Goal: Information Seeking & Learning: Compare options

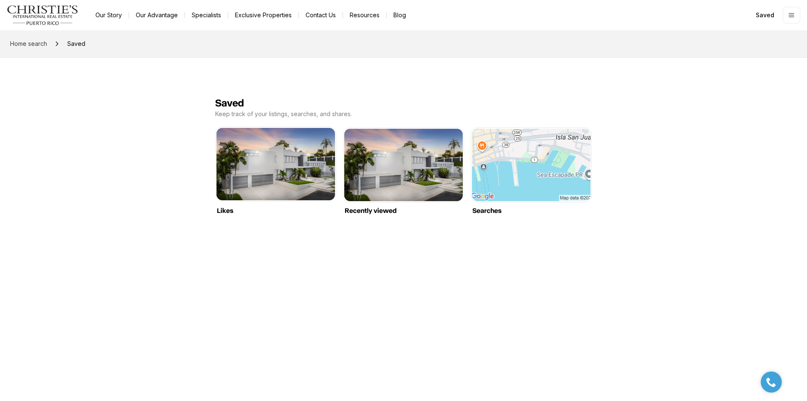
click at [285, 128] on link "Likes" at bounding box center [275, 128] width 119 height 0
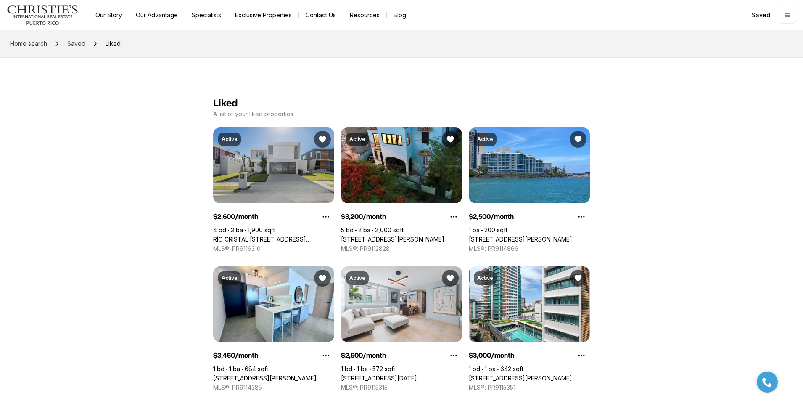
click at [306, 235] on link "RÍO CRISTAL PLAZA 1 #RB-9, TRUJILLO ALTO PR, 00976" at bounding box center [273, 239] width 121 height 8
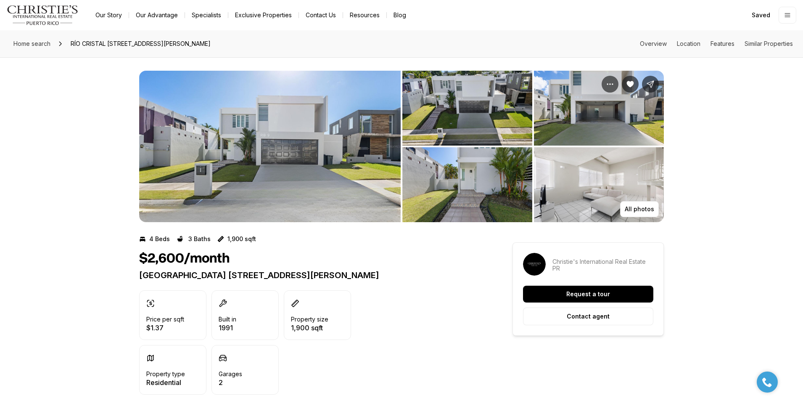
click at [296, 154] on img "View image gallery" at bounding box center [269, 146] width 261 height 151
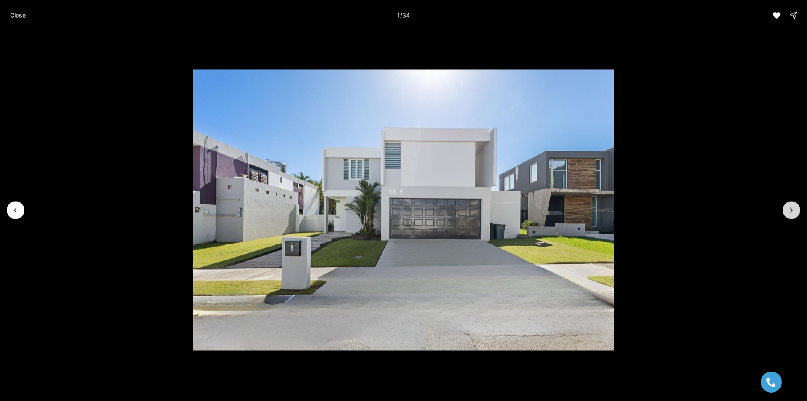
click at [792, 207] on icon "Next slide" at bounding box center [791, 210] width 8 height 8
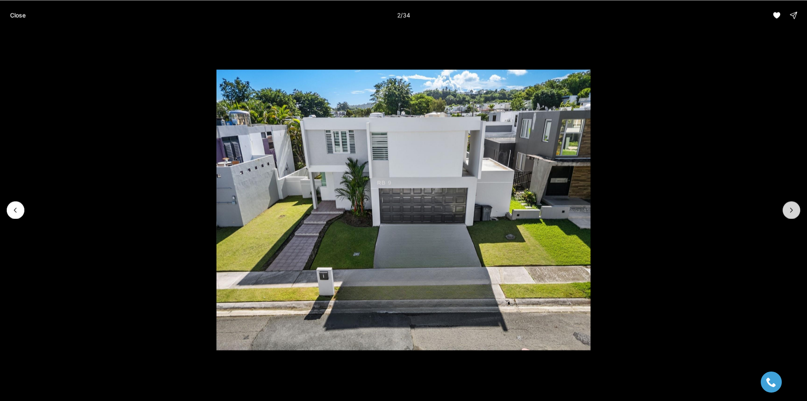
click at [792, 207] on icon "Next slide" at bounding box center [791, 210] width 8 height 8
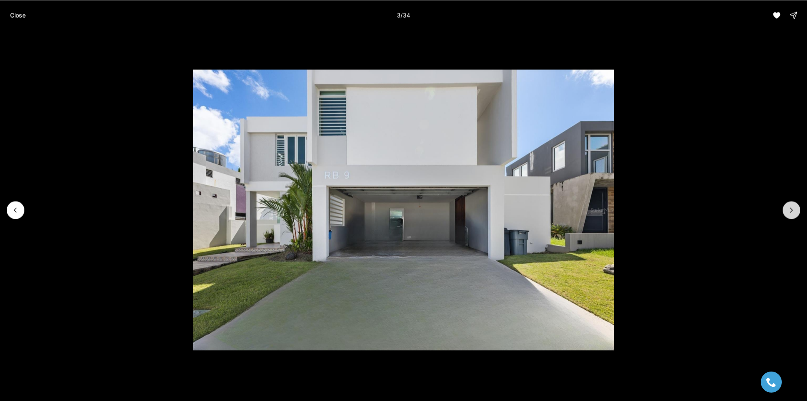
click at [792, 207] on icon "Next slide" at bounding box center [791, 210] width 8 height 8
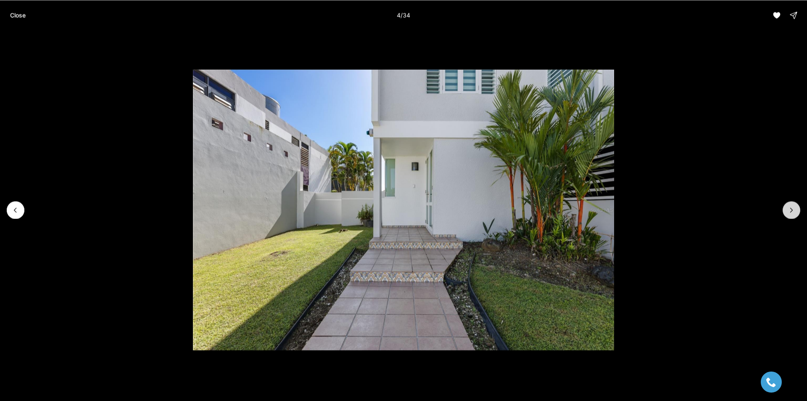
click at [792, 207] on icon "Next slide" at bounding box center [791, 210] width 8 height 8
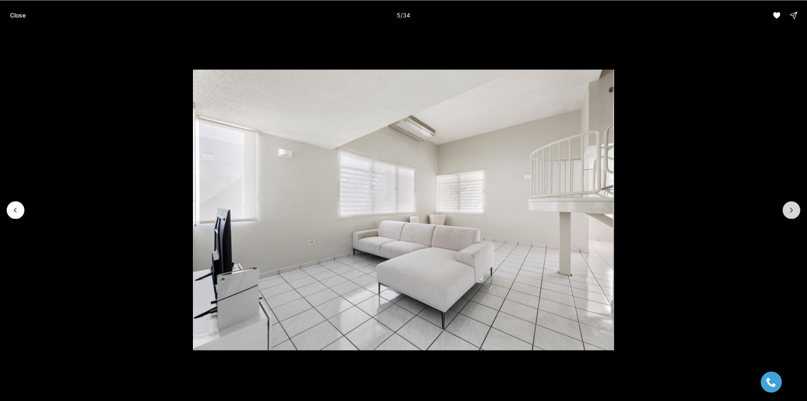
click at [792, 207] on icon "Next slide" at bounding box center [791, 210] width 8 height 8
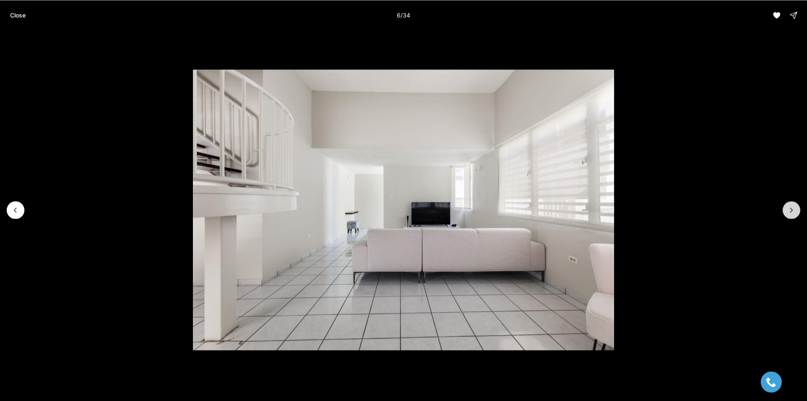
click at [792, 207] on icon "Next slide" at bounding box center [791, 210] width 8 height 8
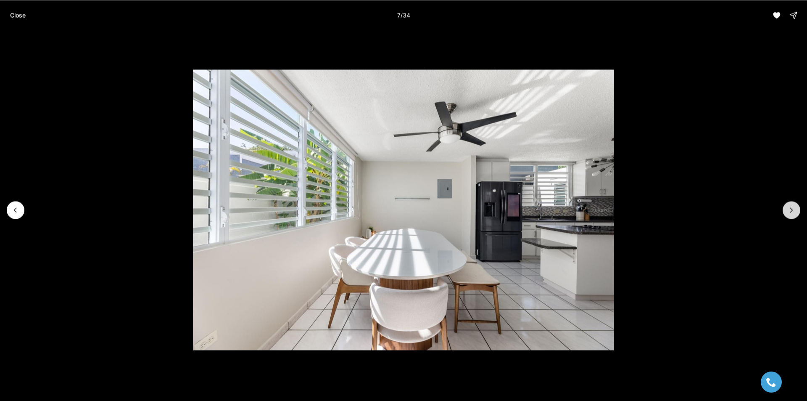
click at [792, 207] on icon "Next slide" at bounding box center [791, 210] width 8 height 8
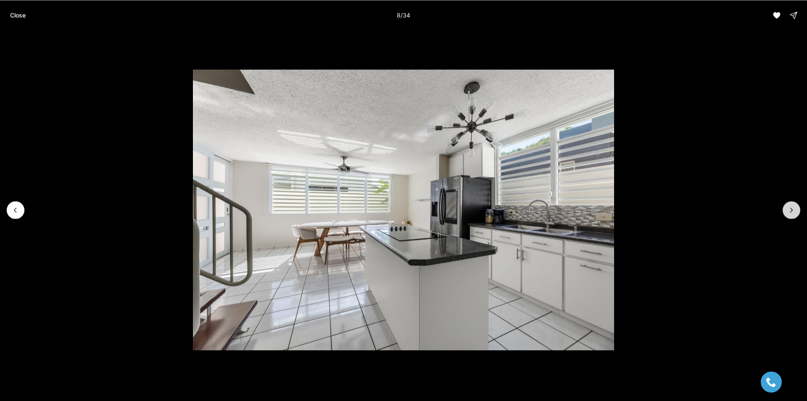
click at [792, 207] on icon "Next slide" at bounding box center [791, 210] width 8 height 8
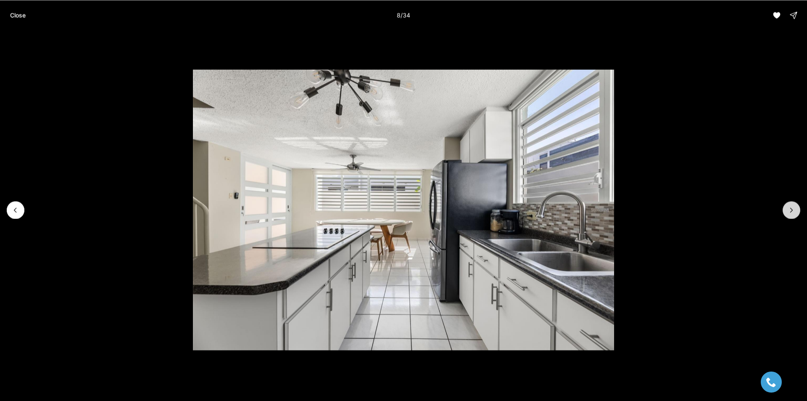
click at [792, 207] on icon "Next slide" at bounding box center [791, 210] width 8 height 8
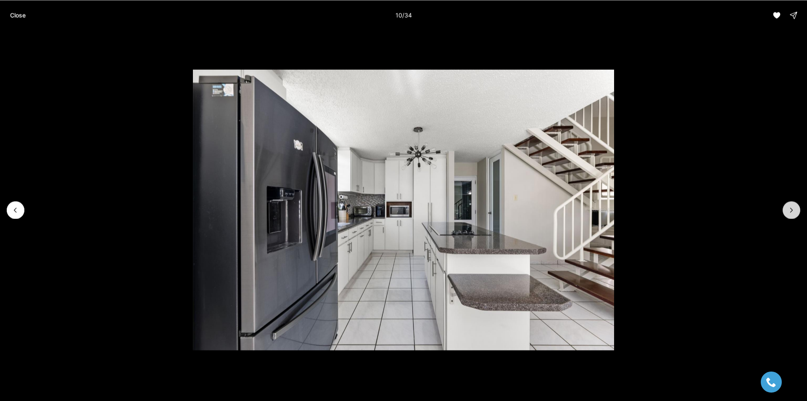
click at [792, 207] on icon "Next slide" at bounding box center [791, 210] width 8 height 8
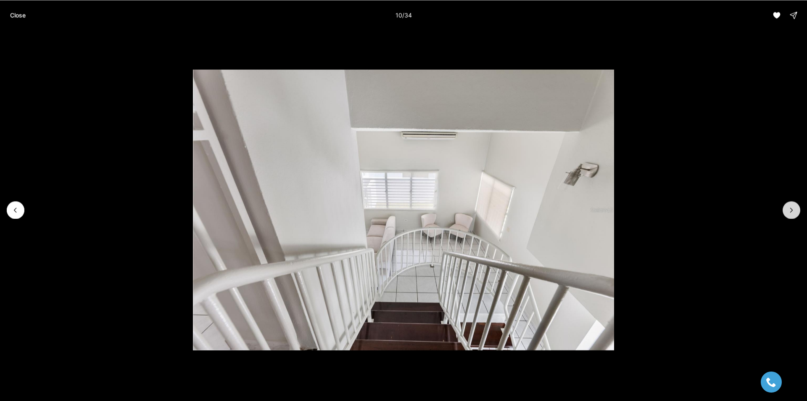
click at [792, 207] on icon "Next slide" at bounding box center [791, 210] width 8 height 8
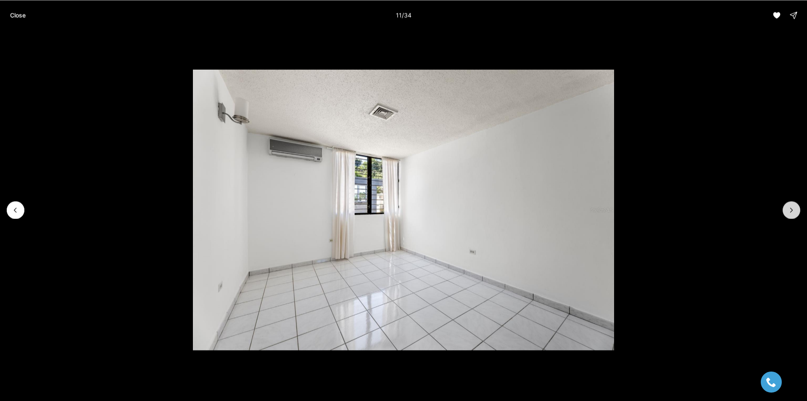
click at [792, 207] on icon "Next slide" at bounding box center [791, 210] width 8 height 8
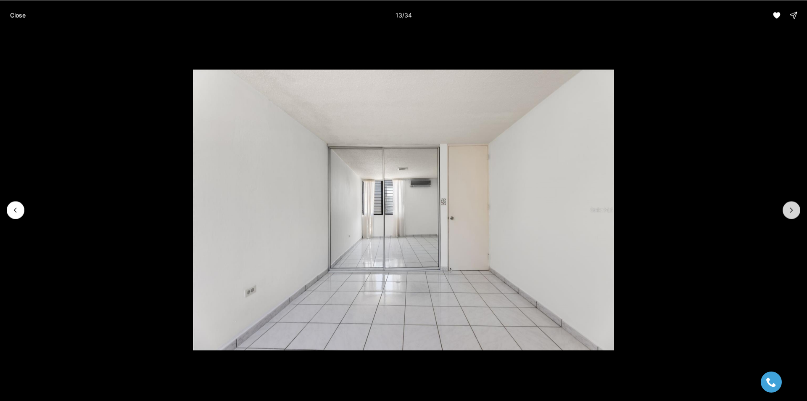
click at [792, 207] on icon "Next slide" at bounding box center [791, 210] width 8 height 8
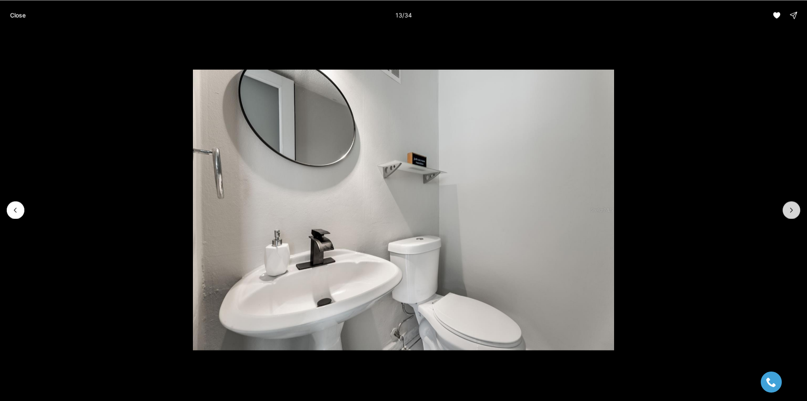
click at [792, 207] on icon "Next slide" at bounding box center [791, 210] width 8 height 8
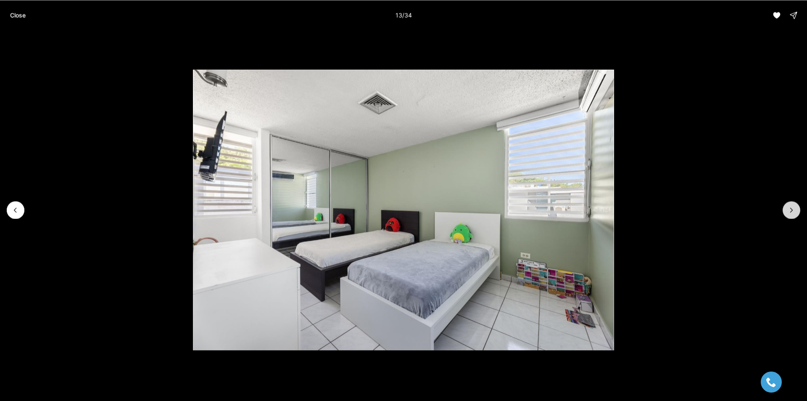
click at [792, 207] on icon "Next slide" at bounding box center [791, 210] width 8 height 8
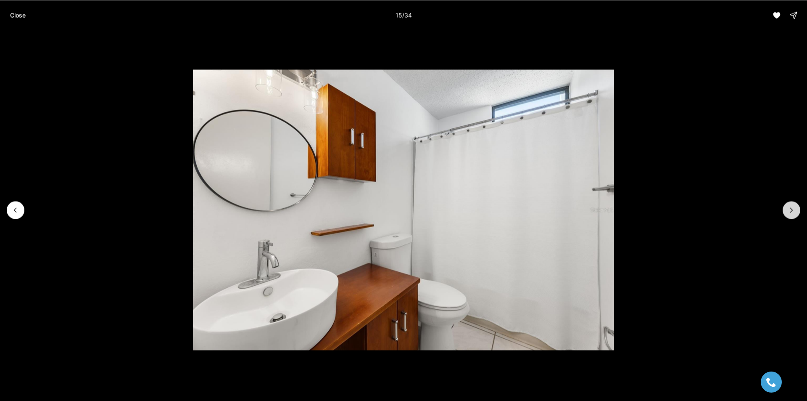
click at [792, 207] on icon "Next slide" at bounding box center [791, 210] width 8 height 8
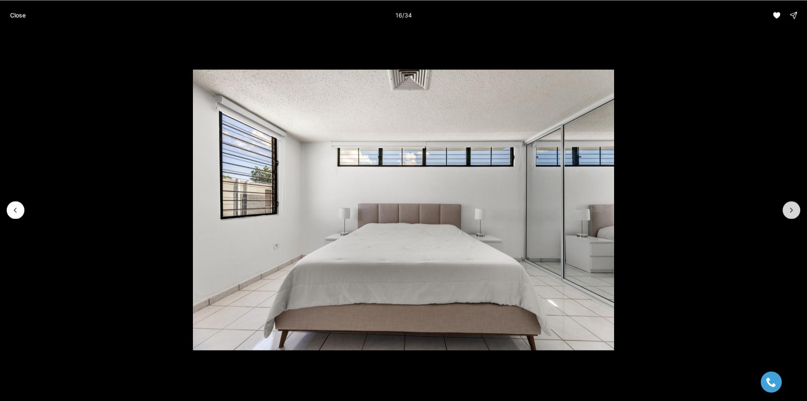
click at [792, 207] on icon "Next slide" at bounding box center [791, 210] width 8 height 8
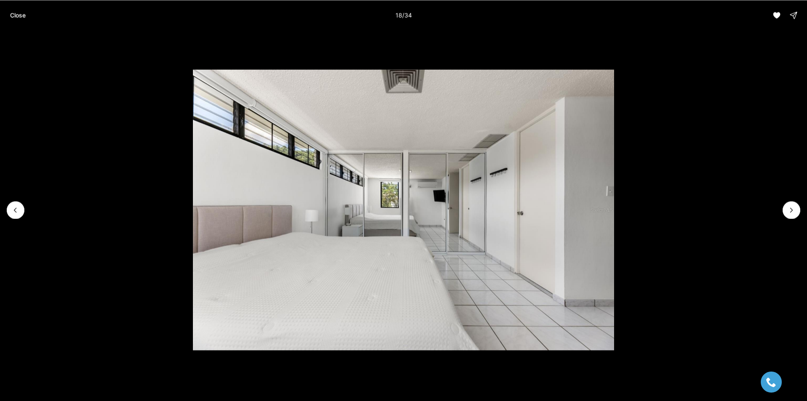
click at [11, 22] on button "Close" at bounding box center [18, 15] width 26 height 17
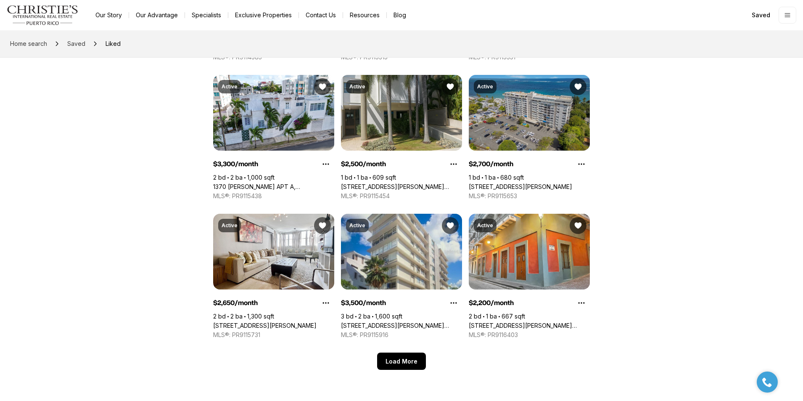
scroll to position [366, 0]
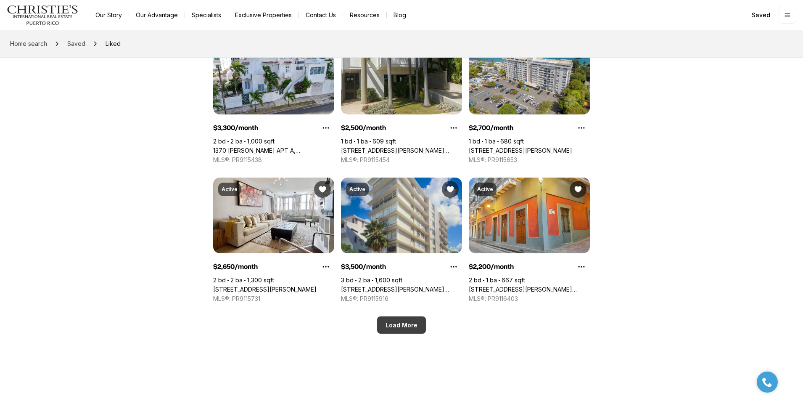
click at [400, 322] on button "Load More" at bounding box center [401, 324] width 49 height 17
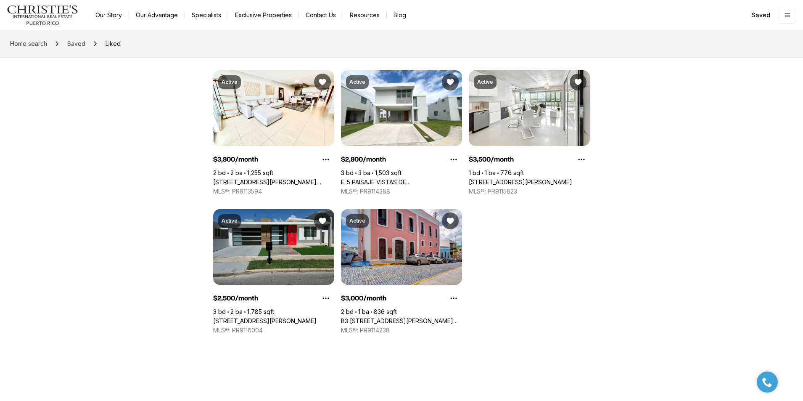
scroll to position [752, 0]
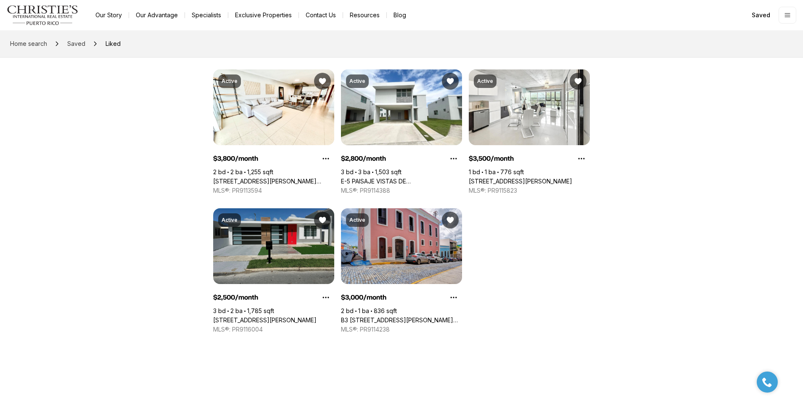
click at [293, 316] on link "16 ST., SAN JUAN PR, 00927" at bounding box center [264, 320] width 103 height 8
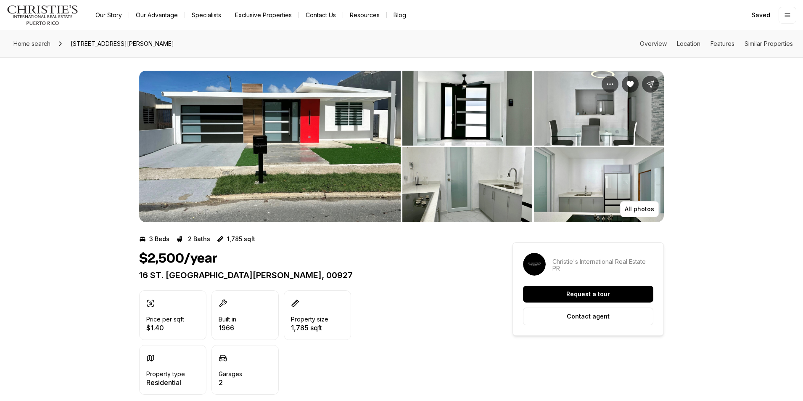
click at [307, 149] on img "View image gallery" at bounding box center [269, 146] width 261 height 151
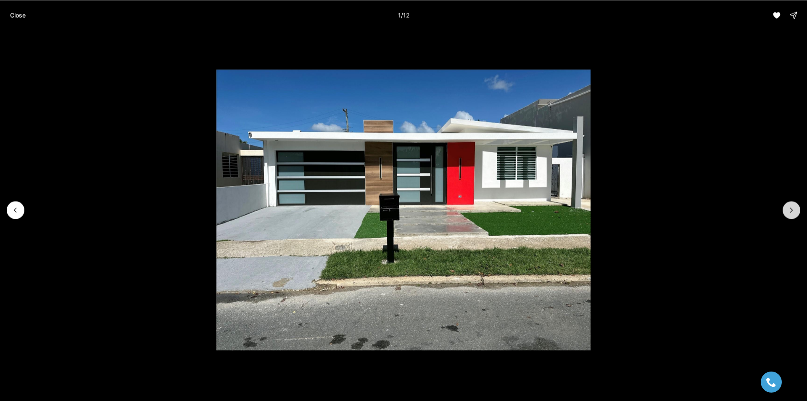
click at [799, 207] on button "Next slide" at bounding box center [792, 210] width 18 height 18
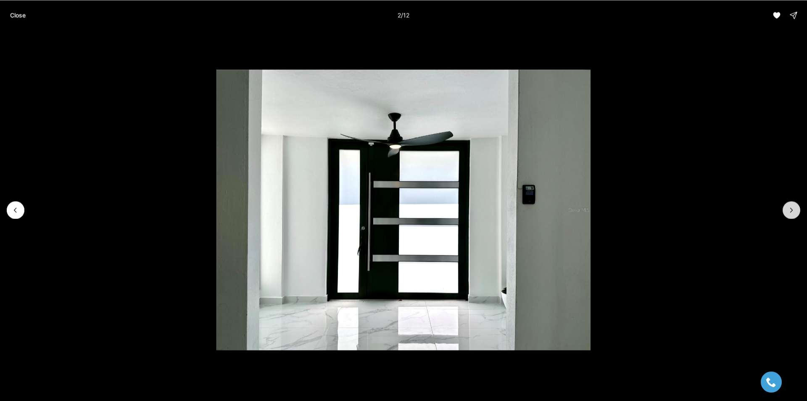
click at [799, 207] on button "Next slide" at bounding box center [792, 210] width 18 height 18
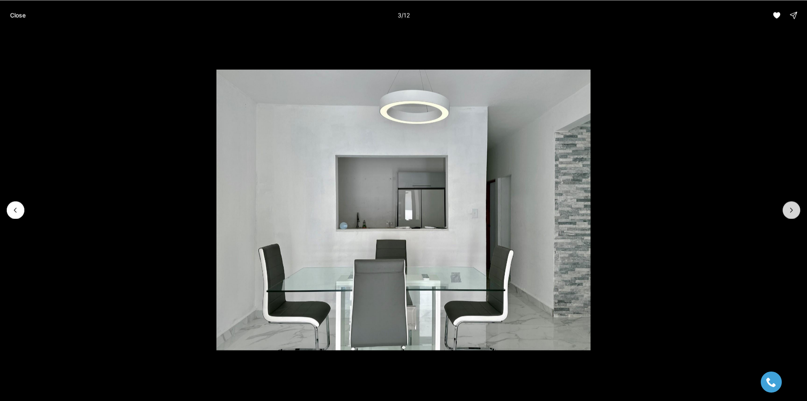
click at [799, 207] on button "Next slide" at bounding box center [792, 210] width 18 height 18
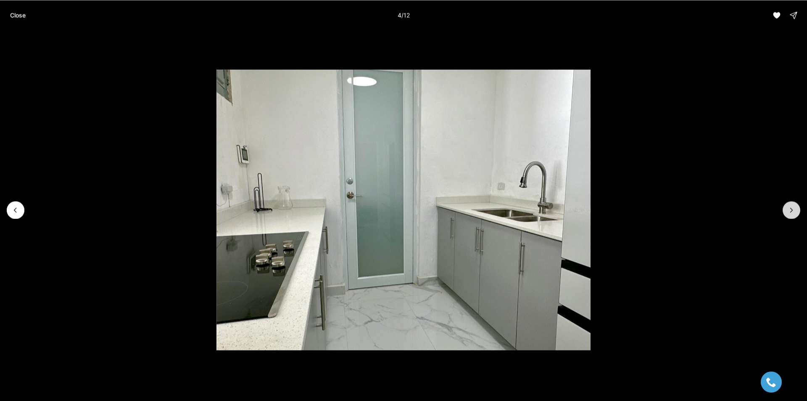
click at [799, 207] on button "Next slide" at bounding box center [792, 210] width 18 height 18
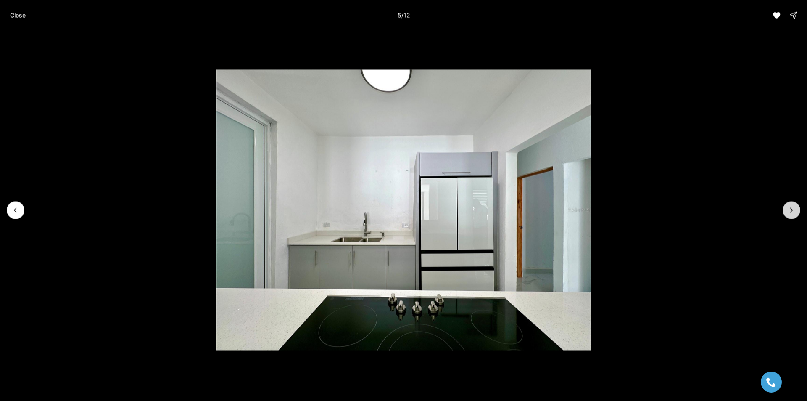
click at [799, 207] on button "Next slide" at bounding box center [792, 210] width 18 height 18
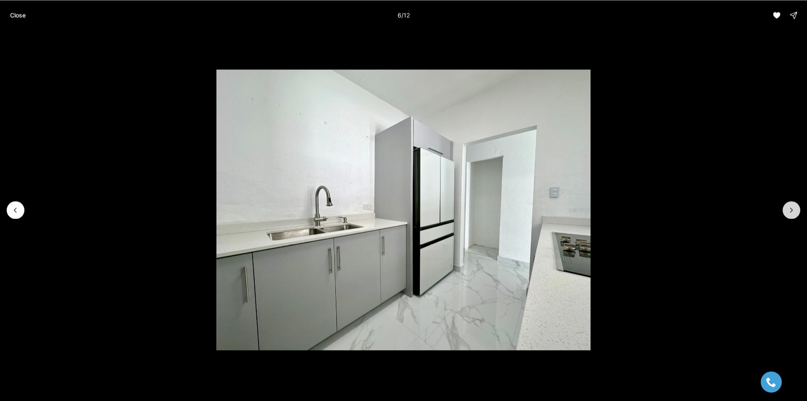
click at [799, 207] on button "Next slide" at bounding box center [792, 210] width 18 height 18
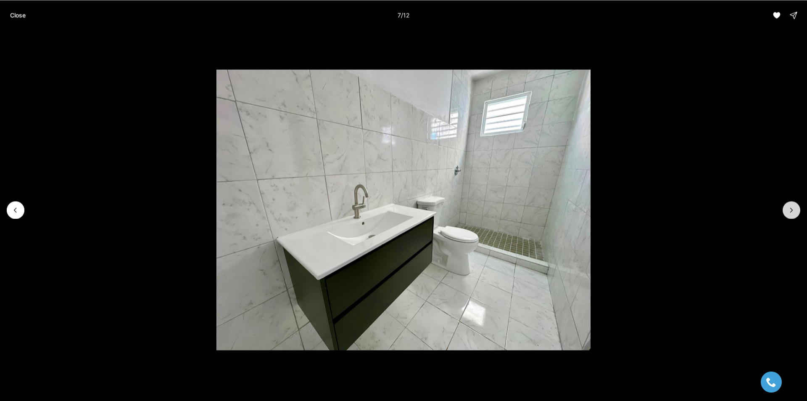
click at [799, 207] on button "Next slide" at bounding box center [792, 210] width 18 height 18
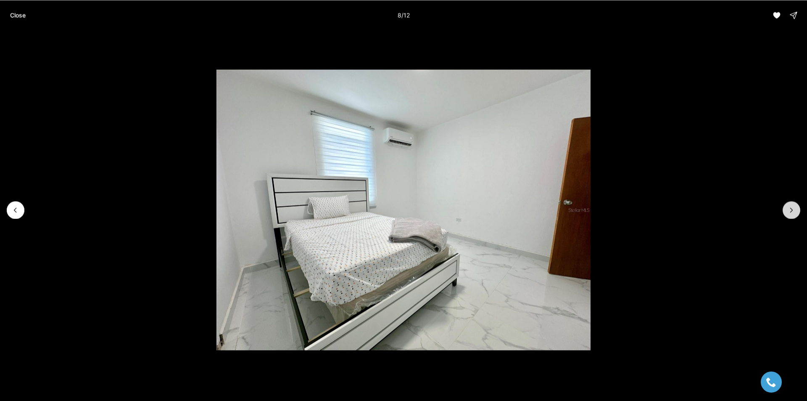
click at [799, 207] on button "Next slide" at bounding box center [792, 210] width 18 height 18
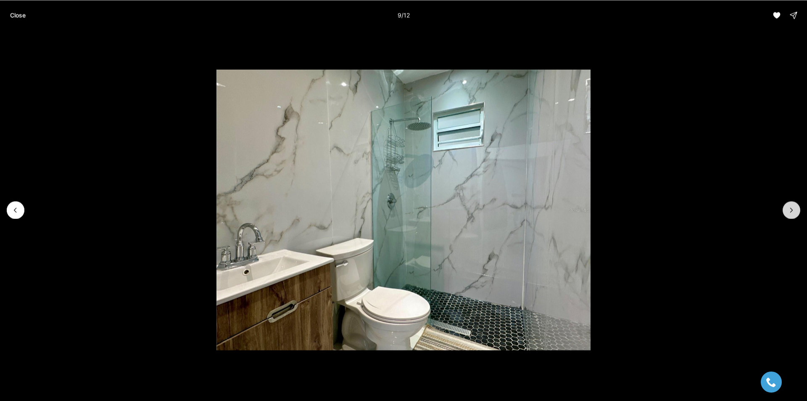
click at [799, 207] on button "Next slide" at bounding box center [792, 210] width 18 height 18
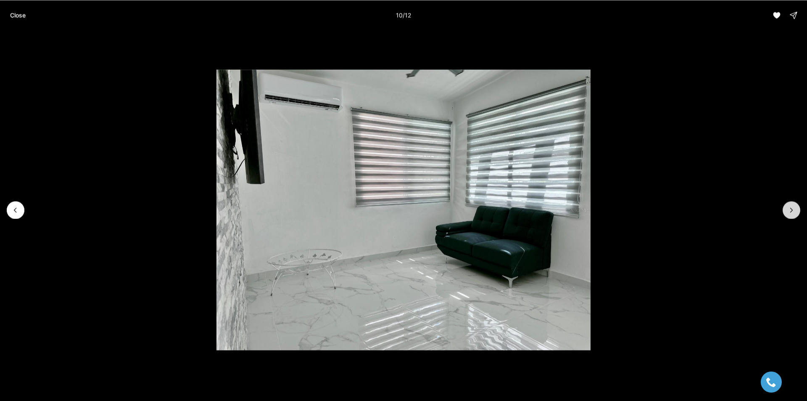
click at [799, 207] on button "Next slide" at bounding box center [792, 210] width 18 height 18
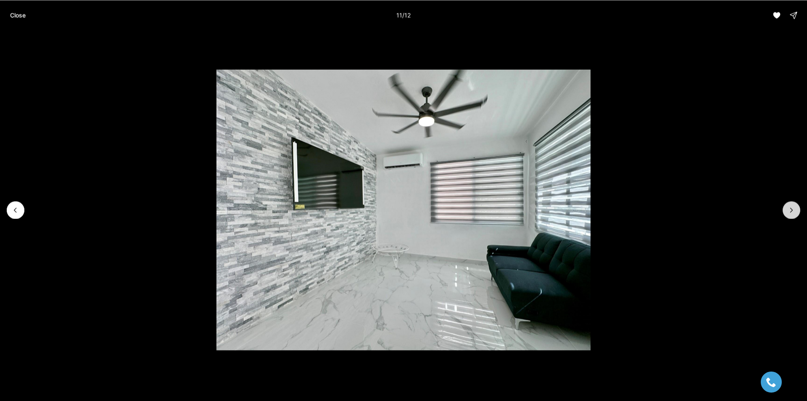
click at [799, 207] on button "Next slide" at bounding box center [792, 210] width 18 height 18
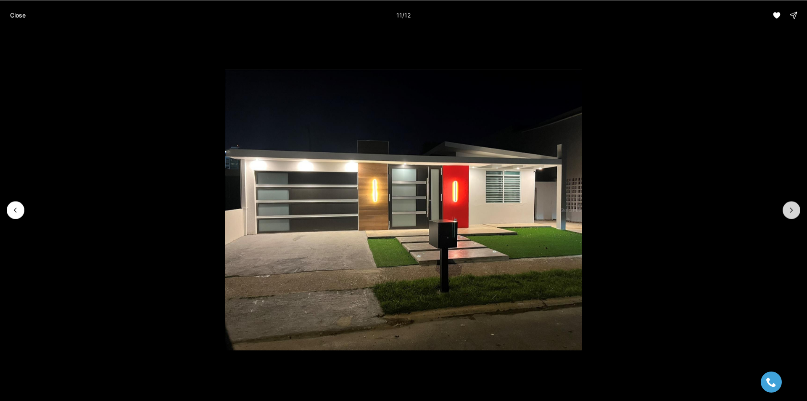
click at [799, 207] on div at bounding box center [792, 210] width 18 height 18
click at [10, 22] on button "Close" at bounding box center [18, 15] width 26 height 17
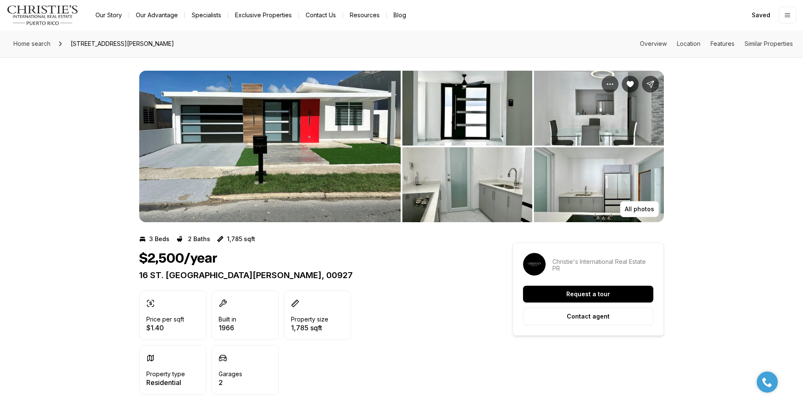
scroll to position [210, 0]
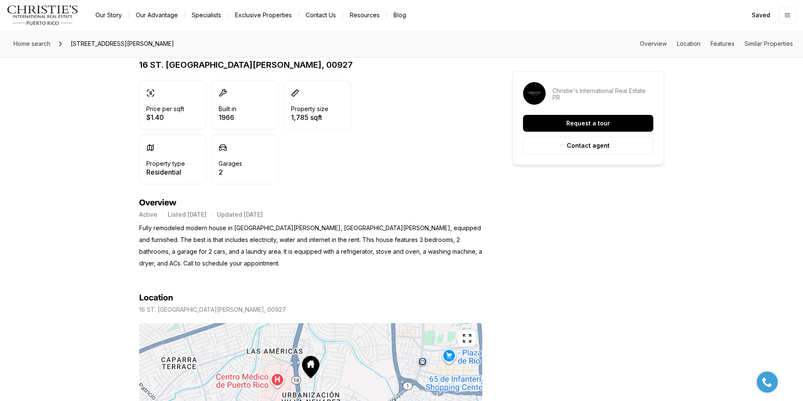
click at [2, 2] on nav "Go to: Homepage Our Story Our Advantage Specialists Exclusive Properties Contac…" at bounding box center [401, 15] width 803 height 30
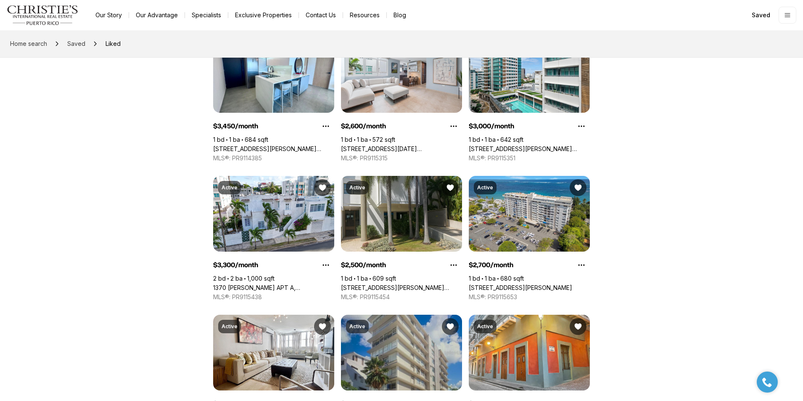
scroll to position [156, 0]
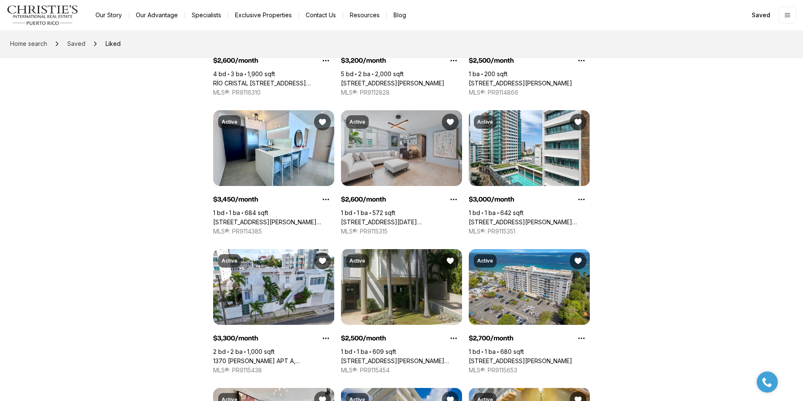
click at [388, 218] on link "[STREET_ADDRESS][DATE][PERSON_NAME][PERSON_NAME]" at bounding box center [401, 222] width 121 height 8
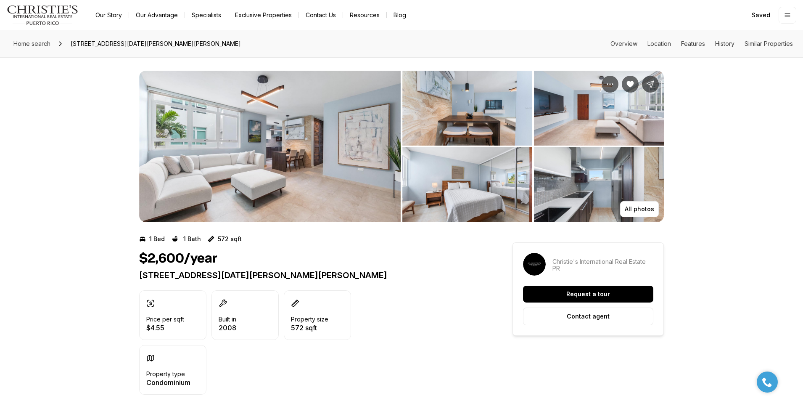
click at [326, 175] on img "View image gallery" at bounding box center [269, 146] width 261 height 151
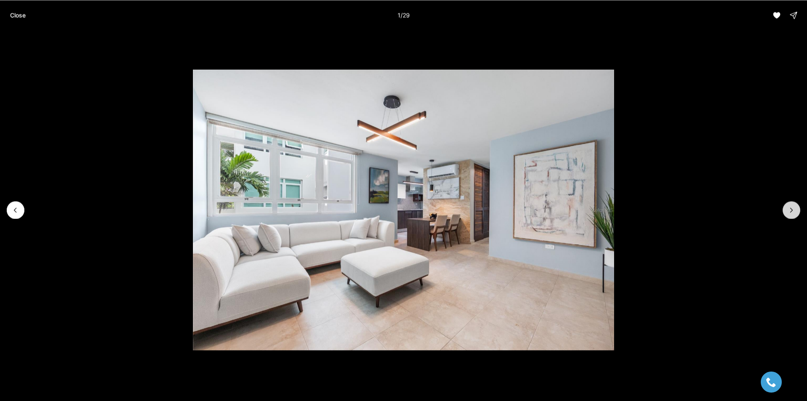
click at [787, 209] on button "Next slide" at bounding box center [792, 210] width 18 height 18
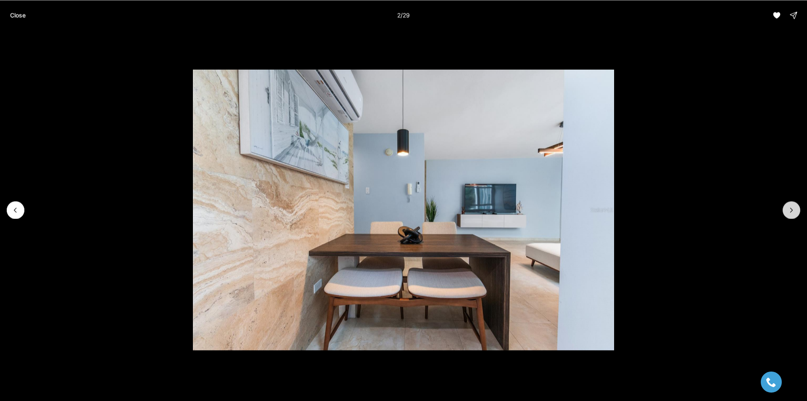
click at [787, 209] on button "Next slide" at bounding box center [792, 210] width 18 height 18
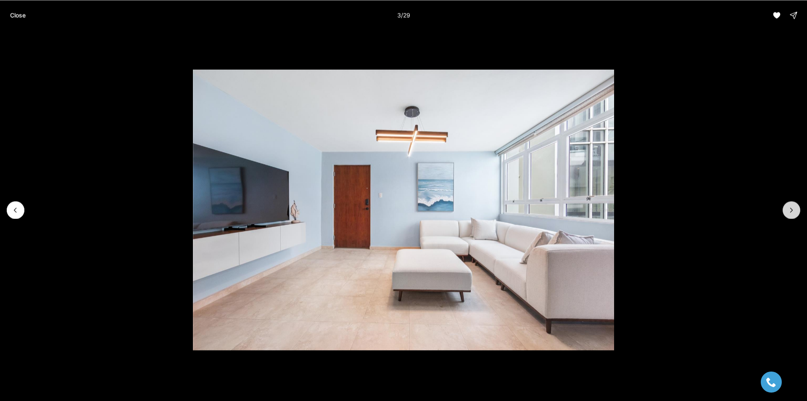
click at [787, 209] on button "Next slide" at bounding box center [792, 210] width 18 height 18
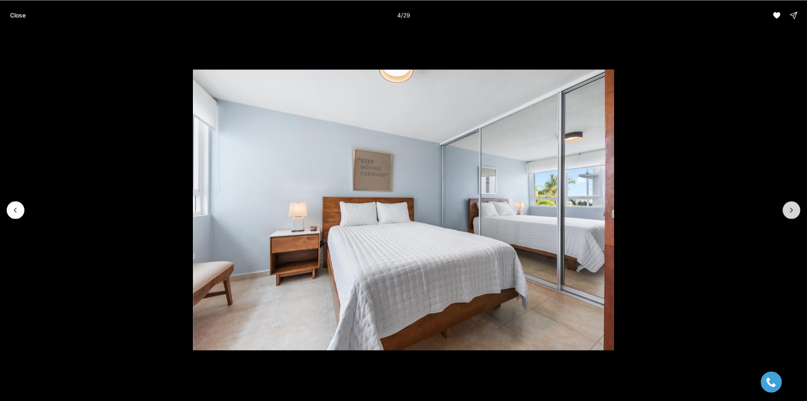
click at [787, 209] on button "Next slide" at bounding box center [792, 210] width 18 height 18
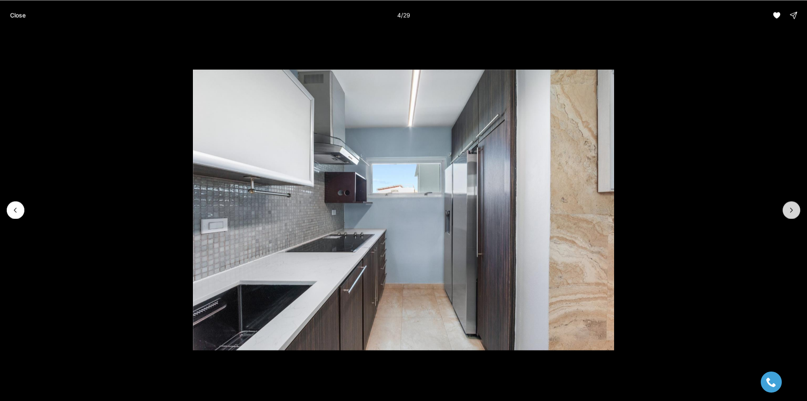
click at [787, 209] on button "Next slide" at bounding box center [792, 210] width 18 height 18
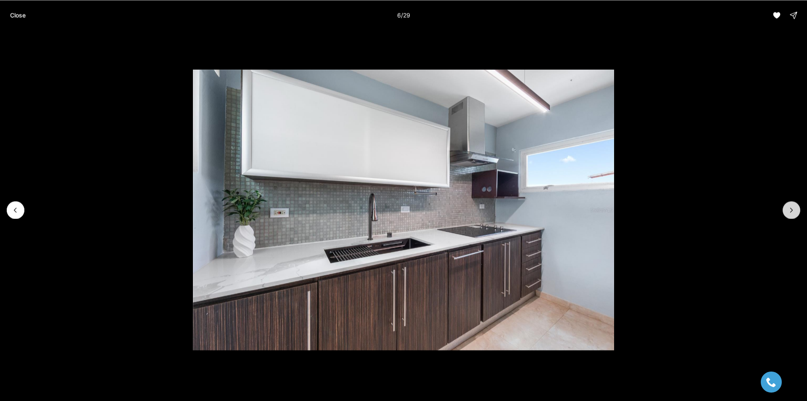
click at [787, 209] on button "Next slide" at bounding box center [792, 210] width 18 height 18
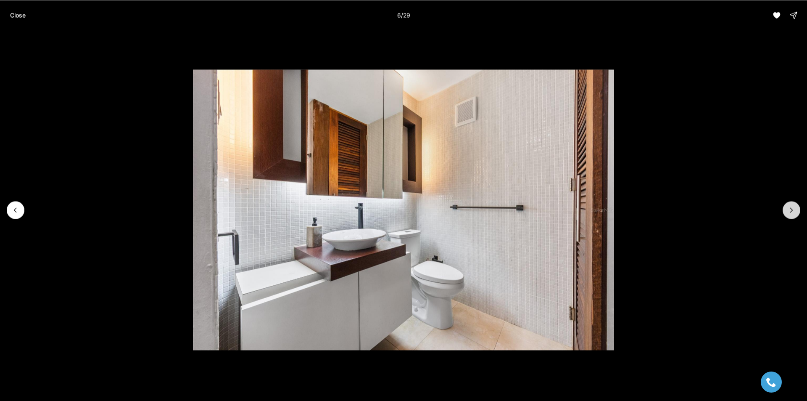
click at [787, 209] on button "Next slide" at bounding box center [792, 210] width 18 height 18
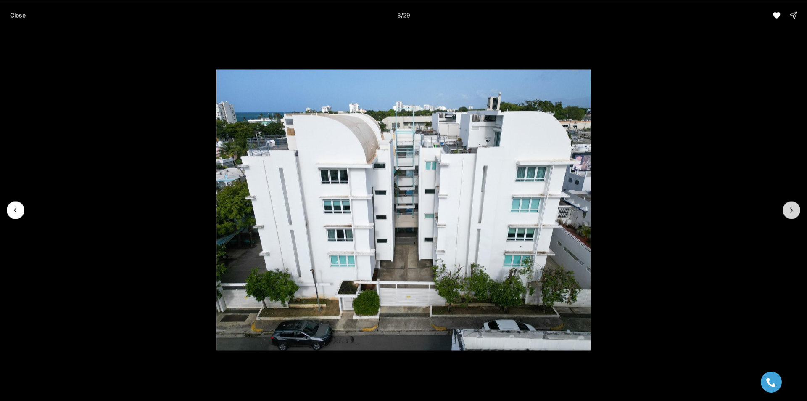
click at [787, 209] on button "Next slide" at bounding box center [792, 210] width 18 height 18
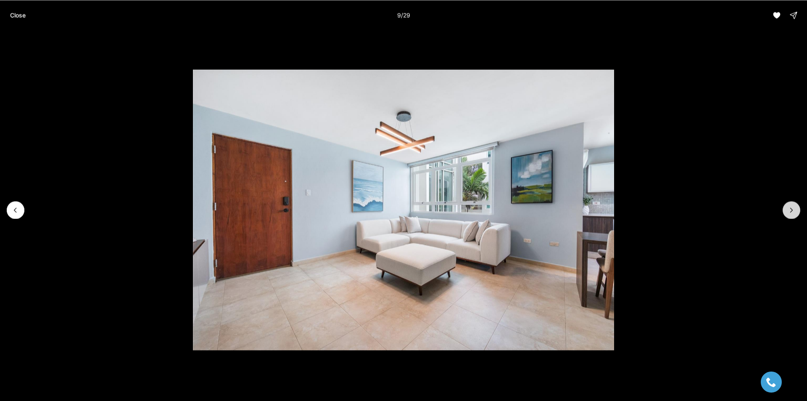
click at [787, 209] on button "Next slide" at bounding box center [792, 210] width 18 height 18
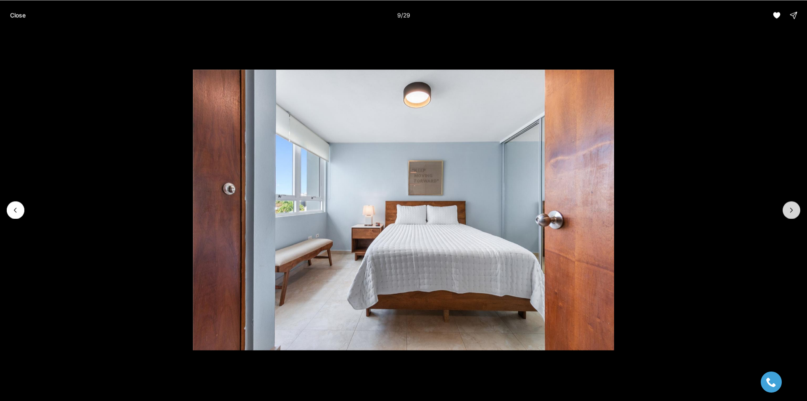
click at [787, 209] on button "Next slide" at bounding box center [792, 210] width 18 height 18
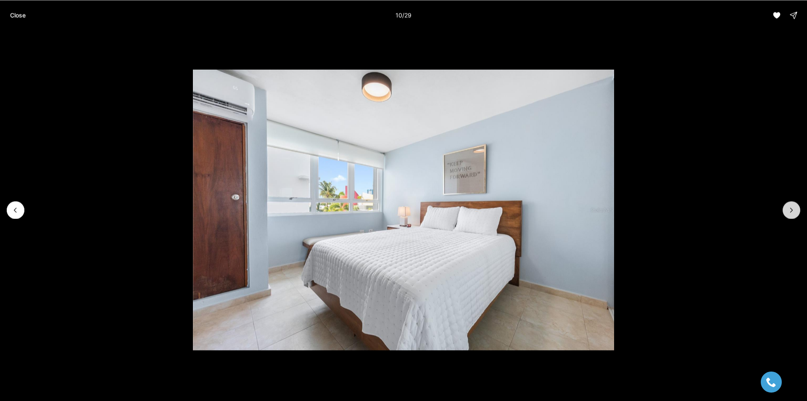
click at [787, 209] on button "Next slide" at bounding box center [792, 210] width 18 height 18
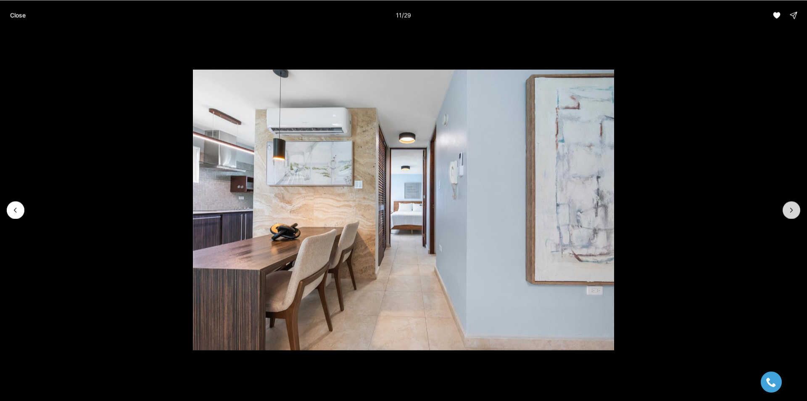
click at [787, 209] on button "Next slide" at bounding box center [792, 210] width 18 height 18
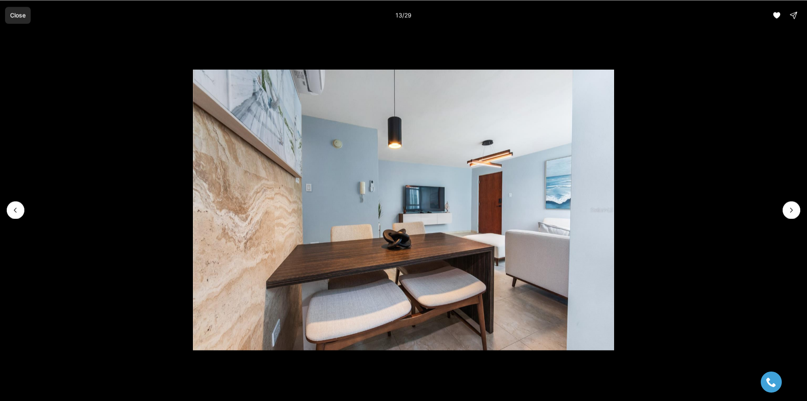
click at [16, 22] on button "Close" at bounding box center [18, 15] width 26 height 17
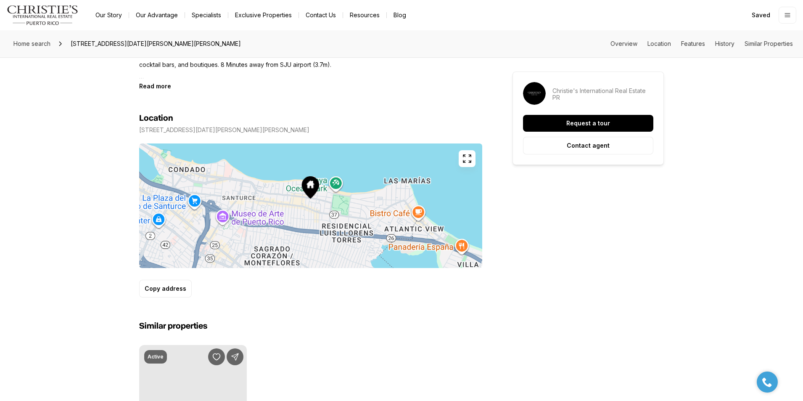
scroll to position [631, 0]
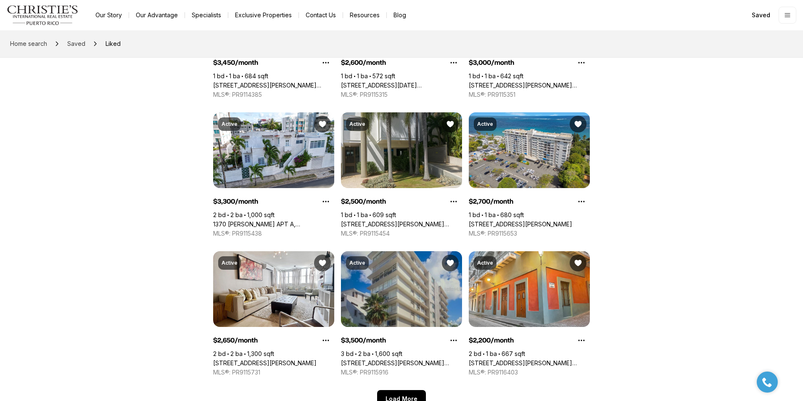
scroll to position [366, 0]
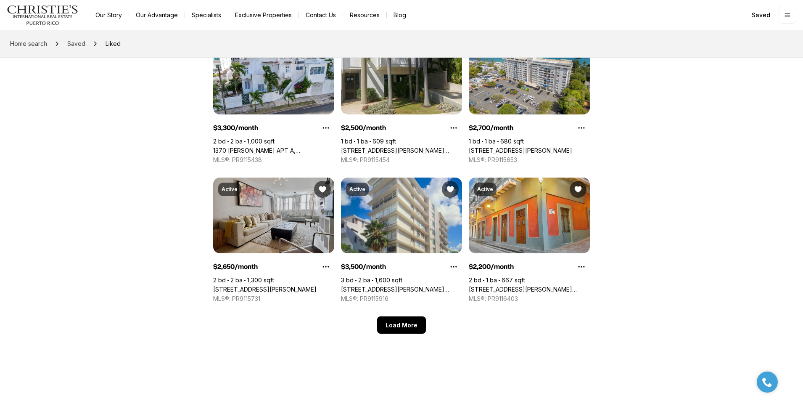
click at [277, 285] on link "703 AVE.MIRAMAR #302, SAN JUAN PR, 00907" at bounding box center [264, 289] width 103 height 8
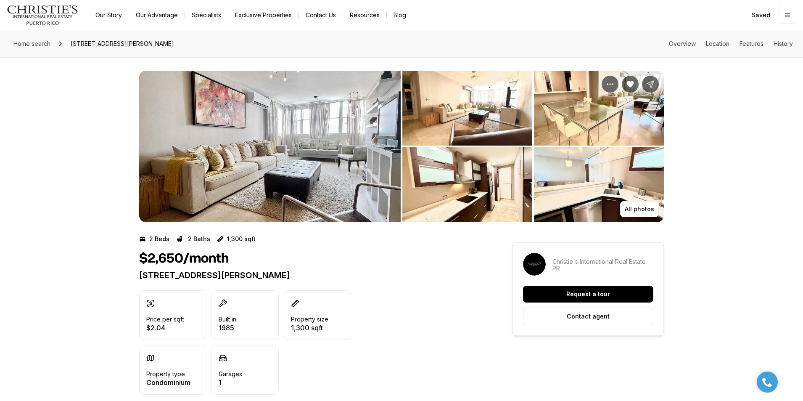
click at [316, 141] on img "View image gallery" at bounding box center [269, 146] width 261 height 151
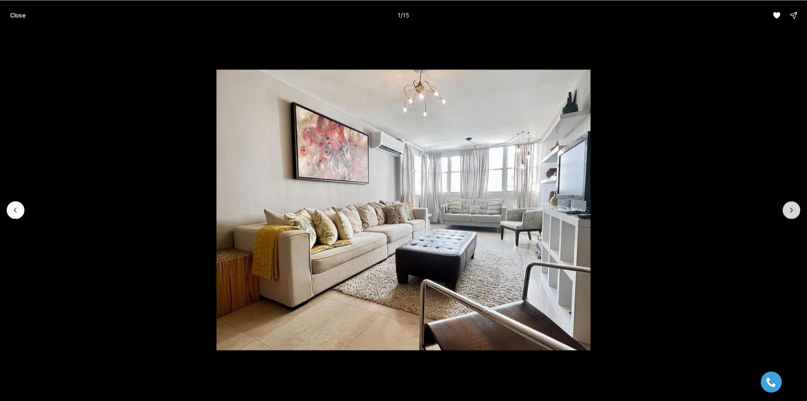
click at [792, 208] on icon "Next slide" at bounding box center [791, 210] width 8 height 8
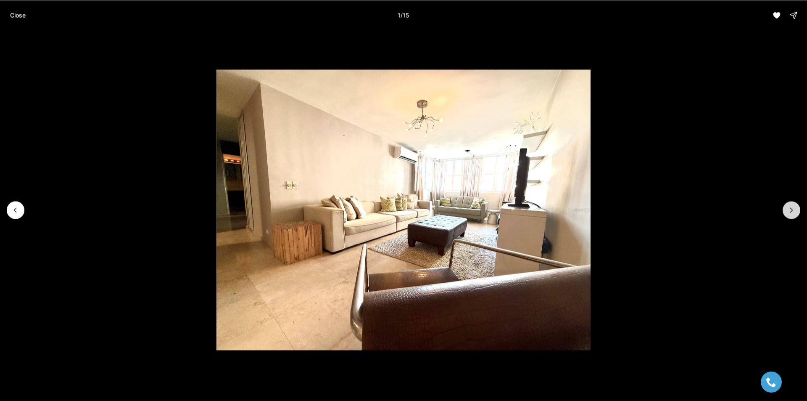
click at [792, 208] on icon "Next slide" at bounding box center [791, 210] width 8 height 8
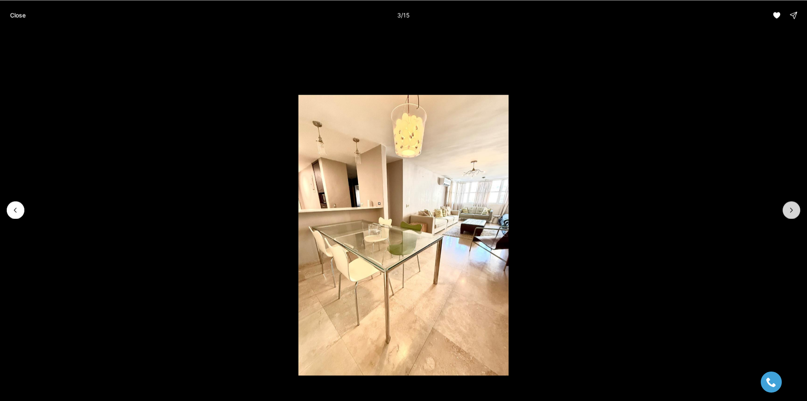
click at [792, 208] on icon "Next slide" at bounding box center [791, 210] width 8 height 8
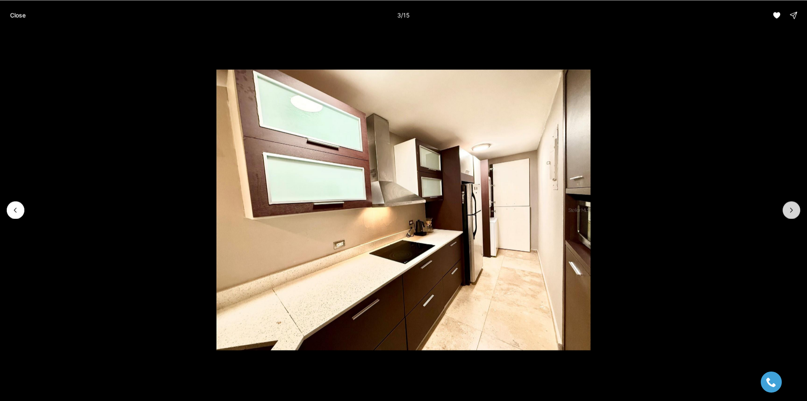
click at [792, 208] on icon "Next slide" at bounding box center [791, 210] width 8 height 8
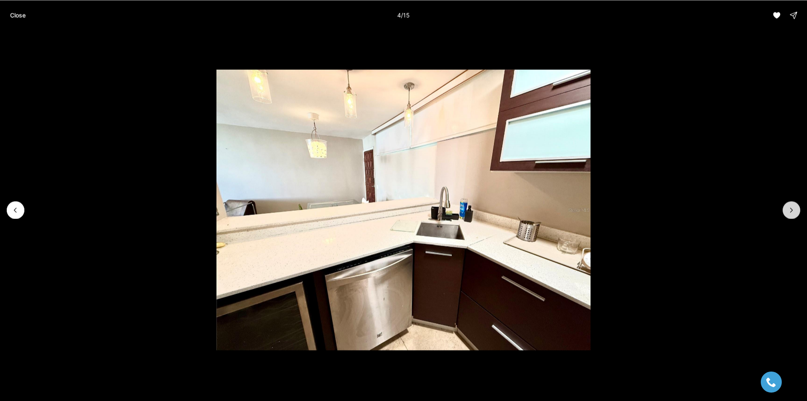
click at [792, 208] on icon "Next slide" at bounding box center [791, 210] width 8 height 8
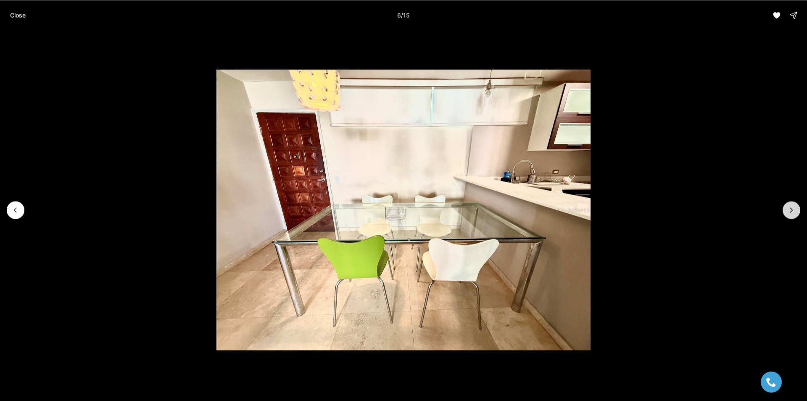
click at [792, 208] on icon "Next slide" at bounding box center [791, 210] width 8 height 8
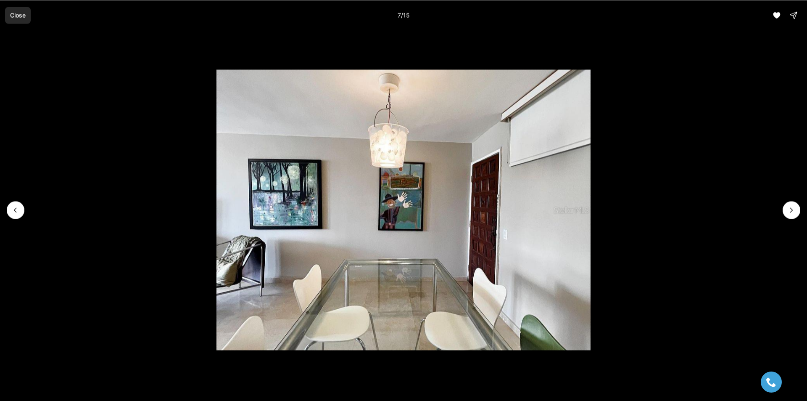
click at [23, 17] on p "Close" at bounding box center [18, 15] width 16 height 7
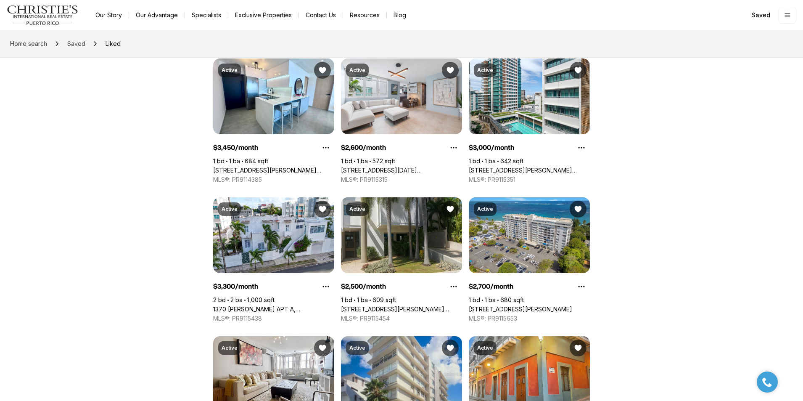
scroll to position [366, 0]
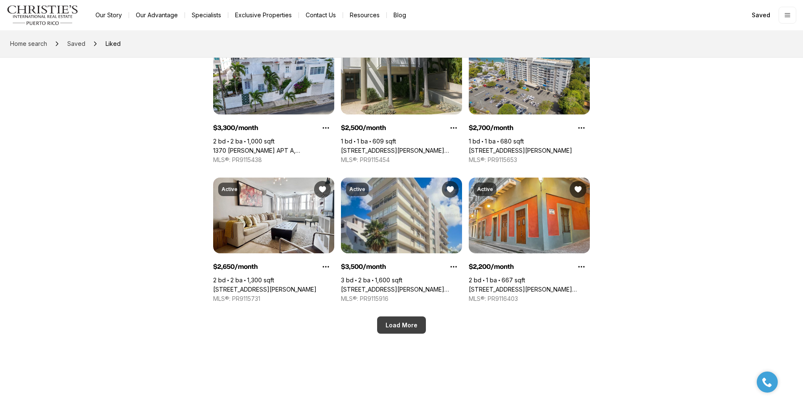
click at [408, 327] on button "Load More" at bounding box center [401, 324] width 49 height 17
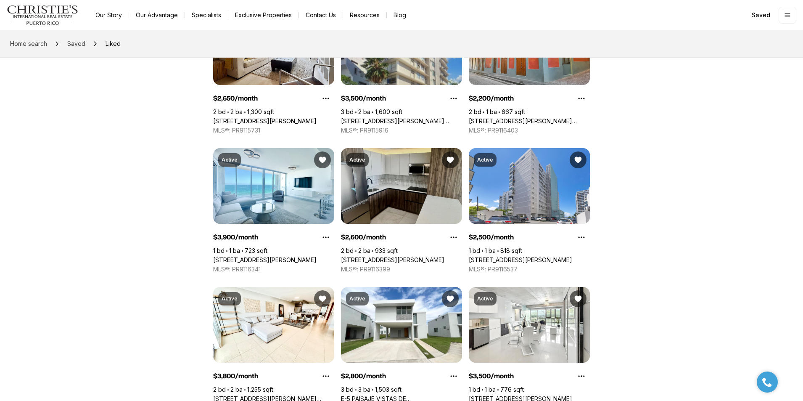
scroll to position [660, 0]
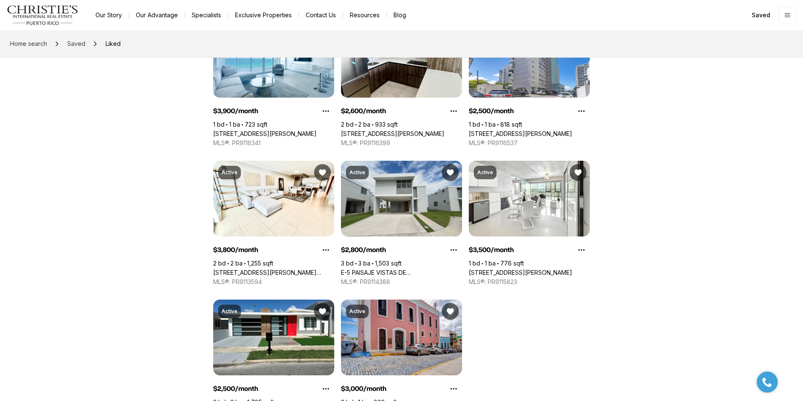
click at [375, 269] on link "E-5 PAISAJE VISTAS DE [GEOGRAPHIC_DATA][PERSON_NAME], CAGUAS PR, 00725" at bounding box center [401, 273] width 121 height 8
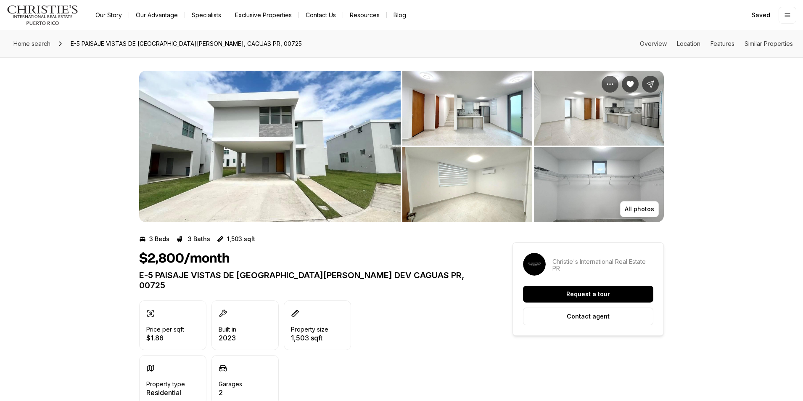
click at [324, 143] on img "View image gallery" at bounding box center [269, 146] width 261 height 151
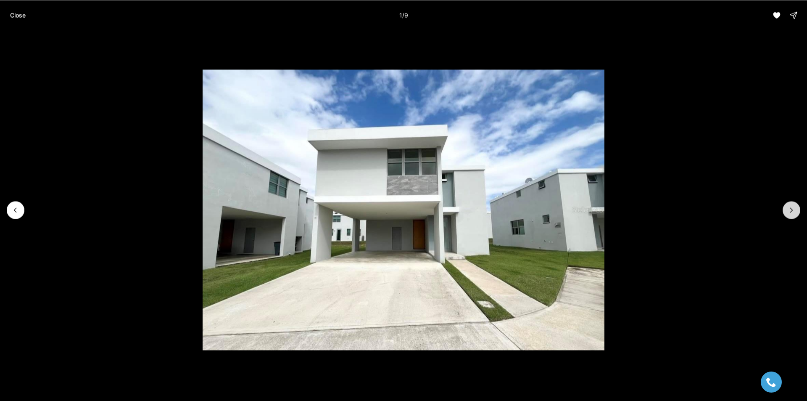
click at [794, 208] on icon "Next slide" at bounding box center [791, 210] width 8 height 8
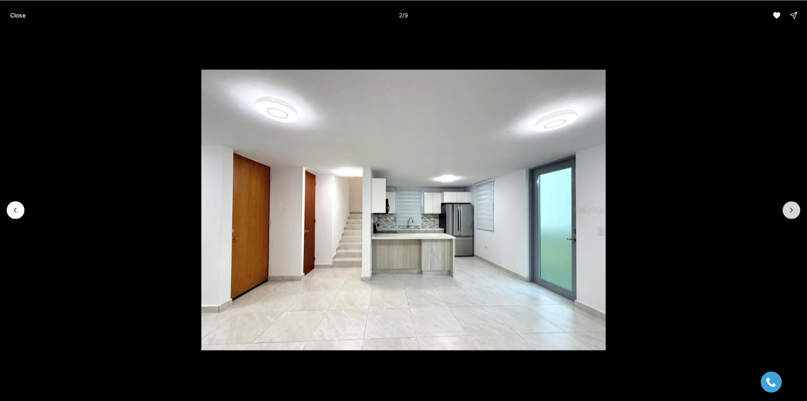
click at [794, 208] on icon "Next slide" at bounding box center [791, 210] width 8 height 8
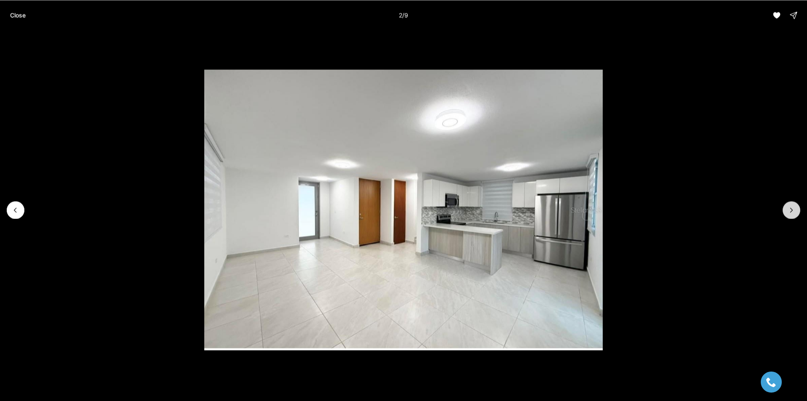
click at [794, 208] on icon "Next slide" at bounding box center [791, 210] width 8 height 8
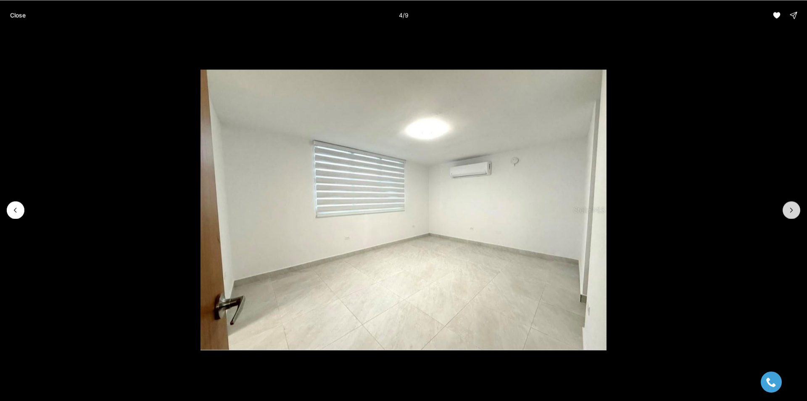
click at [794, 208] on icon "Next slide" at bounding box center [791, 210] width 8 height 8
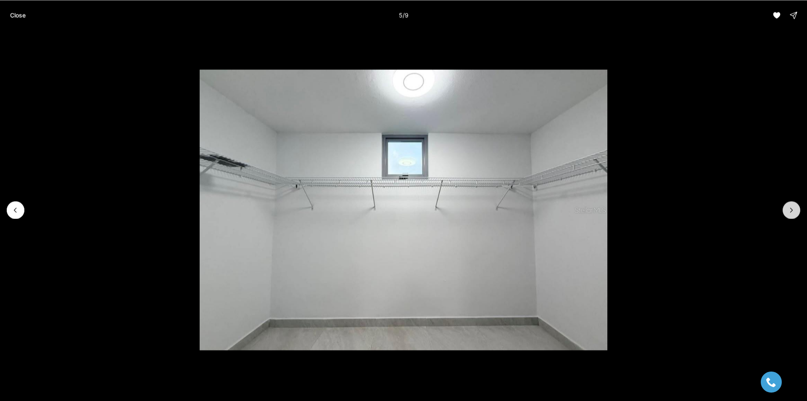
click at [794, 208] on icon "Next slide" at bounding box center [791, 210] width 8 height 8
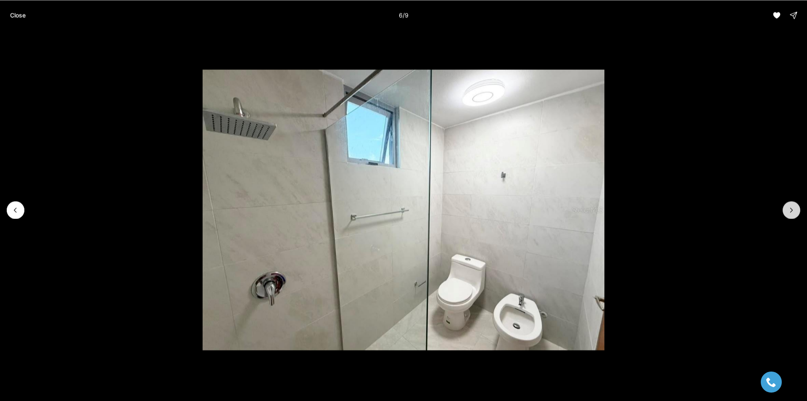
click at [794, 208] on icon "Next slide" at bounding box center [791, 210] width 8 height 8
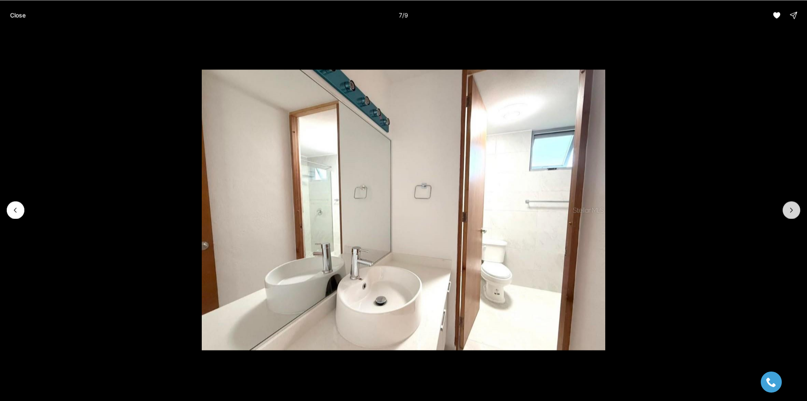
click at [794, 208] on icon "Next slide" at bounding box center [791, 210] width 8 height 8
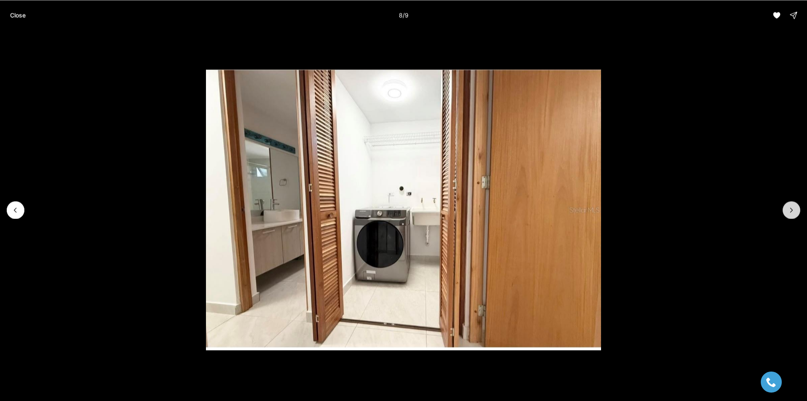
click at [794, 208] on icon "Next slide" at bounding box center [791, 210] width 8 height 8
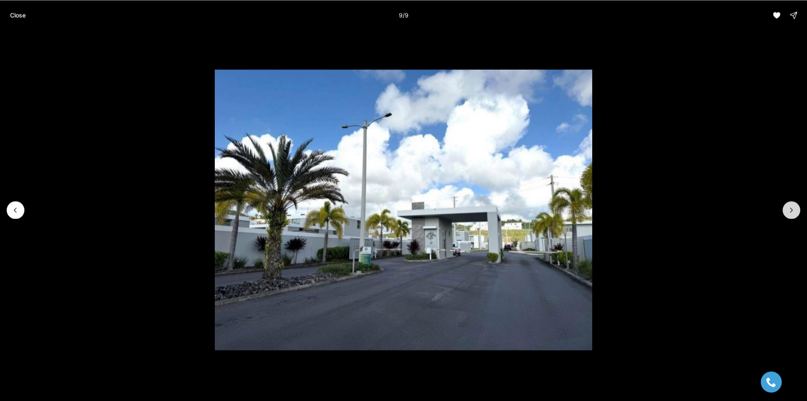
click at [794, 208] on div at bounding box center [792, 210] width 18 height 18
click at [21, 210] on button "Previous slide" at bounding box center [16, 210] width 18 height 18
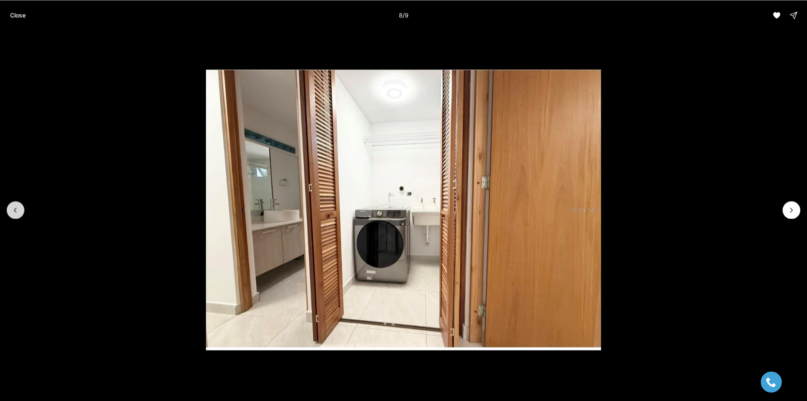
click at [16, 212] on icon "Previous slide" at bounding box center [15, 210] width 2 height 4
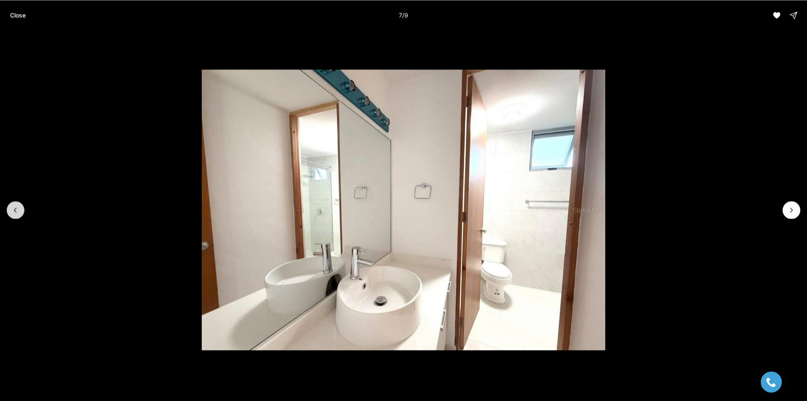
click at [16, 212] on icon "Previous slide" at bounding box center [15, 210] width 2 height 4
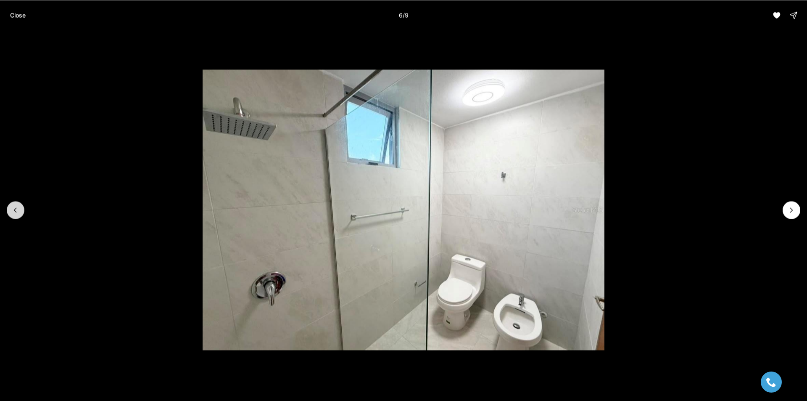
click at [16, 212] on icon "Previous slide" at bounding box center [15, 210] width 2 height 4
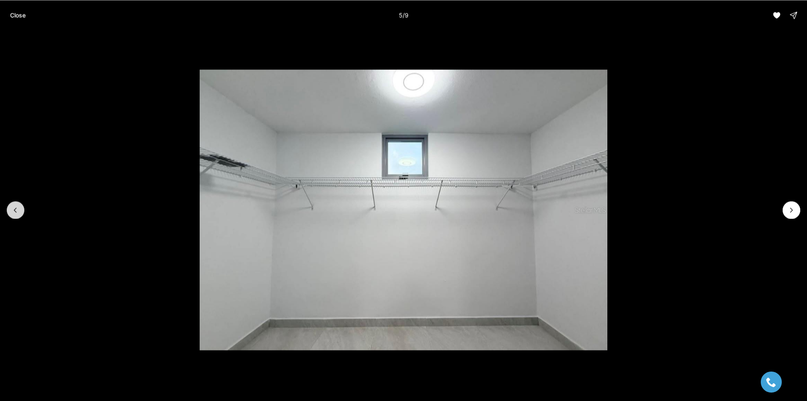
click at [16, 212] on icon "Previous slide" at bounding box center [15, 210] width 2 height 4
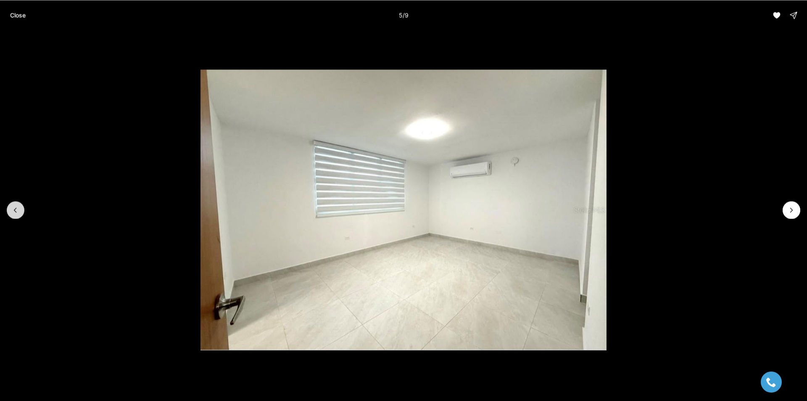
click at [16, 212] on icon "Previous slide" at bounding box center [15, 210] width 2 height 4
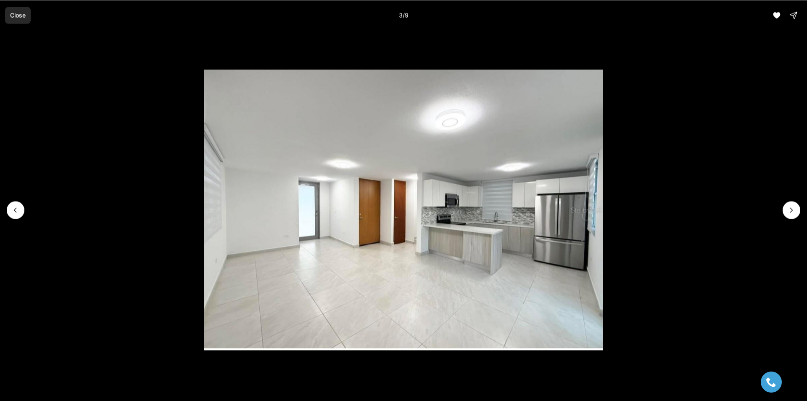
click at [6, 12] on button "Close" at bounding box center [18, 15] width 26 height 17
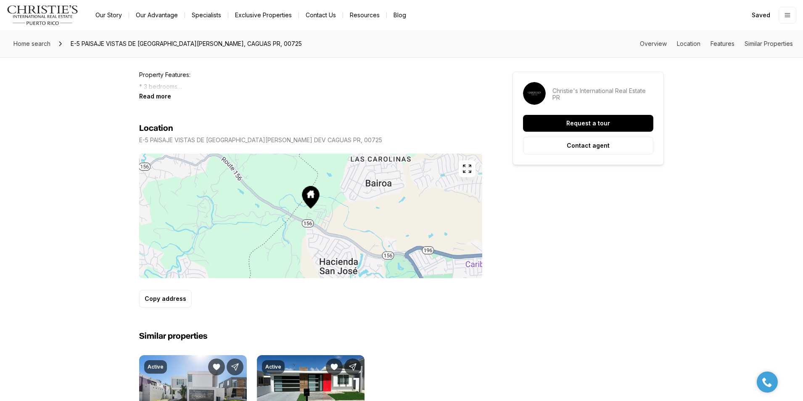
scroll to position [631, 0]
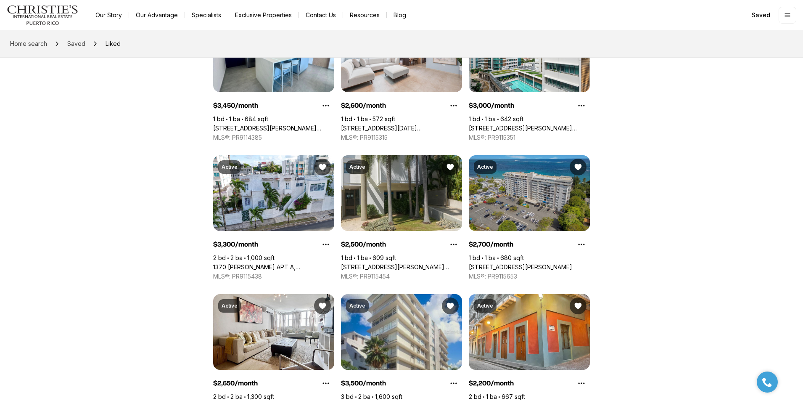
scroll to position [366, 0]
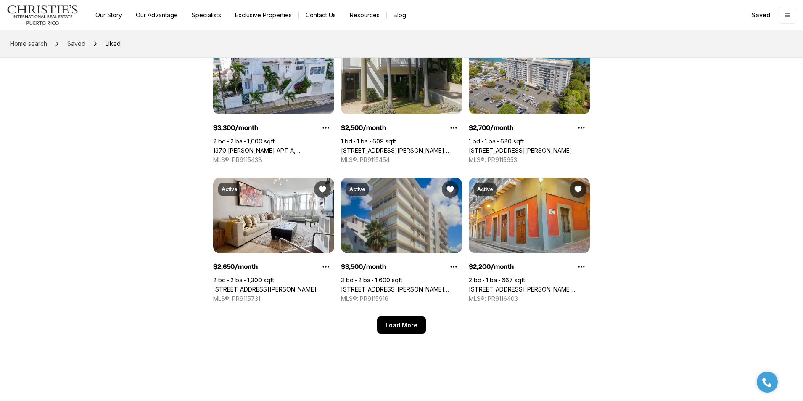
click at [427, 285] on link "[STREET_ADDRESS][PERSON_NAME][PERSON_NAME]" at bounding box center [401, 289] width 121 height 8
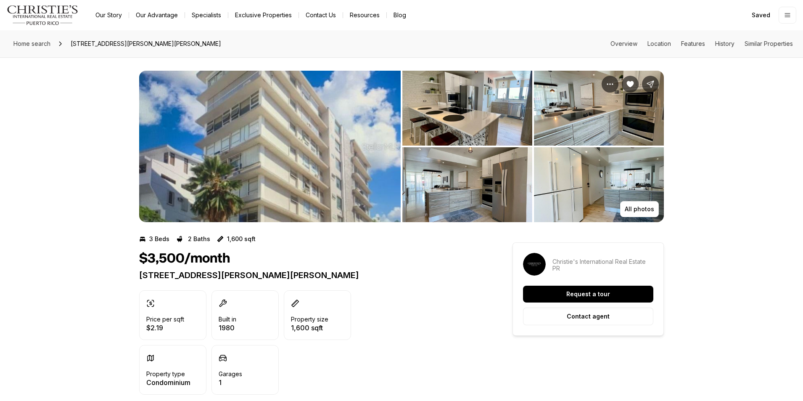
click at [303, 140] on img "View image gallery" at bounding box center [269, 146] width 261 height 151
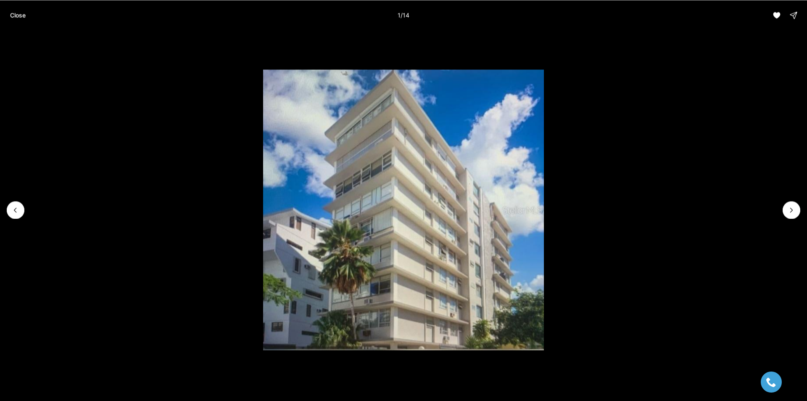
click at [777, 206] on li "1 of 14" at bounding box center [403, 209] width 807 height 359
click at [782, 209] on li "1 of 14" at bounding box center [403, 209] width 807 height 359
click at [788, 210] on icon "Next slide" at bounding box center [791, 210] width 8 height 8
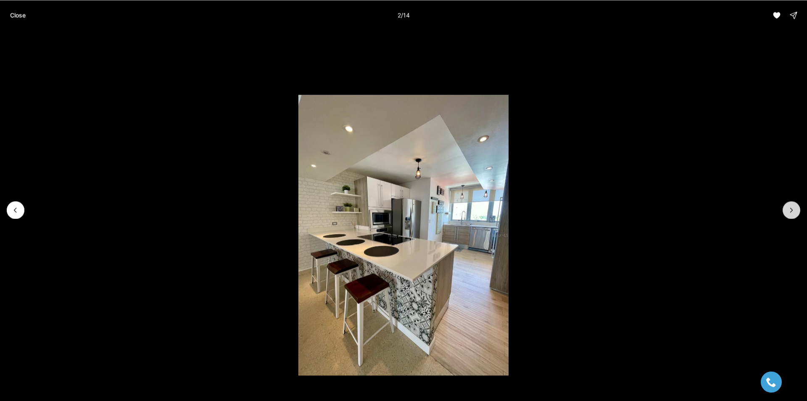
click at [788, 211] on icon "Next slide" at bounding box center [791, 210] width 8 height 8
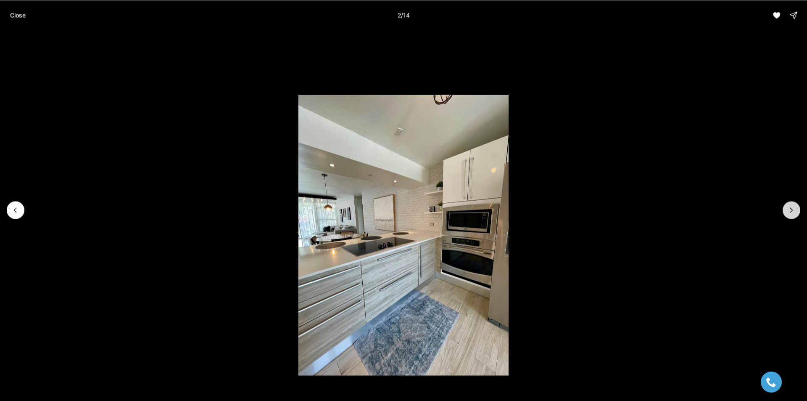
click at [788, 211] on icon "Next slide" at bounding box center [791, 210] width 8 height 8
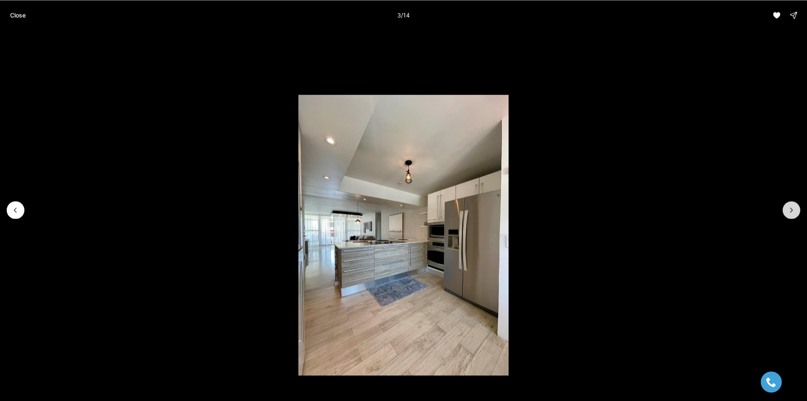
click at [788, 211] on icon "Next slide" at bounding box center [791, 210] width 8 height 8
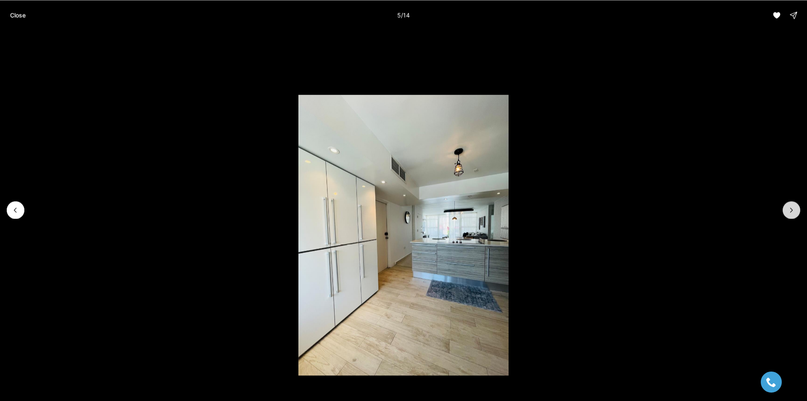
click at [788, 211] on icon "Next slide" at bounding box center [791, 210] width 8 height 8
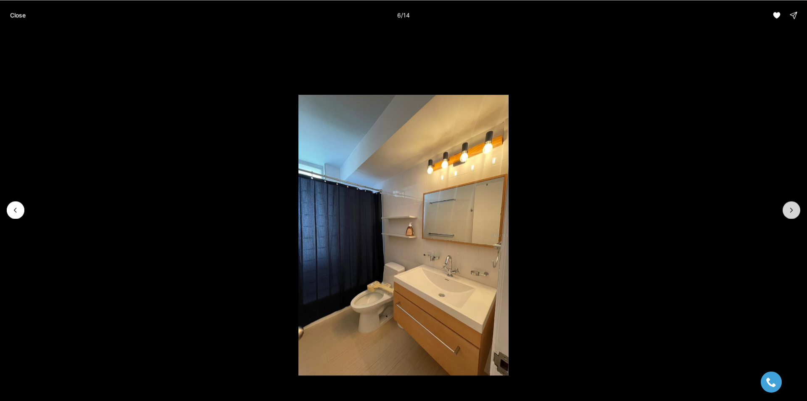
click at [788, 211] on icon "Next slide" at bounding box center [791, 210] width 8 height 8
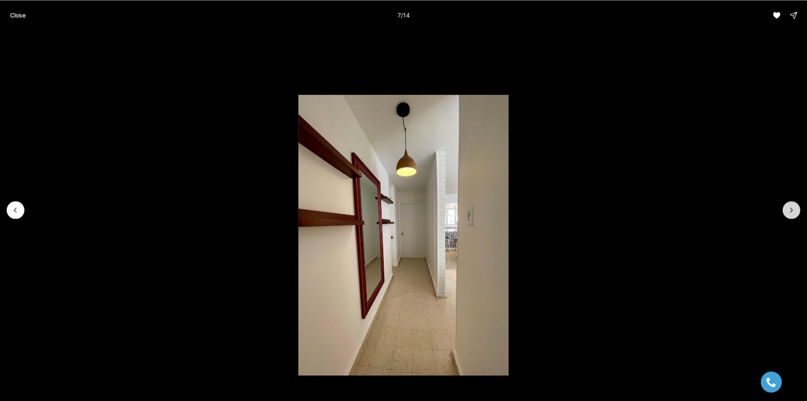
click at [788, 211] on icon "Next slide" at bounding box center [791, 210] width 8 height 8
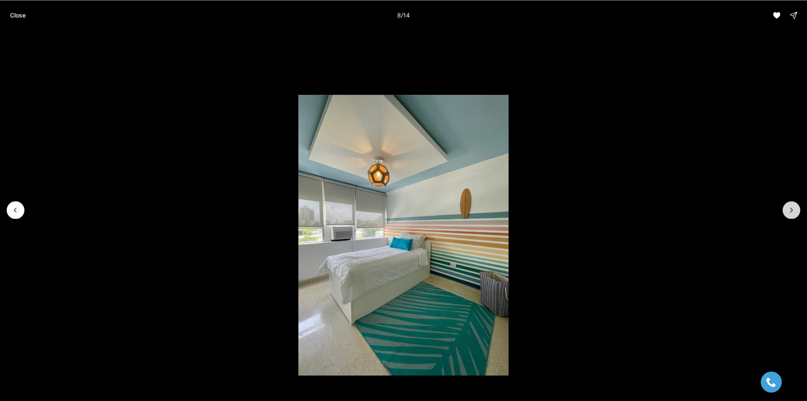
click at [788, 211] on icon "Next slide" at bounding box center [791, 210] width 8 height 8
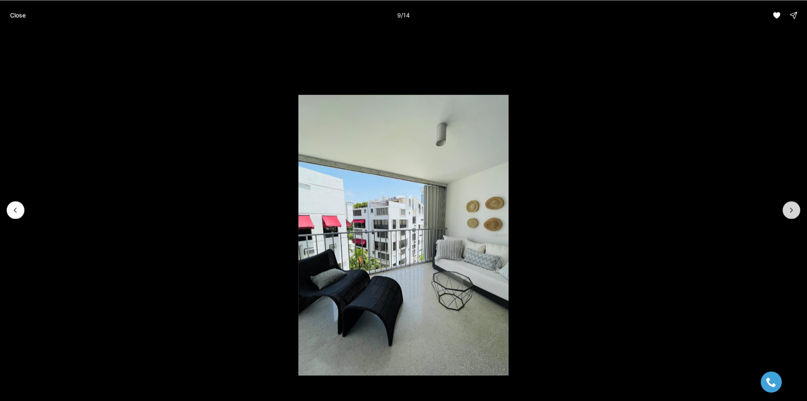
click at [788, 211] on icon "Next slide" at bounding box center [791, 210] width 8 height 8
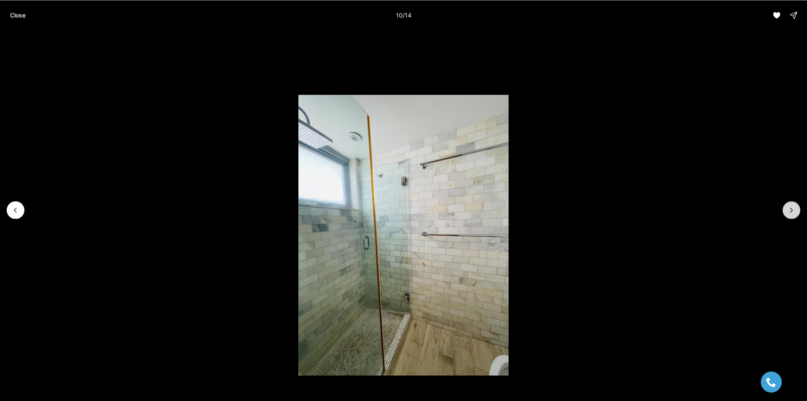
click at [788, 211] on icon "Next slide" at bounding box center [791, 210] width 8 height 8
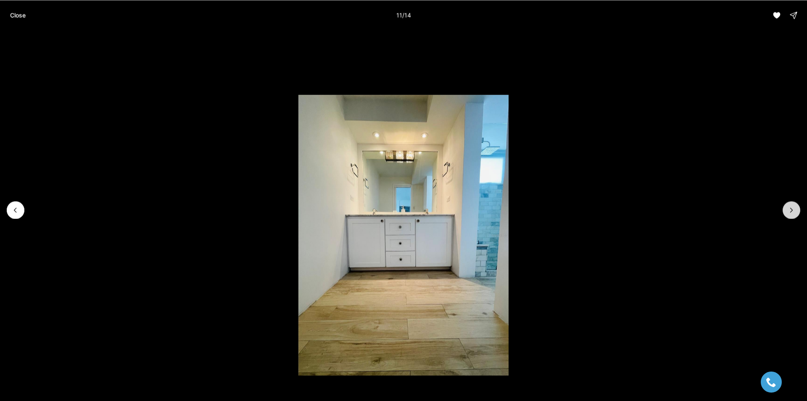
click at [788, 211] on icon "Next slide" at bounding box center [791, 210] width 8 height 8
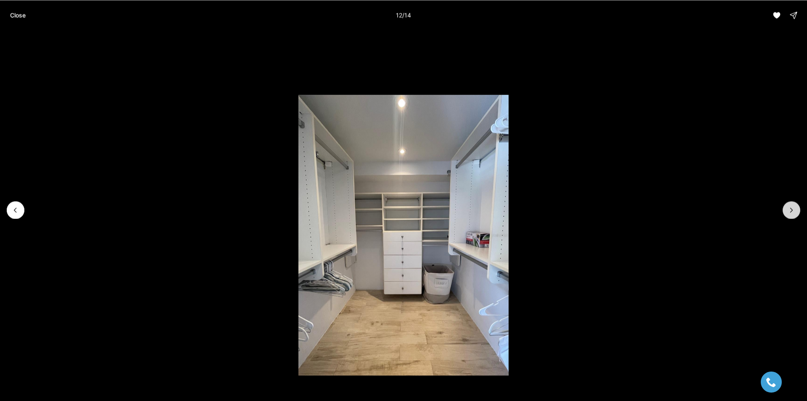
click at [788, 211] on icon "Next slide" at bounding box center [791, 210] width 8 height 8
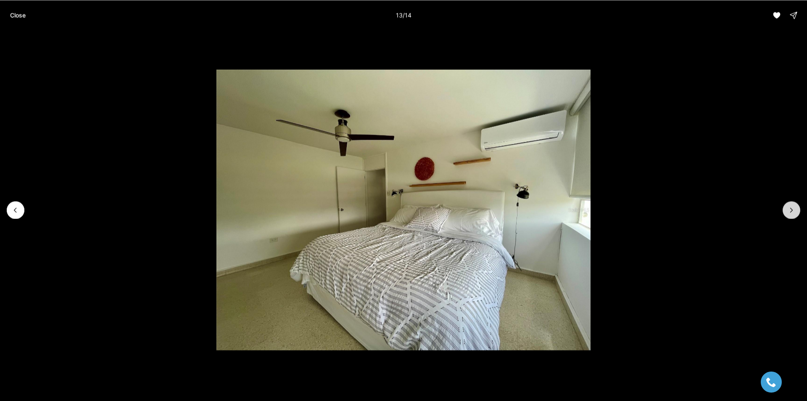
click at [788, 211] on icon "Next slide" at bounding box center [791, 210] width 8 height 8
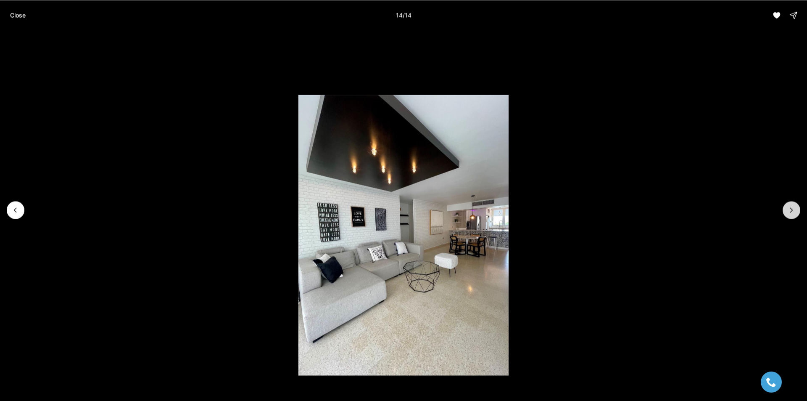
click at [788, 211] on div at bounding box center [792, 210] width 18 height 18
click at [791, 211] on div at bounding box center [792, 210] width 18 height 18
click at [24, 19] on button "Close" at bounding box center [18, 15] width 26 height 17
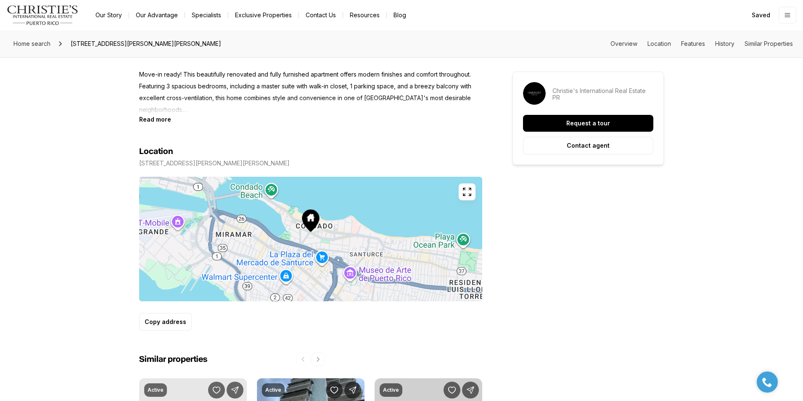
scroll to position [631, 0]
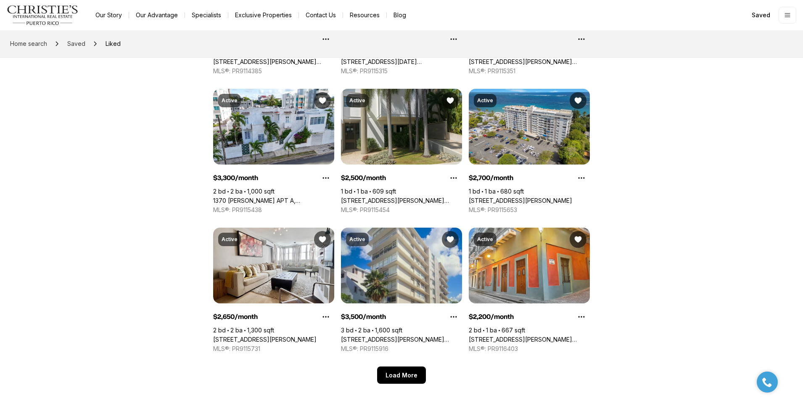
scroll to position [366, 0]
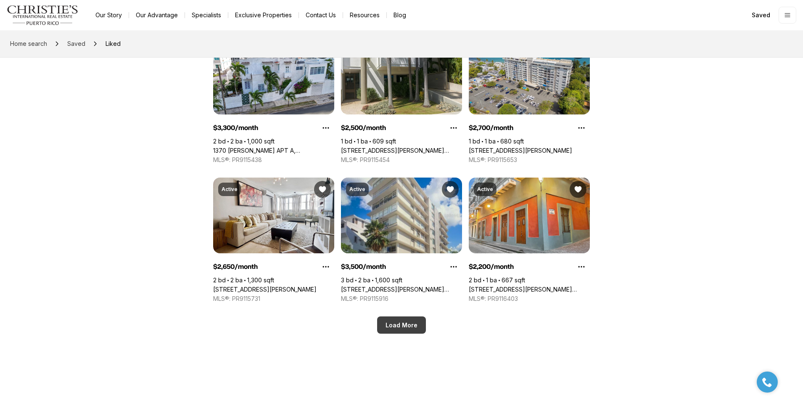
click at [421, 326] on button "Load More" at bounding box center [401, 324] width 49 height 17
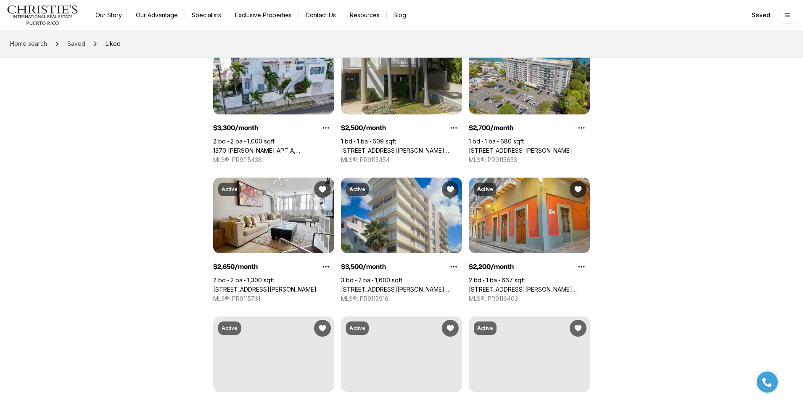
scroll to position [576, 0]
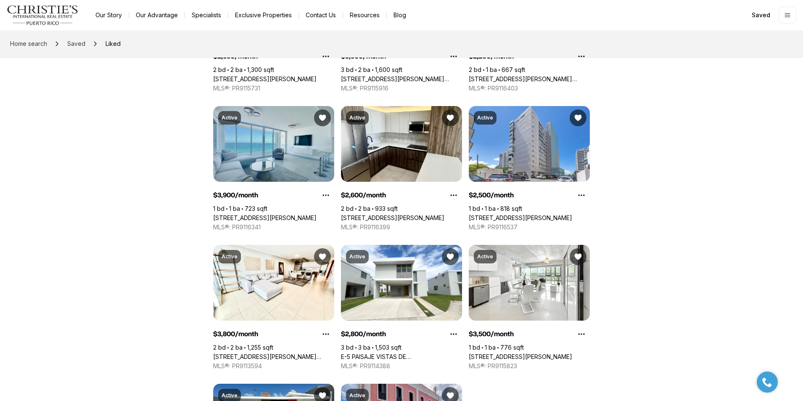
click at [287, 214] on link "[STREET_ADDRESS][PERSON_NAME]" at bounding box center [264, 218] width 103 height 8
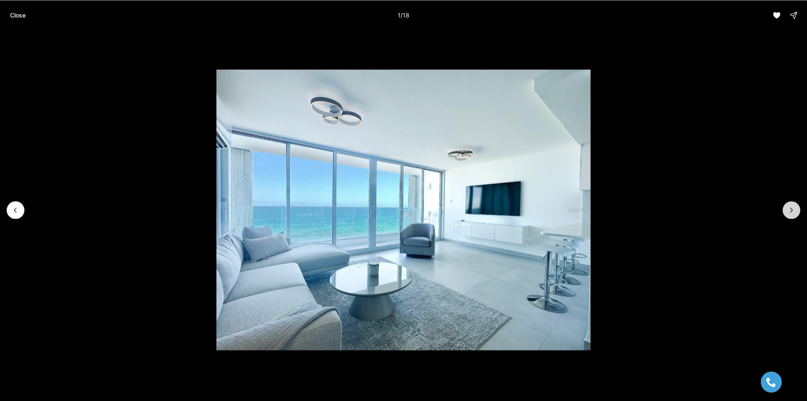
click at [791, 214] on button "Next slide" at bounding box center [792, 210] width 18 height 18
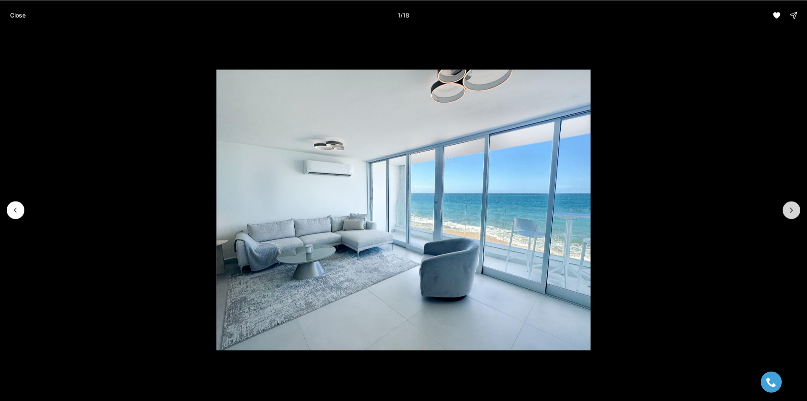
click at [791, 214] on button "Next slide" at bounding box center [792, 210] width 18 height 18
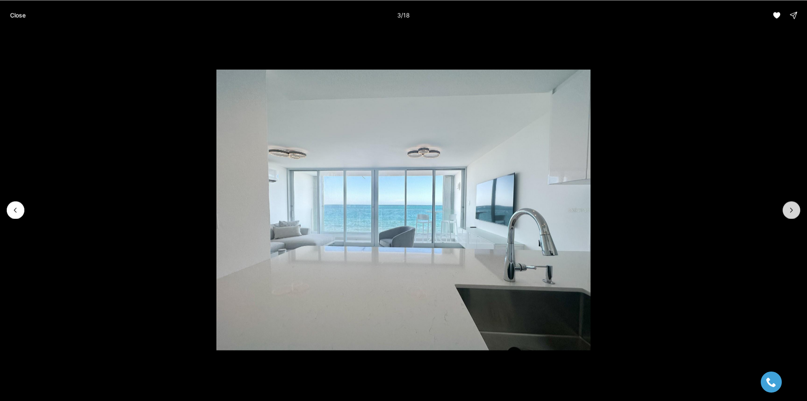
click at [791, 214] on button "Next slide" at bounding box center [792, 210] width 18 height 18
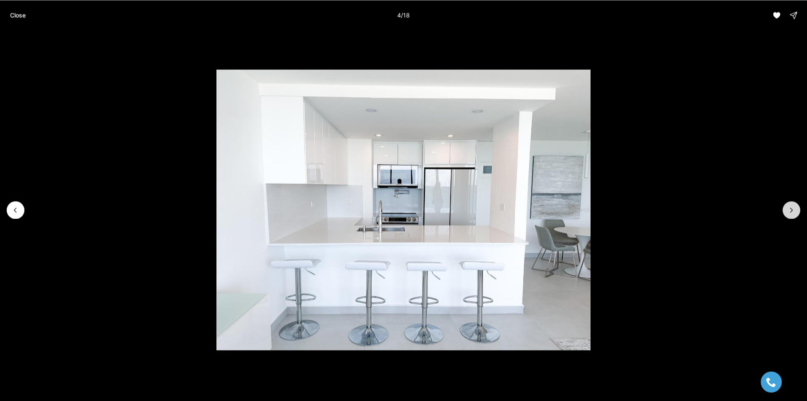
click at [791, 214] on button "Next slide" at bounding box center [792, 210] width 18 height 18
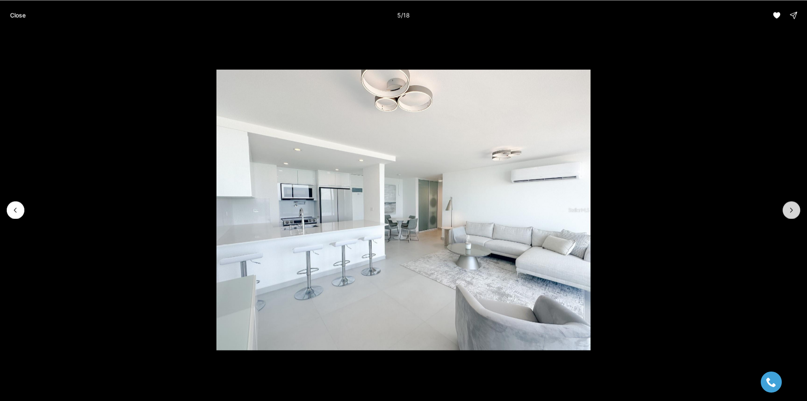
click at [791, 214] on button "Next slide" at bounding box center [792, 210] width 18 height 18
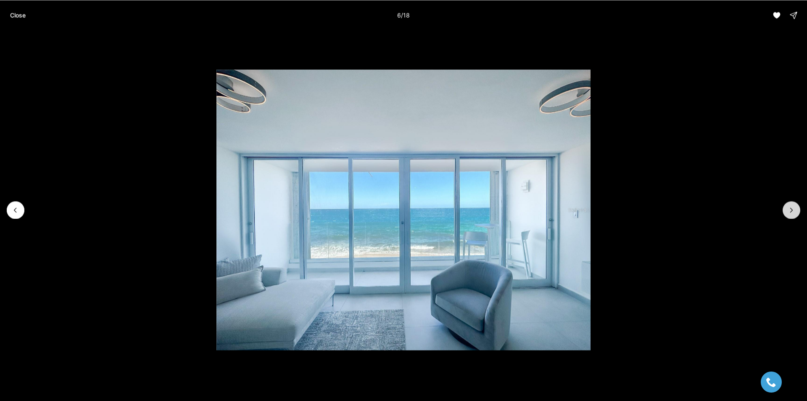
click at [791, 214] on button "Next slide" at bounding box center [792, 210] width 18 height 18
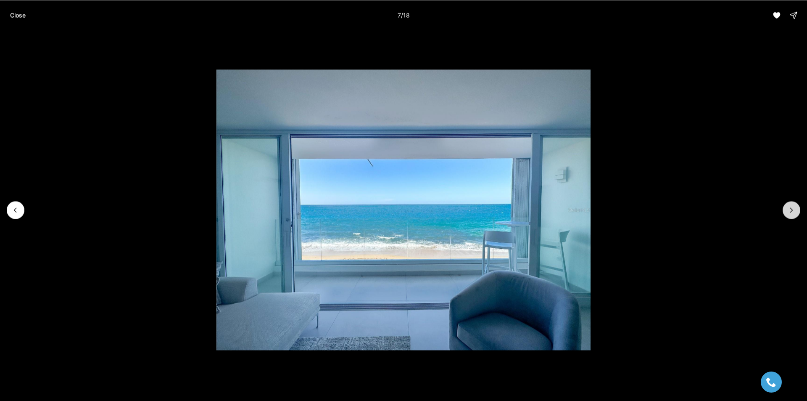
click at [791, 214] on button "Next slide" at bounding box center [792, 210] width 18 height 18
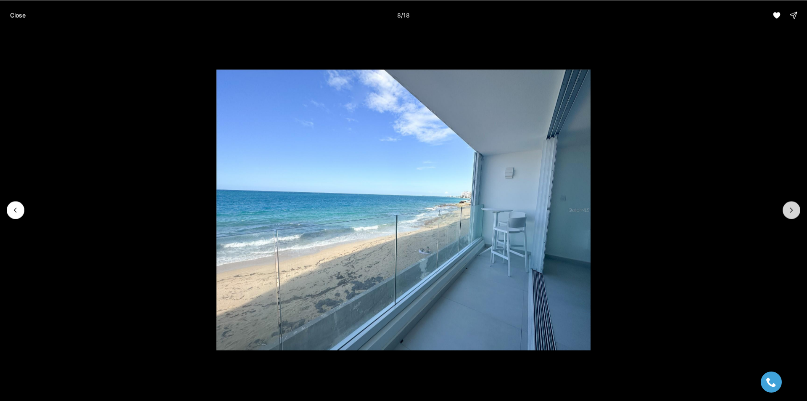
click at [791, 214] on button "Next slide" at bounding box center [792, 210] width 18 height 18
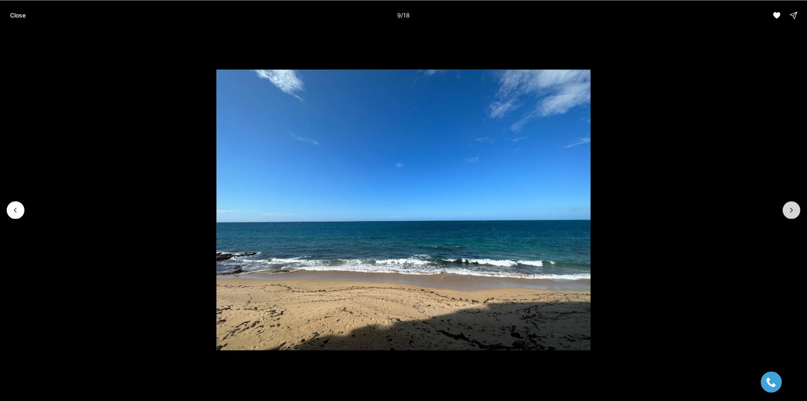
click at [791, 214] on button "Next slide" at bounding box center [792, 210] width 18 height 18
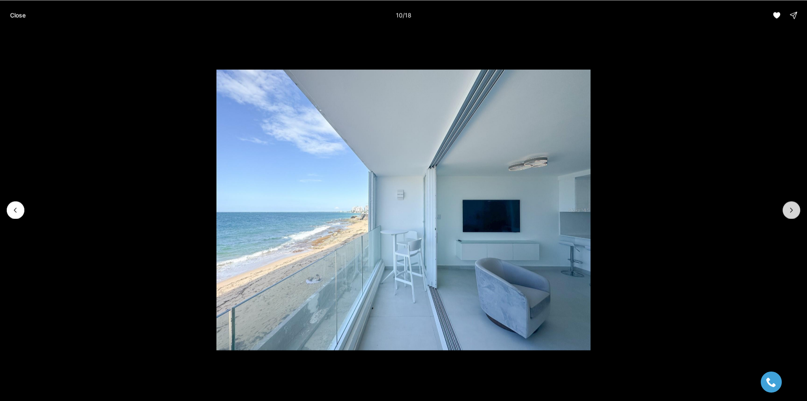
click at [791, 214] on button "Next slide" at bounding box center [792, 210] width 18 height 18
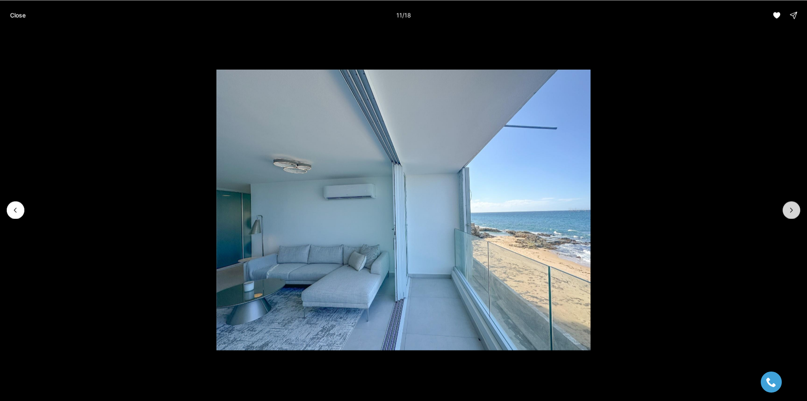
click at [791, 214] on button "Next slide" at bounding box center [792, 210] width 18 height 18
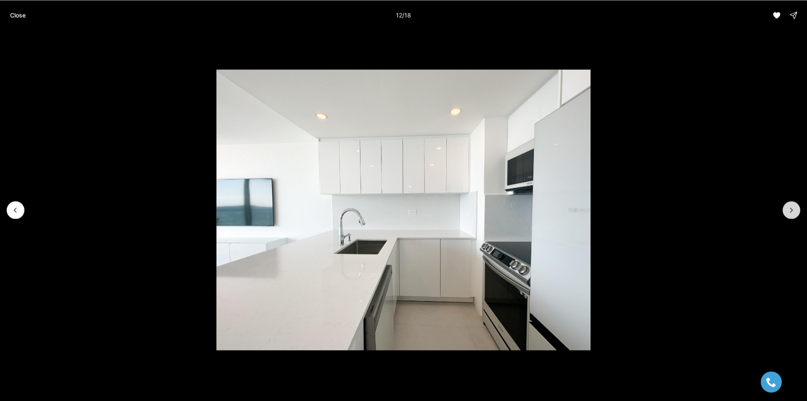
click at [791, 214] on button "Next slide" at bounding box center [792, 210] width 18 height 18
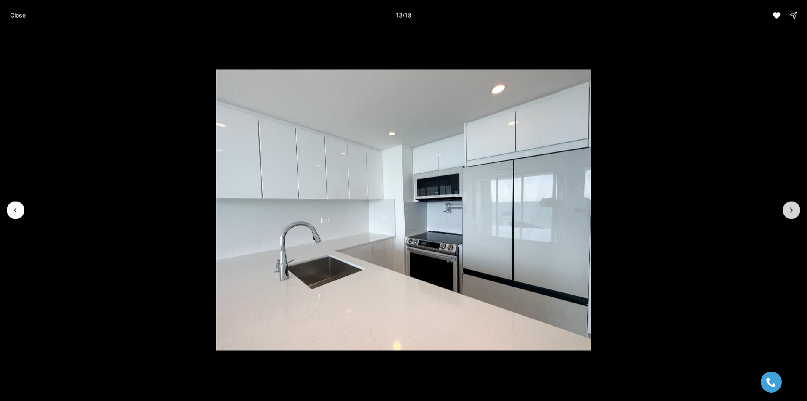
click at [791, 214] on button "Next slide" at bounding box center [792, 210] width 18 height 18
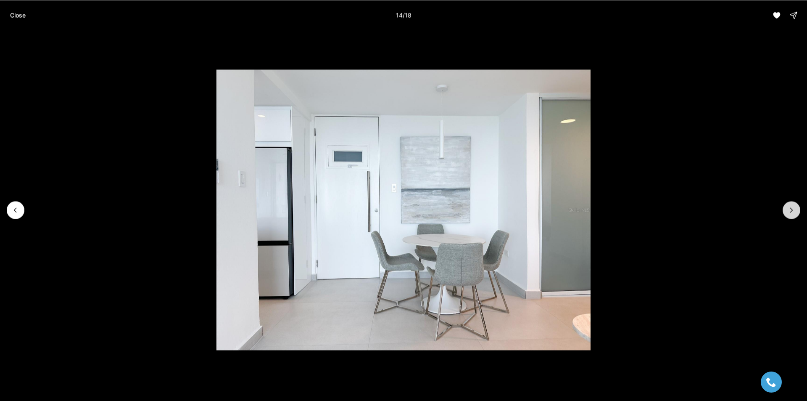
click at [789, 208] on icon "Next slide" at bounding box center [791, 210] width 8 height 8
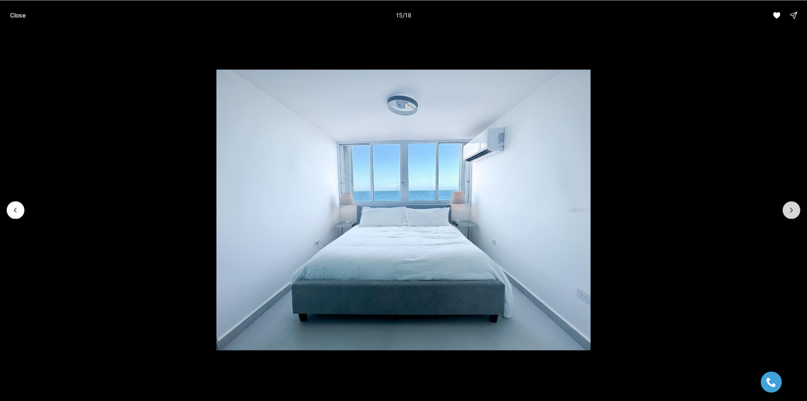
click at [789, 208] on icon "Next slide" at bounding box center [791, 210] width 8 height 8
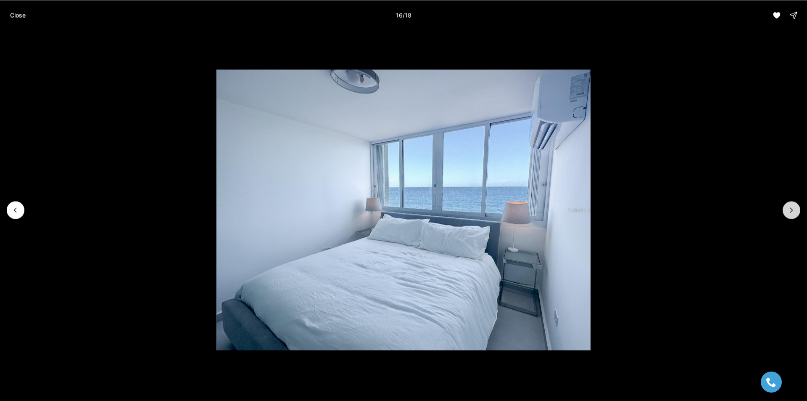
click at [789, 206] on icon "Next slide" at bounding box center [791, 210] width 8 height 8
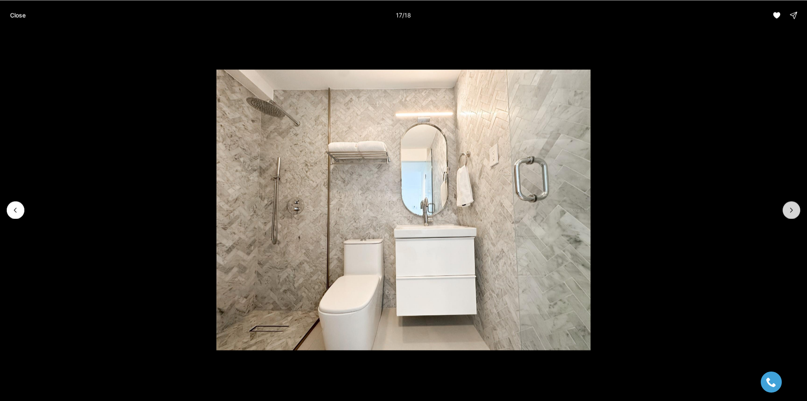
click at [789, 206] on icon "Next slide" at bounding box center [791, 210] width 8 height 8
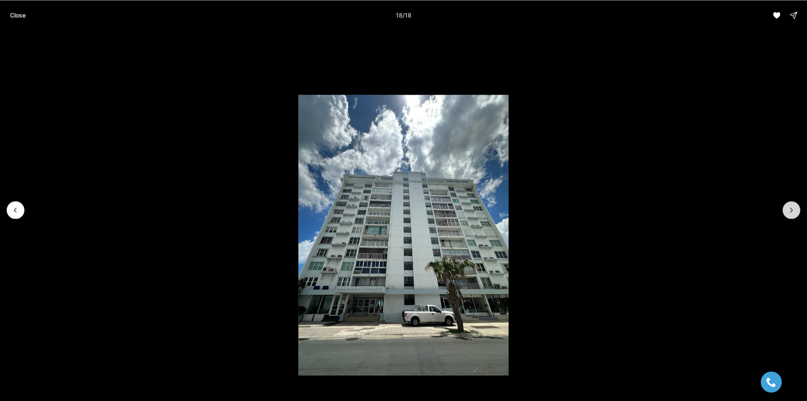
click at [789, 206] on div at bounding box center [792, 210] width 18 height 18
click at [17, 11] on button "Close" at bounding box center [18, 15] width 26 height 17
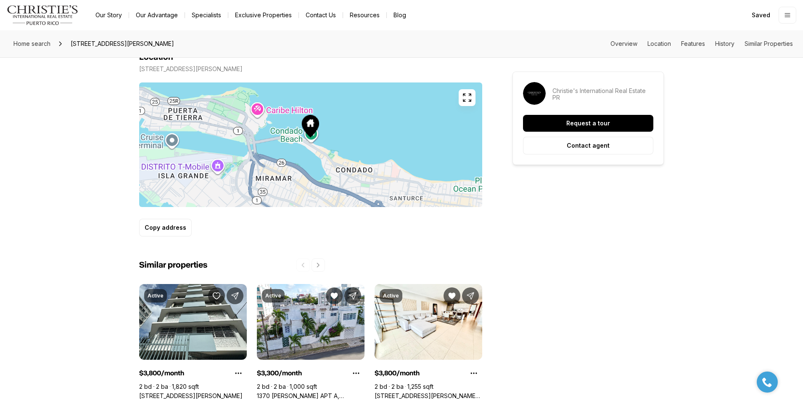
scroll to position [546, 0]
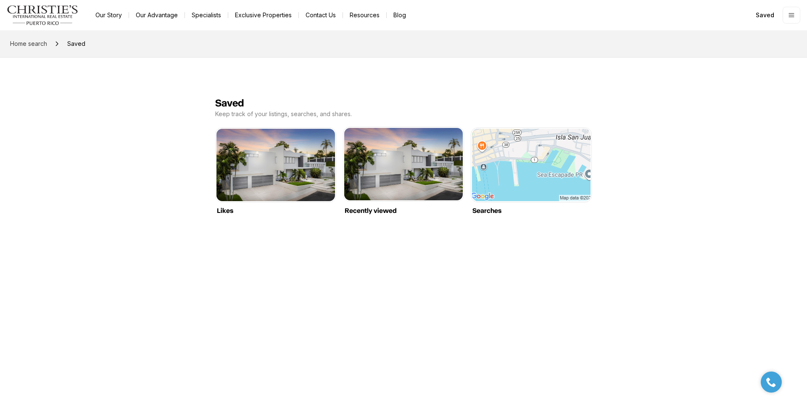
click at [417, 128] on link "Recently viewed" at bounding box center [403, 128] width 119 height 0
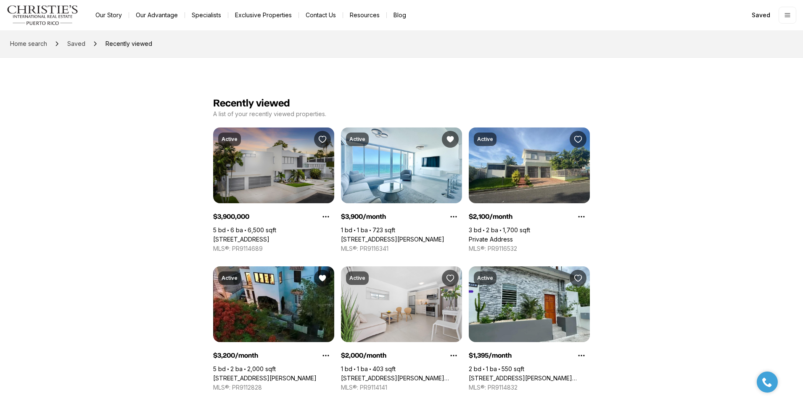
click at [269, 235] on link "[STREET_ADDRESS]" at bounding box center [241, 239] width 56 height 8
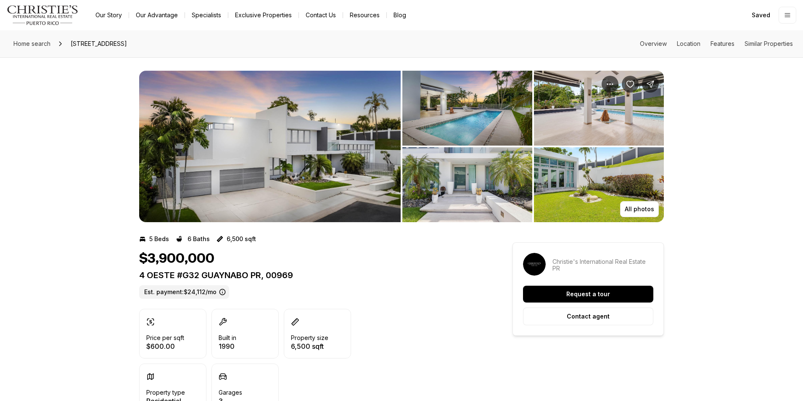
click at [300, 176] on img "View image gallery" at bounding box center [269, 146] width 261 height 151
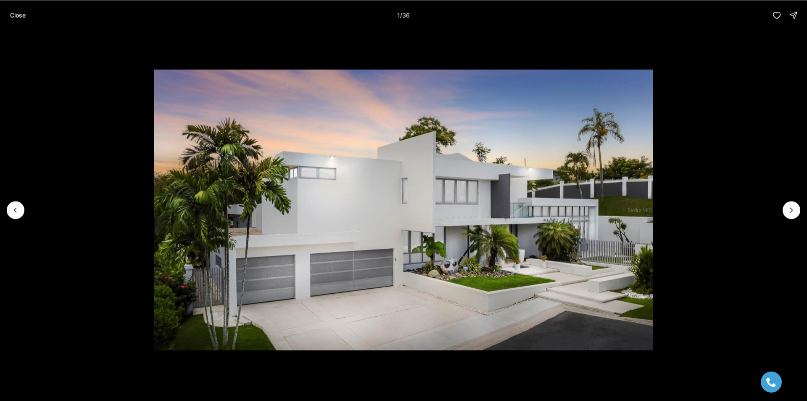
click at [783, 203] on li "1 of 36" at bounding box center [403, 209] width 807 height 359
click at [793, 208] on icon "Next slide" at bounding box center [791, 210] width 8 height 8
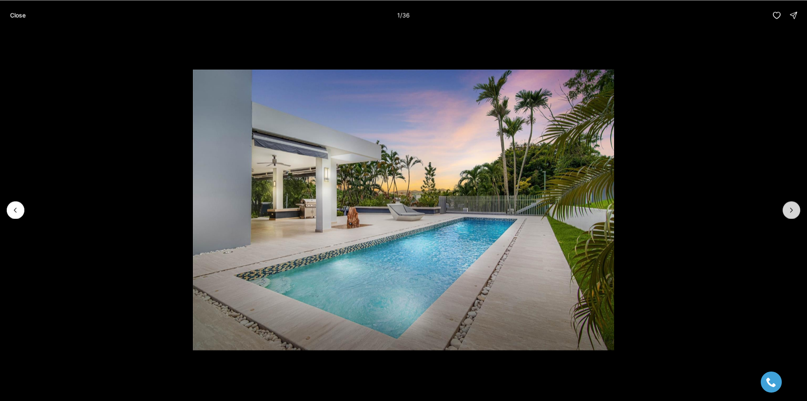
click at [793, 208] on icon "Next slide" at bounding box center [791, 210] width 8 height 8
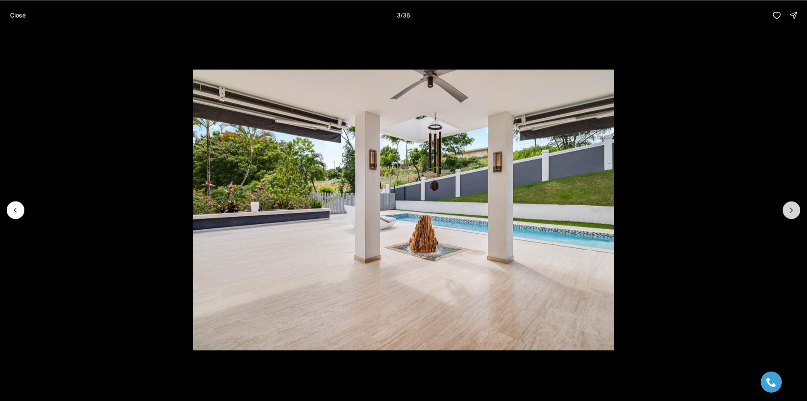
click at [793, 208] on icon "Next slide" at bounding box center [791, 210] width 8 height 8
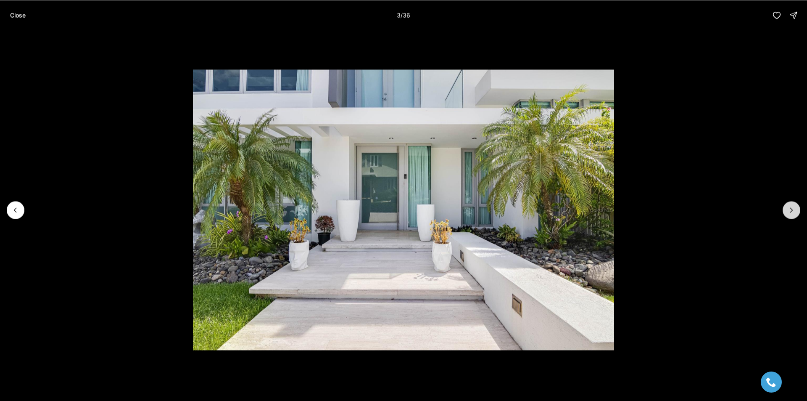
click at [793, 208] on icon "Next slide" at bounding box center [791, 210] width 8 height 8
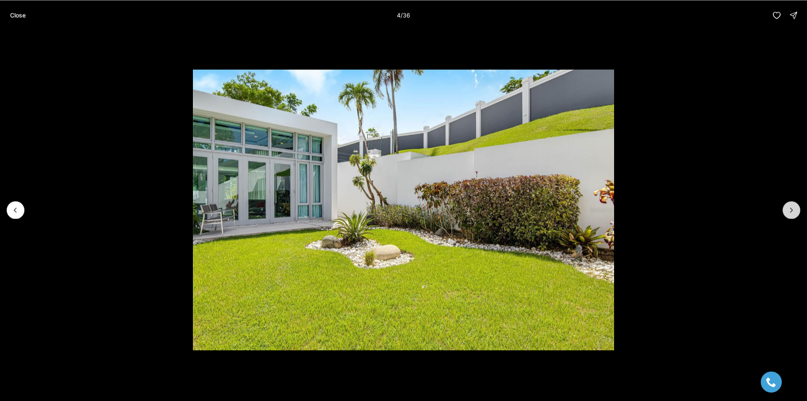
click at [793, 208] on icon "Next slide" at bounding box center [791, 210] width 8 height 8
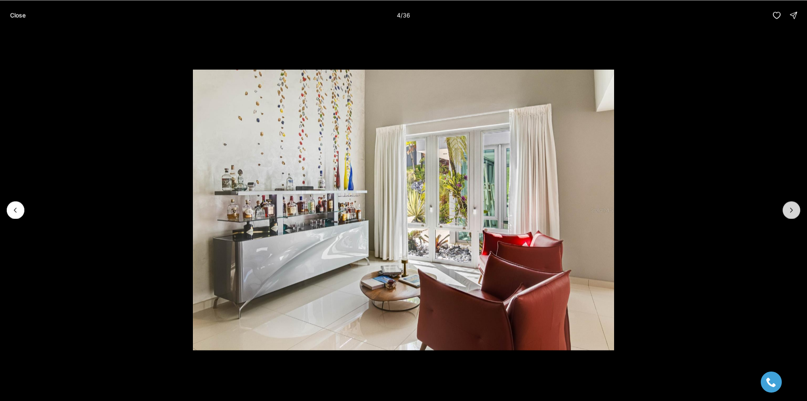
click at [793, 208] on icon "Next slide" at bounding box center [791, 210] width 8 height 8
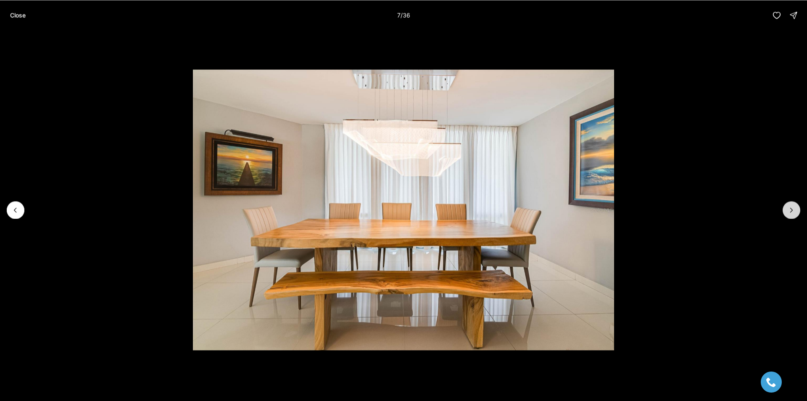
click at [793, 208] on icon "Next slide" at bounding box center [791, 210] width 8 height 8
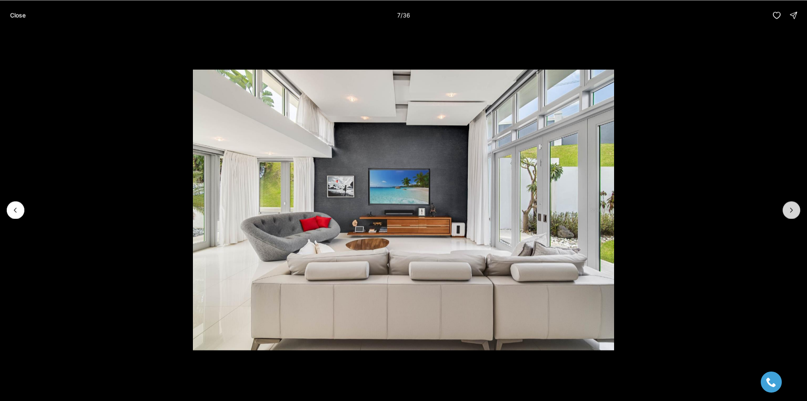
click at [793, 208] on icon "Next slide" at bounding box center [791, 210] width 8 height 8
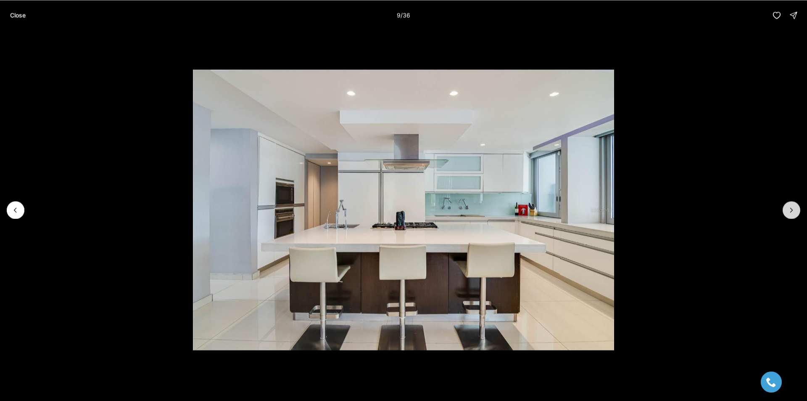
click at [793, 208] on icon "Next slide" at bounding box center [791, 210] width 8 height 8
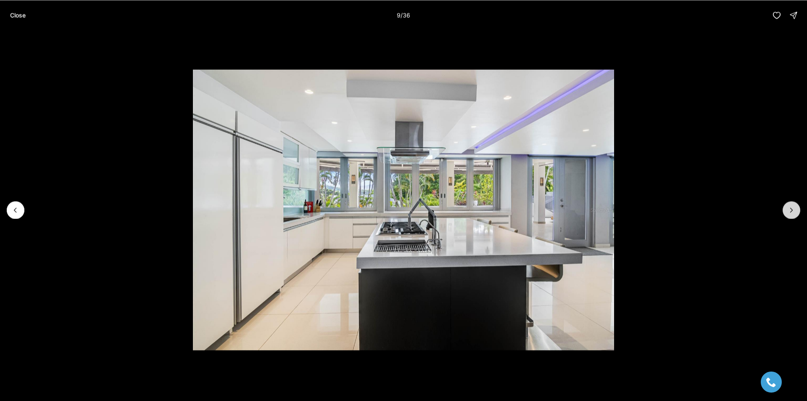
click at [793, 208] on icon "Next slide" at bounding box center [791, 210] width 8 height 8
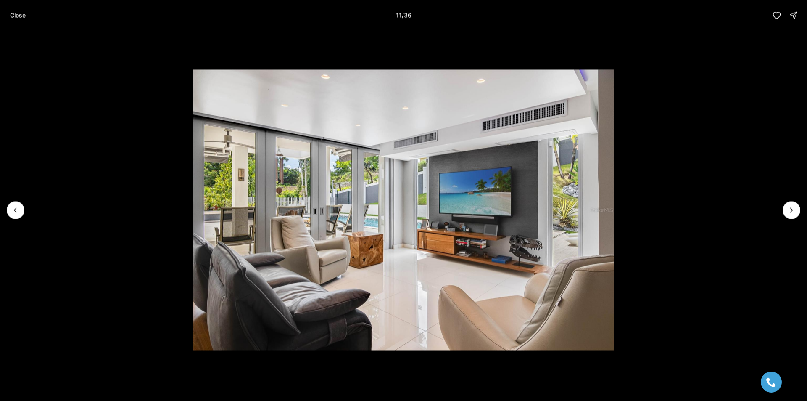
click at [730, 69] on li "11 of 36" at bounding box center [403, 209] width 807 height 359
click at [18, 21] on button "Close" at bounding box center [18, 15] width 26 height 17
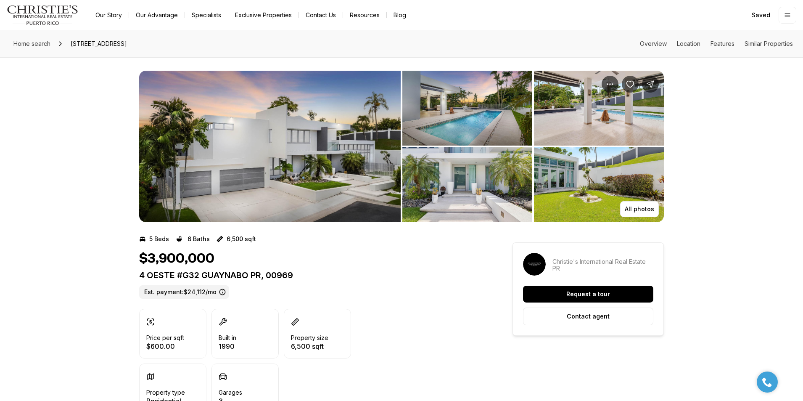
click at [325, 144] on img "View image gallery" at bounding box center [269, 146] width 261 height 151
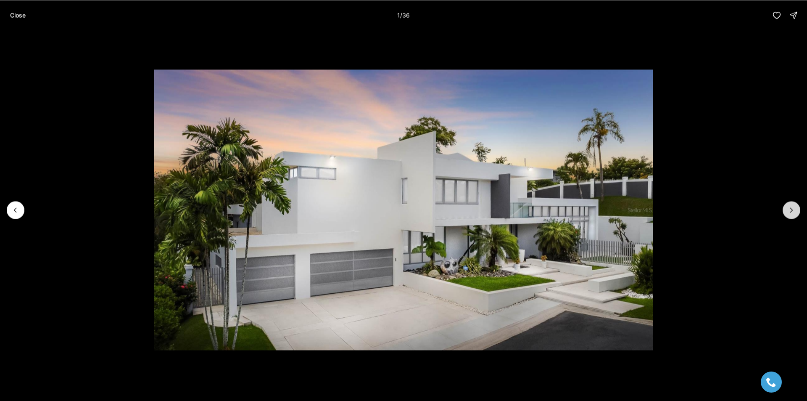
click at [787, 208] on button "Next slide" at bounding box center [792, 210] width 18 height 18
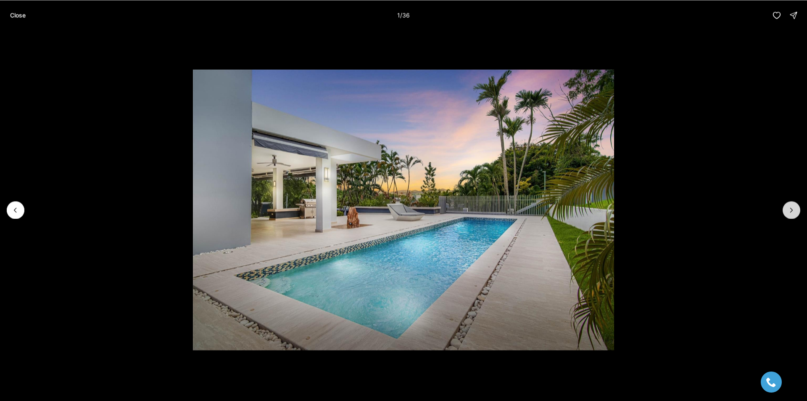
click at [787, 208] on button "Next slide" at bounding box center [792, 210] width 18 height 18
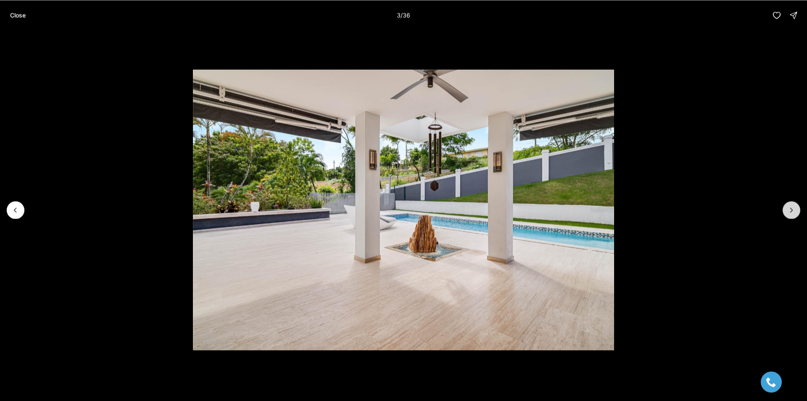
click at [787, 208] on button "Next slide" at bounding box center [792, 210] width 18 height 18
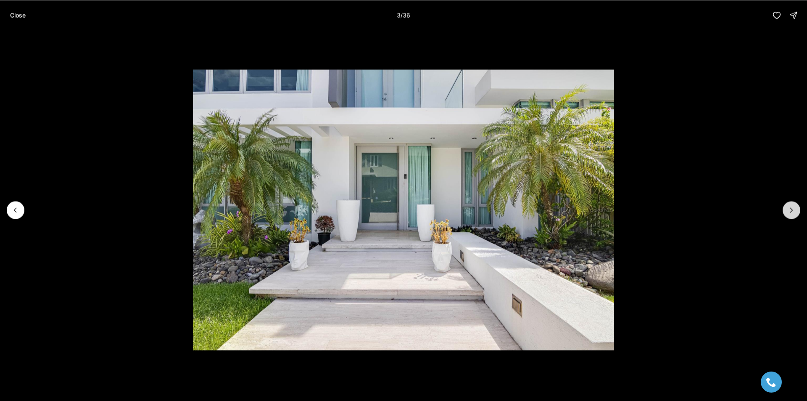
click at [787, 208] on button "Next slide" at bounding box center [792, 210] width 18 height 18
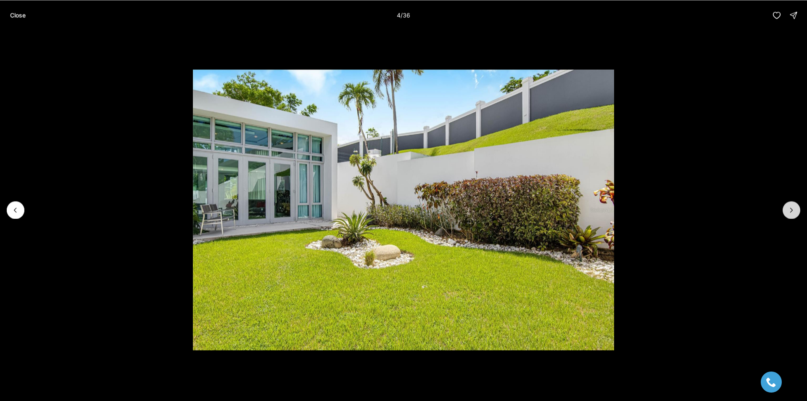
click at [787, 208] on button "Next slide" at bounding box center [792, 210] width 18 height 18
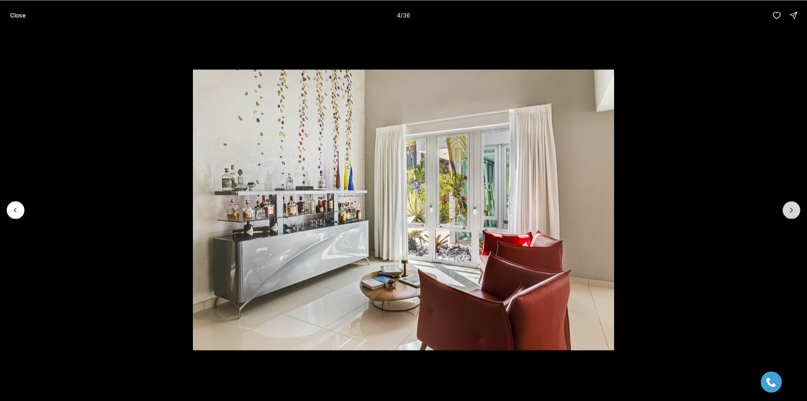
click at [787, 208] on button "Next slide" at bounding box center [792, 210] width 18 height 18
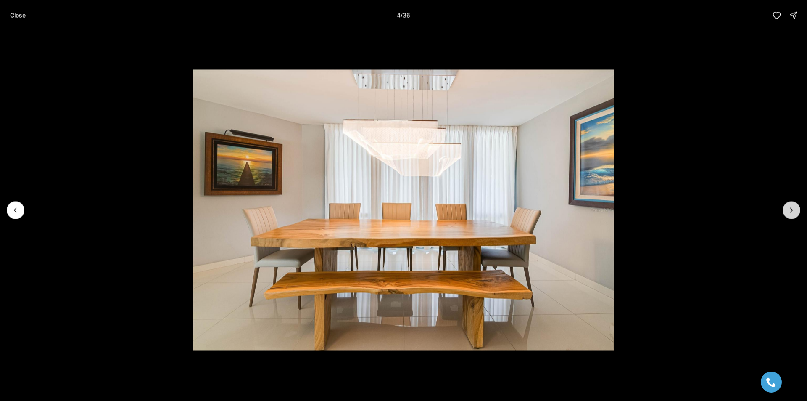
click at [787, 208] on button "Next slide" at bounding box center [792, 210] width 18 height 18
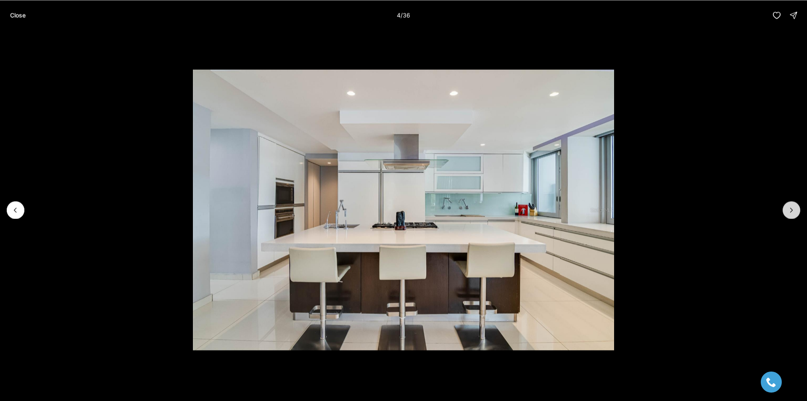
click at [787, 208] on button "Next slide" at bounding box center [792, 210] width 18 height 18
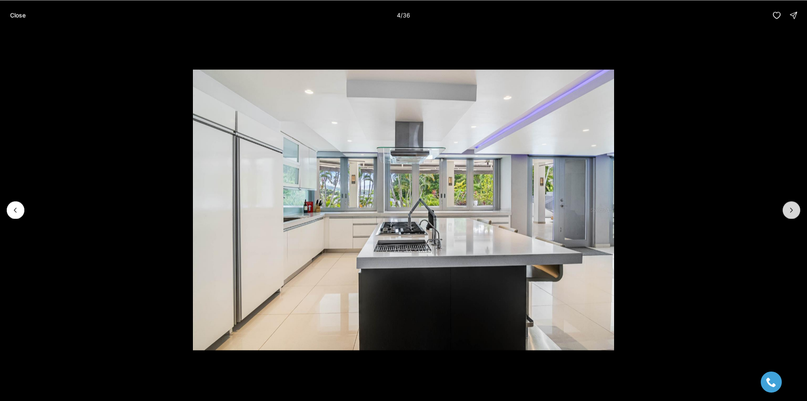
click at [787, 208] on button "Next slide" at bounding box center [792, 210] width 18 height 18
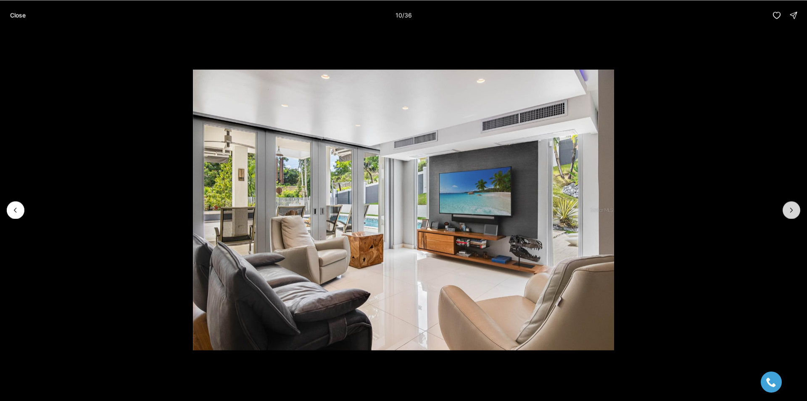
click at [787, 208] on button "Next slide" at bounding box center [792, 210] width 18 height 18
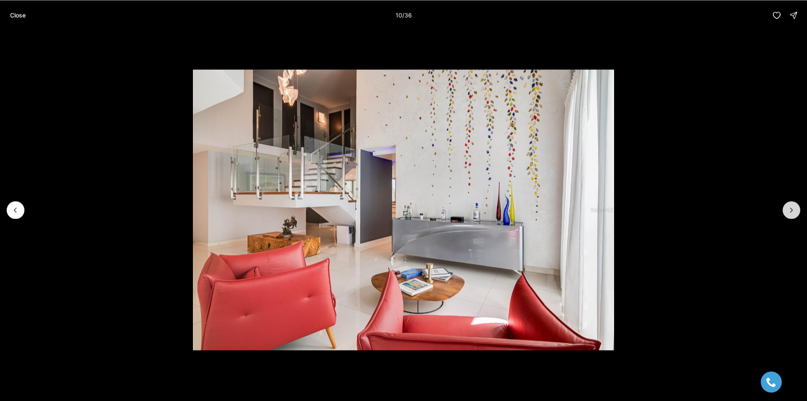
click at [787, 208] on button "Next slide" at bounding box center [792, 210] width 18 height 18
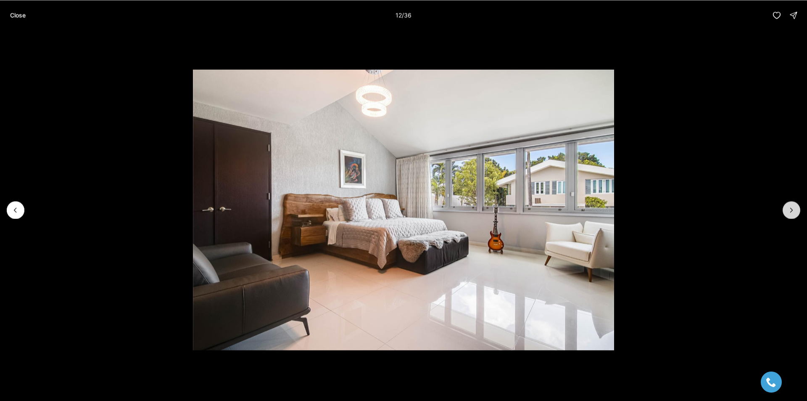
click at [787, 208] on button "Next slide" at bounding box center [792, 210] width 18 height 18
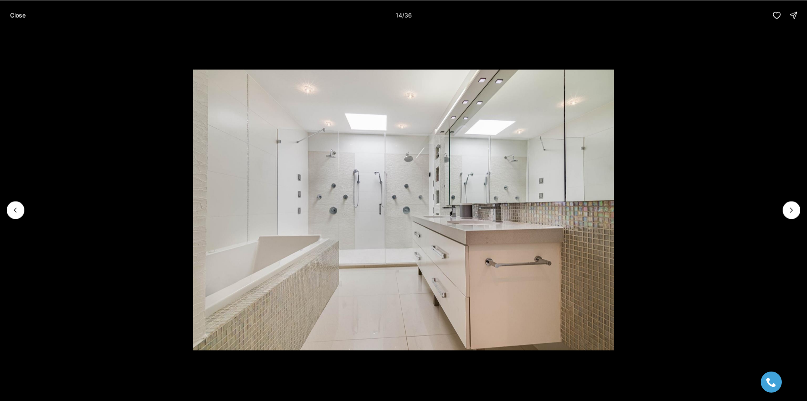
drag, startPoint x: 26, startPoint y: 20, endPoint x: 24, endPoint y: 26, distance: 6.5
click at [26, 21] on button "Close" at bounding box center [18, 15] width 26 height 17
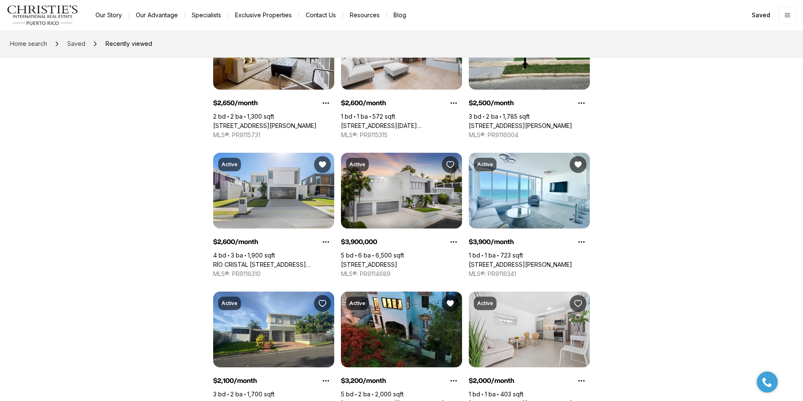
scroll to position [168, 0]
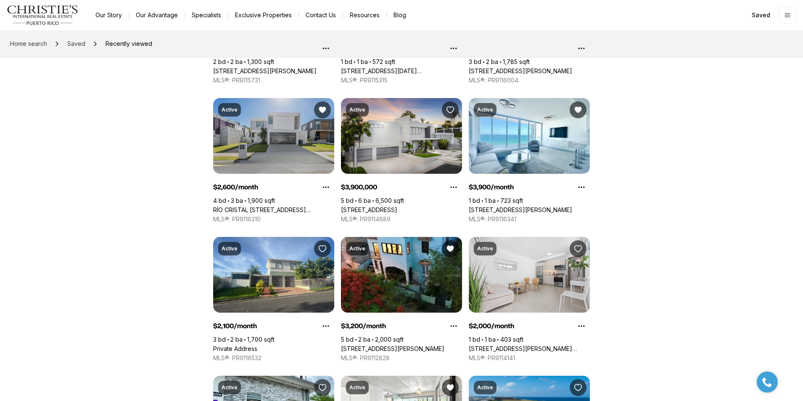
click at [276, 206] on link "RÍO CRISTAL [STREET_ADDRESS][PERSON_NAME]" at bounding box center [273, 210] width 121 height 8
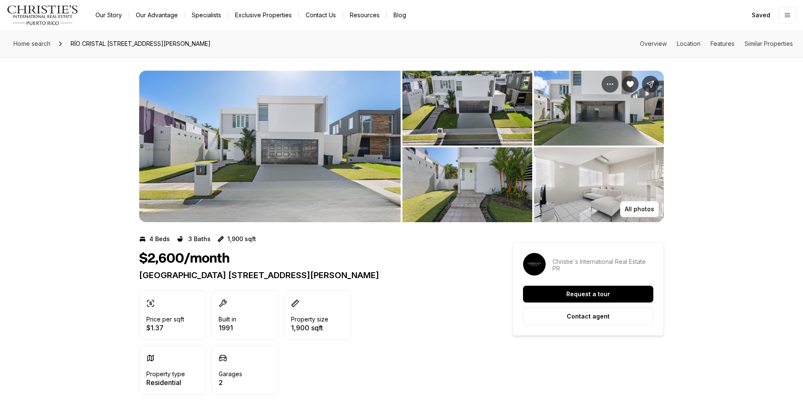
click at [269, 159] on img "View image gallery" at bounding box center [269, 146] width 261 height 151
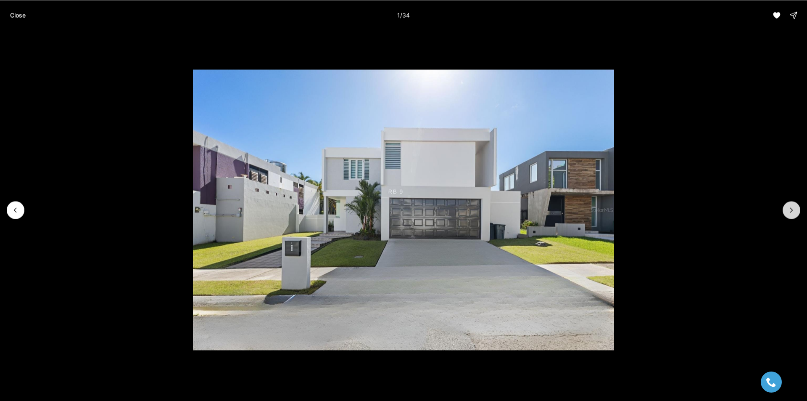
click at [797, 206] on button "Next slide" at bounding box center [792, 210] width 18 height 18
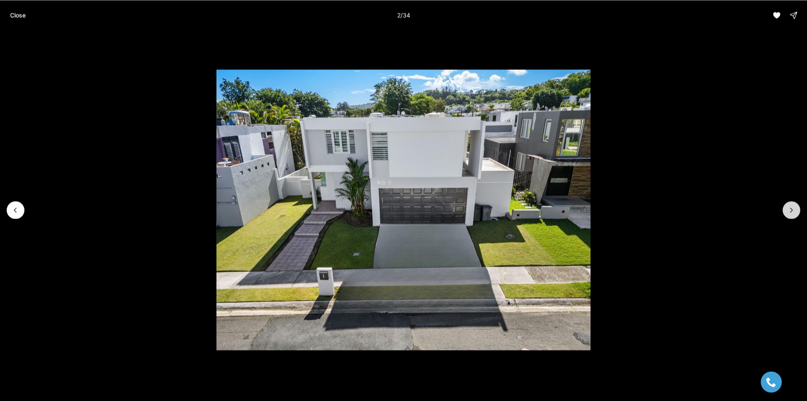
click at [797, 206] on button "Next slide" at bounding box center [792, 210] width 18 height 18
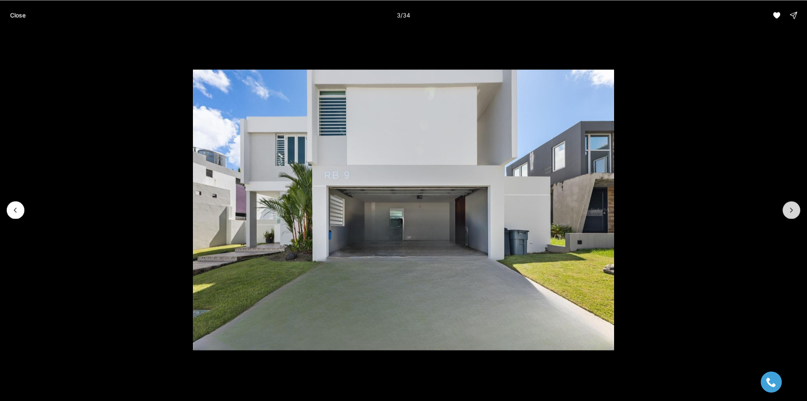
click at [797, 206] on button "Next slide" at bounding box center [792, 210] width 18 height 18
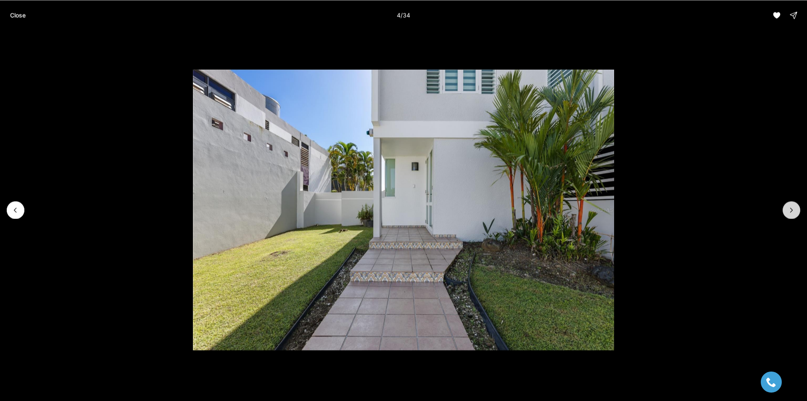
click at [795, 211] on button "Next slide" at bounding box center [792, 210] width 18 height 18
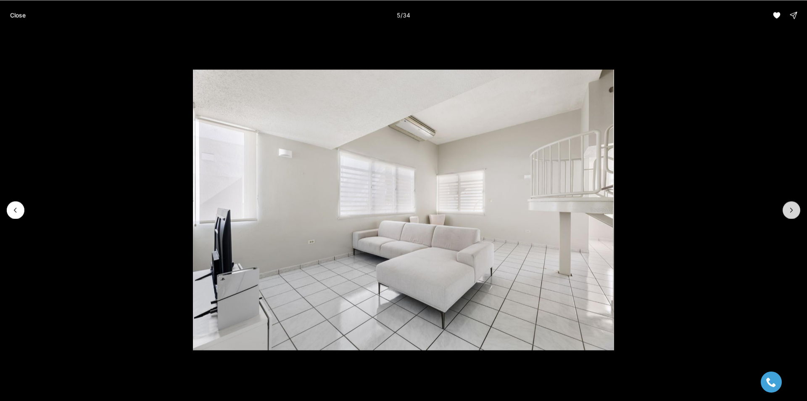
click at [795, 211] on icon "Next slide" at bounding box center [791, 210] width 8 height 8
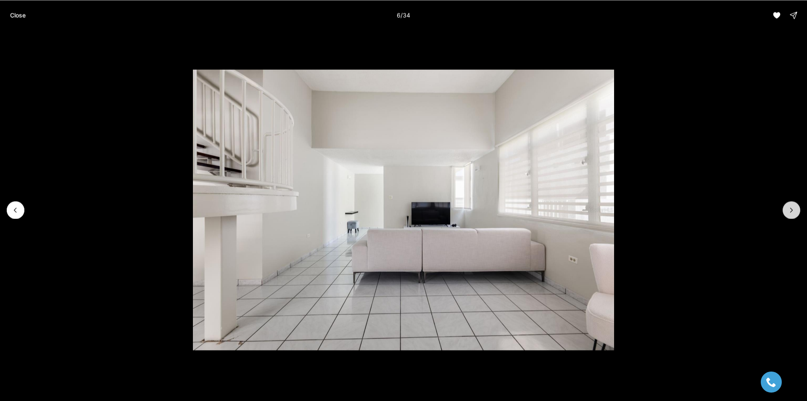
click at [795, 211] on icon "Next slide" at bounding box center [791, 210] width 8 height 8
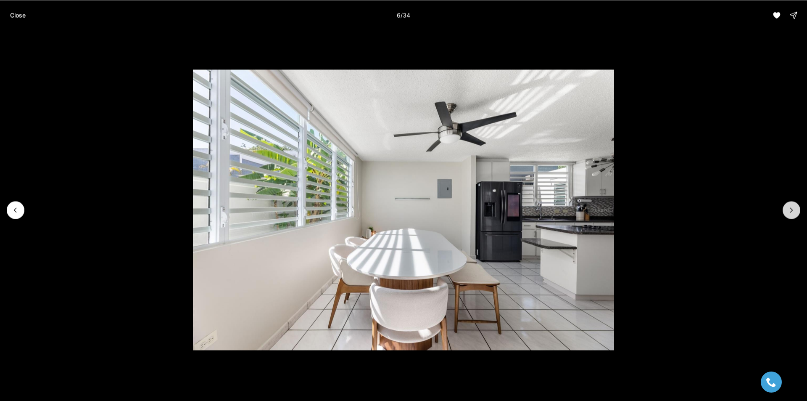
click at [795, 211] on icon "Next slide" at bounding box center [791, 210] width 8 height 8
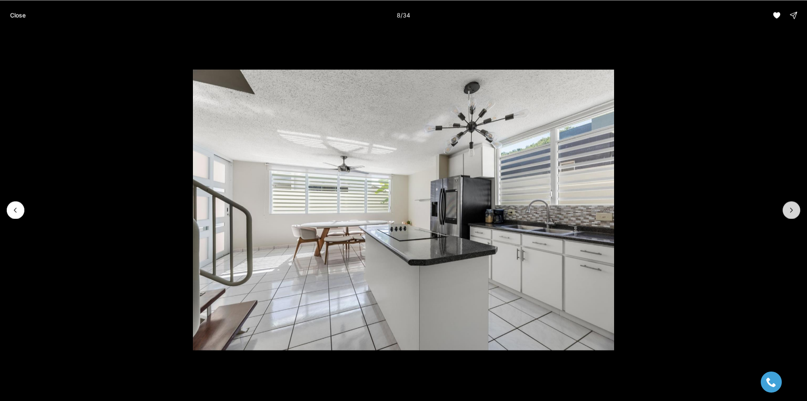
click at [794, 212] on icon "Next slide" at bounding box center [791, 210] width 8 height 8
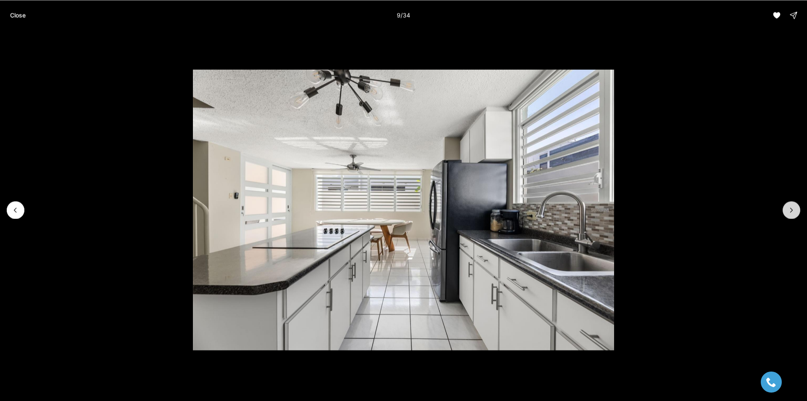
click at [794, 212] on icon "Next slide" at bounding box center [791, 210] width 8 height 8
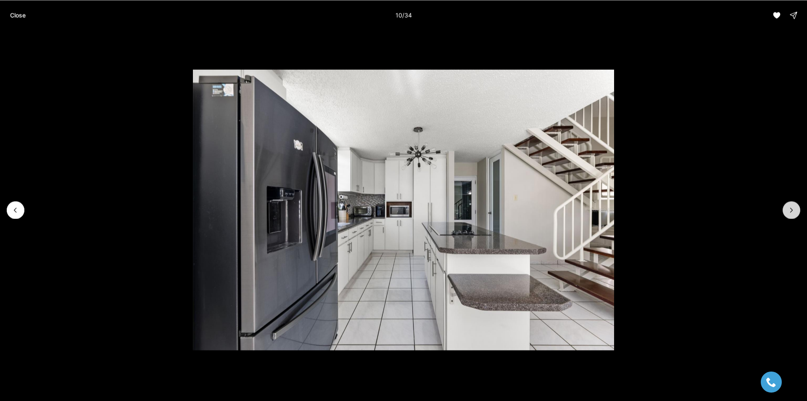
click at [794, 212] on icon "Next slide" at bounding box center [791, 210] width 8 height 8
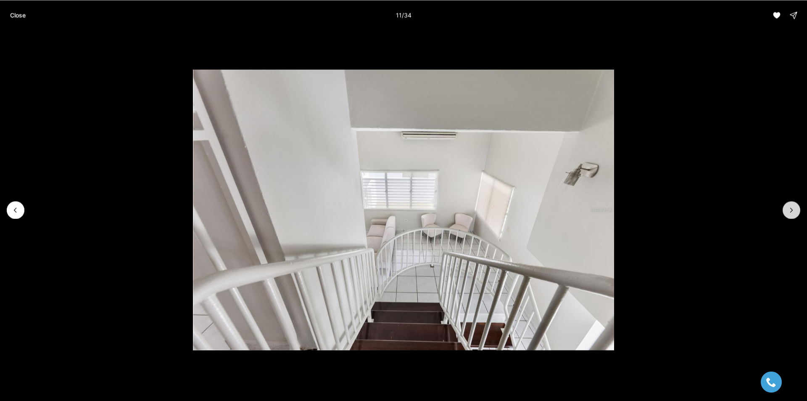
click at [794, 212] on icon "Next slide" at bounding box center [791, 210] width 8 height 8
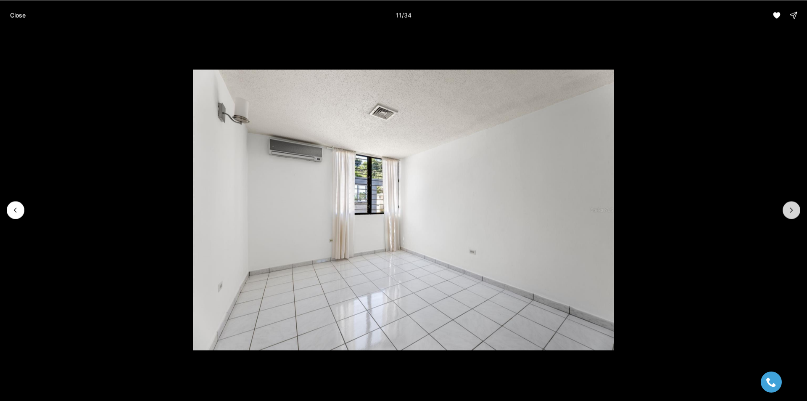
click at [794, 212] on icon "Next slide" at bounding box center [791, 210] width 8 height 8
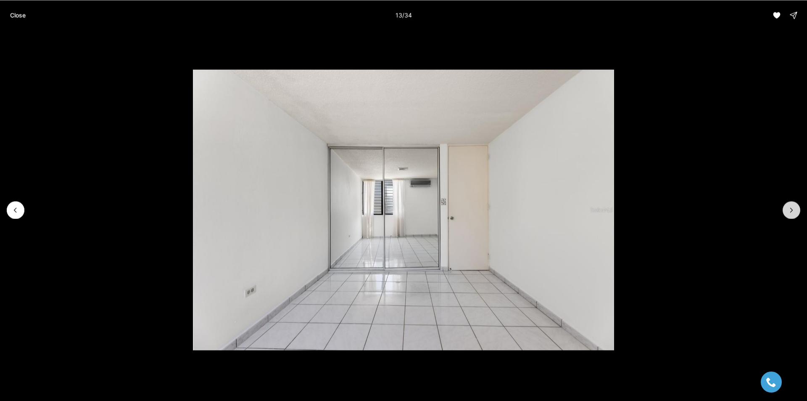
click at [794, 212] on icon "Next slide" at bounding box center [791, 210] width 8 height 8
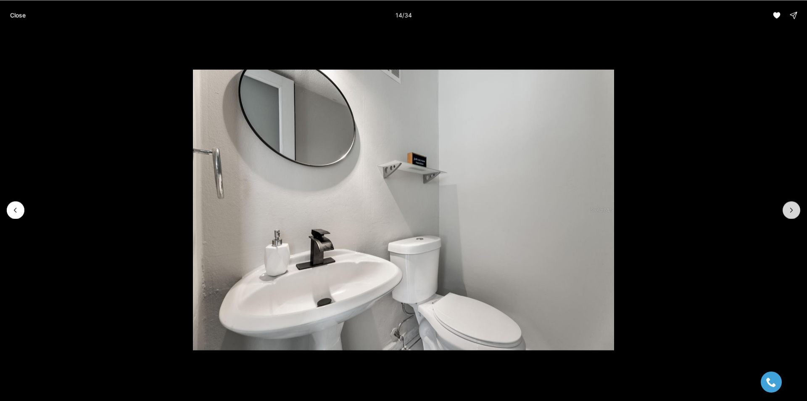
click at [794, 212] on icon "Next slide" at bounding box center [791, 210] width 8 height 8
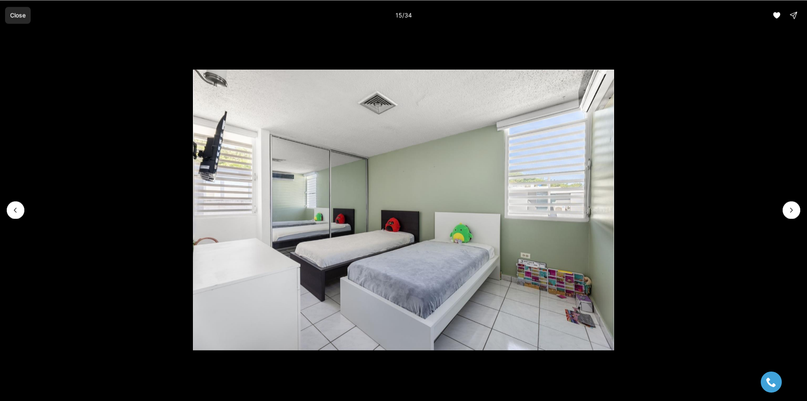
click at [18, 14] on p "Close" at bounding box center [18, 15] width 16 height 7
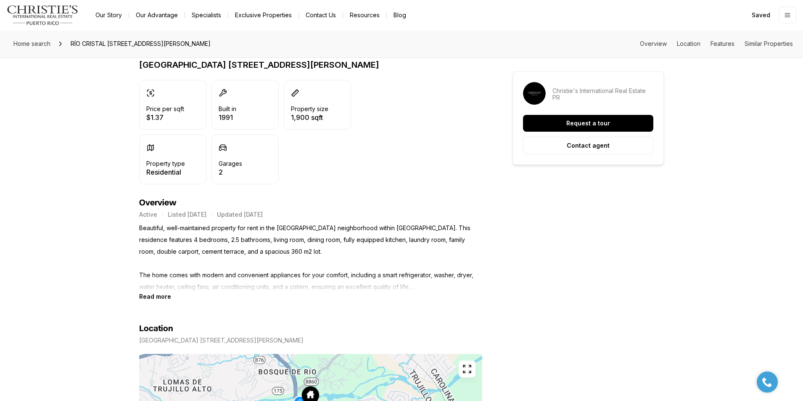
scroll to position [378, 0]
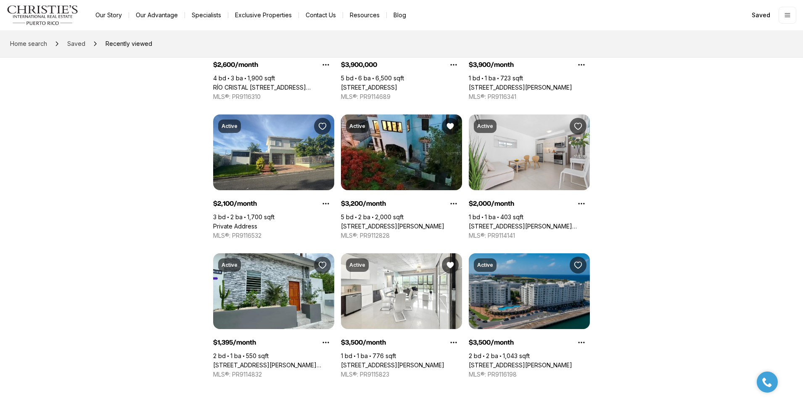
scroll to position [335, 0]
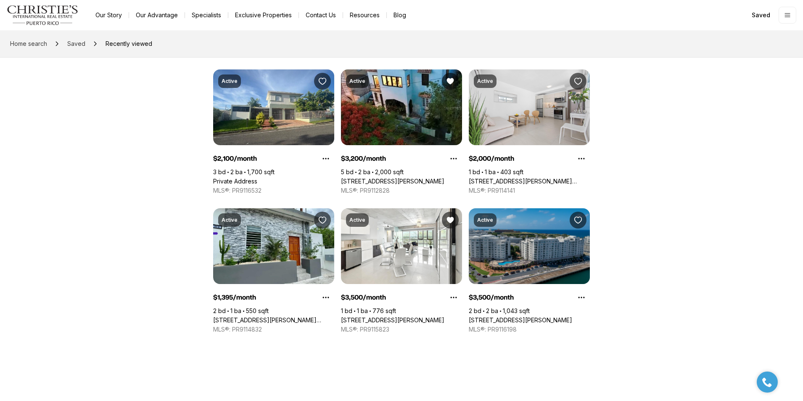
click at [479, 316] on link "[STREET_ADDRESS][PERSON_NAME]" at bounding box center [520, 320] width 103 height 8
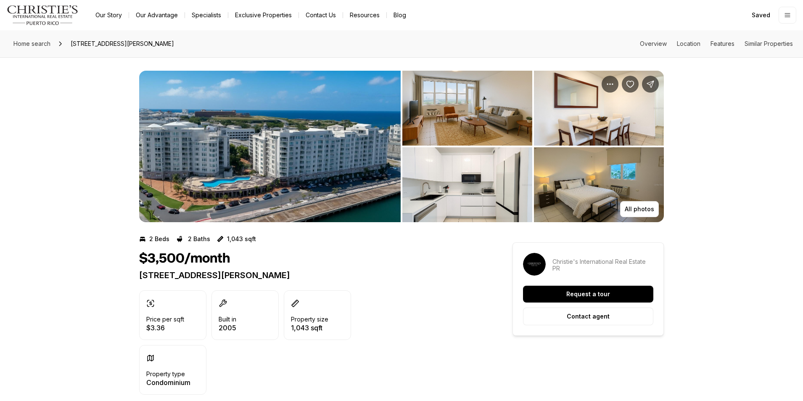
click at [337, 166] on img "View image gallery" at bounding box center [269, 146] width 261 height 151
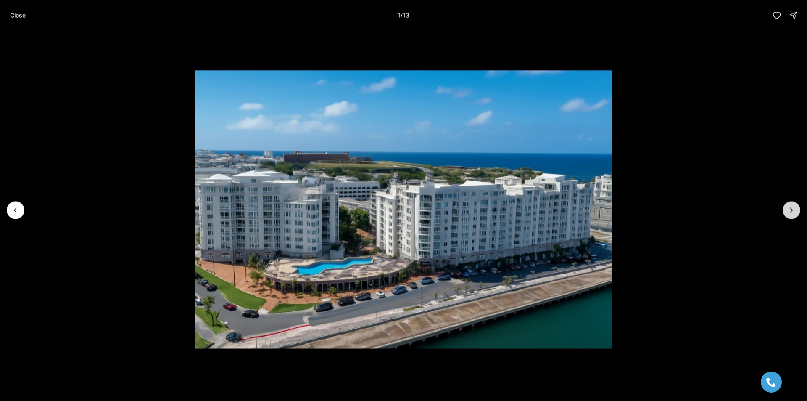
click at [791, 207] on icon "Next slide" at bounding box center [791, 210] width 8 height 8
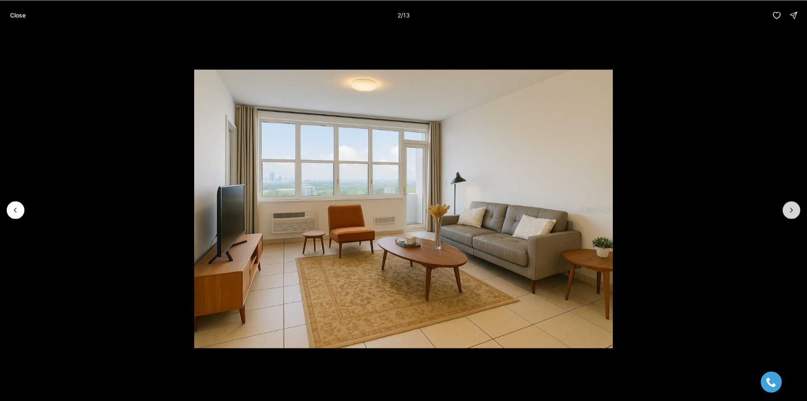
click at [791, 207] on icon "Next slide" at bounding box center [791, 210] width 8 height 8
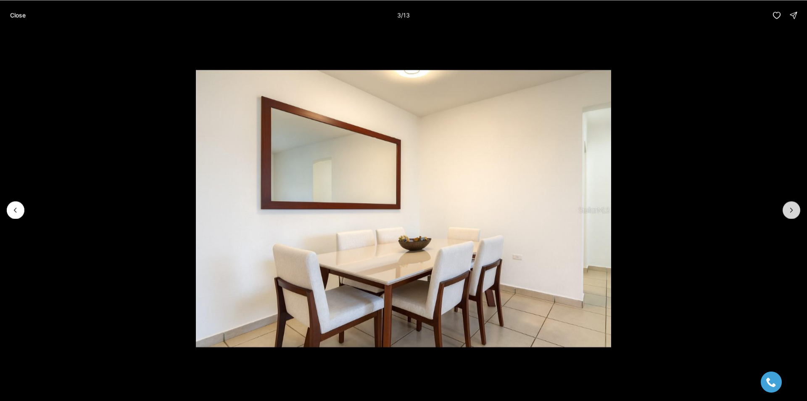
click at [791, 207] on icon "Next slide" at bounding box center [791, 210] width 8 height 8
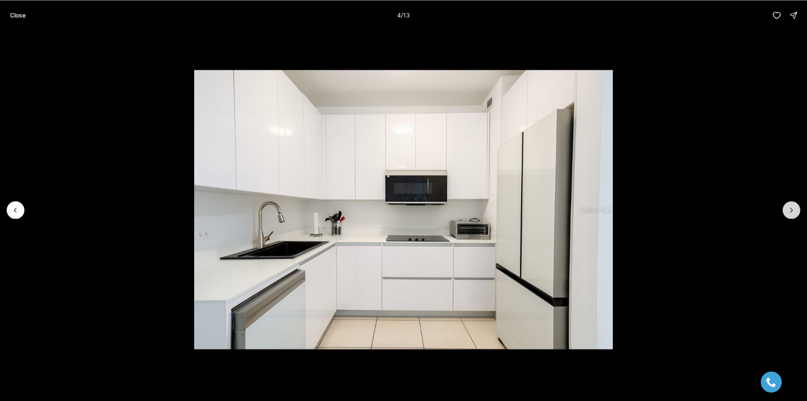
click at [791, 207] on icon "Next slide" at bounding box center [791, 210] width 8 height 8
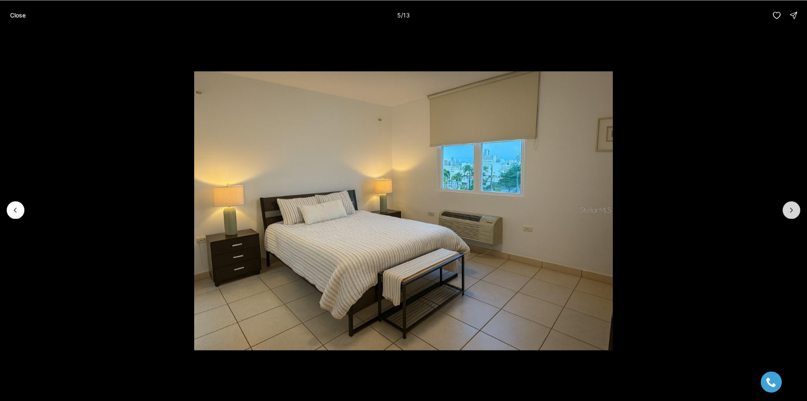
click at [791, 207] on icon "Next slide" at bounding box center [791, 210] width 8 height 8
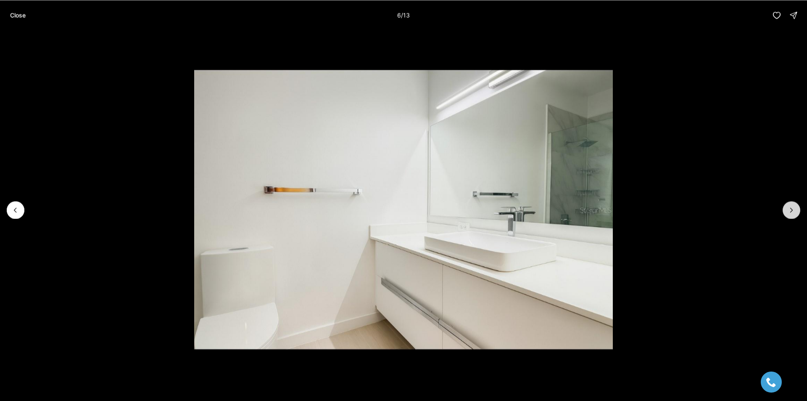
click at [791, 207] on icon "Next slide" at bounding box center [791, 210] width 8 height 8
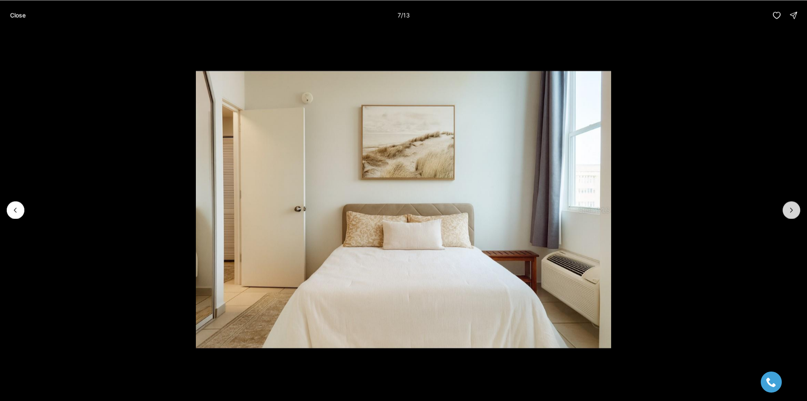
click at [791, 207] on icon "Next slide" at bounding box center [791, 210] width 8 height 8
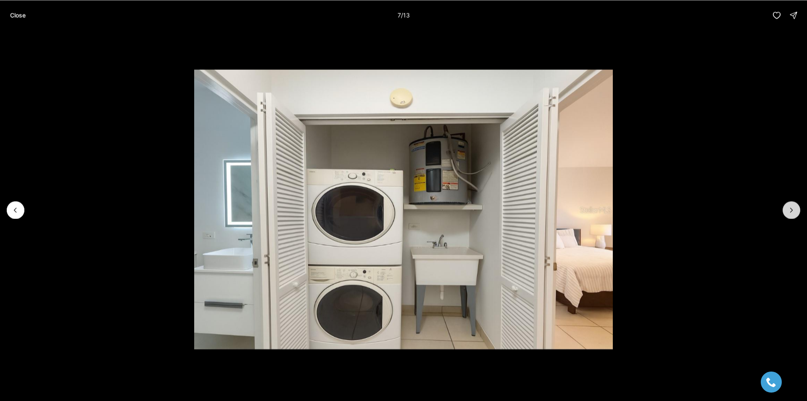
click at [791, 207] on icon "Next slide" at bounding box center [791, 210] width 8 height 8
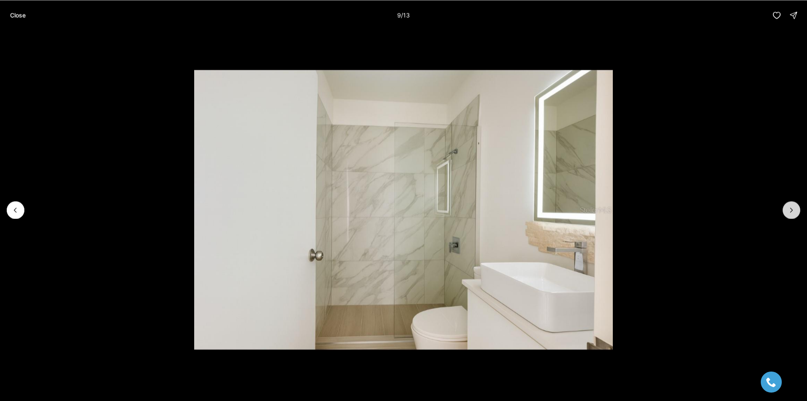
click at [791, 207] on icon "Next slide" at bounding box center [791, 210] width 8 height 8
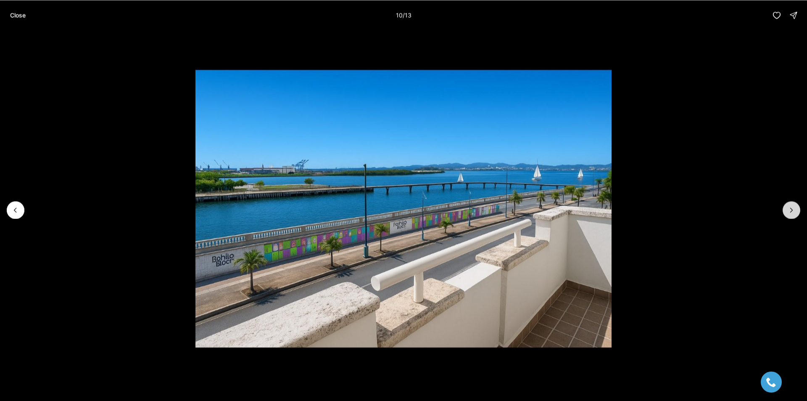
click at [791, 207] on icon "Next slide" at bounding box center [791, 210] width 8 height 8
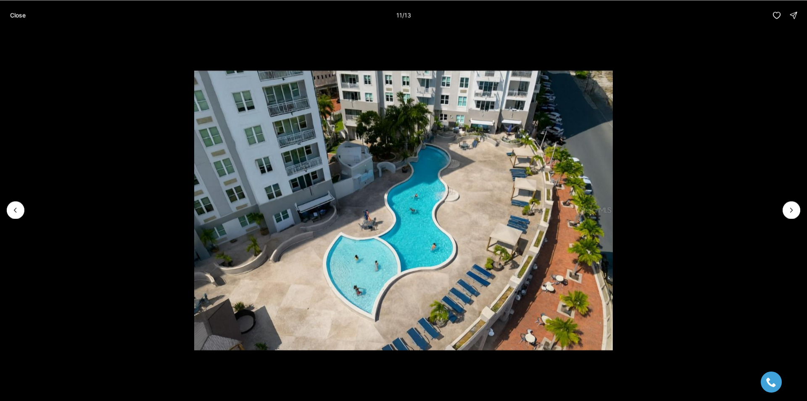
click at [3, 208] on li "11 of 13" at bounding box center [403, 209] width 807 height 359
click at [5, 205] on li "11 of 13" at bounding box center [403, 209] width 807 height 359
click at [11, 208] on button "Previous slide" at bounding box center [16, 210] width 18 height 18
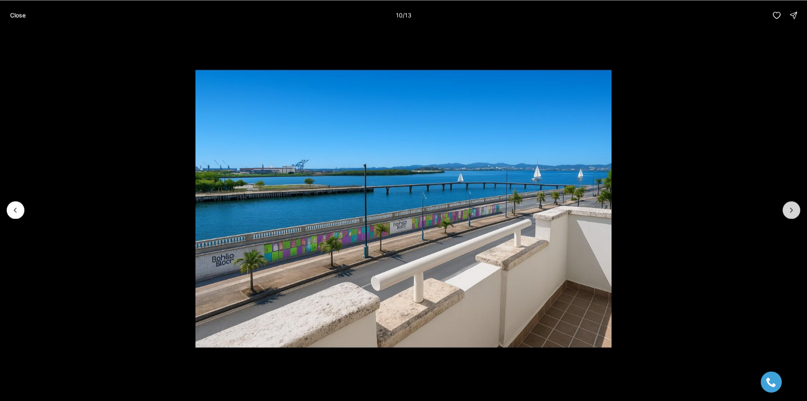
click at [792, 211] on icon "Next slide" at bounding box center [791, 210] width 8 height 8
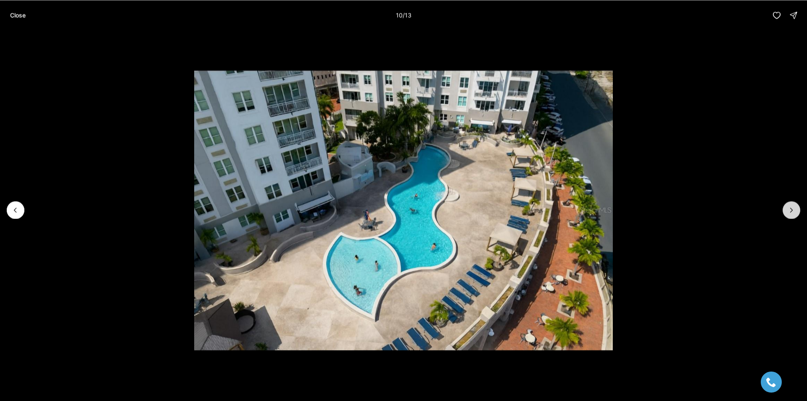
click at [792, 211] on icon "Next slide" at bounding box center [791, 210] width 8 height 8
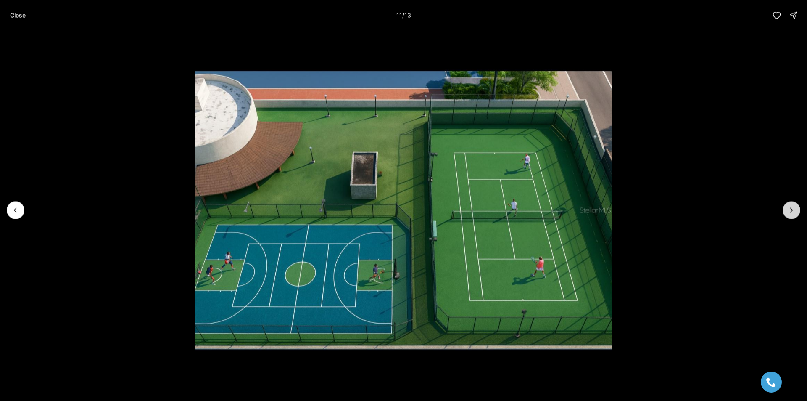
click at [792, 211] on icon "Next slide" at bounding box center [791, 210] width 8 height 8
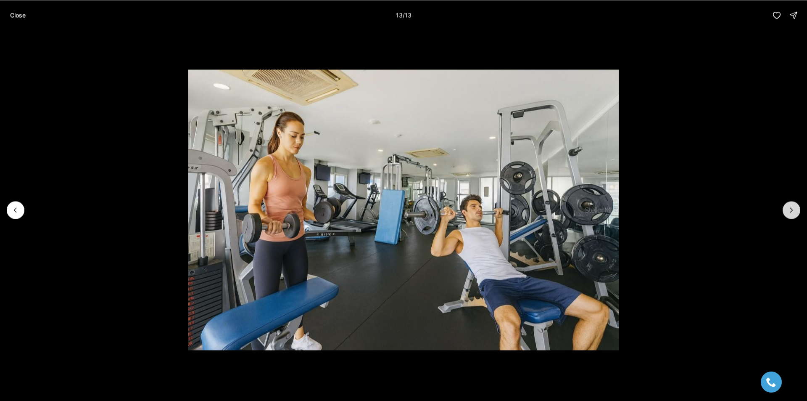
click at [792, 211] on div at bounding box center [792, 210] width 18 height 18
click at [20, 209] on button "Previous slide" at bounding box center [16, 210] width 18 height 18
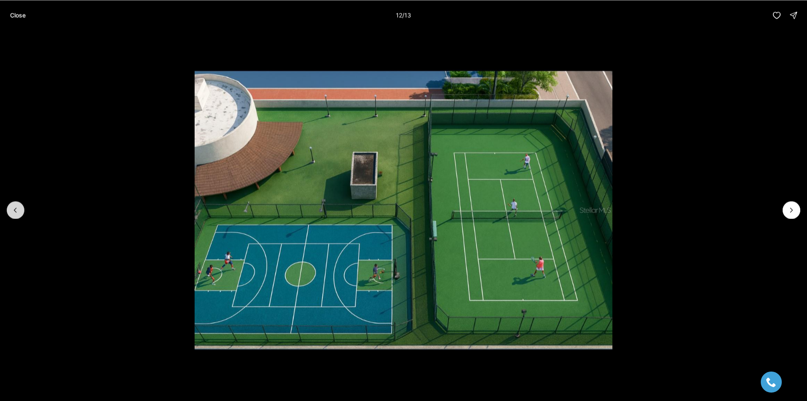
click at [20, 209] on button "Previous slide" at bounding box center [16, 210] width 18 height 18
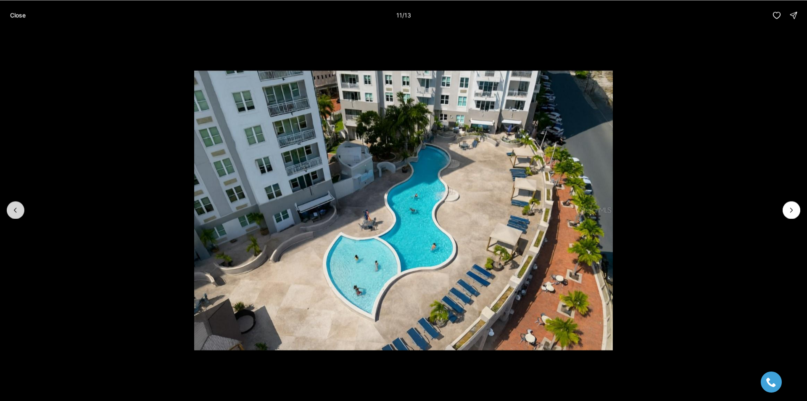
click at [20, 209] on button "Previous slide" at bounding box center [16, 210] width 18 height 18
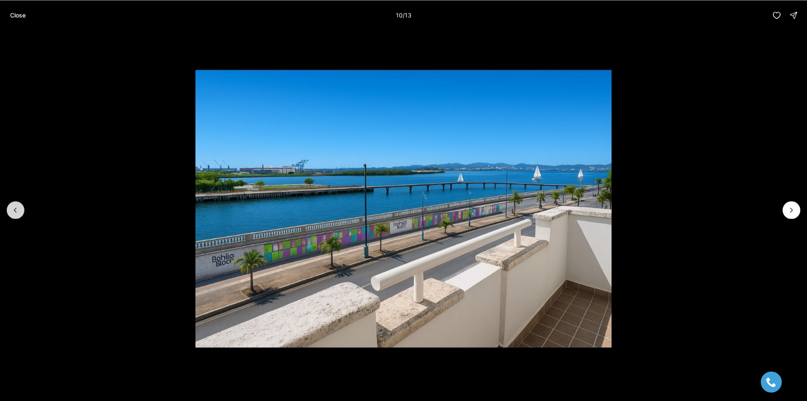
click at [20, 209] on button "Previous slide" at bounding box center [16, 210] width 18 height 18
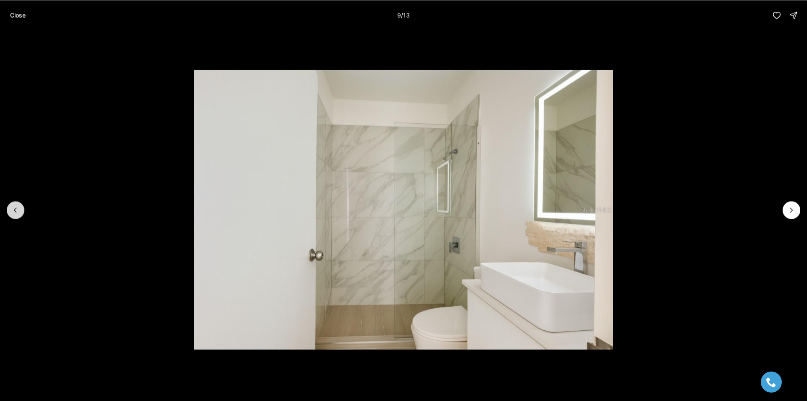
click at [20, 209] on button "Previous slide" at bounding box center [16, 210] width 18 height 18
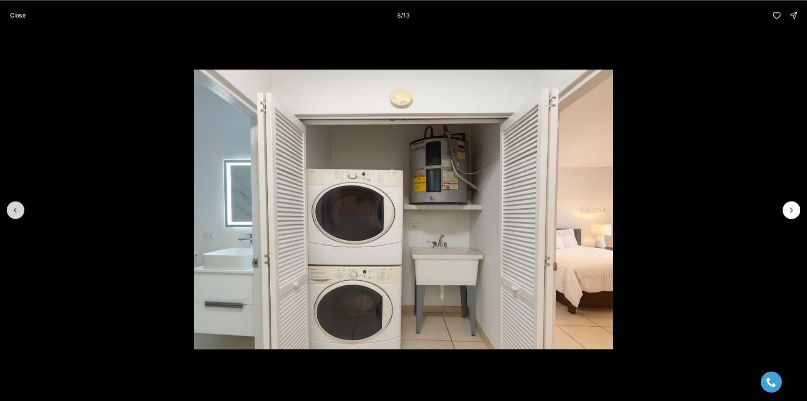
click at [20, 209] on button "Previous slide" at bounding box center [16, 210] width 18 height 18
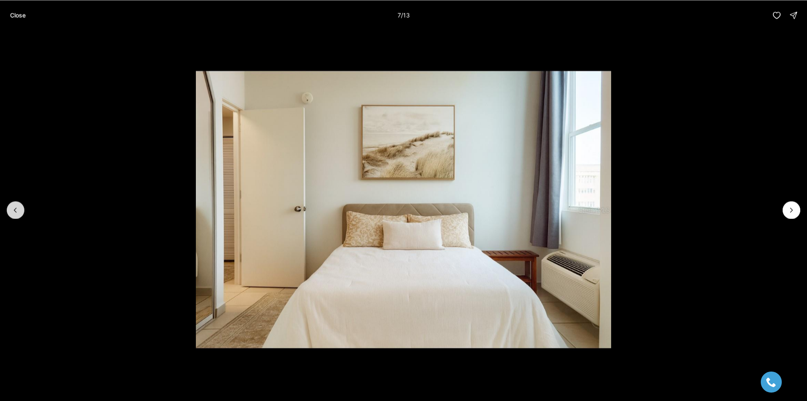
click at [20, 209] on button "Previous slide" at bounding box center [16, 210] width 18 height 18
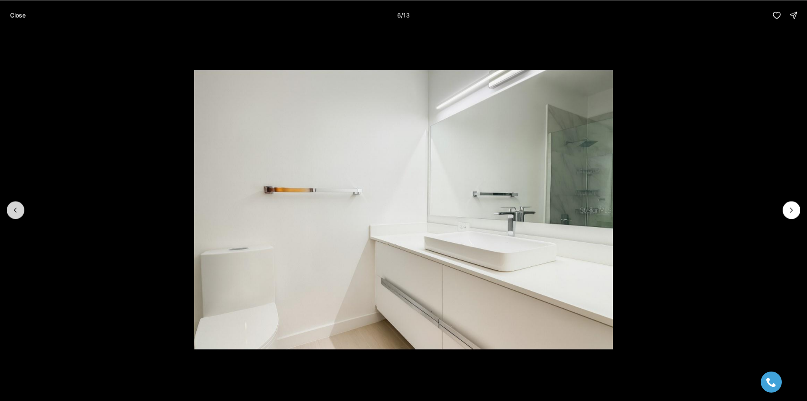
click at [20, 209] on button "Previous slide" at bounding box center [16, 210] width 18 height 18
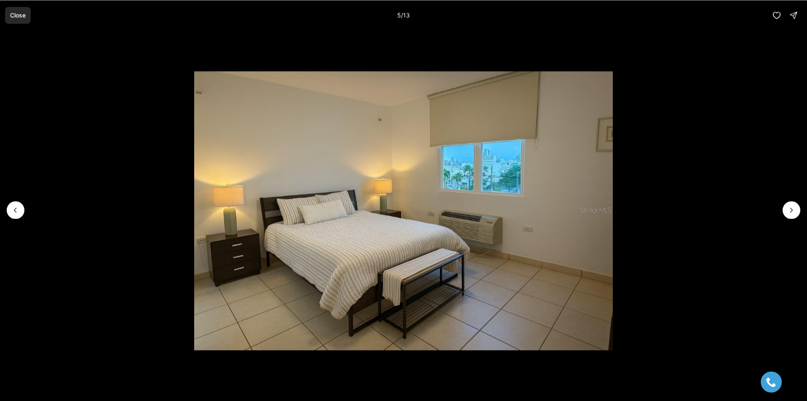
click at [23, 21] on button "Close" at bounding box center [18, 15] width 26 height 17
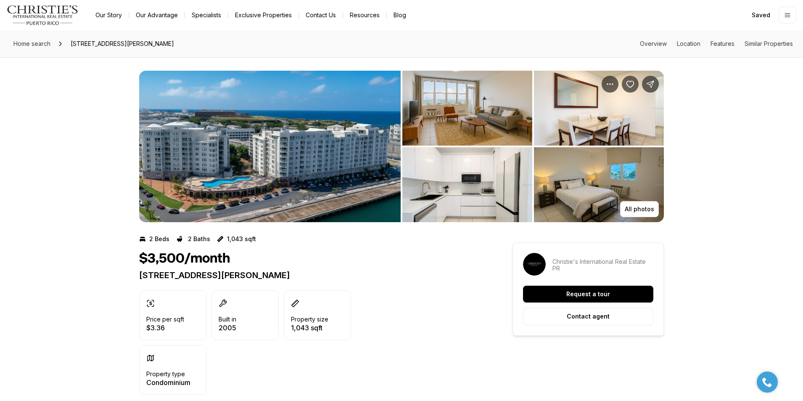
click at [301, 137] on img "View image gallery" at bounding box center [269, 146] width 261 height 151
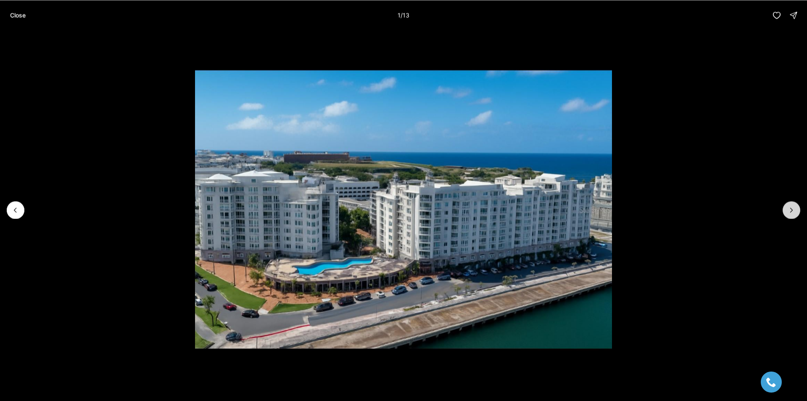
click at [798, 208] on button "Next slide" at bounding box center [792, 210] width 18 height 18
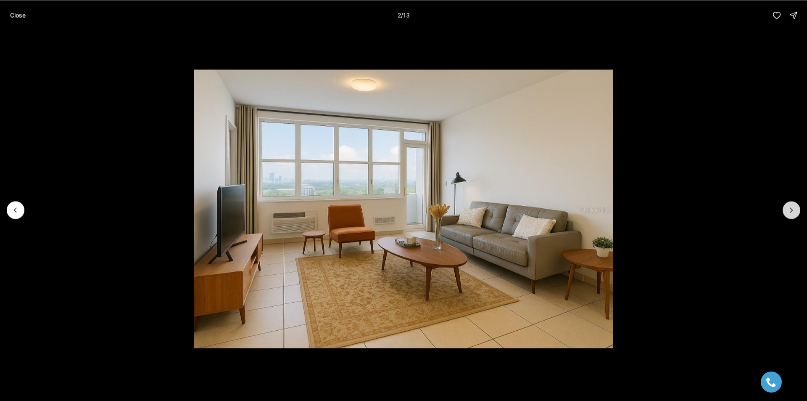
click at [798, 208] on button "Next slide" at bounding box center [792, 210] width 18 height 18
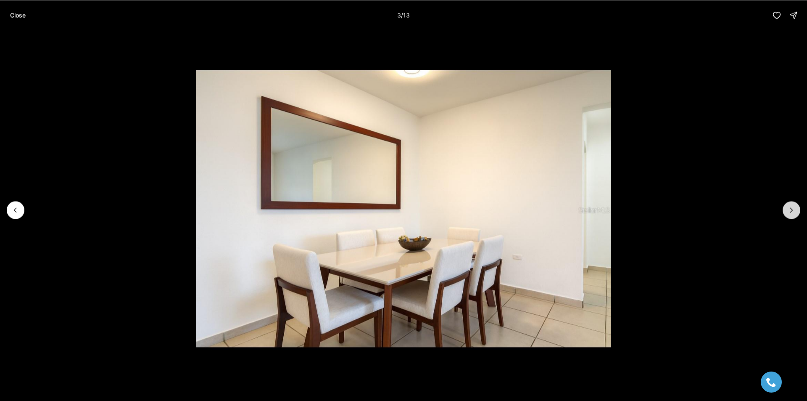
click at [798, 208] on button "Next slide" at bounding box center [792, 210] width 18 height 18
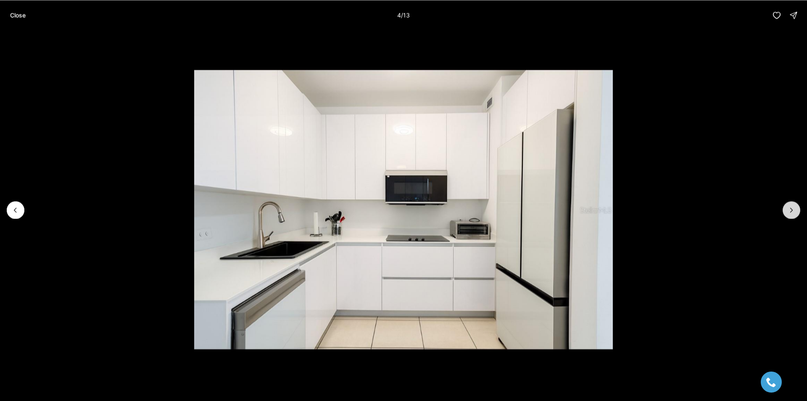
click at [798, 208] on button "Next slide" at bounding box center [792, 210] width 18 height 18
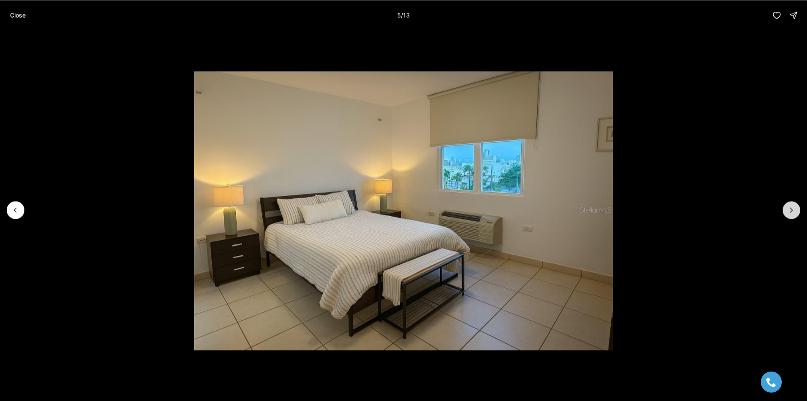
click at [798, 208] on button "Next slide" at bounding box center [792, 210] width 18 height 18
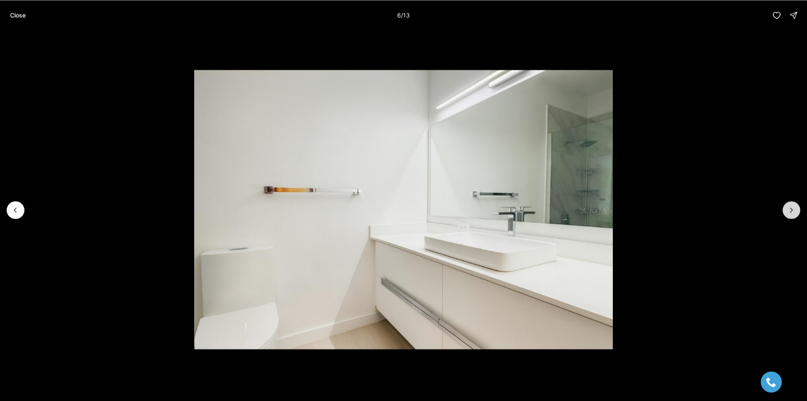
click at [798, 208] on button "Next slide" at bounding box center [792, 210] width 18 height 18
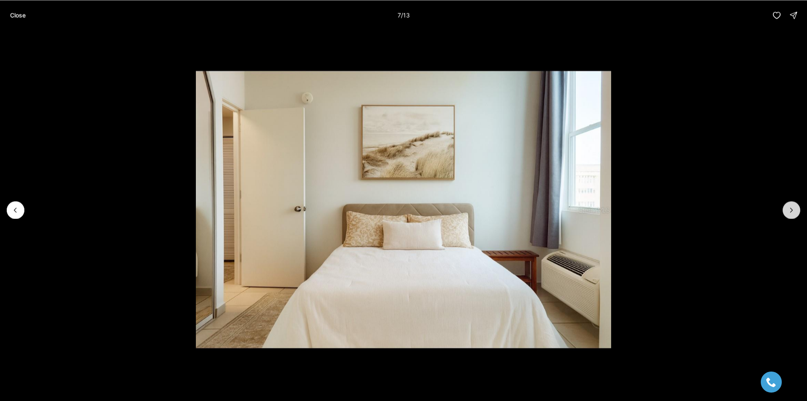
click at [798, 208] on button "Next slide" at bounding box center [792, 210] width 18 height 18
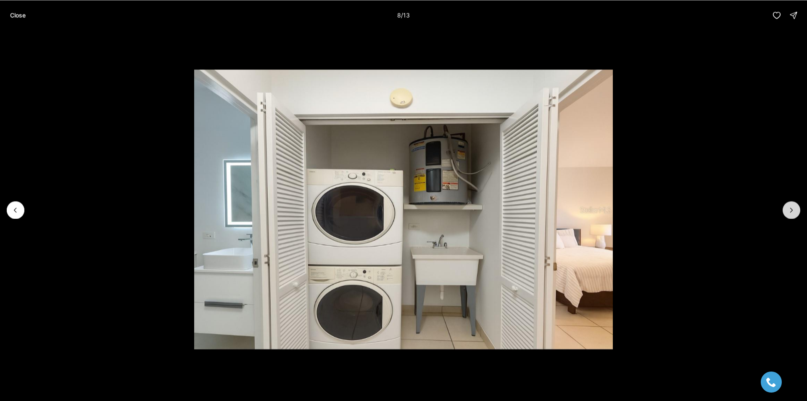
click at [798, 208] on button "Next slide" at bounding box center [792, 210] width 18 height 18
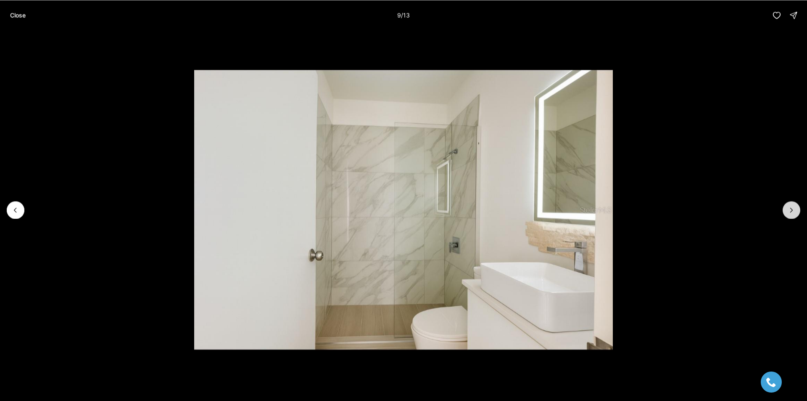
click at [793, 208] on icon "Next slide" at bounding box center [791, 210] width 8 height 8
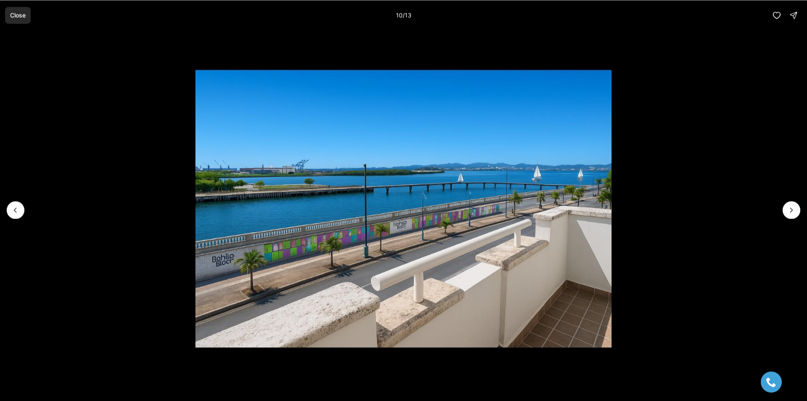
click at [11, 14] on p "Close" at bounding box center [18, 15] width 16 height 7
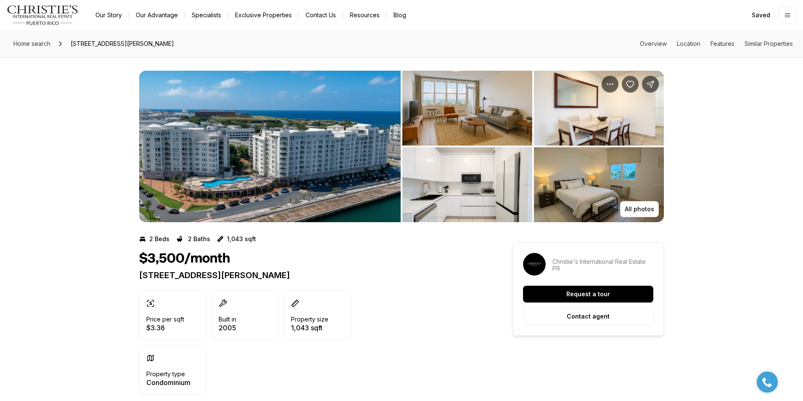
click at [251, 164] on img "View image gallery" at bounding box center [269, 146] width 261 height 151
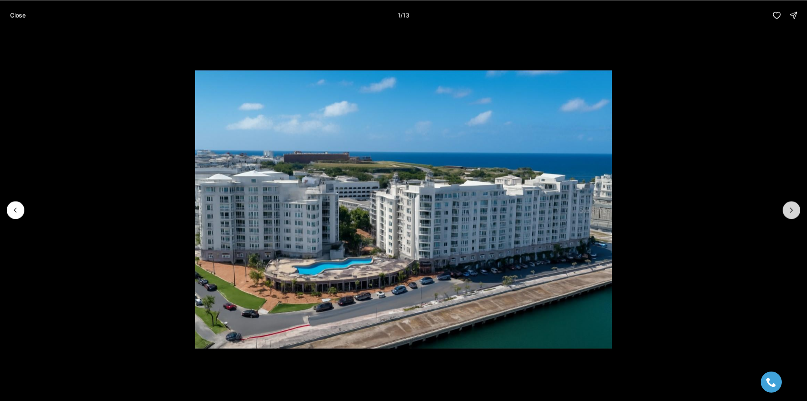
click at [796, 216] on button "Next slide" at bounding box center [792, 210] width 18 height 18
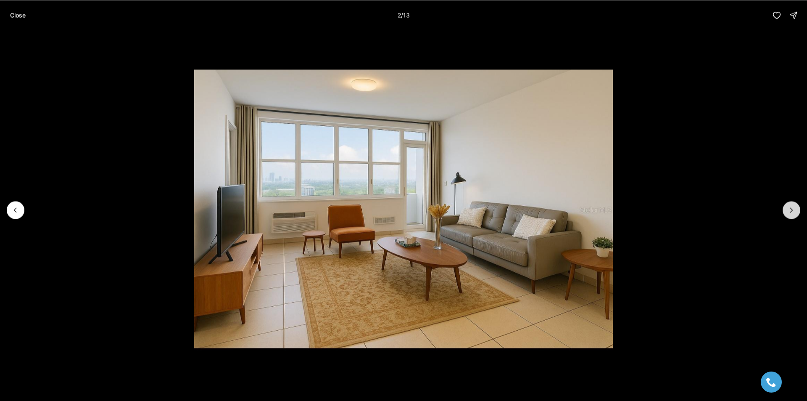
click at [796, 216] on button "Next slide" at bounding box center [792, 210] width 18 height 18
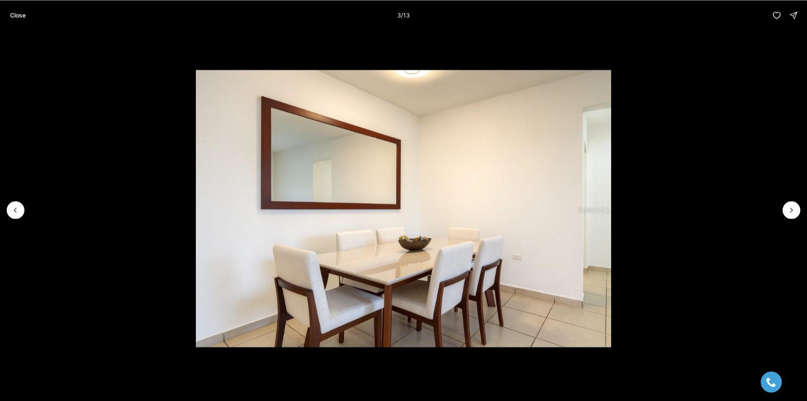
click at [16, 220] on li "3 of 13" at bounding box center [403, 209] width 807 height 359
click at [15, 208] on icon "Previous slide" at bounding box center [15, 210] width 8 height 8
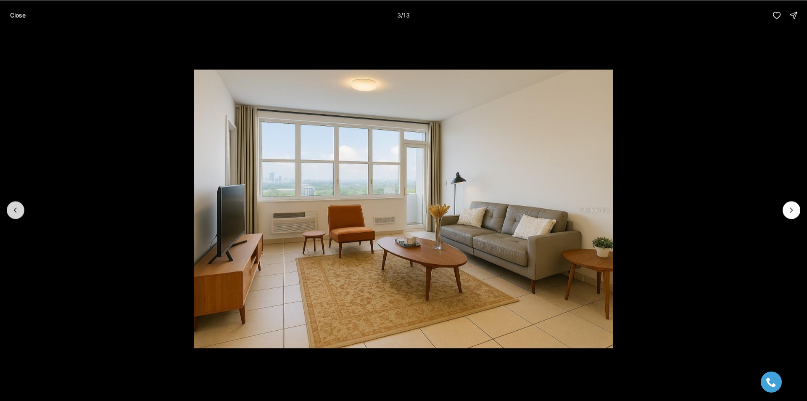
click at [15, 208] on icon "Previous slide" at bounding box center [15, 210] width 8 height 8
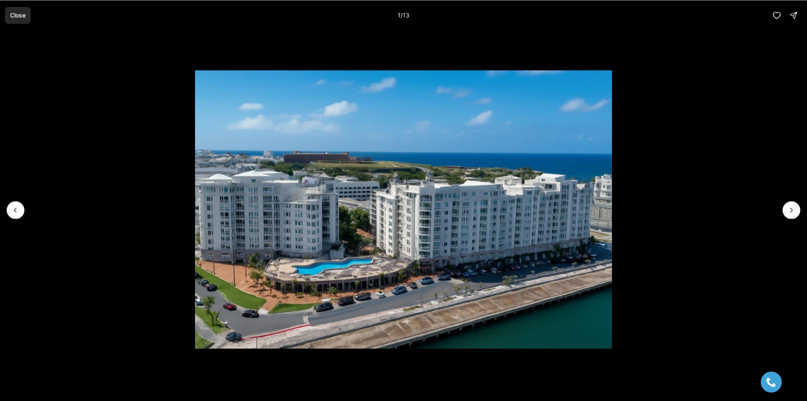
click at [21, 18] on p "Close" at bounding box center [18, 15] width 16 height 7
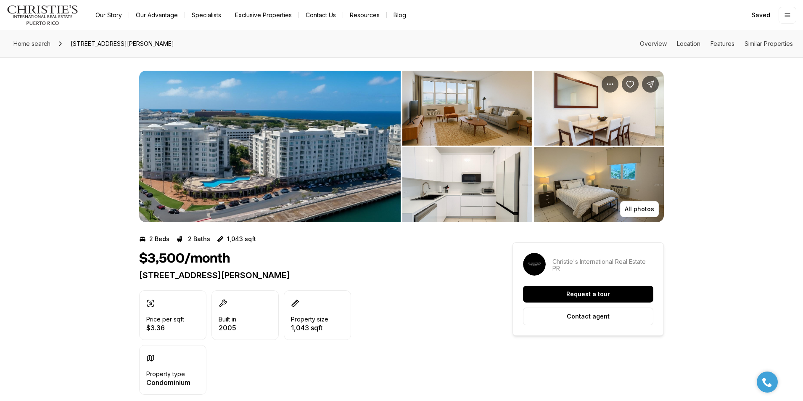
scroll to position [210, 0]
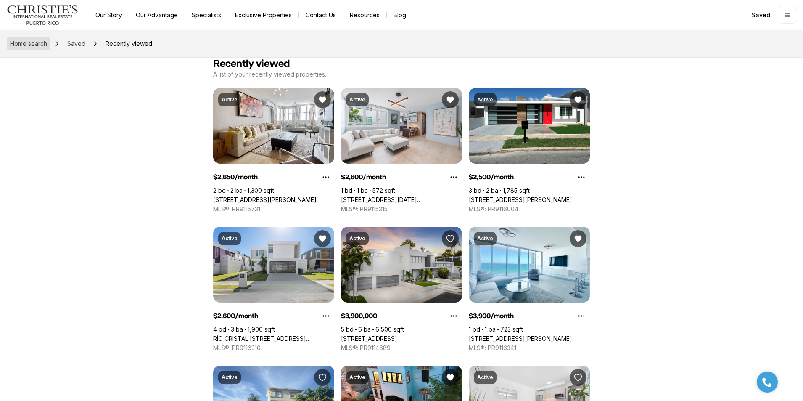
click at [29, 40] on link "Home search" at bounding box center [29, 43] width 44 height 13
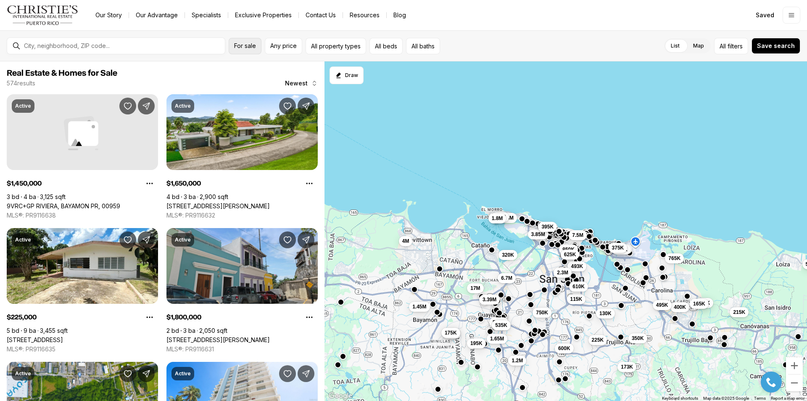
click at [248, 48] on span "For sale" at bounding box center [245, 45] width 22 height 7
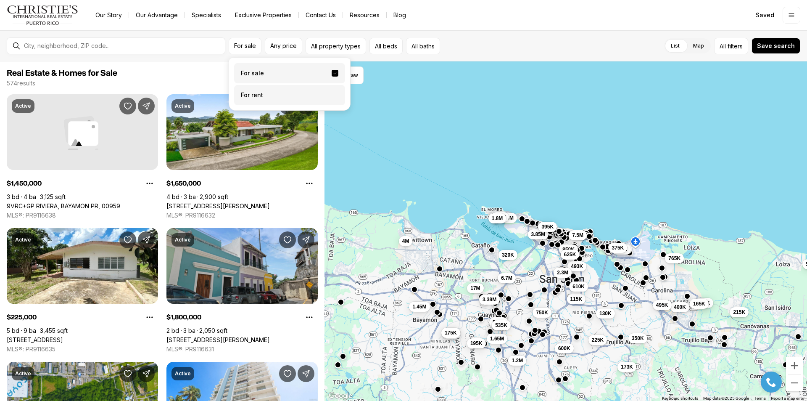
click at [298, 100] on label "For rent" at bounding box center [289, 95] width 111 height 20
click at [332, 92] on button "For rent" at bounding box center [335, 92] width 7 height 0
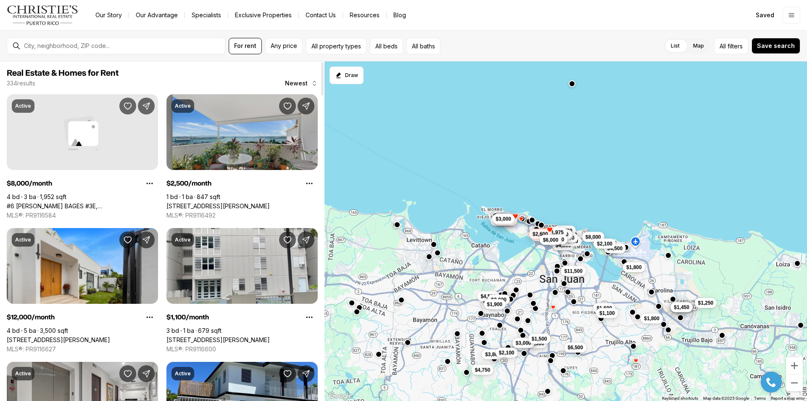
click at [270, 202] on link "252 CALLE DEL CRISTO #4A, SAN JUAN PR, 00901" at bounding box center [217, 206] width 103 height 8
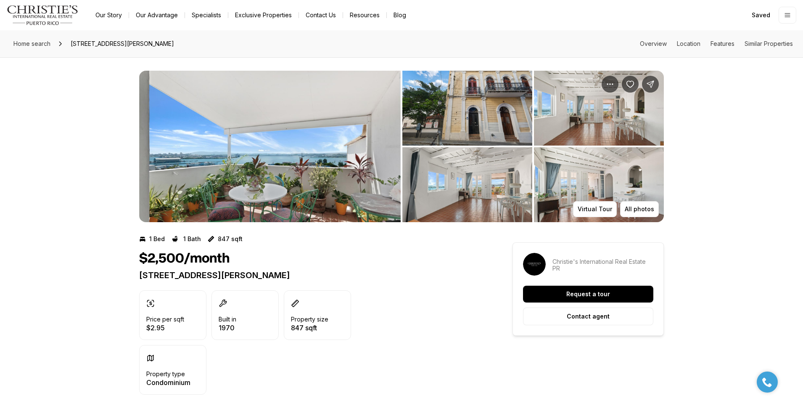
click at [339, 170] on img "View image gallery" at bounding box center [269, 146] width 261 height 151
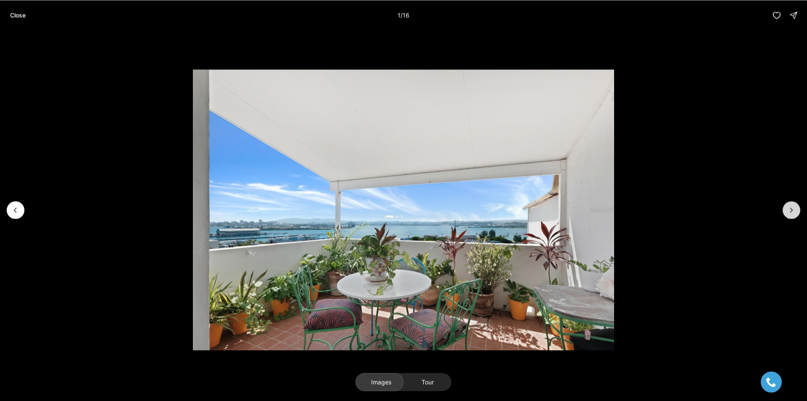
click at [797, 204] on button "Next slide" at bounding box center [792, 210] width 18 height 18
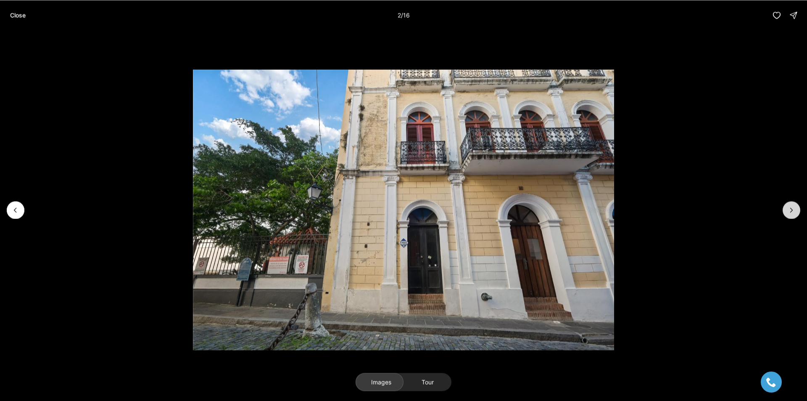
click at [797, 204] on button "Next slide" at bounding box center [792, 210] width 18 height 18
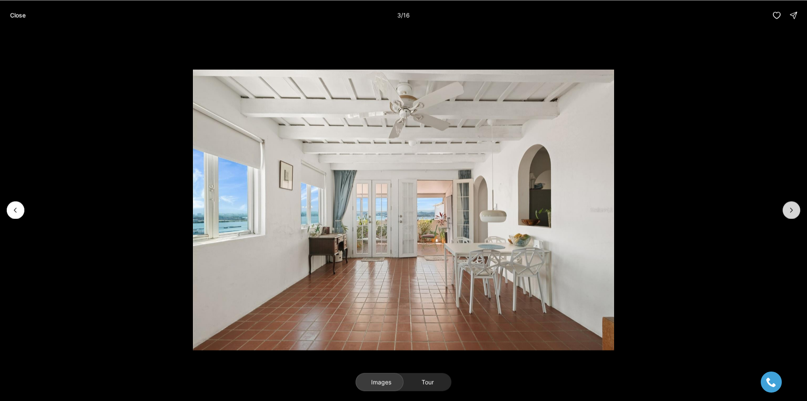
click at [797, 204] on button "Next slide" at bounding box center [792, 210] width 18 height 18
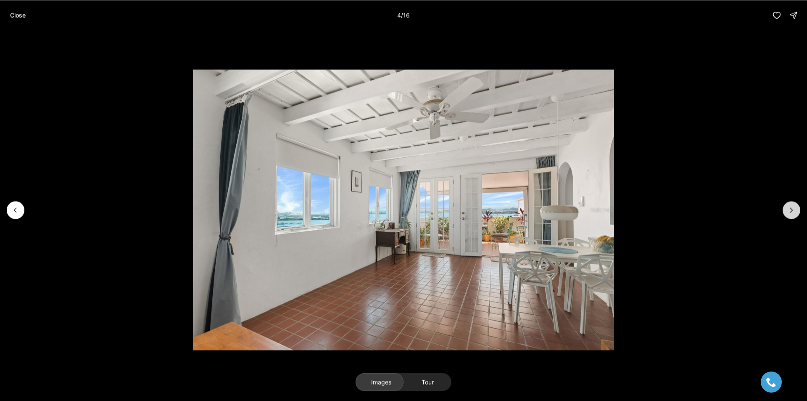
click at [797, 204] on button "Next slide" at bounding box center [792, 210] width 18 height 18
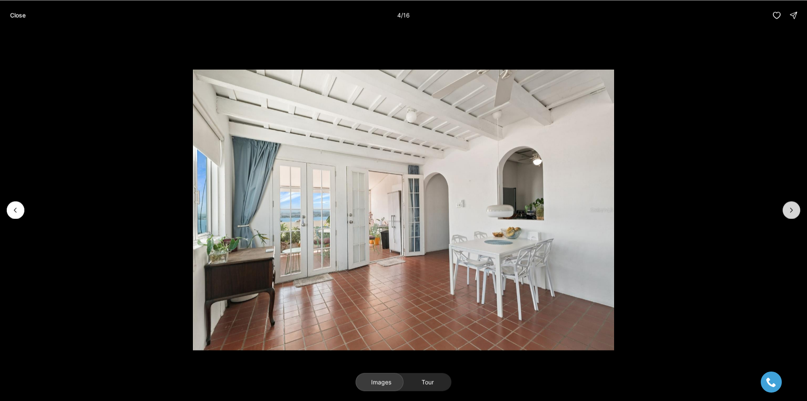
click at [797, 204] on button "Next slide" at bounding box center [792, 210] width 18 height 18
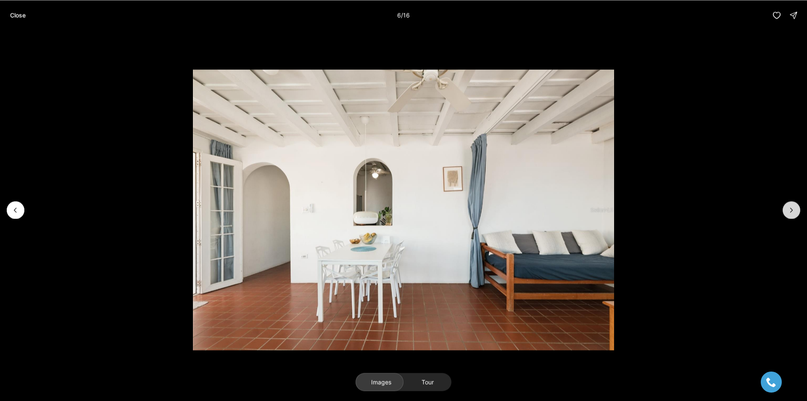
click at [797, 204] on button "Next slide" at bounding box center [792, 210] width 18 height 18
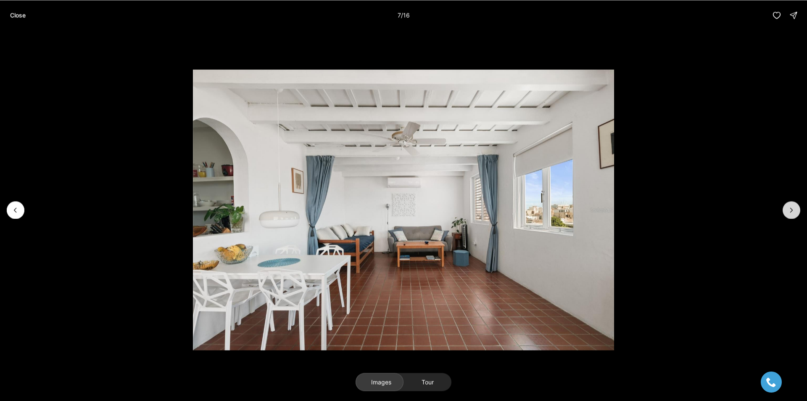
click at [797, 204] on button "Next slide" at bounding box center [792, 210] width 18 height 18
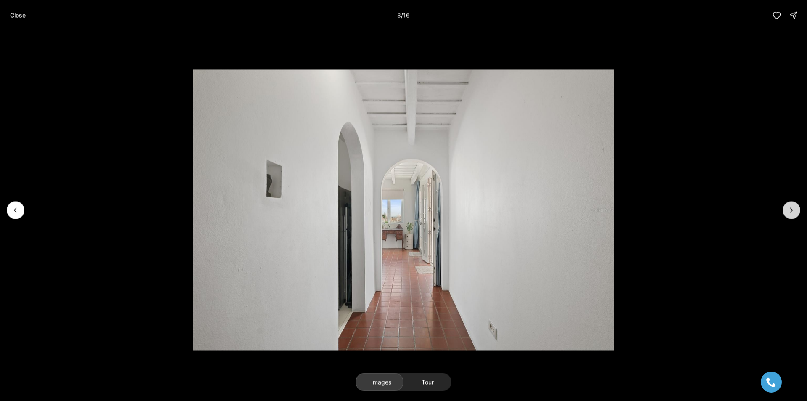
click at [797, 204] on button "Next slide" at bounding box center [792, 210] width 18 height 18
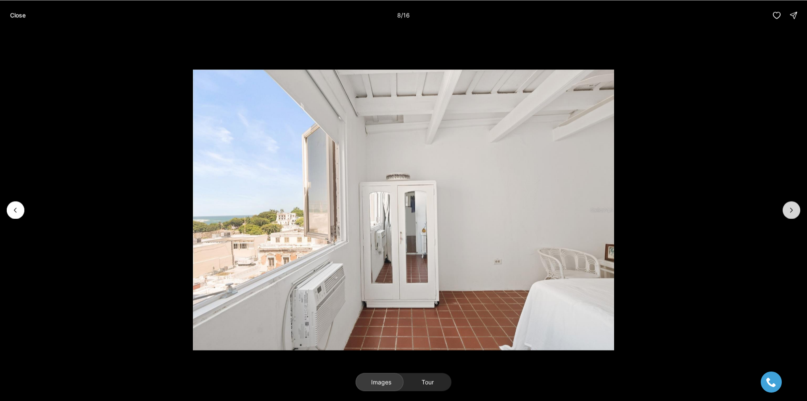
click at [797, 204] on button "Next slide" at bounding box center [792, 210] width 18 height 18
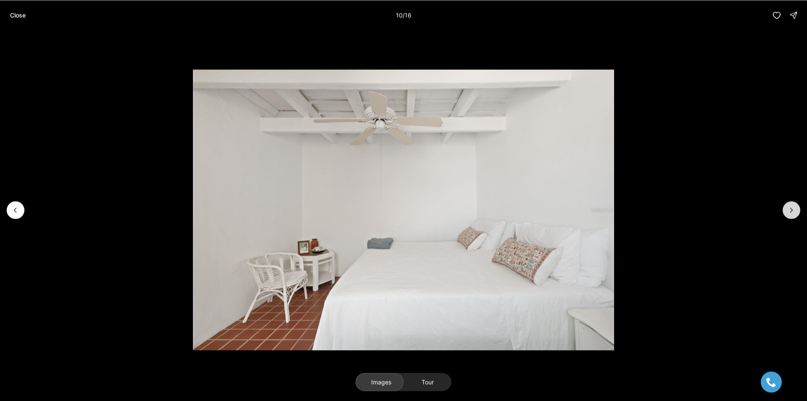
click at [797, 204] on button "Next slide" at bounding box center [792, 210] width 18 height 18
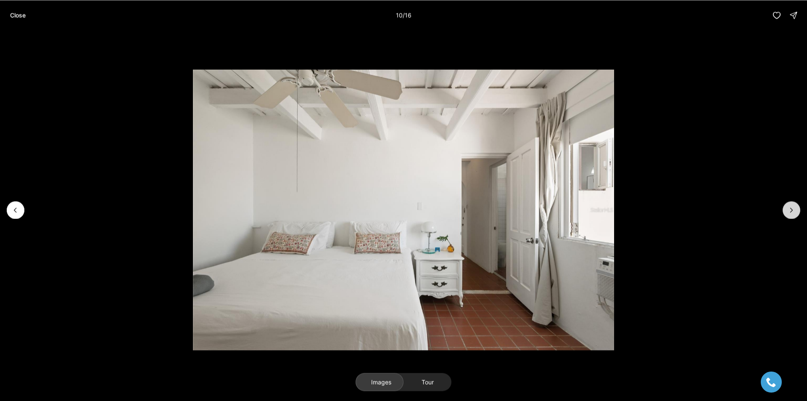
click at [797, 204] on button "Next slide" at bounding box center [792, 210] width 18 height 18
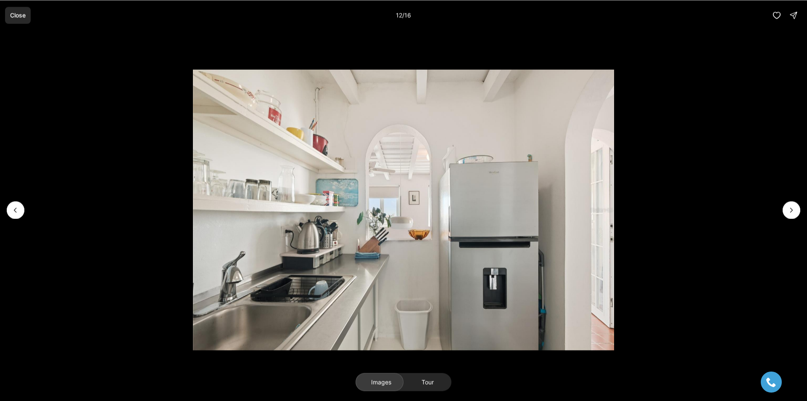
click at [23, 20] on button "Close" at bounding box center [18, 15] width 26 height 17
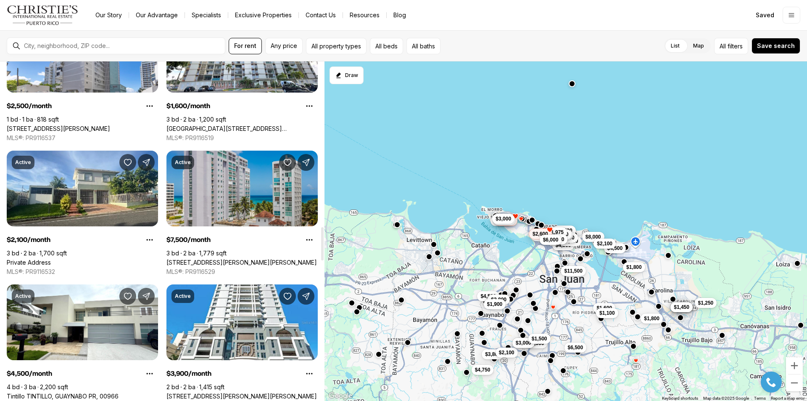
scroll to position [1850, 0]
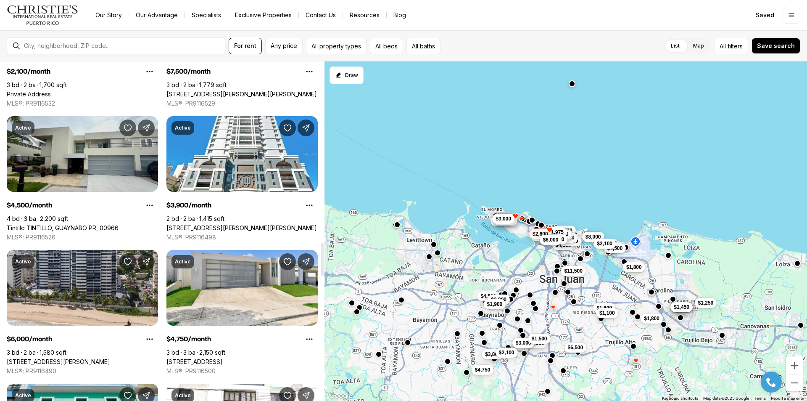
click at [99, 224] on link "Tintillo TINTILLO, GUAYNABO PR, 00966" at bounding box center [63, 228] width 112 height 8
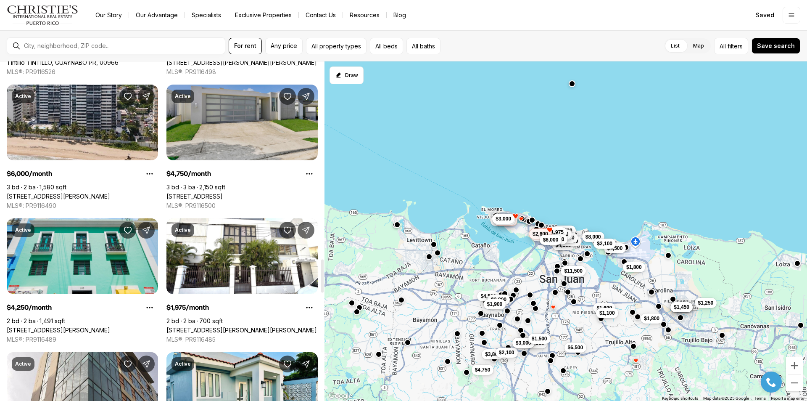
scroll to position [2018, 0]
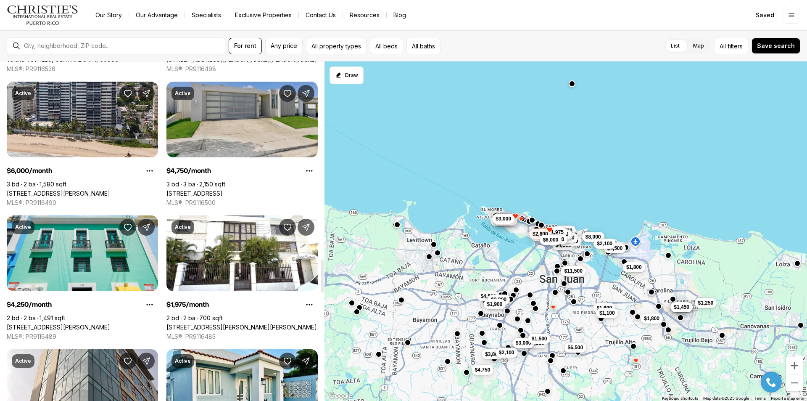
click at [223, 190] on link "[STREET_ADDRESS]" at bounding box center [194, 194] width 56 height 8
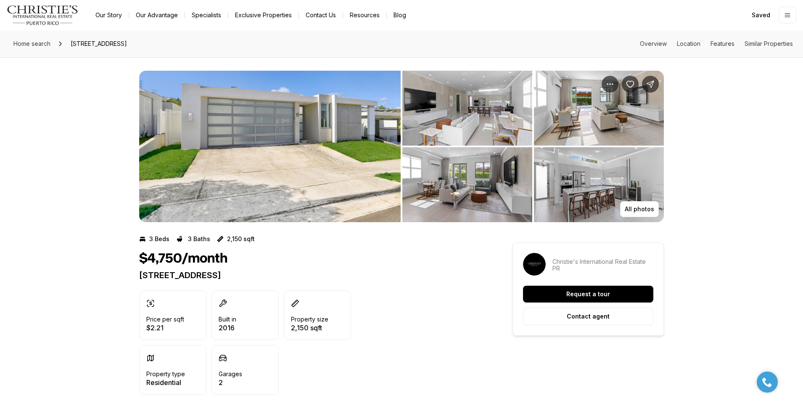
click at [292, 158] on img "View image gallery" at bounding box center [269, 146] width 261 height 151
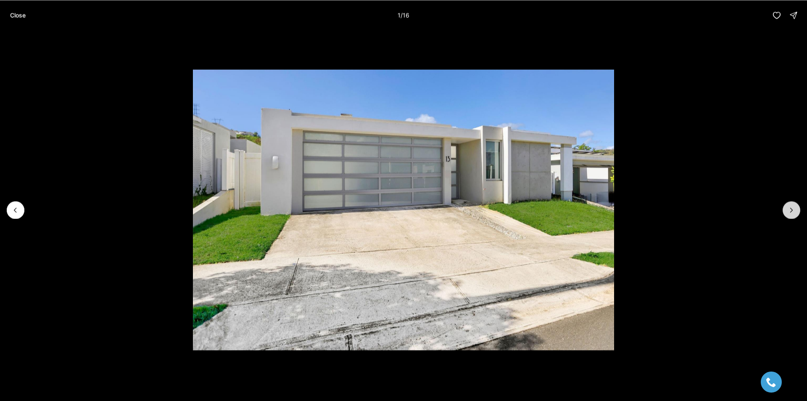
click at [788, 213] on icon "Next slide" at bounding box center [791, 210] width 8 height 8
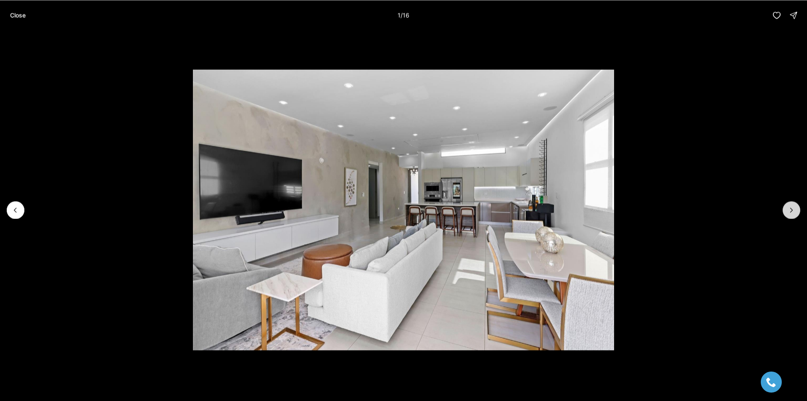
click at [788, 213] on icon "Next slide" at bounding box center [791, 210] width 8 height 8
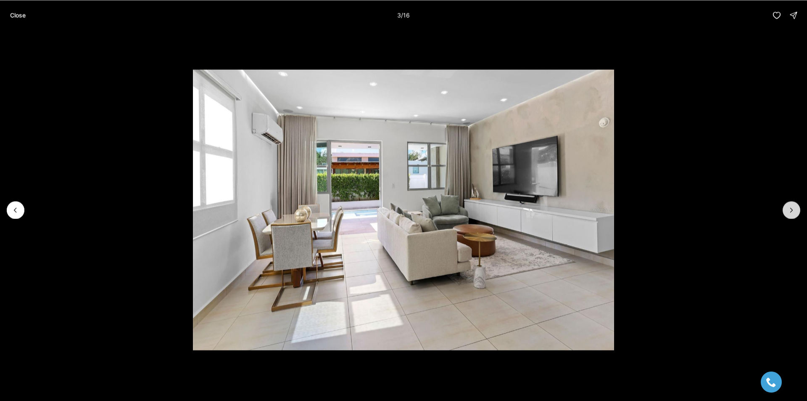
click at [788, 213] on icon "Next slide" at bounding box center [791, 210] width 8 height 8
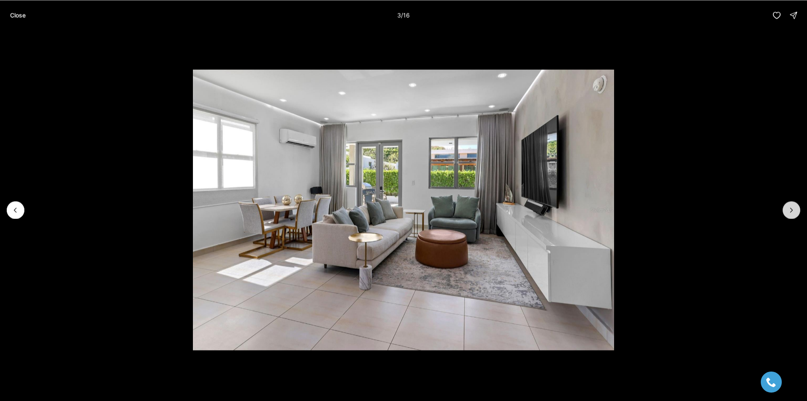
click at [788, 213] on icon "Next slide" at bounding box center [791, 210] width 8 height 8
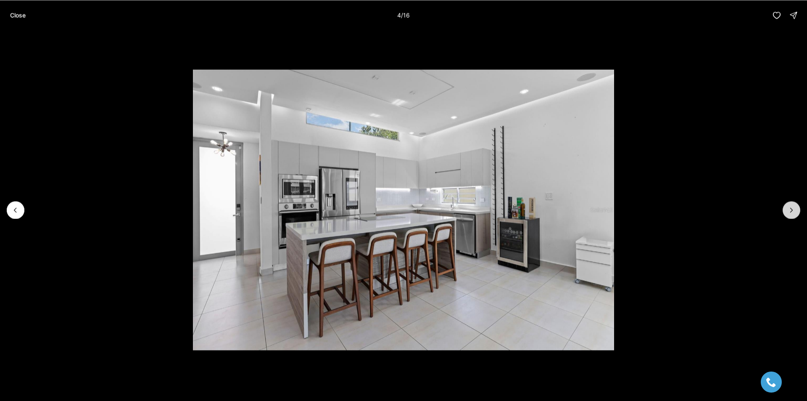
click at [788, 213] on icon "Next slide" at bounding box center [791, 210] width 8 height 8
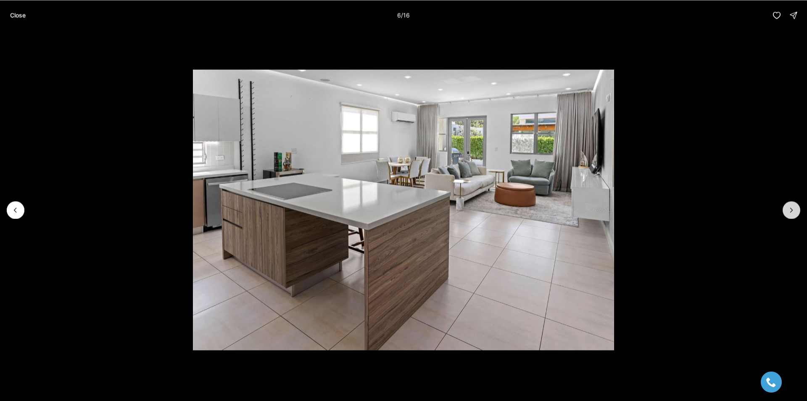
click at [788, 212] on icon "Next slide" at bounding box center [791, 210] width 8 height 8
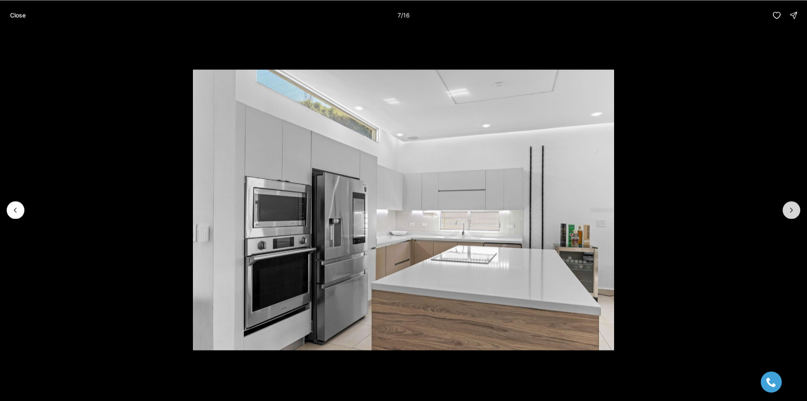
click at [796, 212] on button "Next slide" at bounding box center [792, 210] width 18 height 18
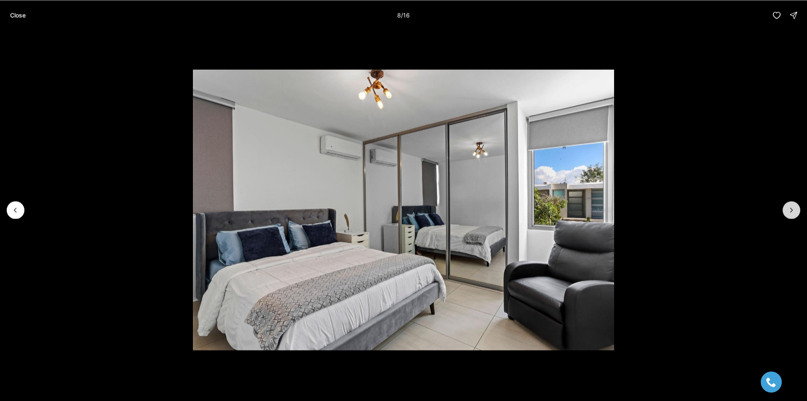
click at [796, 214] on button "Next slide" at bounding box center [792, 210] width 18 height 18
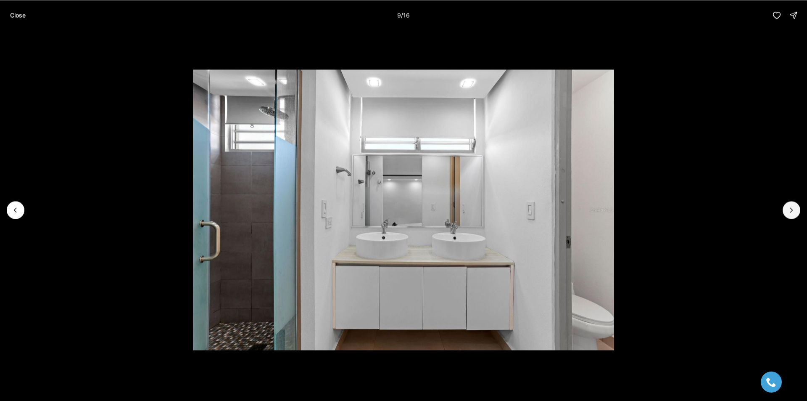
drag, startPoint x: 796, startPoint y: 214, endPoint x: 806, endPoint y: 212, distance: 10.6
click at [802, 212] on div at bounding box center [403, 209] width 807 height 359
click at [784, 212] on button "Next slide" at bounding box center [792, 210] width 18 height 18
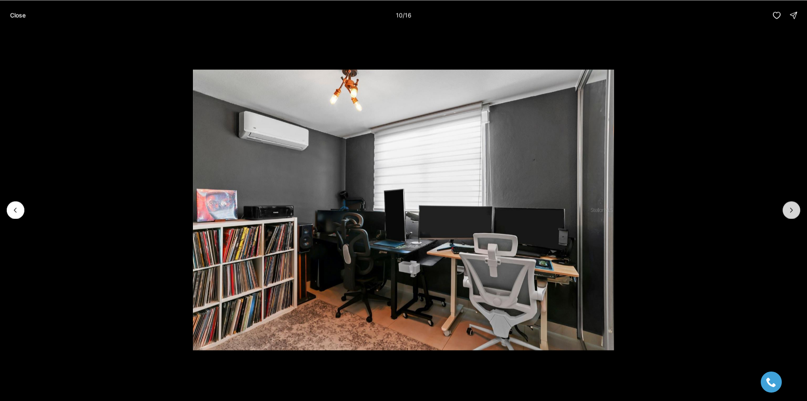
click at [784, 212] on button "Next slide" at bounding box center [792, 210] width 18 height 18
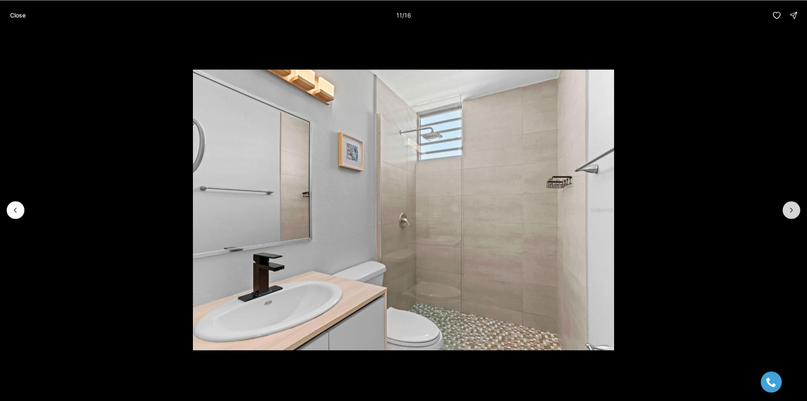
click at [784, 212] on button "Next slide" at bounding box center [792, 210] width 18 height 18
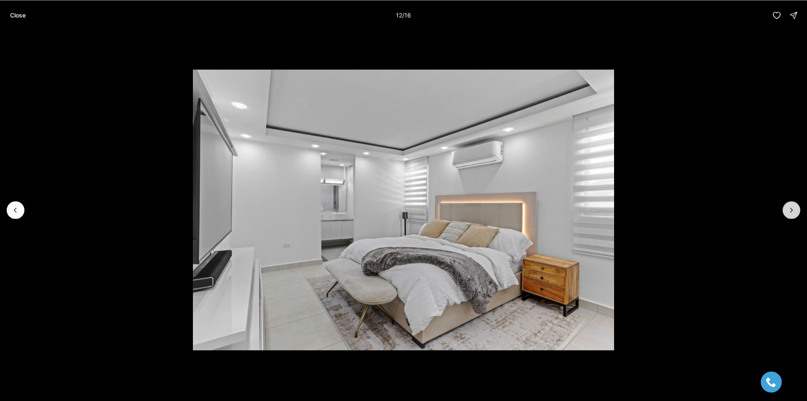
click at [784, 212] on button "Next slide" at bounding box center [792, 210] width 18 height 18
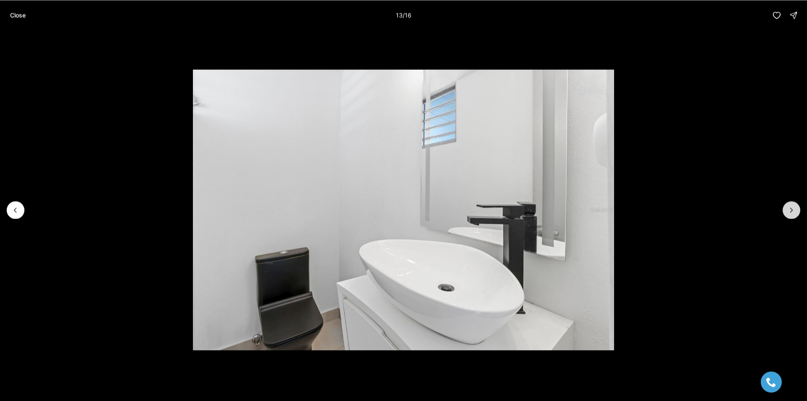
click at [784, 212] on button "Next slide" at bounding box center [792, 210] width 18 height 18
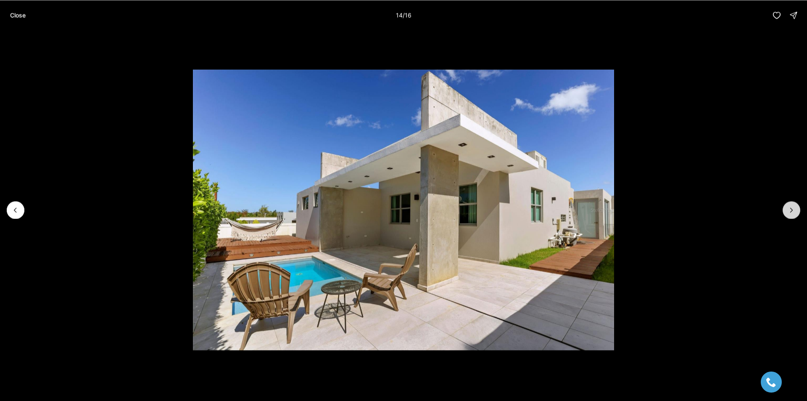
click at [784, 212] on button "Next slide" at bounding box center [792, 210] width 18 height 18
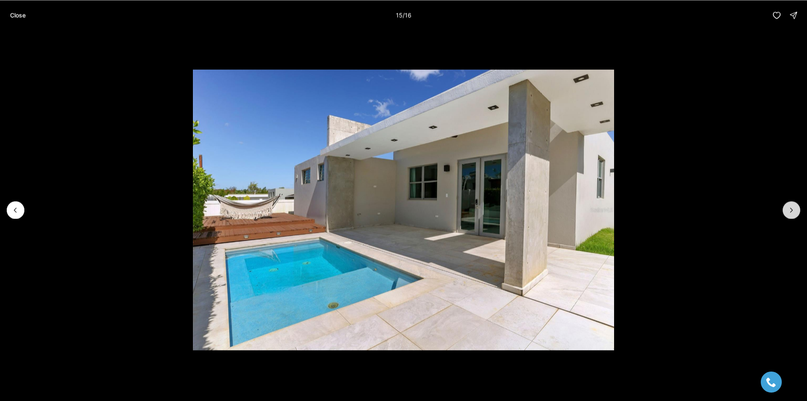
click at [784, 212] on button "Next slide" at bounding box center [792, 210] width 18 height 18
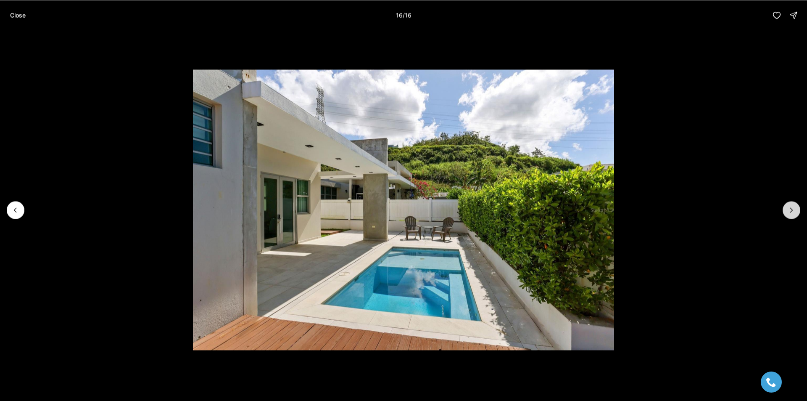
click at [784, 212] on div at bounding box center [792, 210] width 18 height 18
click at [28, 11] on button "Close" at bounding box center [18, 15] width 26 height 17
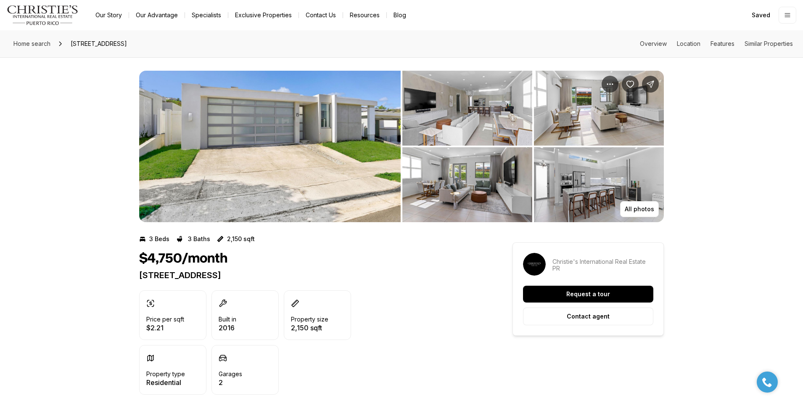
click at [341, 118] on img "View image gallery" at bounding box center [269, 146] width 261 height 151
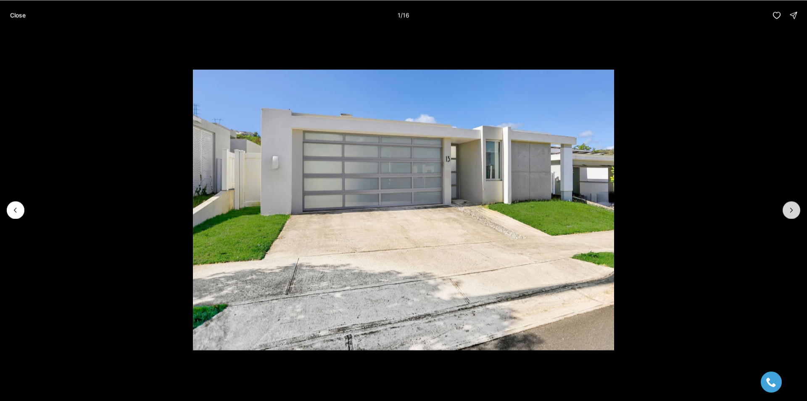
click at [794, 206] on icon "Next slide" at bounding box center [791, 210] width 8 height 8
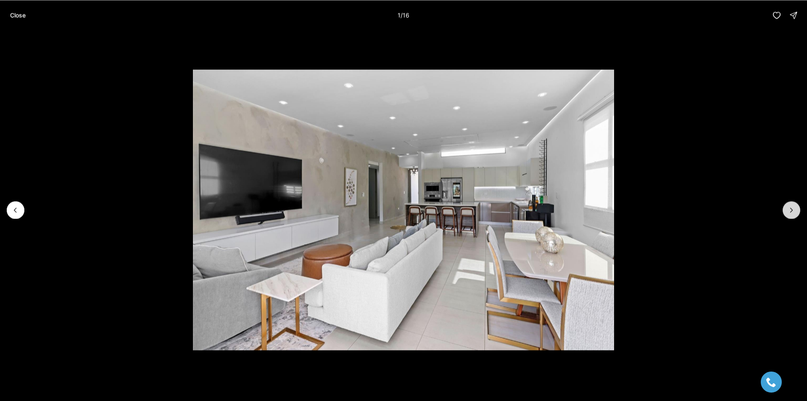
click at [794, 206] on icon "Next slide" at bounding box center [791, 210] width 8 height 8
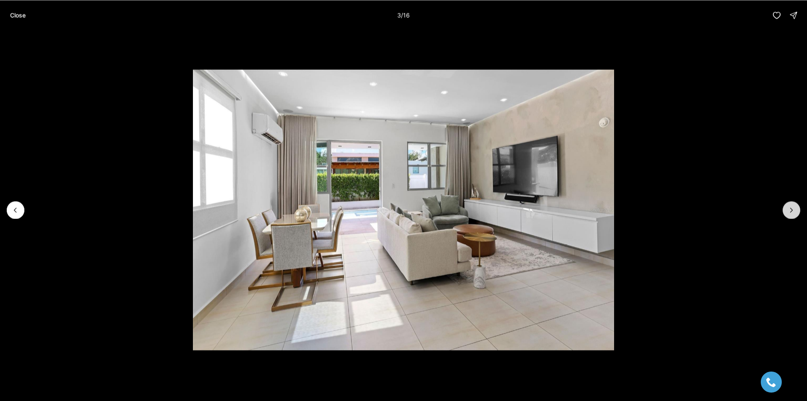
click at [795, 205] on button "Next slide" at bounding box center [792, 210] width 18 height 18
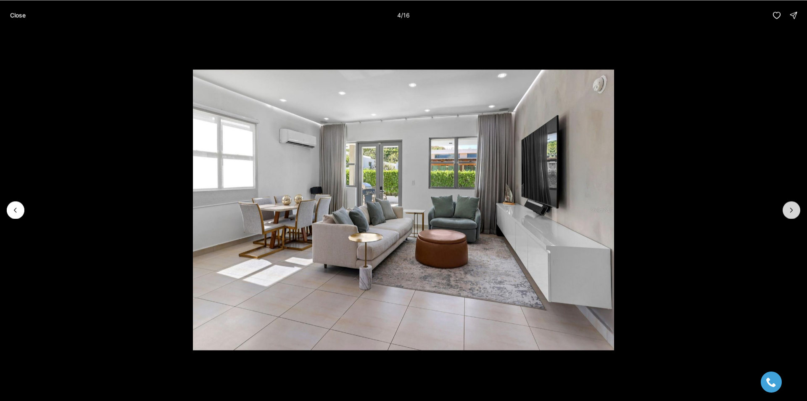
click at [796, 205] on button "Next slide" at bounding box center [792, 210] width 18 height 18
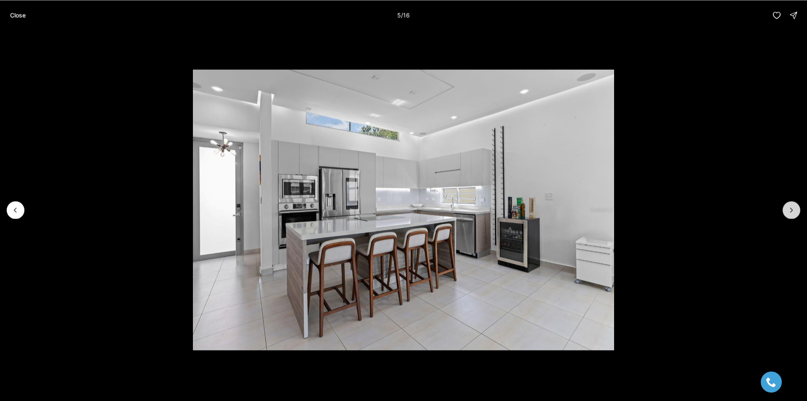
click at [796, 205] on button "Next slide" at bounding box center [792, 210] width 18 height 18
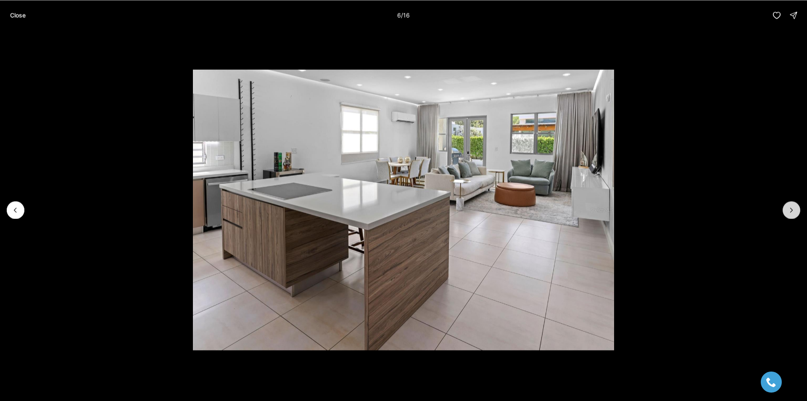
click at [796, 205] on button "Next slide" at bounding box center [792, 210] width 18 height 18
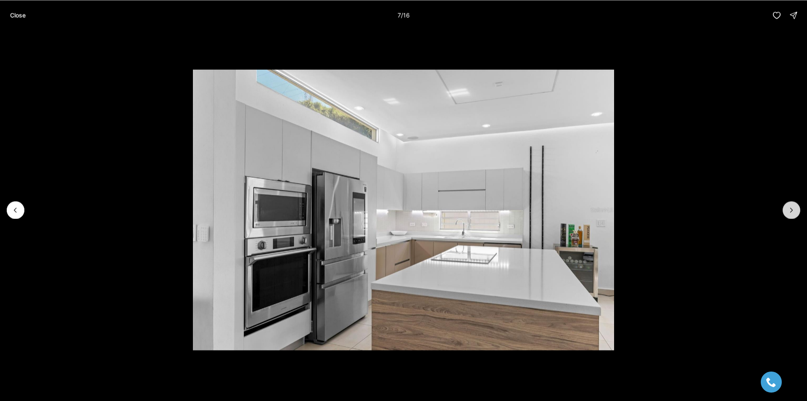
click at [796, 205] on button "Next slide" at bounding box center [792, 210] width 18 height 18
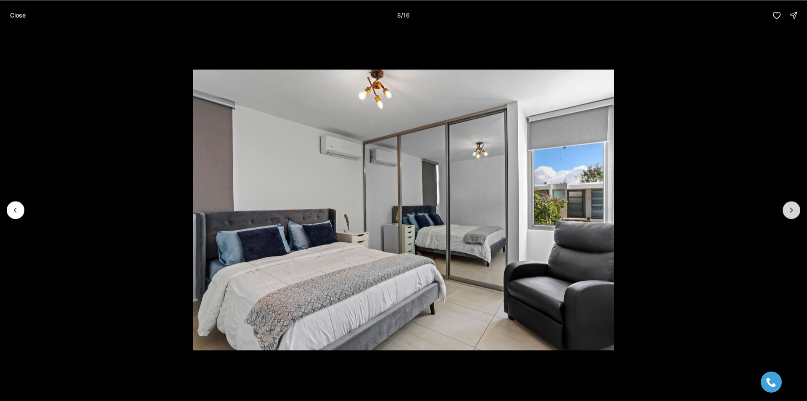
click at [796, 205] on button "Next slide" at bounding box center [792, 210] width 18 height 18
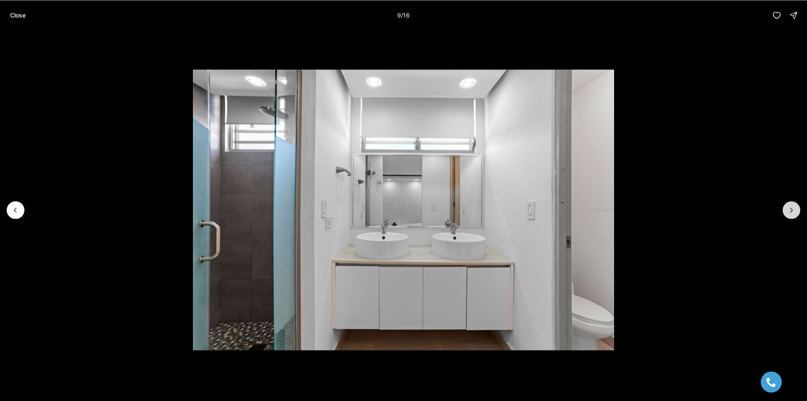
click at [796, 205] on button "Next slide" at bounding box center [792, 210] width 18 height 18
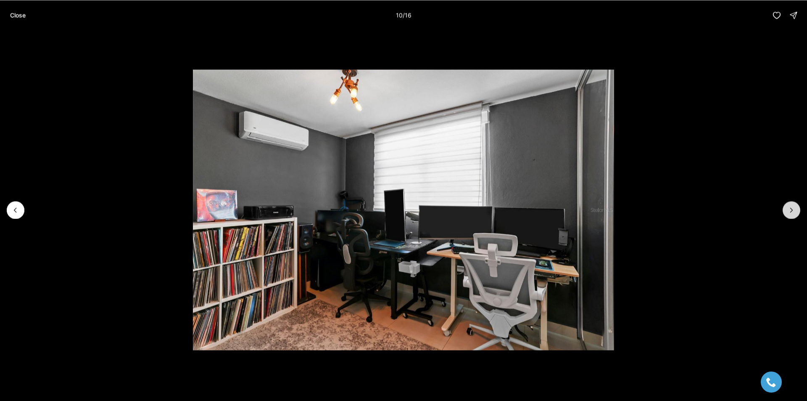
click at [796, 205] on button "Next slide" at bounding box center [792, 210] width 18 height 18
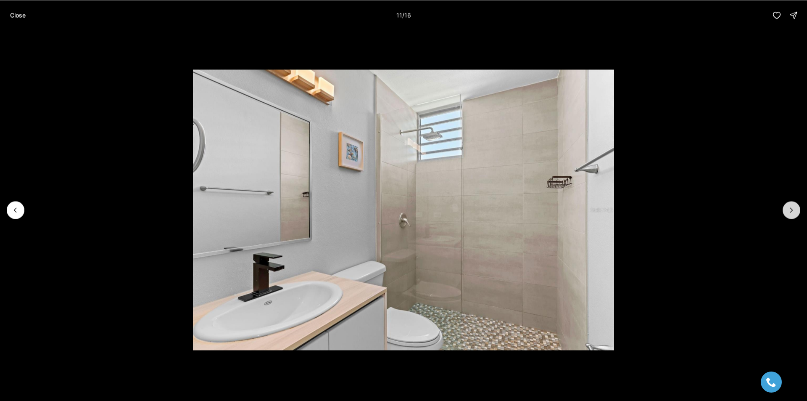
click at [796, 205] on button "Next slide" at bounding box center [792, 210] width 18 height 18
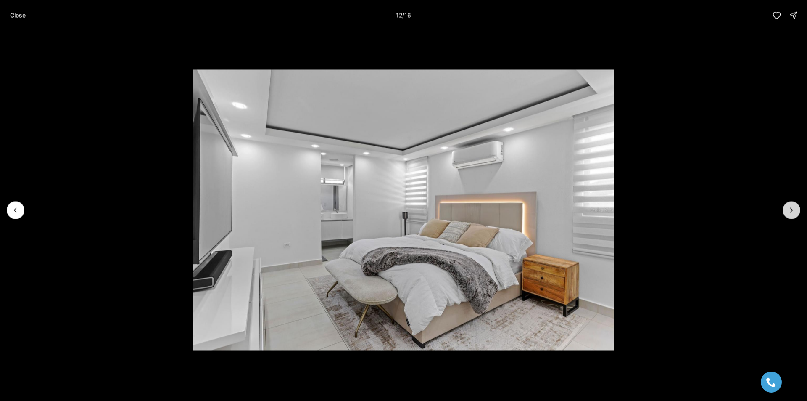
click at [796, 205] on button "Next slide" at bounding box center [792, 210] width 18 height 18
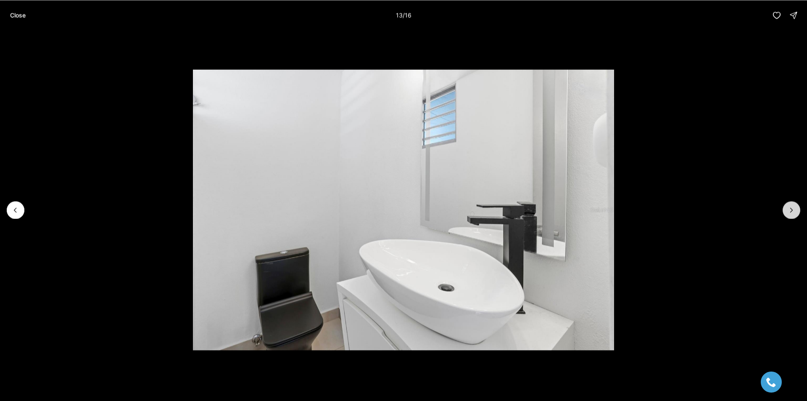
click at [796, 205] on button "Next slide" at bounding box center [792, 210] width 18 height 18
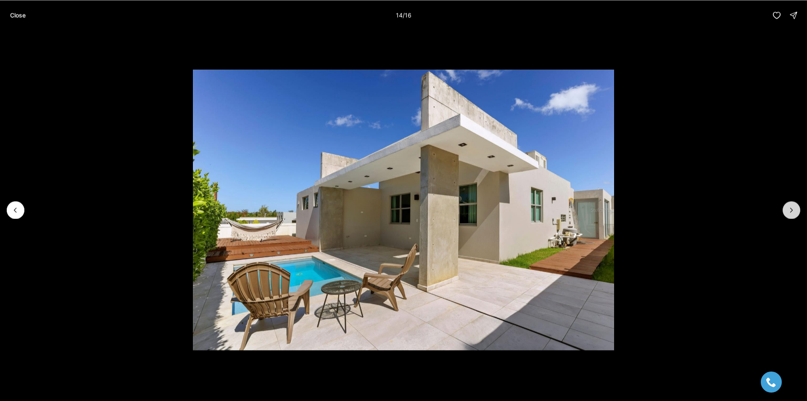
click at [787, 205] on button "Next slide" at bounding box center [792, 210] width 18 height 18
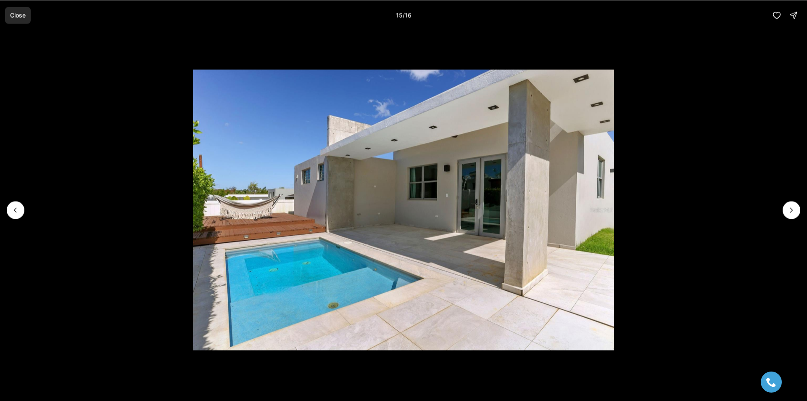
click at [20, 12] on p "Close" at bounding box center [18, 15] width 16 height 7
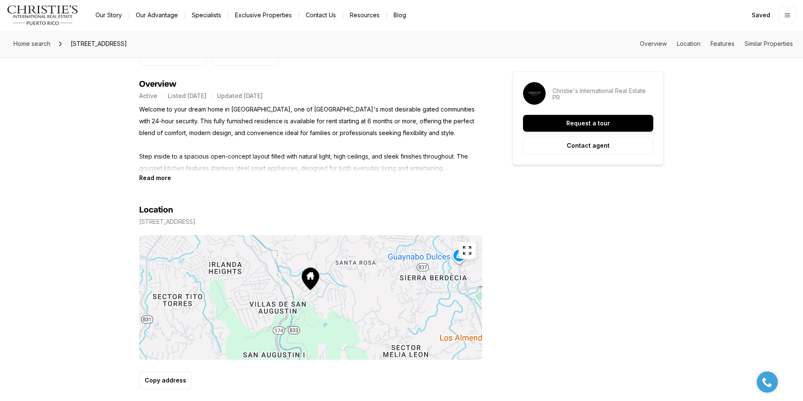
scroll to position [336, 0]
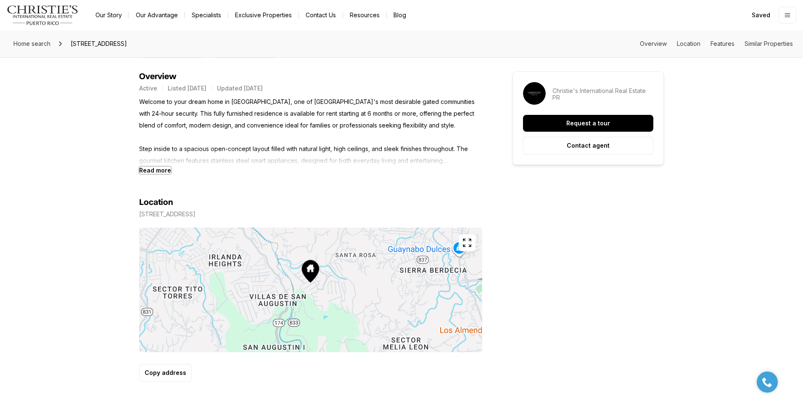
click at [169, 170] on b "Read more" at bounding box center [155, 169] width 32 height 7
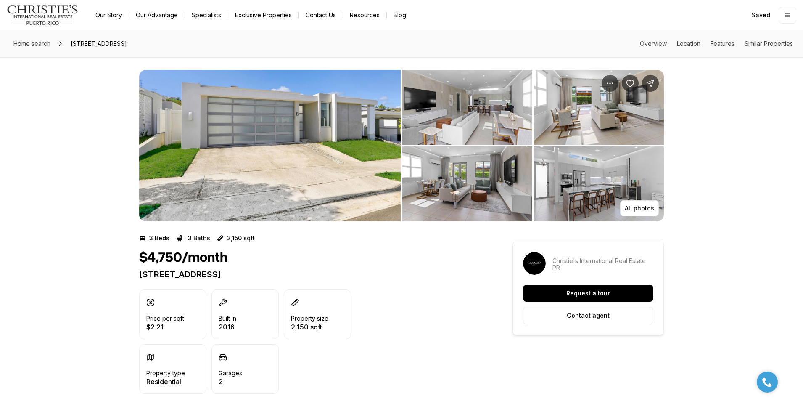
scroll to position [0, 0]
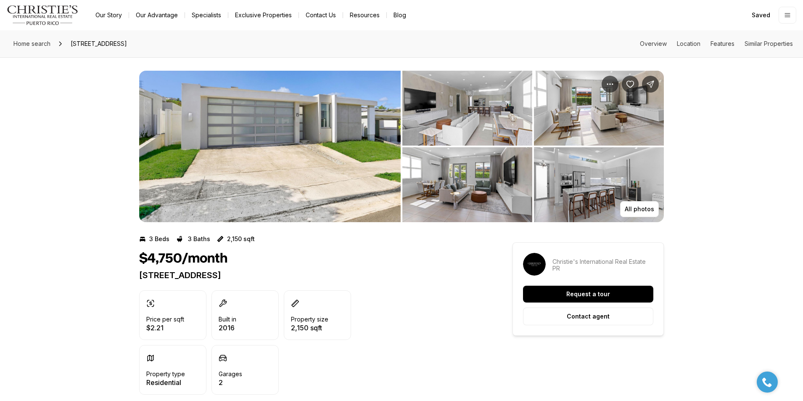
click at [305, 172] on img "View image gallery" at bounding box center [269, 146] width 261 height 151
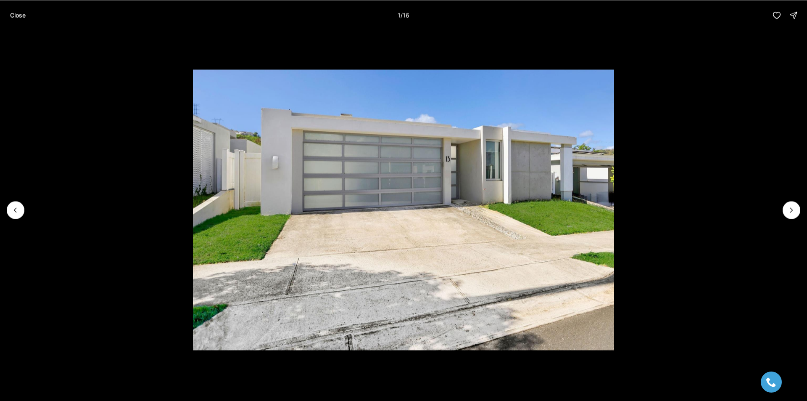
click at [794, 219] on li "1 of 16" at bounding box center [403, 209] width 807 height 359
click at [792, 217] on button "Next slide" at bounding box center [792, 210] width 18 height 18
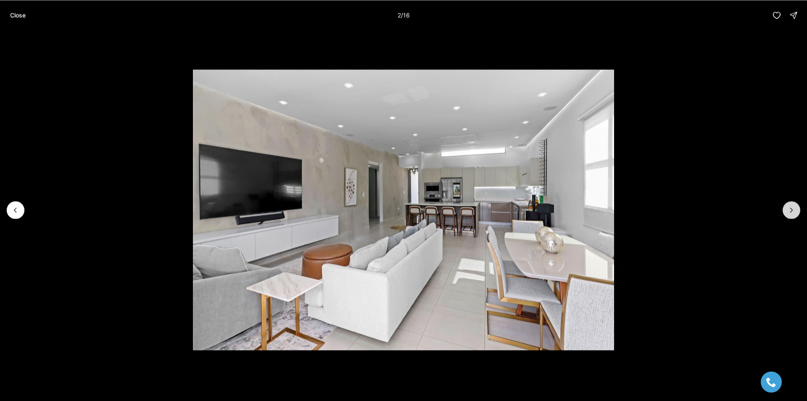
click at [792, 217] on button "Next slide" at bounding box center [792, 210] width 18 height 18
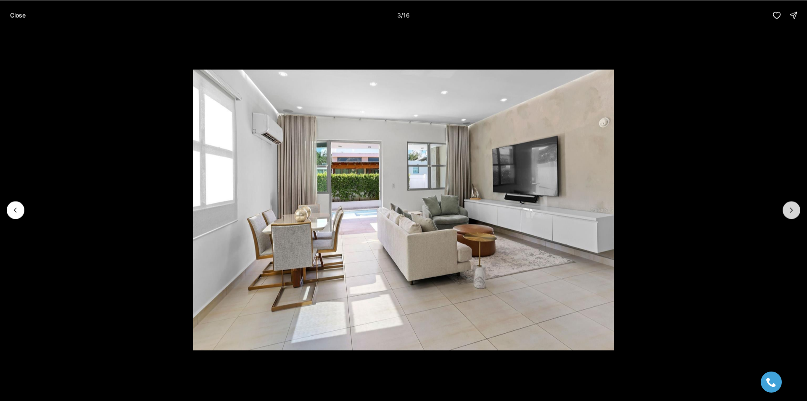
click at [792, 217] on button "Next slide" at bounding box center [792, 210] width 18 height 18
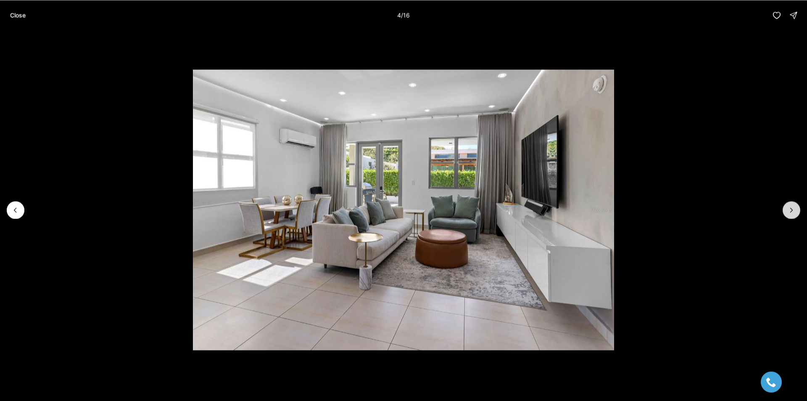
click at [792, 217] on button "Next slide" at bounding box center [792, 210] width 18 height 18
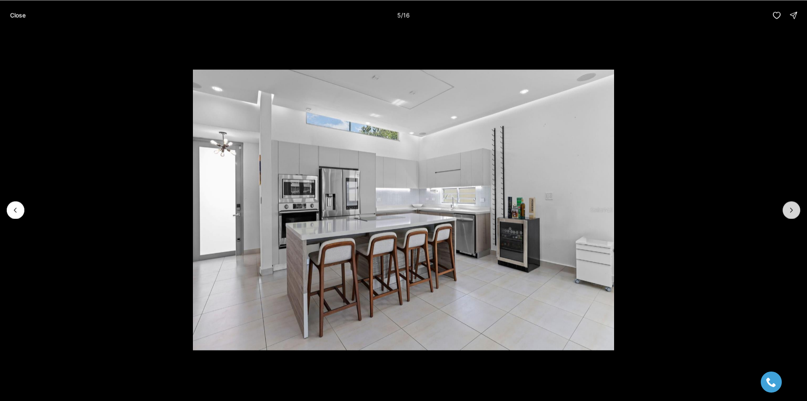
click at [792, 217] on button "Next slide" at bounding box center [792, 210] width 18 height 18
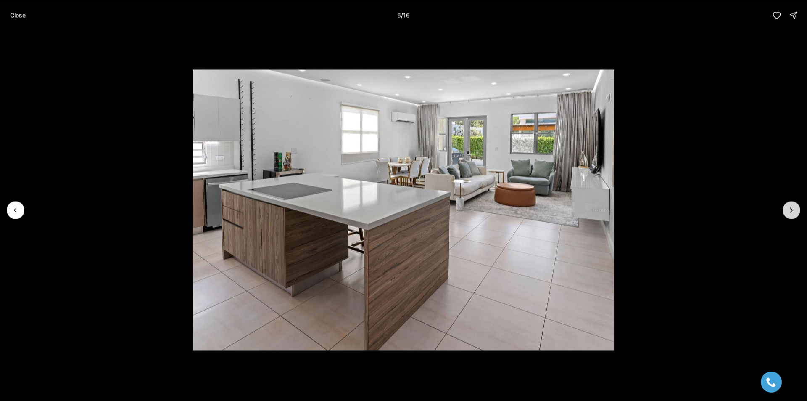
click at [792, 217] on button "Next slide" at bounding box center [792, 210] width 18 height 18
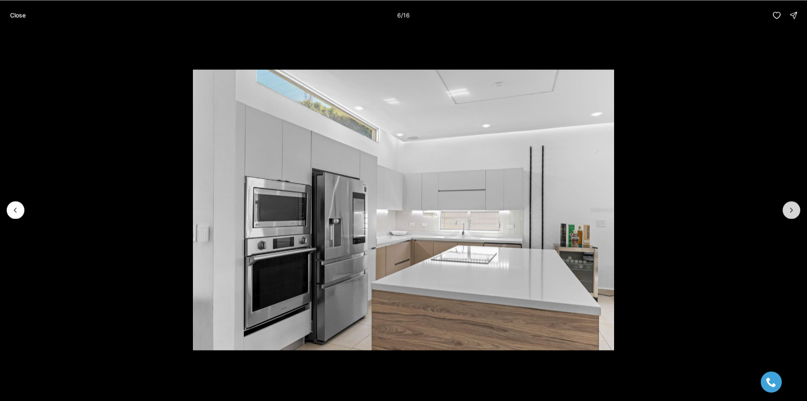
click at [792, 217] on button "Next slide" at bounding box center [792, 210] width 18 height 18
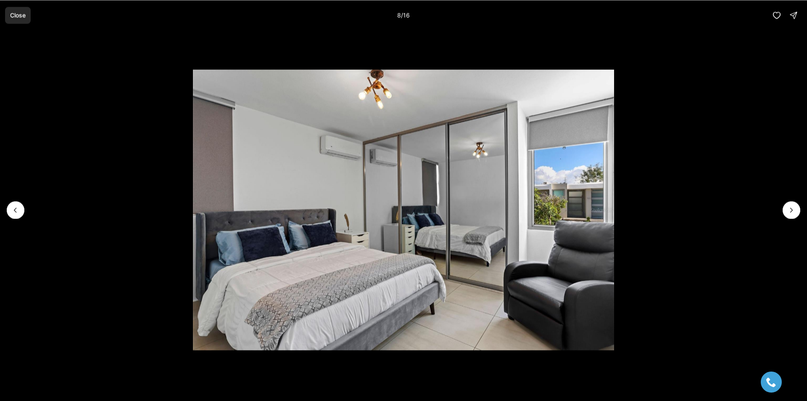
click at [30, 19] on button "Close" at bounding box center [18, 15] width 26 height 17
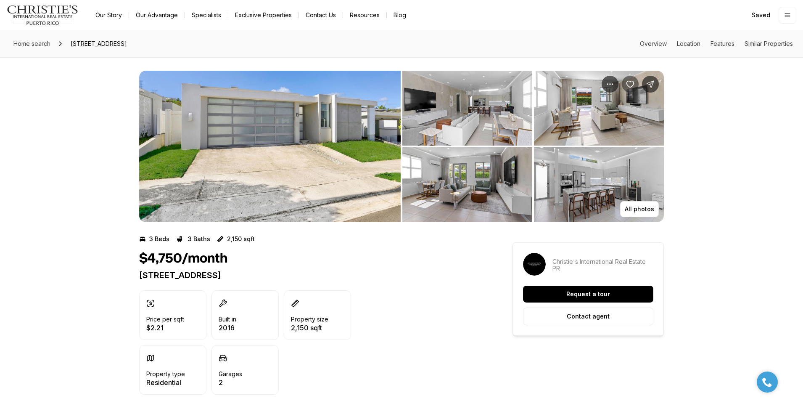
click at [637, 87] on button "Save Property: 13 3RD ST" at bounding box center [630, 84] width 17 height 17
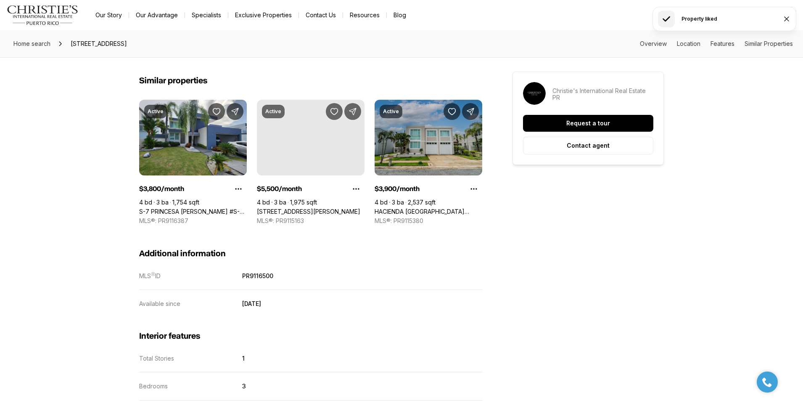
scroll to position [799, 0]
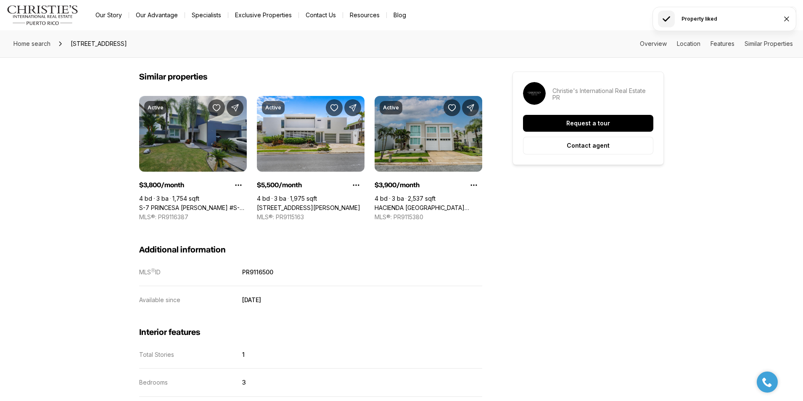
click at [222, 204] on link "S-7 PRINCESA [PERSON_NAME] #S-7, GUAYNABO PR, 00969" at bounding box center [193, 208] width 108 height 8
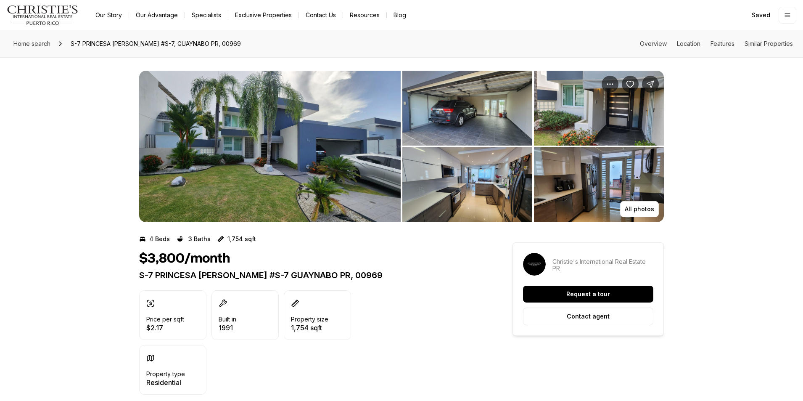
click at [333, 160] on img "View image gallery" at bounding box center [269, 146] width 261 height 151
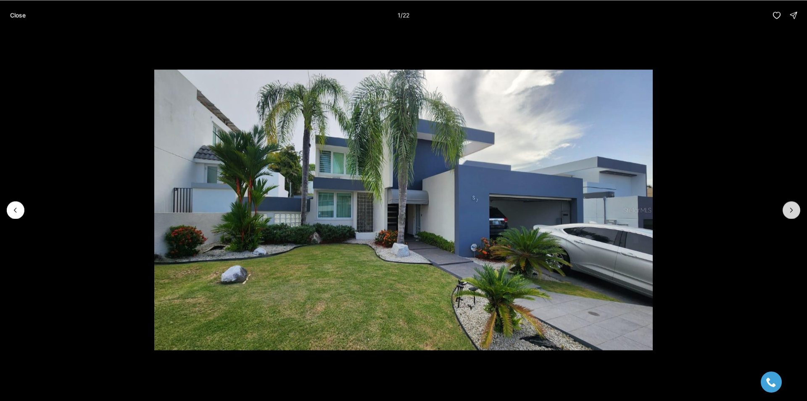
click at [787, 205] on button "Next slide" at bounding box center [792, 210] width 18 height 18
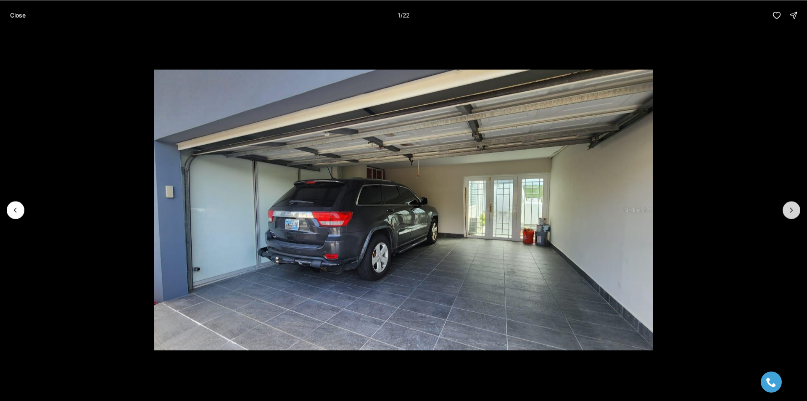
click at [787, 205] on button "Next slide" at bounding box center [792, 210] width 18 height 18
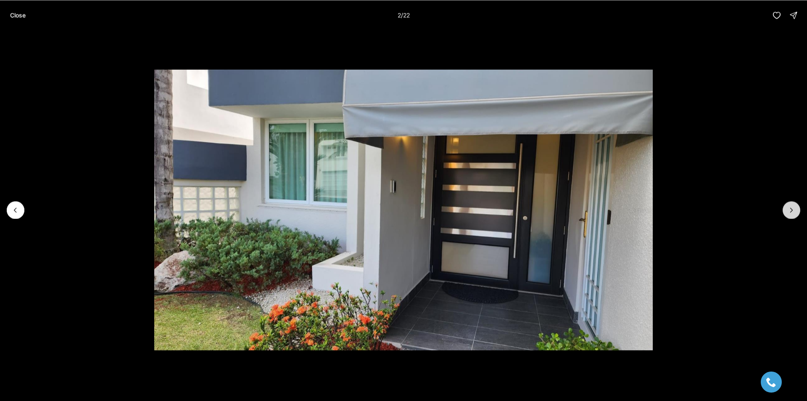
click at [787, 205] on button "Next slide" at bounding box center [792, 210] width 18 height 18
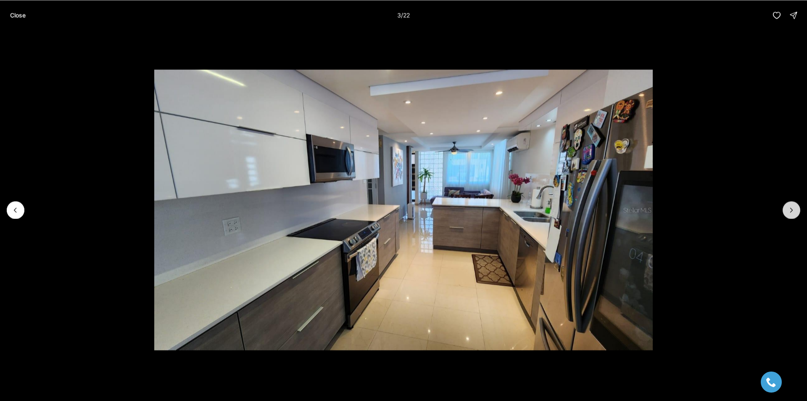
click at [787, 205] on button "Next slide" at bounding box center [792, 210] width 18 height 18
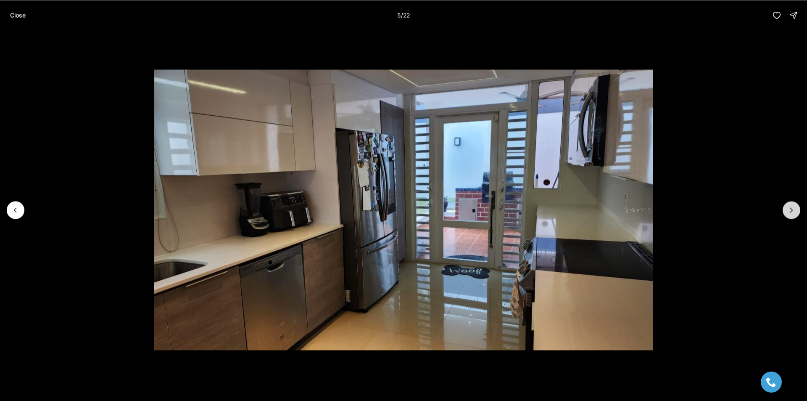
click at [787, 205] on button "Next slide" at bounding box center [792, 210] width 18 height 18
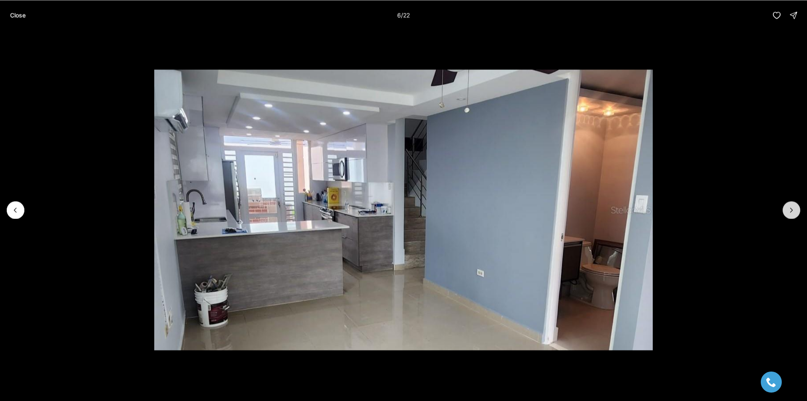
click at [787, 205] on button "Next slide" at bounding box center [792, 210] width 18 height 18
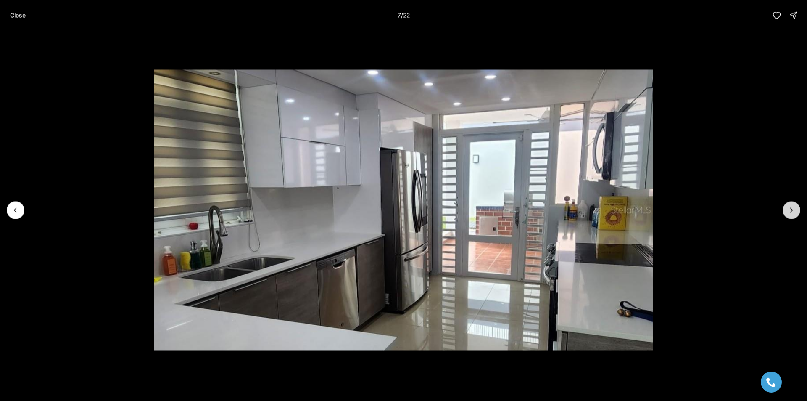
click at [787, 205] on button "Next slide" at bounding box center [792, 210] width 18 height 18
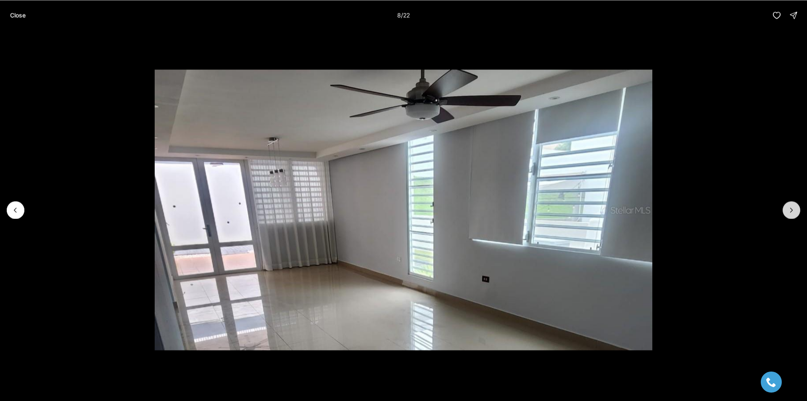
click at [787, 205] on button "Next slide" at bounding box center [792, 210] width 18 height 18
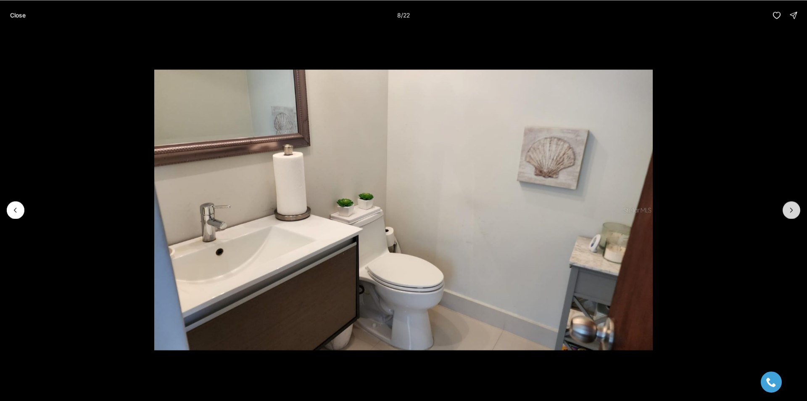
click at [787, 205] on button "Next slide" at bounding box center [792, 210] width 18 height 18
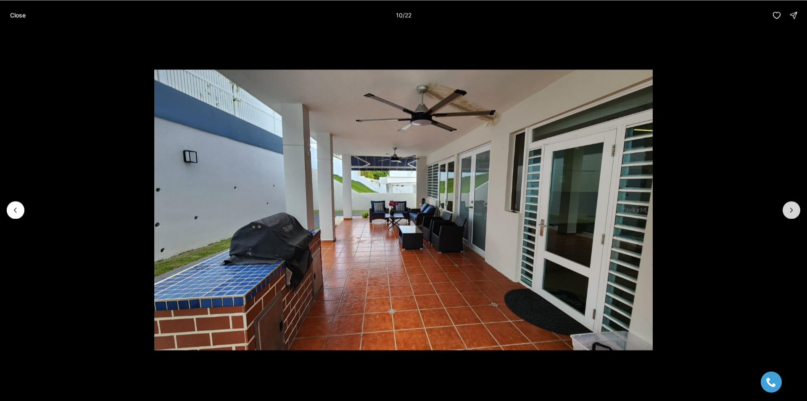
click at [787, 205] on button "Next slide" at bounding box center [792, 210] width 18 height 18
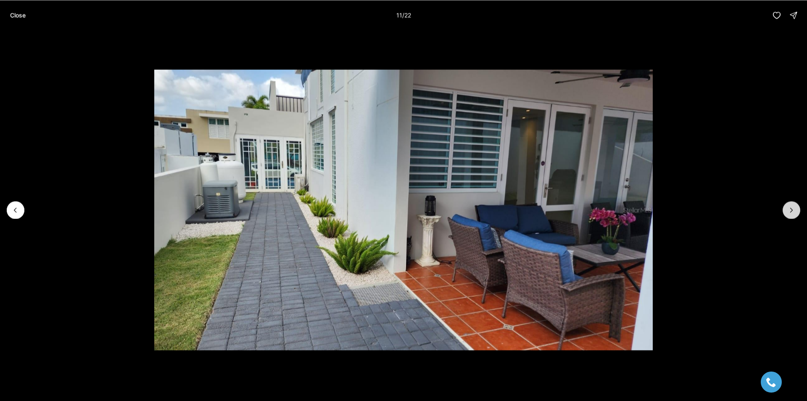
click at [787, 205] on button "Next slide" at bounding box center [792, 210] width 18 height 18
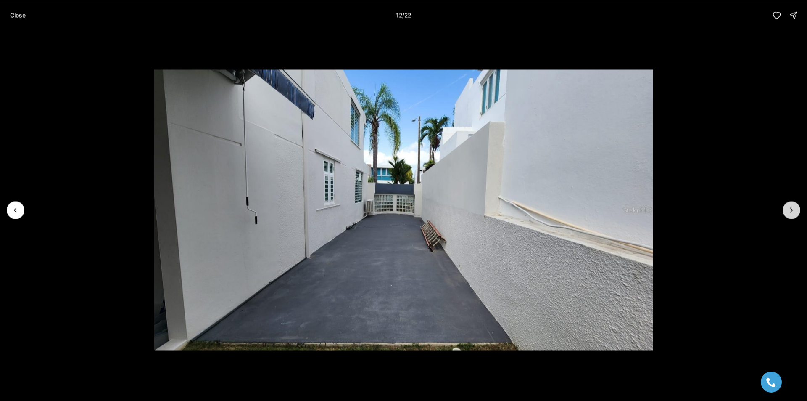
click at [787, 205] on button "Next slide" at bounding box center [792, 210] width 18 height 18
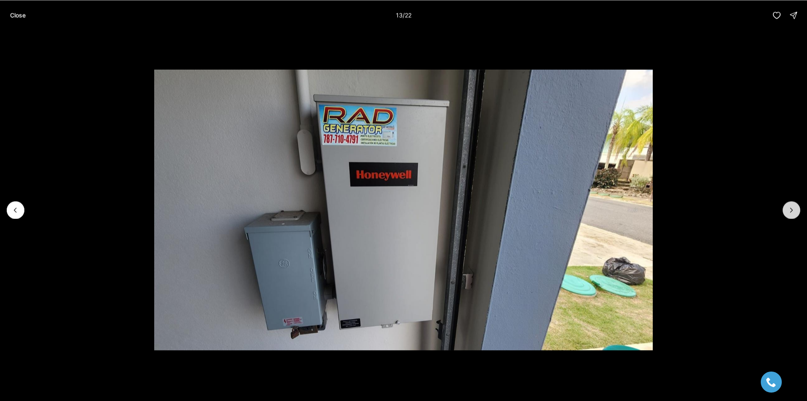
click at [787, 205] on button "Next slide" at bounding box center [792, 210] width 18 height 18
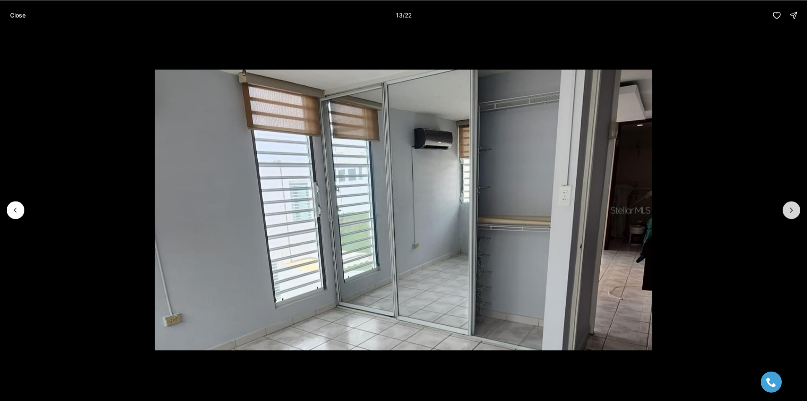
click at [787, 205] on button "Next slide" at bounding box center [792, 210] width 18 height 18
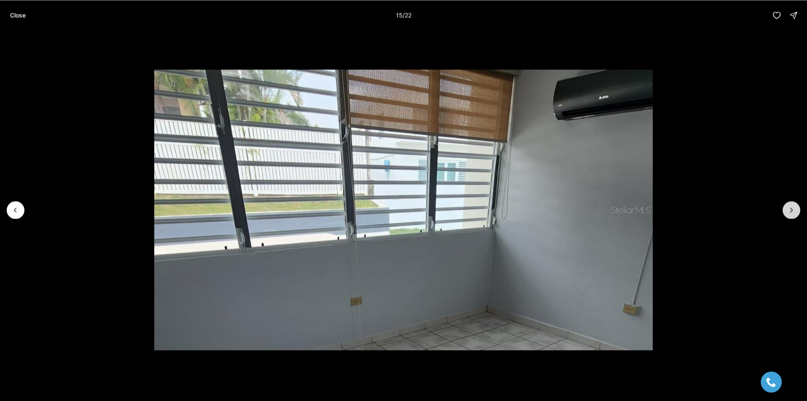
click at [787, 205] on button "Next slide" at bounding box center [792, 210] width 18 height 18
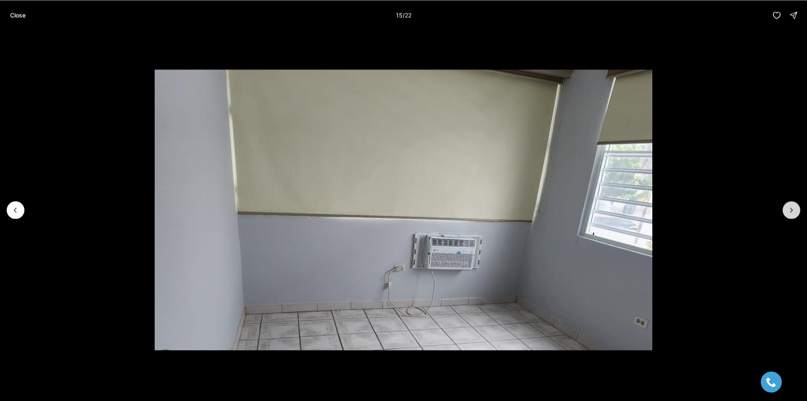
click at [787, 205] on button "Next slide" at bounding box center [792, 210] width 18 height 18
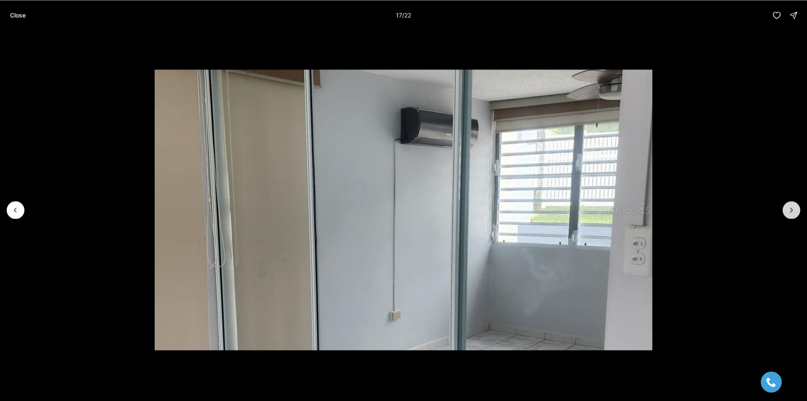
click at [787, 205] on button "Next slide" at bounding box center [792, 210] width 18 height 18
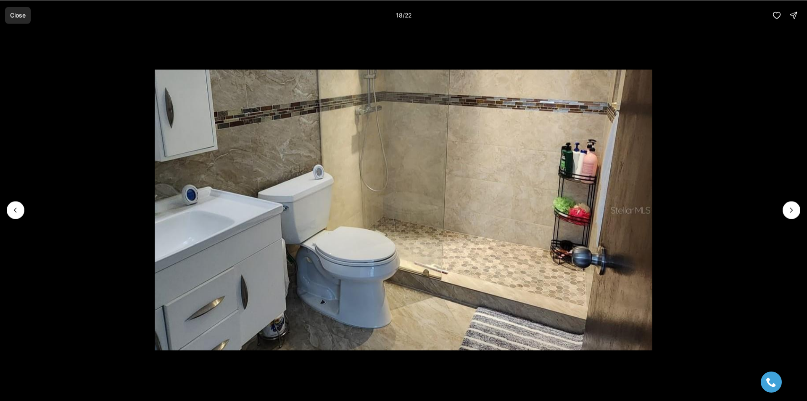
click at [13, 21] on button "Close" at bounding box center [18, 15] width 26 height 17
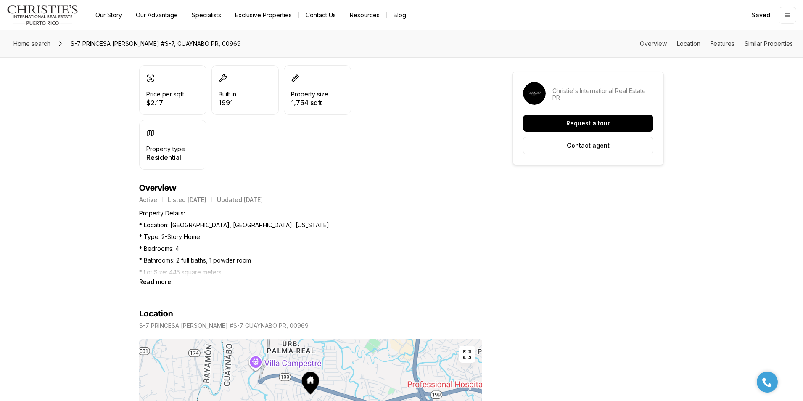
scroll to position [252, 0]
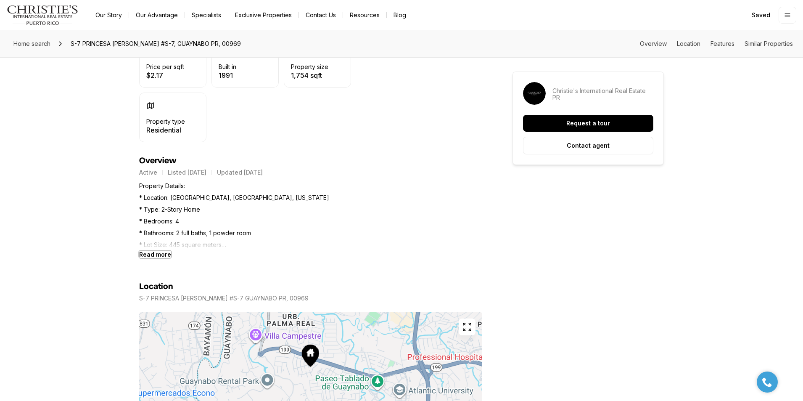
click at [159, 253] on b "Read more" at bounding box center [155, 254] width 32 height 7
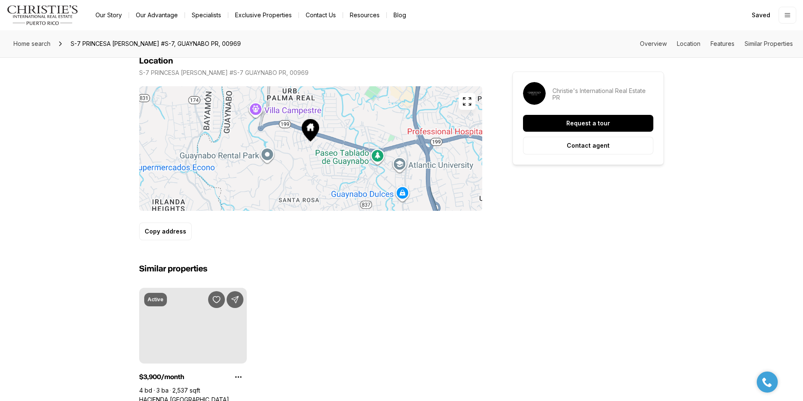
scroll to position [799, 0]
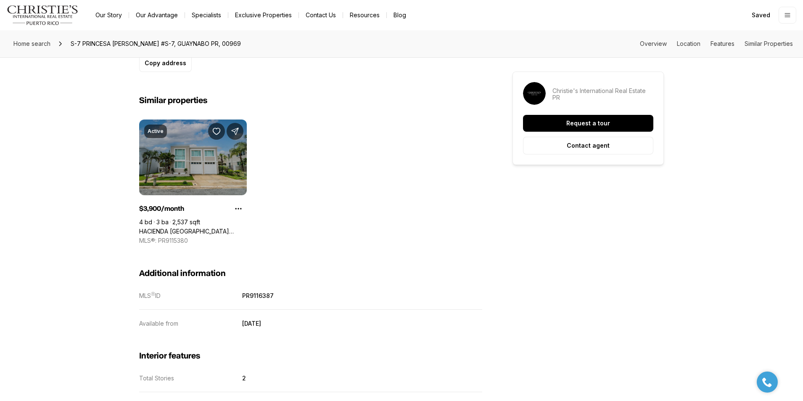
click at [191, 227] on link "HACIENDA [GEOGRAPHIC_DATA][PERSON_NAME] [STREET_ADDRESS]" at bounding box center [193, 231] width 108 height 8
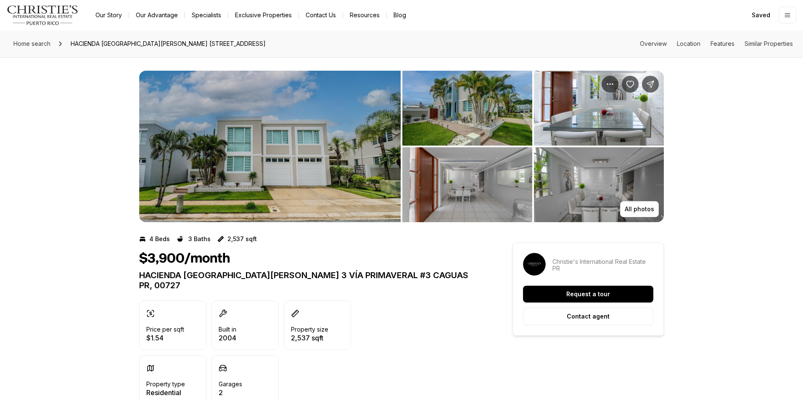
click at [309, 171] on img "View image gallery" at bounding box center [269, 146] width 261 height 151
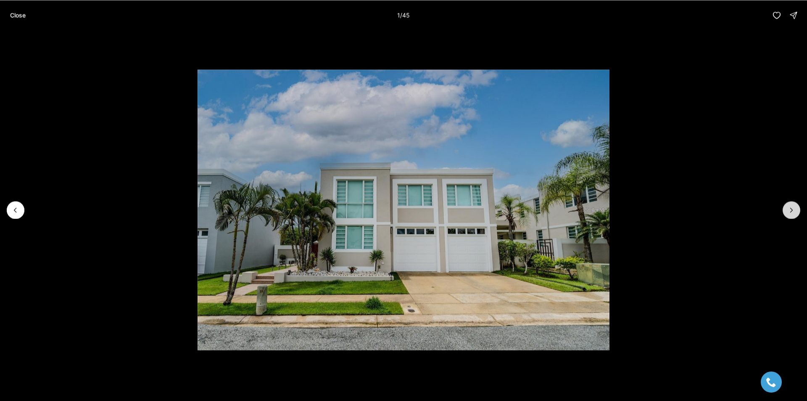
click at [792, 206] on icon "Next slide" at bounding box center [791, 210] width 8 height 8
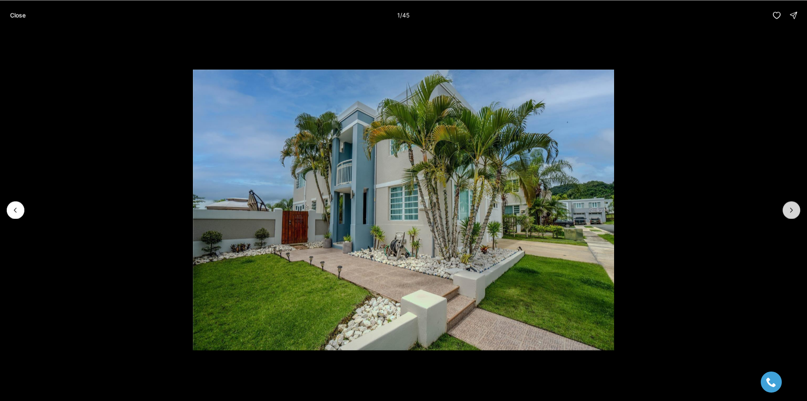
click at [792, 206] on icon "Next slide" at bounding box center [791, 210] width 8 height 8
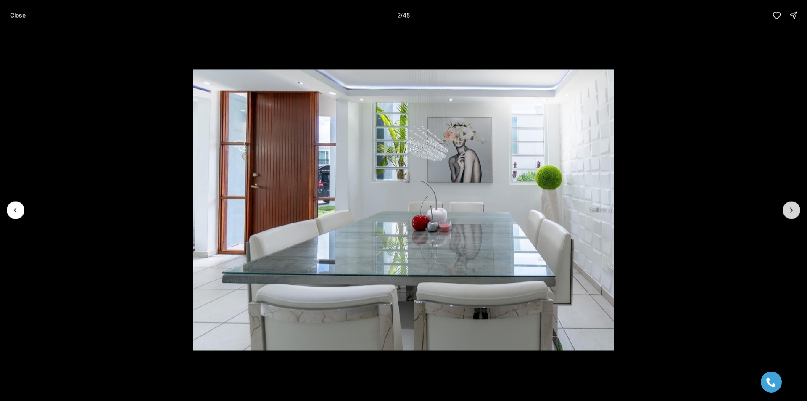
click at [792, 206] on icon "Next slide" at bounding box center [791, 210] width 8 height 8
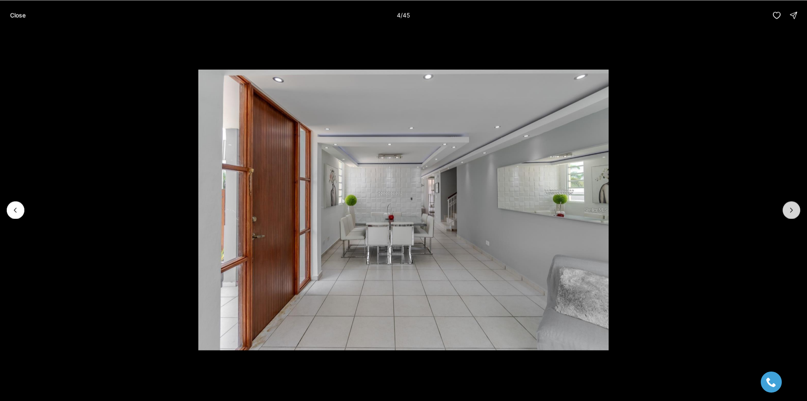
click at [792, 206] on icon "Next slide" at bounding box center [791, 210] width 8 height 8
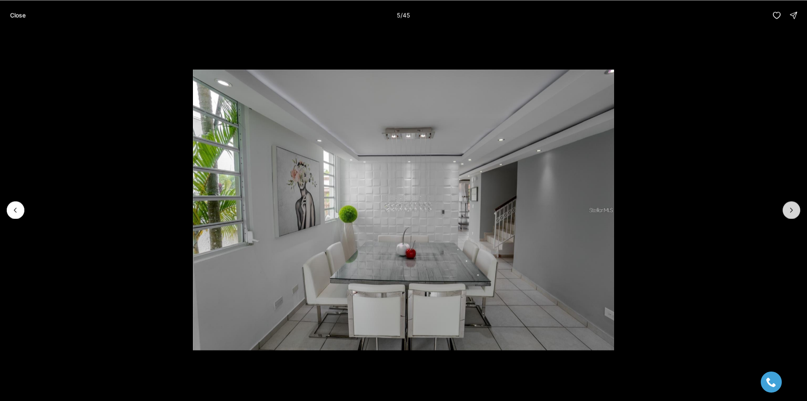
click at [792, 206] on icon "Next slide" at bounding box center [791, 210] width 8 height 8
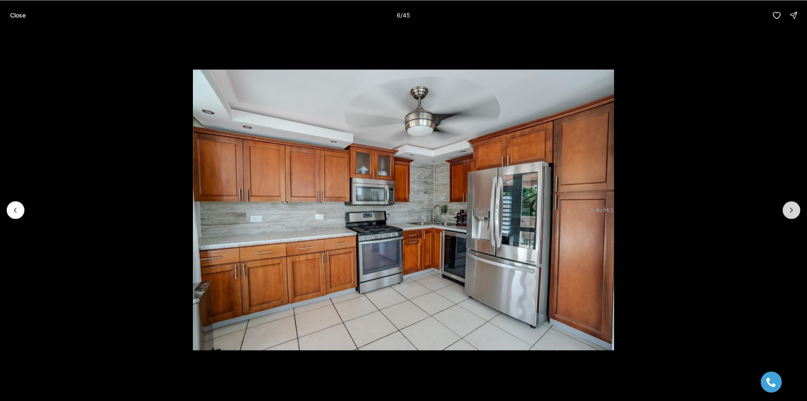
click at [792, 206] on icon "Next slide" at bounding box center [791, 210] width 8 height 8
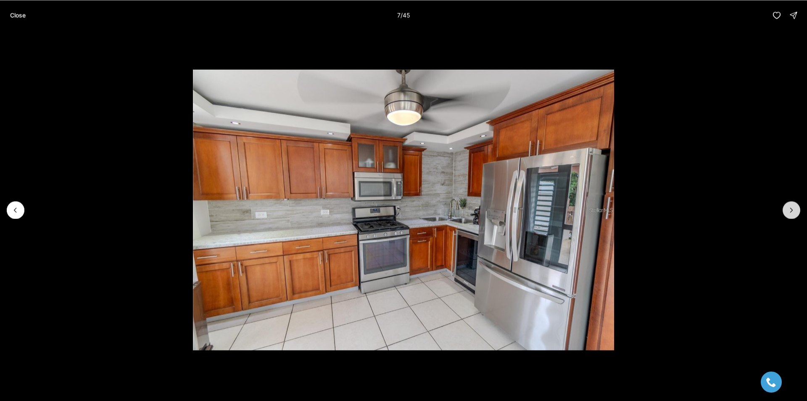
click at [792, 206] on icon "Next slide" at bounding box center [791, 210] width 8 height 8
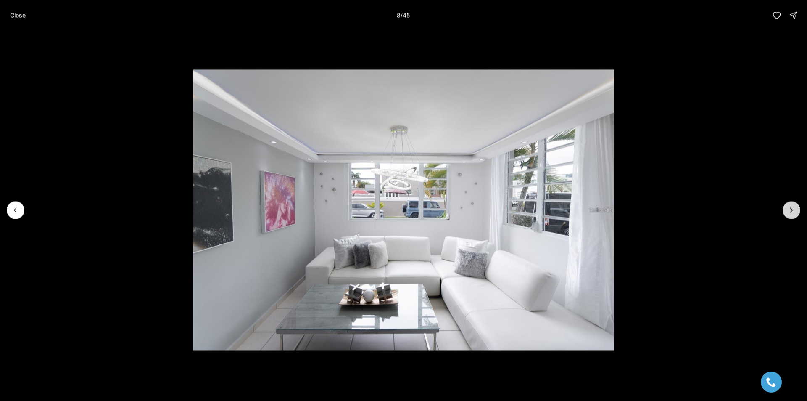
click at [792, 206] on icon "Next slide" at bounding box center [791, 210] width 8 height 8
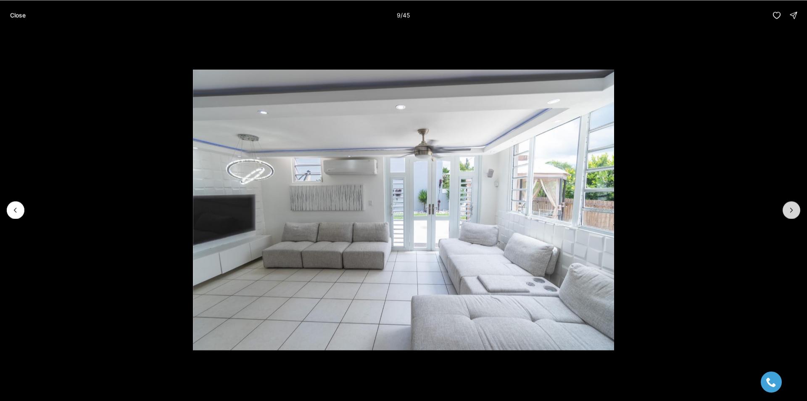
click at [792, 206] on icon "Next slide" at bounding box center [791, 210] width 8 height 8
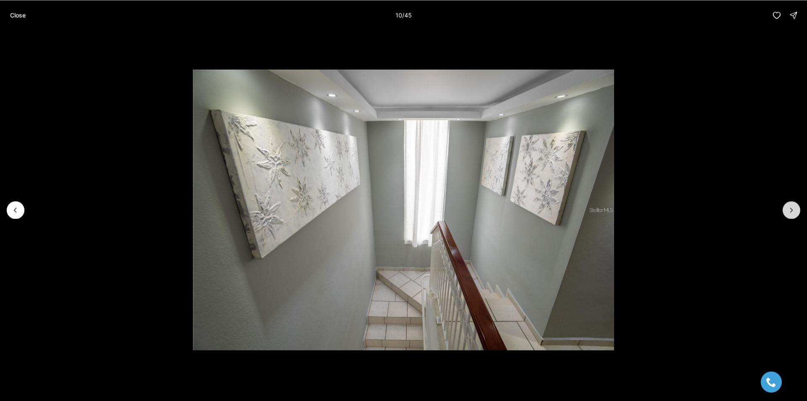
click at [792, 206] on icon "Next slide" at bounding box center [791, 210] width 8 height 8
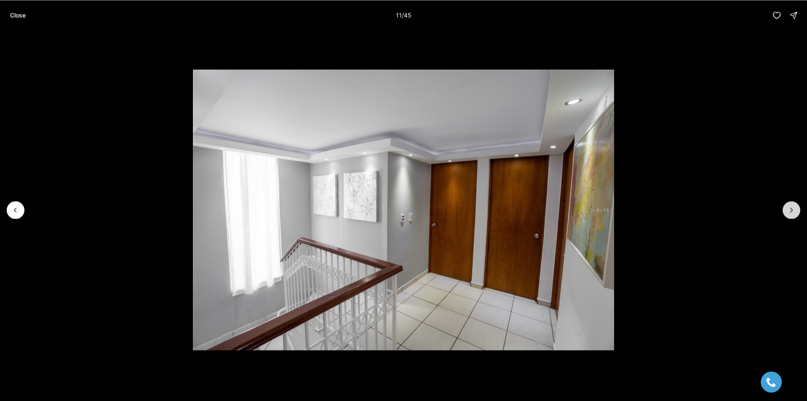
click at [792, 206] on icon "Next slide" at bounding box center [791, 210] width 8 height 8
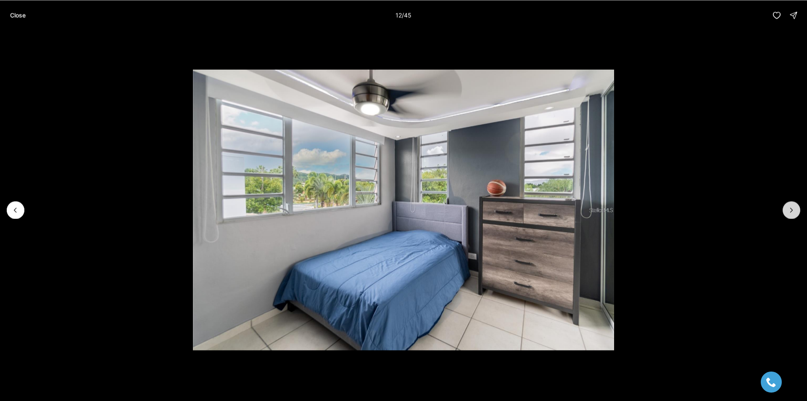
click at [792, 206] on icon "Next slide" at bounding box center [791, 210] width 8 height 8
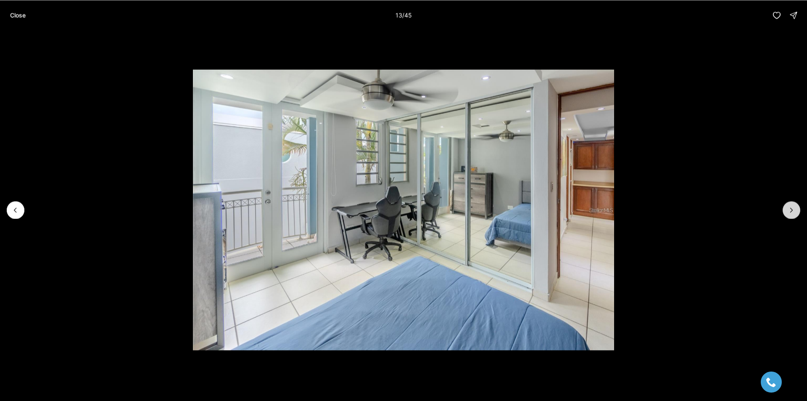
click at [792, 206] on icon "Next slide" at bounding box center [791, 210] width 8 height 8
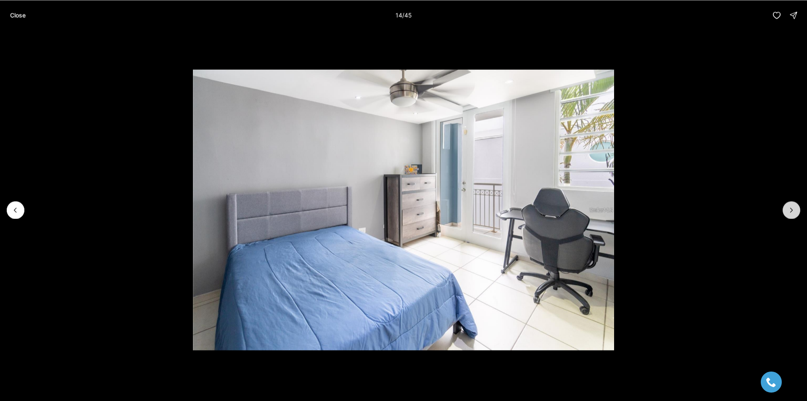
click at [792, 206] on icon "Next slide" at bounding box center [791, 210] width 8 height 8
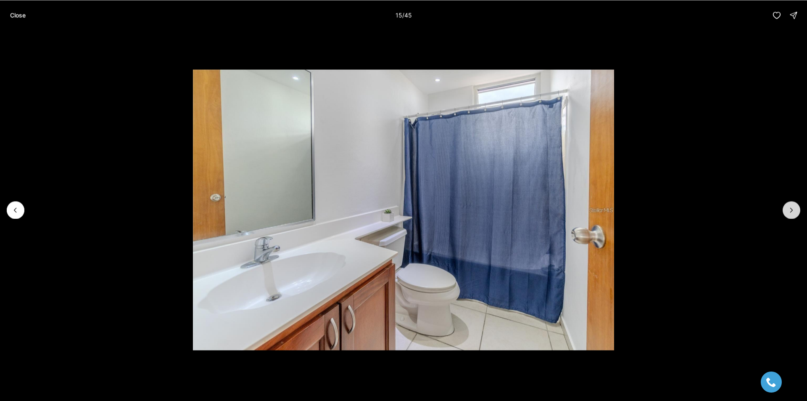
click at [792, 206] on icon "Next slide" at bounding box center [791, 210] width 8 height 8
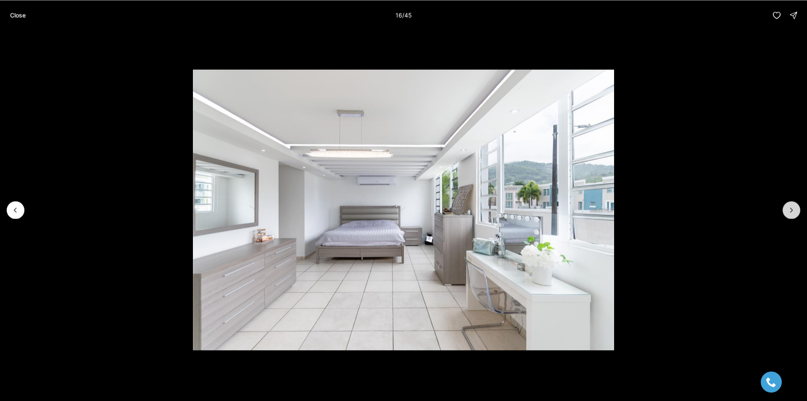
click at [792, 206] on icon "Next slide" at bounding box center [791, 210] width 8 height 8
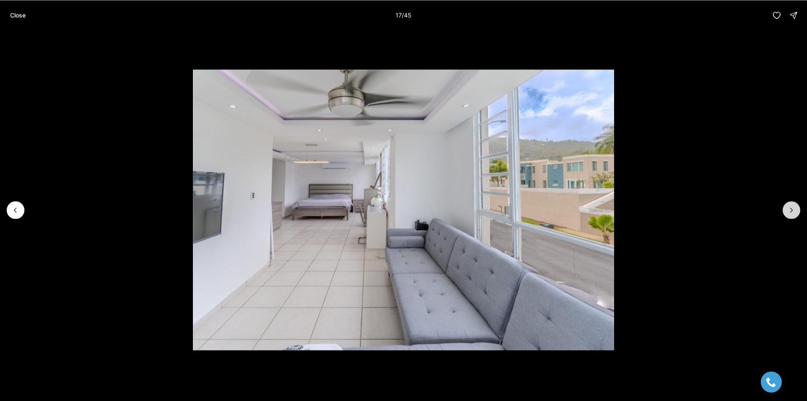
click at [792, 206] on icon "Next slide" at bounding box center [791, 210] width 8 height 8
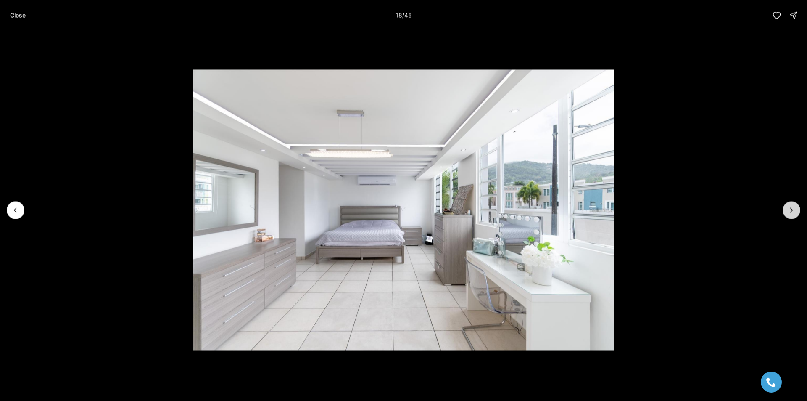
click at [792, 206] on icon "Next slide" at bounding box center [791, 210] width 8 height 8
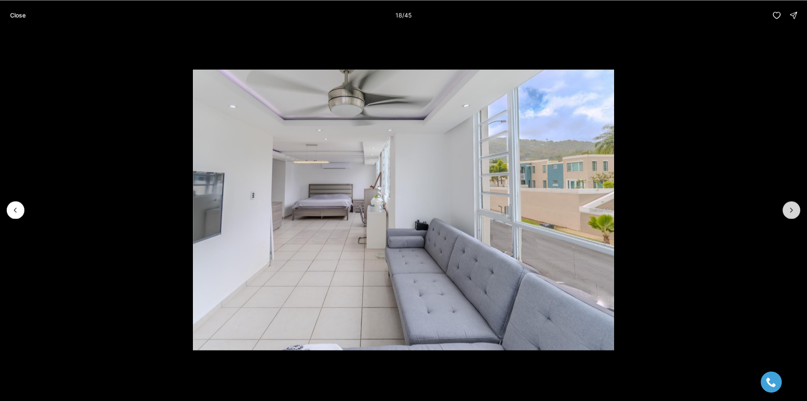
click at [792, 206] on icon "Next slide" at bounding box center [791, 210] width 8 height 8
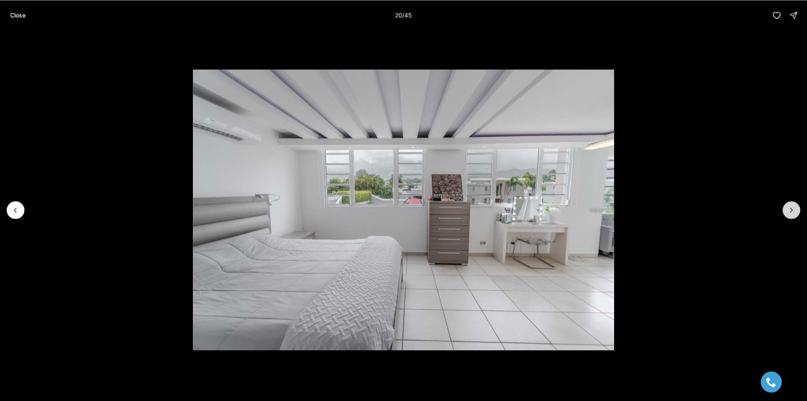
click at [792, 206] on icon "Next slide" at bounding box center [791, 210] width 8 height 8
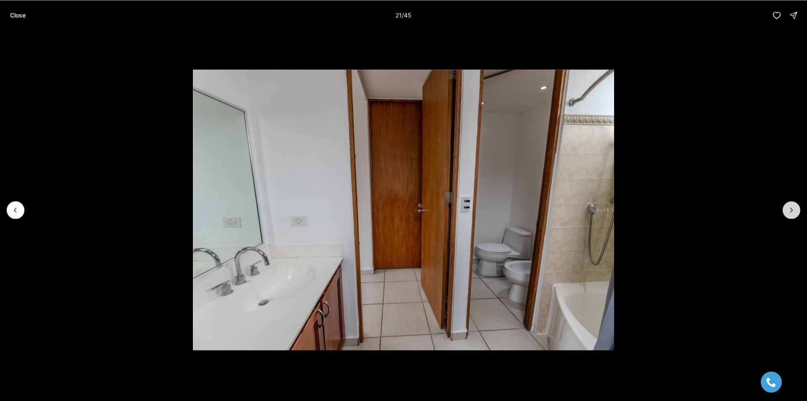
click at [792, 206] on icon "Next slide" at bounding box center [791, 210] width 8 height 8
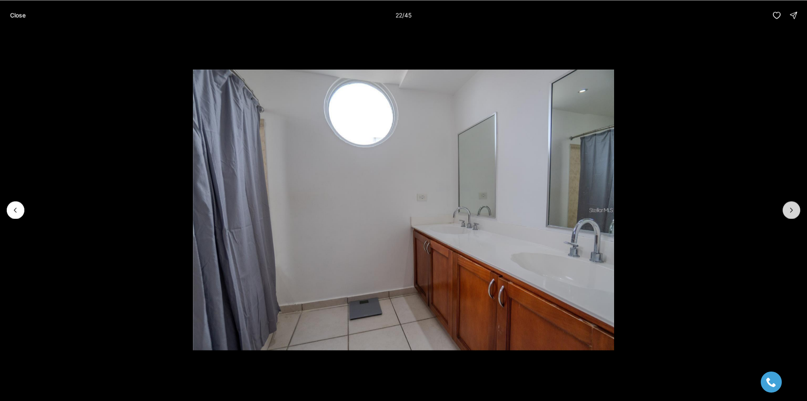
click at [792, 206] on icon "Next slide" at bounding box center [791, 210] width 8 height 8
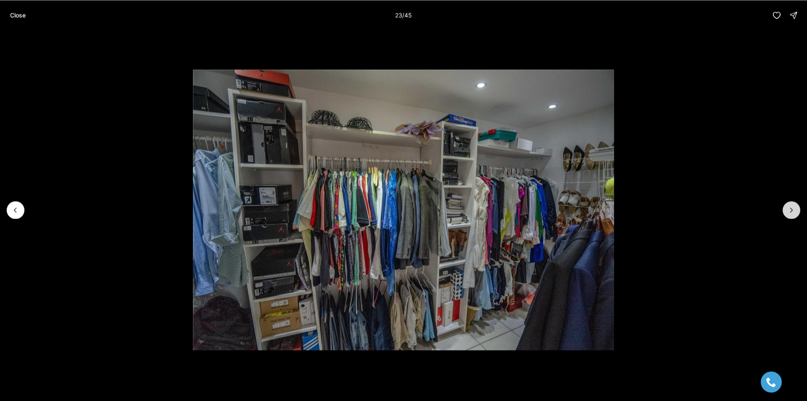
click at [792, 206] on icon "Next slide" at bounding box center [791, 210] width 8 height 8
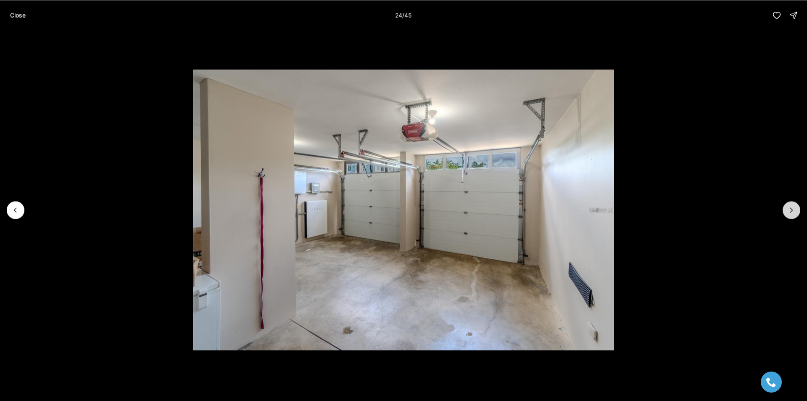
click at [792, 206] on icon "Next slide" at bounding box center [791, 210] width 8 height 8
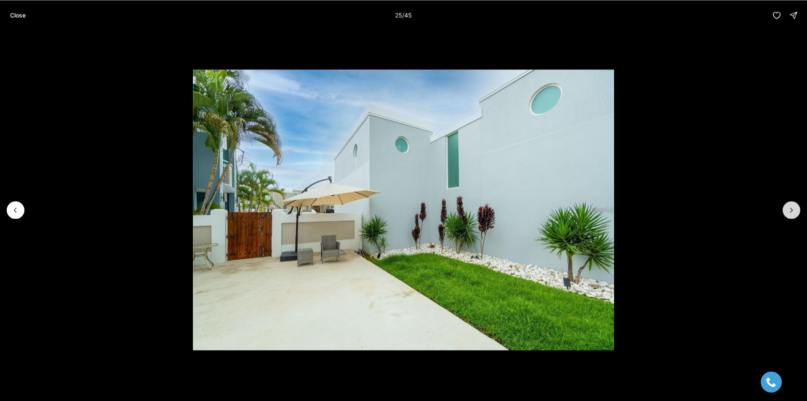
click at [792, 206] on icon "Next slide" at bounding box center [791, 210] width 8 height 8
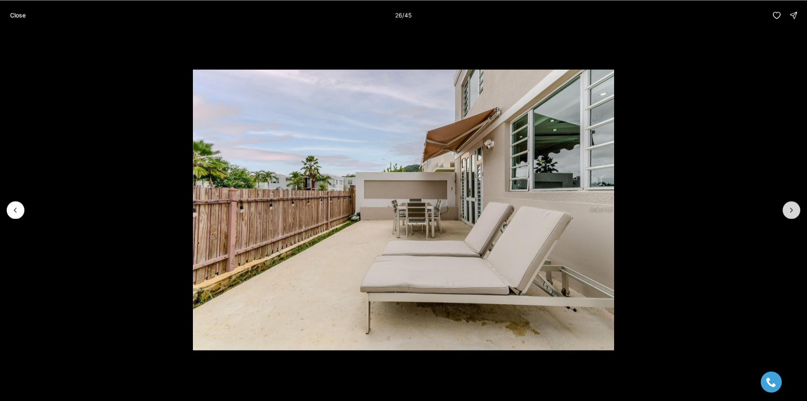
click at [792, 206] on icon "Next slide" at bounding box center [791, 210] width 8 height 8
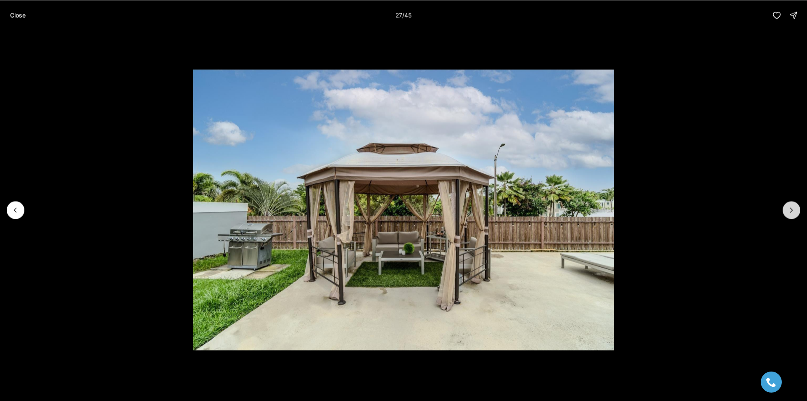
click at [792, 206] on icon "Next slide" at bounding box center [791, 210] width 8 height 8
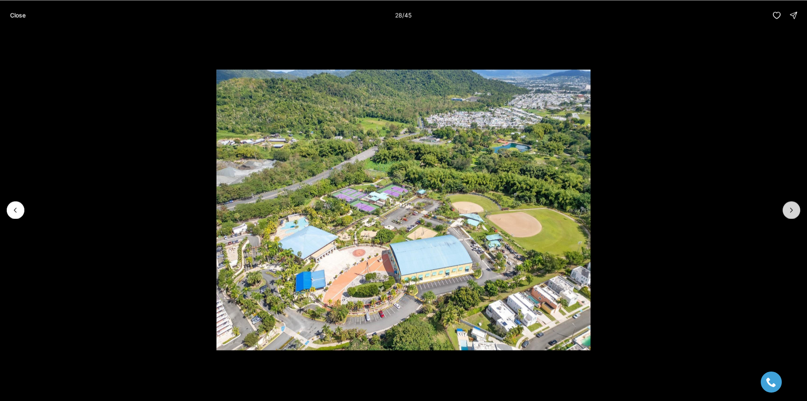
click at [792, 206] on icon "Next slide" at bounding box center [791, 210] width 8 height 8
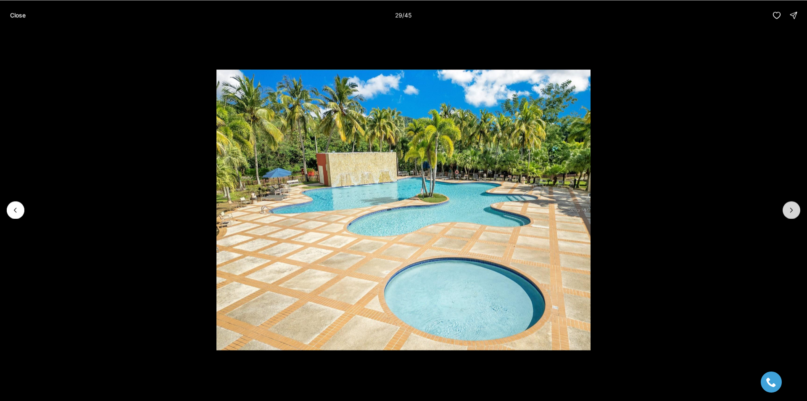
click at [792, 206] on icon "Next slide" at bounding box center [791, 210] width 8 height 8
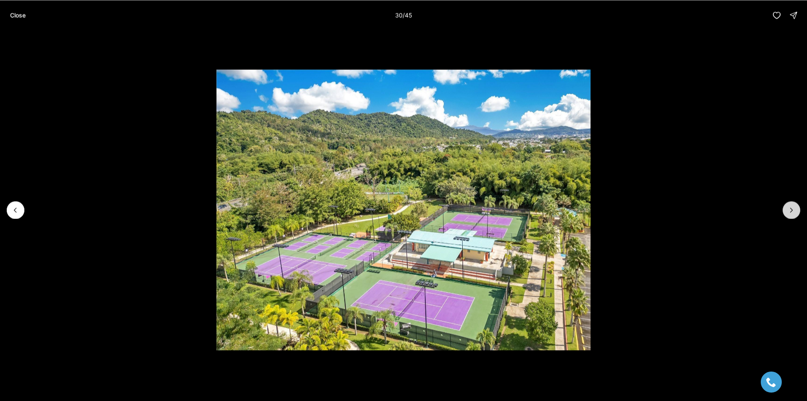
click at [792, 206] on icon "Next slide" at bounding box center [791, 210] width 8 height 8
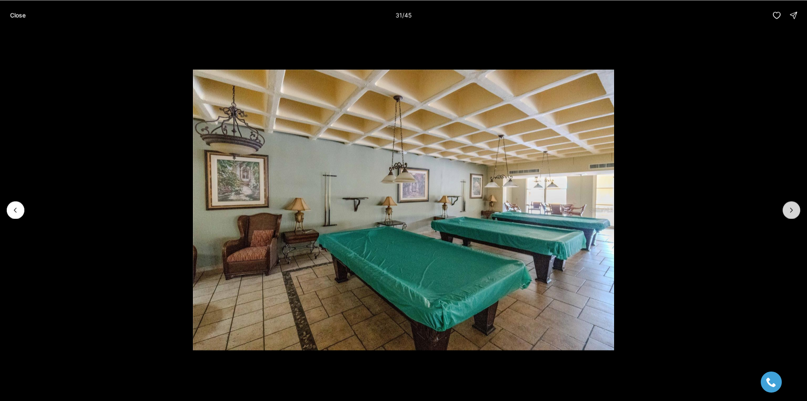
click at [792, 206] on icon "Next slide" at bounding box center [791, 210] width 8 height 8
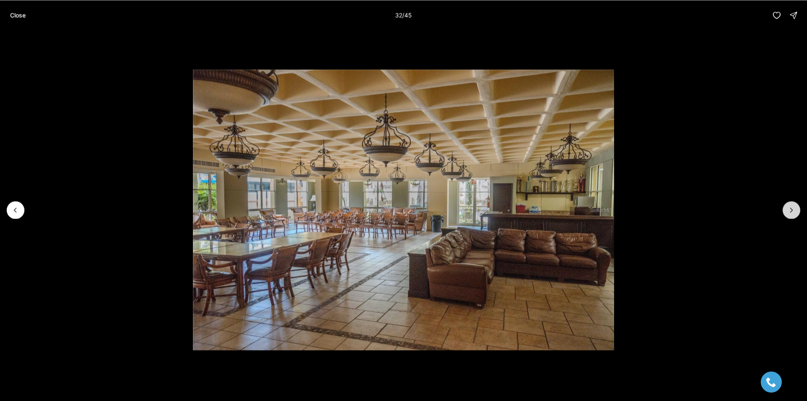
click at [792, 206] on icon "Next slide" at bounding box center [791, 210] width 8 height 8
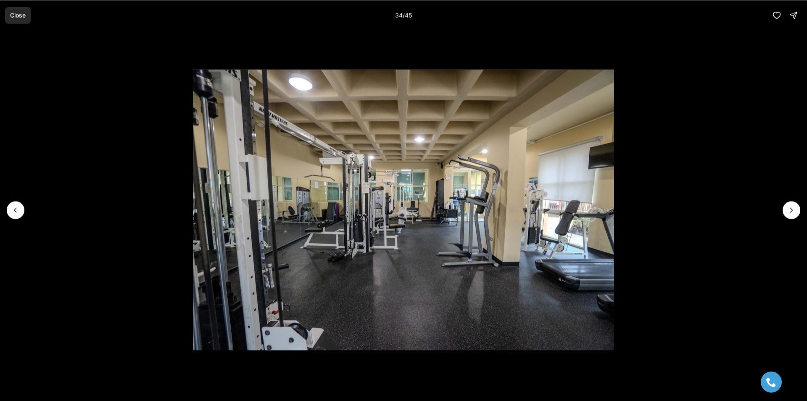
click at [11, 8] on button "Close" at bounding box center [18, 15] width 26 height 17
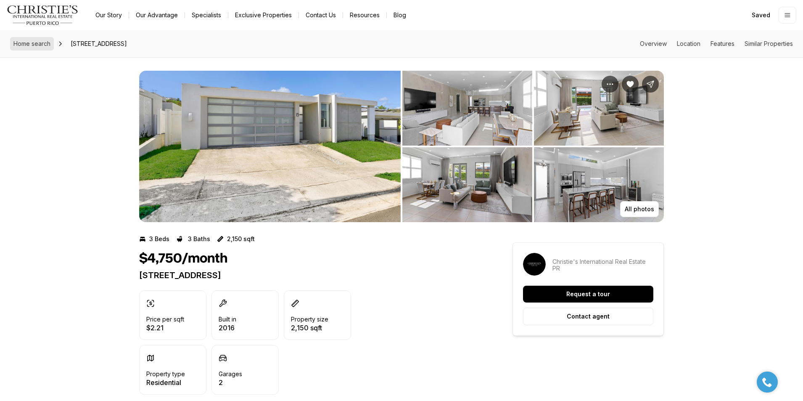
click at [42, 44] on span "Home search" at bounding box center [31, 43] width 37 height 7
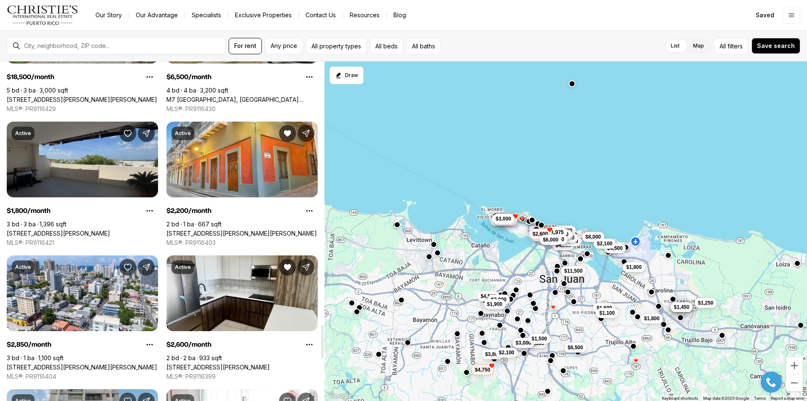
scroll to position [2690, 0]
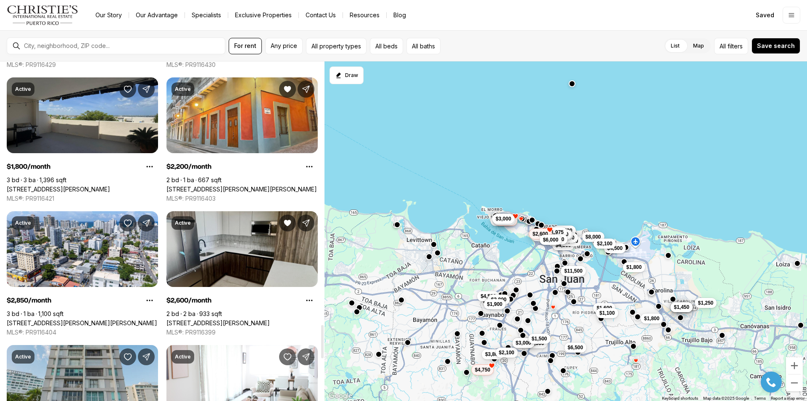
click at [270, 319] on link "658 AVE.MIRAMAR #1002, SAN JUAN PR, 00907" at bounding box center [217, 323] width 103 height 8
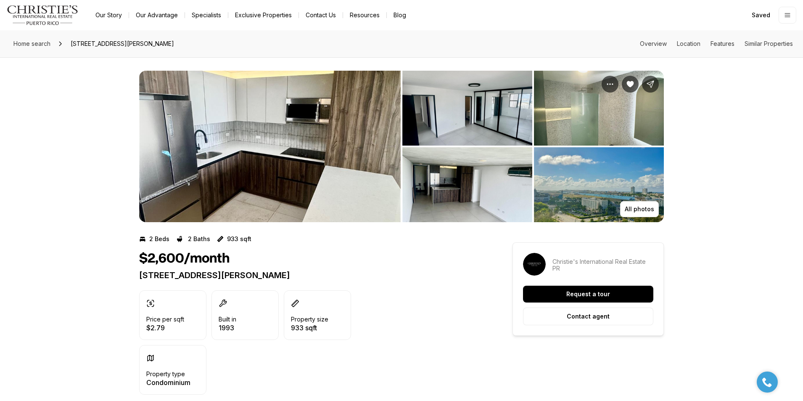
click at [586, 119] on img "View image gallery" at bounding box center [599, 108] width 130 height 75
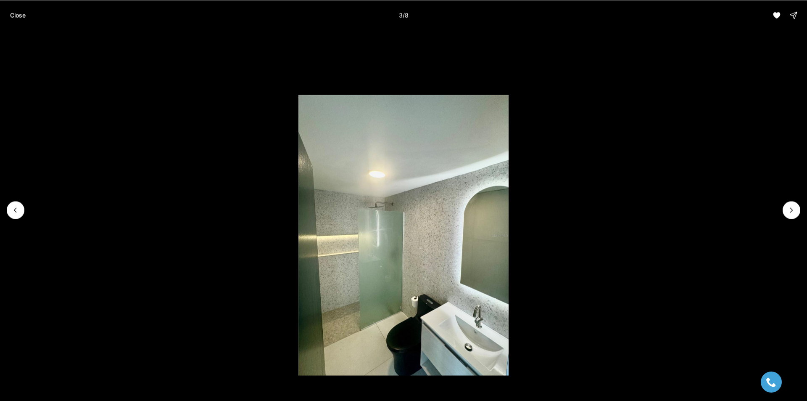
click at [802, 211] on li "3 of 8" at bounding box center [403, 209] width 807 height 359
click at [801, 211] on li "3 of 8" at bounding box center [403, 209] width 807 height 359
click at [797, 207] on button "Next slide" at bounding box center [792, 210] width 18 height 18
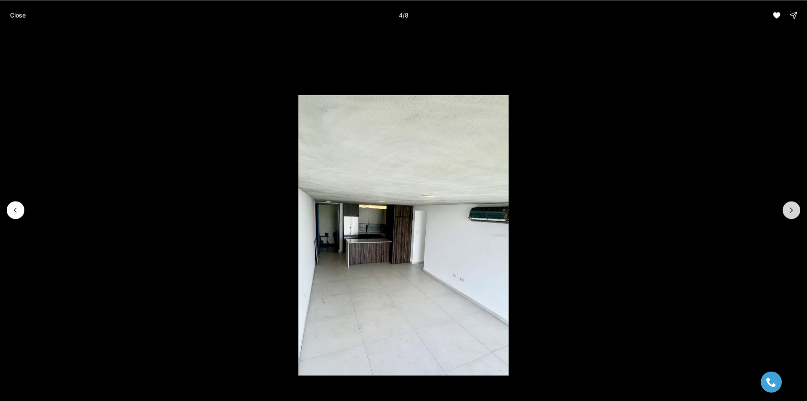
click at [796, 207] on button "Next slide" at bounding box center [792, 210] width 18 height 18
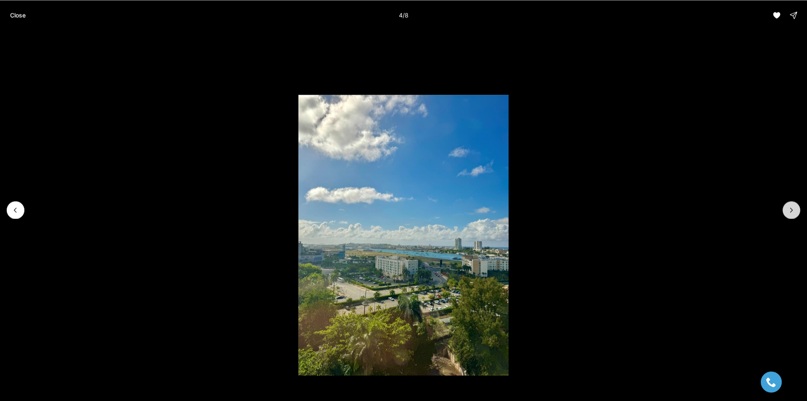
click at [796, 207] on button "Next slide" at bounding box center [792, 210] width 18 height 18
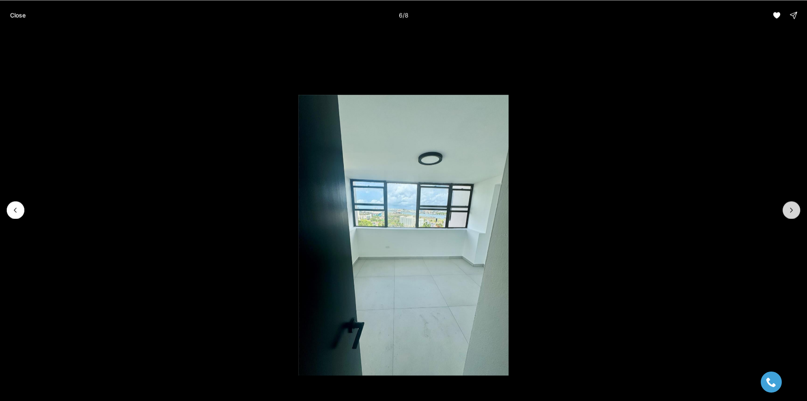
click at [796, 207] on button "Next slide" at bounding box center [792, 210] width 18 height 18
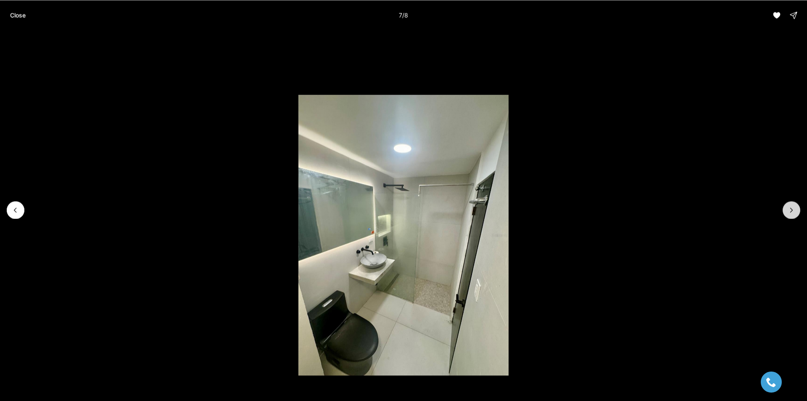
click at [796, 207] on button "Next slide" at bounding box center [792, 210] width 18 height 18
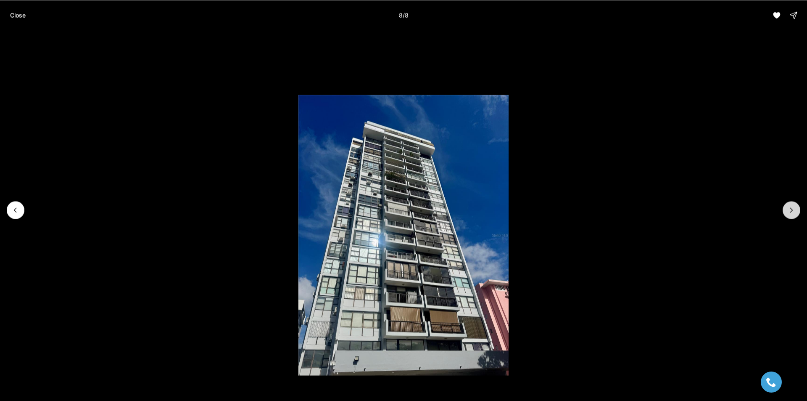
click at [796, 207] on div at bounding box center [792, 210] width 18 height 18
click at [18, 16] on p "Close" at bounding box center [18, 15] width 16 height 7
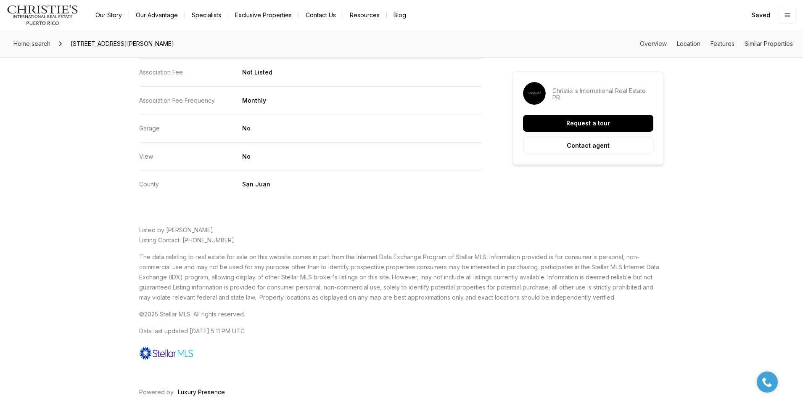
scroll to position [1499, 0]
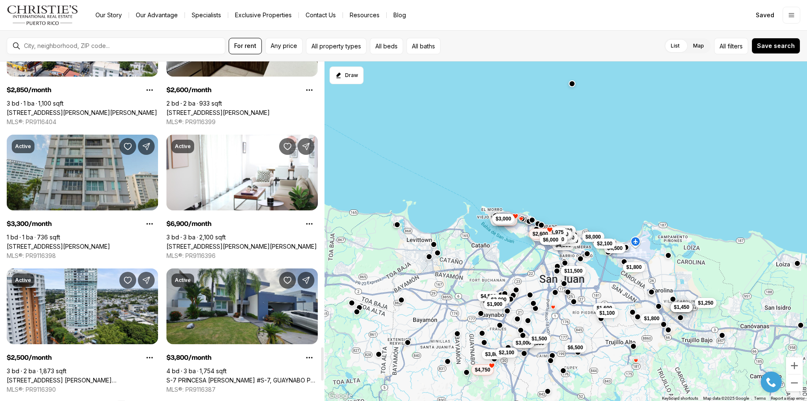
scroll to position [2943, 0]
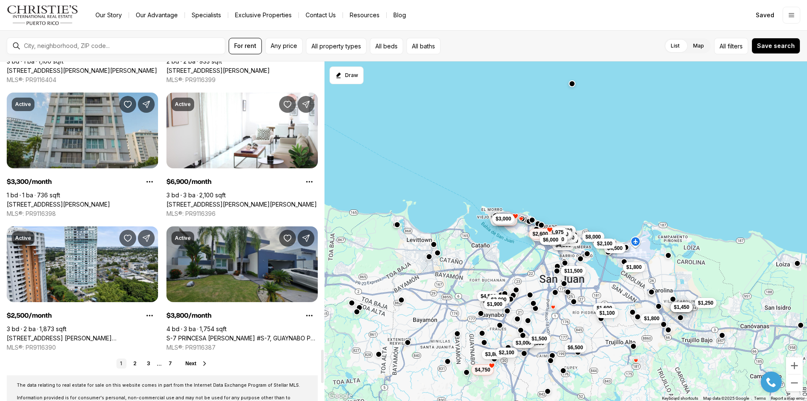
click at [297, 334] on link "S-7 PRINCESA [PERSON_NAME] #S-7, GUAYNABO PR, 00969" at bounding box center [241, 338] width 151 height 8
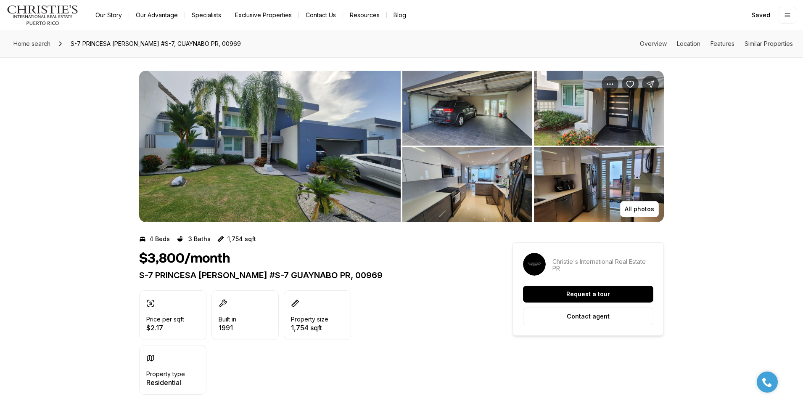
click at [326, 196] on img "View image gallery" at bounding box center [269, 146] width 261 height 151
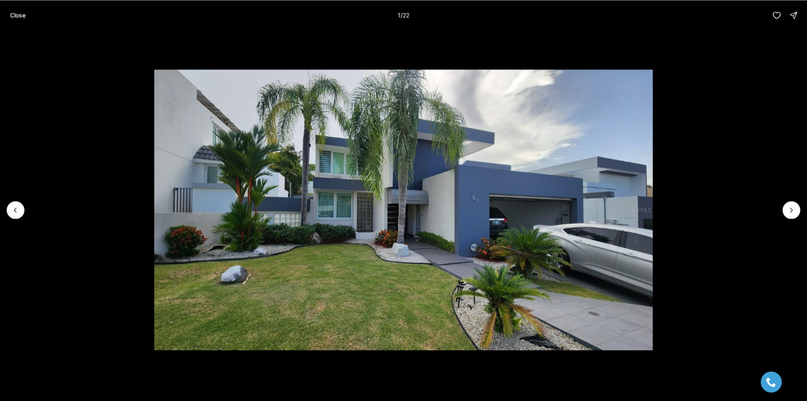
click at [780, 217] on li "1 of 22" at bounding box center [403, 209] width 807 height 359
click at [787, 217] on button "Next slide" at bounding box center [792, 210] width 18 height 18
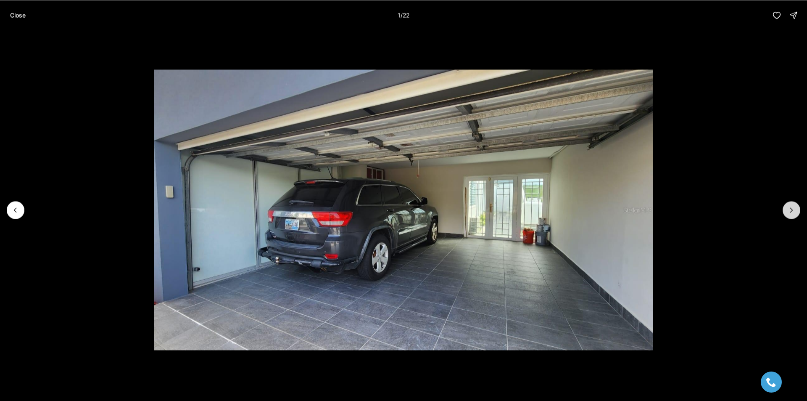
click at [787, 214] on button "Next slide" at bounding box center [792, 210] width 18 height 18
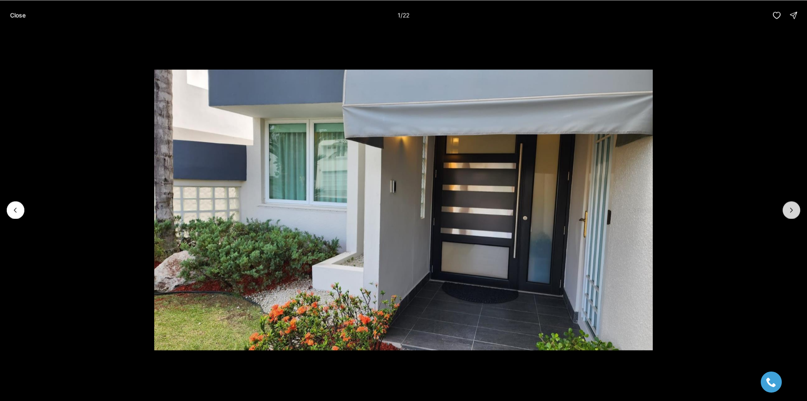
click at [787, 214] on button "Next slide" at bounding box center [792, 210] width 18 height 18
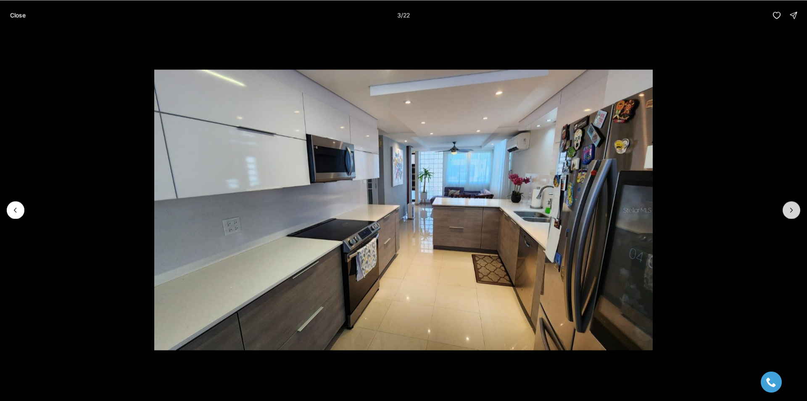
click at [787, 214] on button "Next slide" at bounding box center [792, 210] width 18 height 18
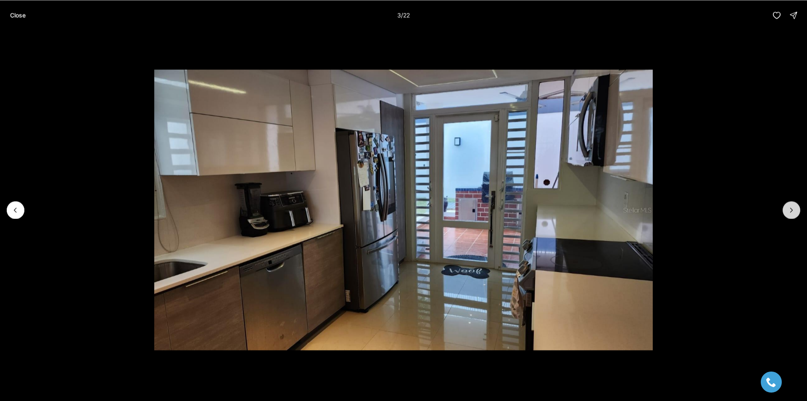
click at [787, 214] on button "Next slide" at bounding box center [792, 210] width 18 height 18
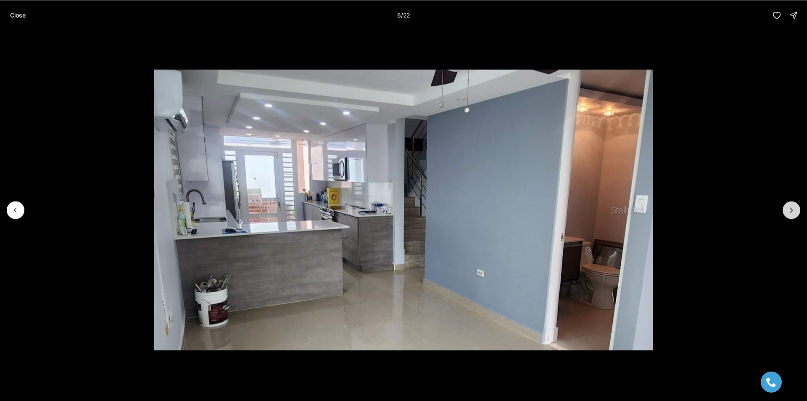
click at [787, 214] on button "Next slide" at bounding box center [792, 210] width 18 height 18
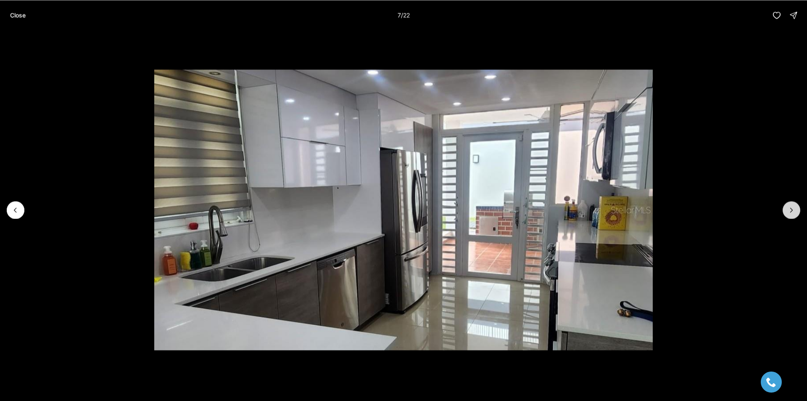
click at [787, 214] on button "Next slide" at bounding box center [792, 210] width 18 height 18
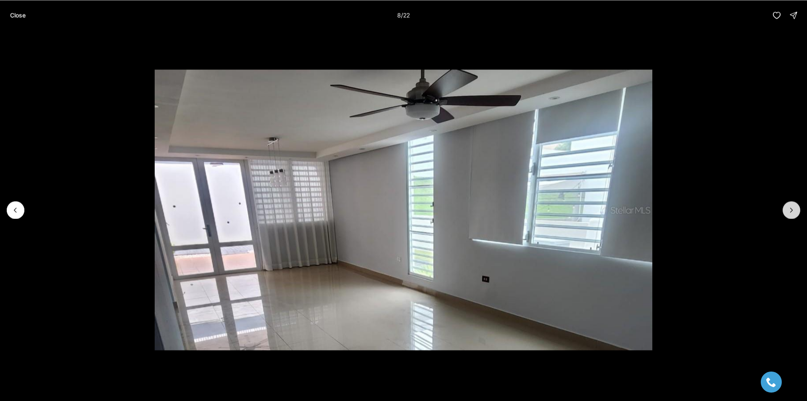
click at [787, 214] on button "Next slide" at bounding box center [792, 210] width 18 height 18
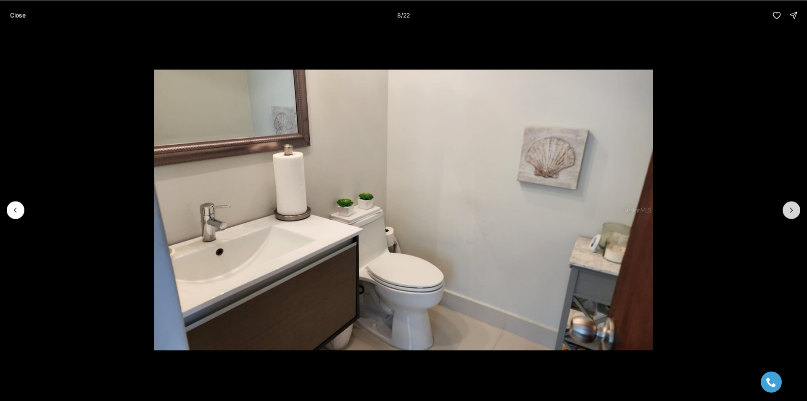
click at [787, 214] on button "Next slide" at bounding box center [792, 210] width 18 height 18
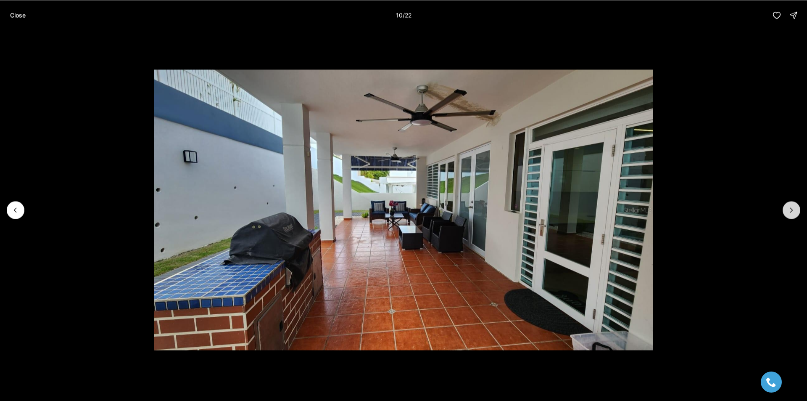
click at [787, 214] on button "Next slide" at bounding box center [792, 210] width 18 height 18
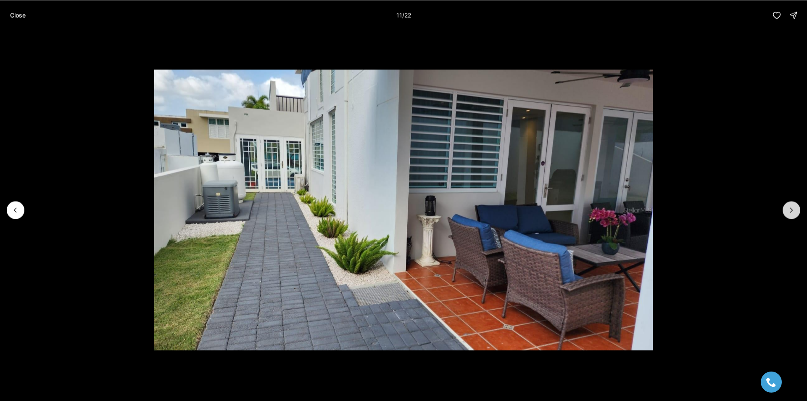
click at [787, 214] on button "Next slide" at bounding box center [792, 210] width 18 height 18
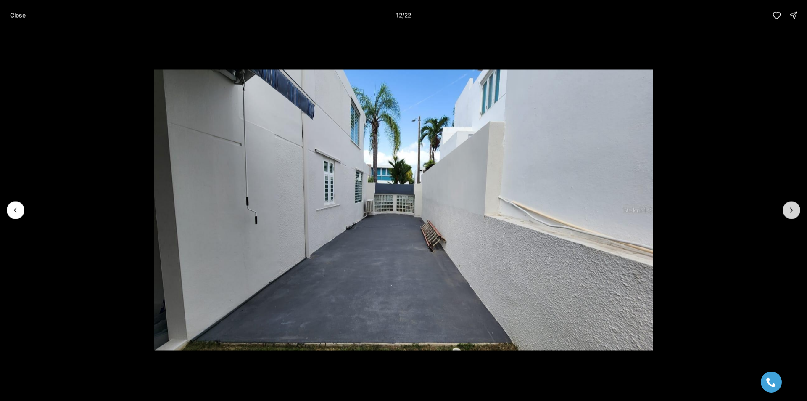
click at [787, 214] on button "Next slide" at bounding box center [792, 210] width 18 height 18
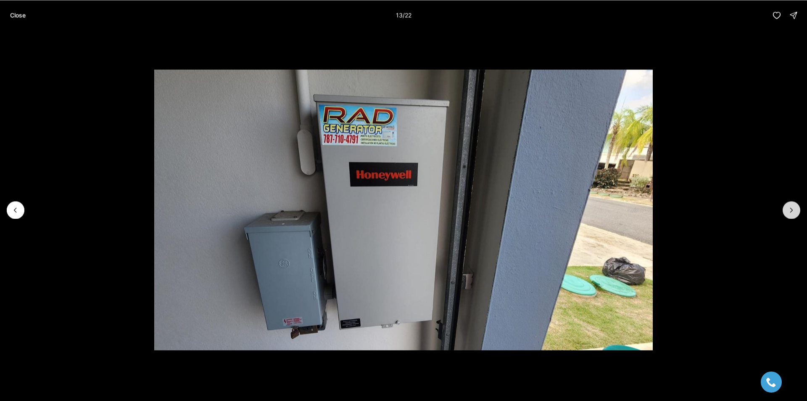
click at [787, 214] on button "Next slide" at bounding box center [792, 210] width 18 height 18
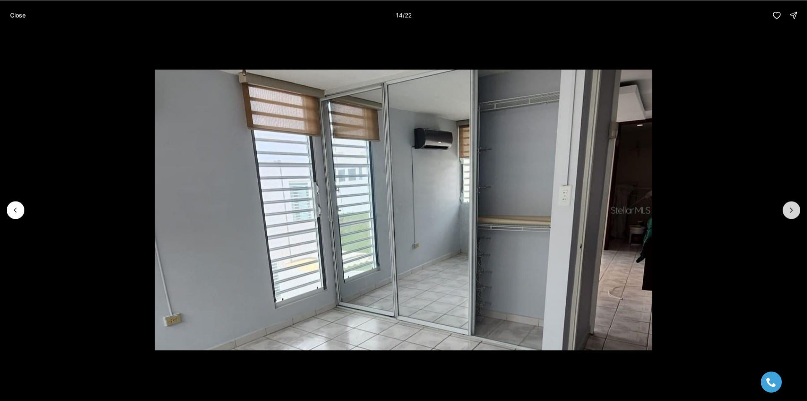
click at [787, 214] on button "Next slide" at bounding box center [792, 210] width 18 height 18
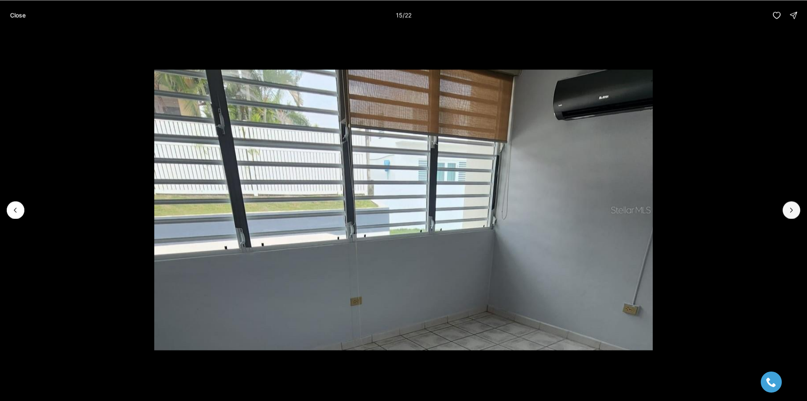
drag, startPoint x: 787, startPoint y: 214, endPoint x: 789, endPoint y: 194, distance: 19.5
click at [789, 194] on div "…" at bounding box center [403, 209] width 807 height 359
click at [795, 213] on icon "Next slide" at bounding box center [791, 210] width 8 height 8
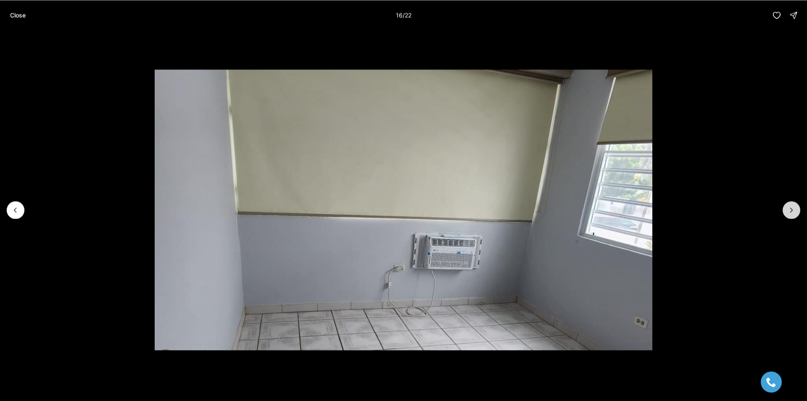
click at [795, 209] on icon "Next slide" at bounding box center [791, 210] width 8 height 8
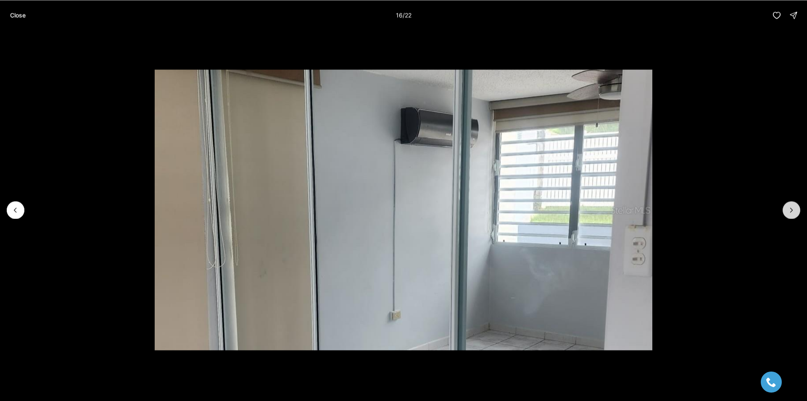
click at [795, 209] on icon "Next slide" at bounding box center [791, 210] width 8 height 8
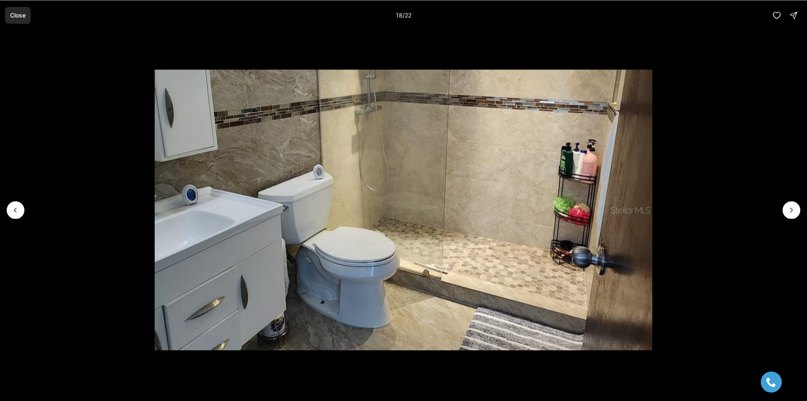
click at [20, 13] on p "Close" at bounding box center [18, 15] width 16 height 7
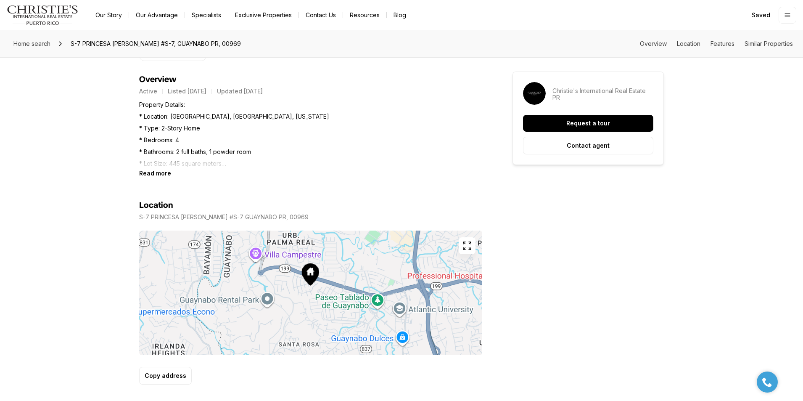
scroll to position [336, 0]
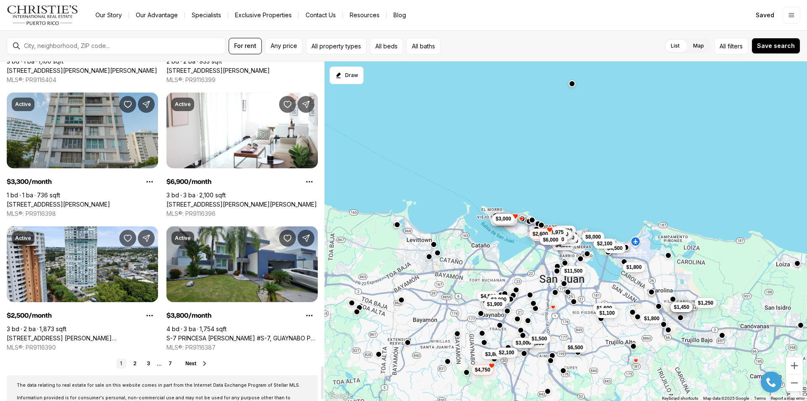
scroll to position [3111, 0]
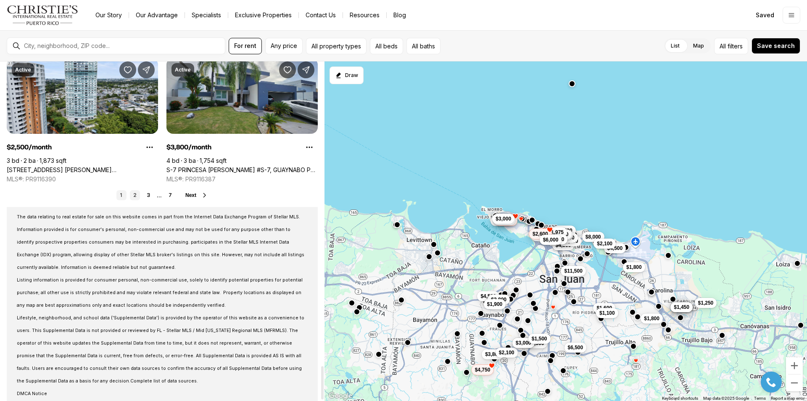
click at [139, 196] on link "2" at bounding box center [135, 195] width 10 height 10
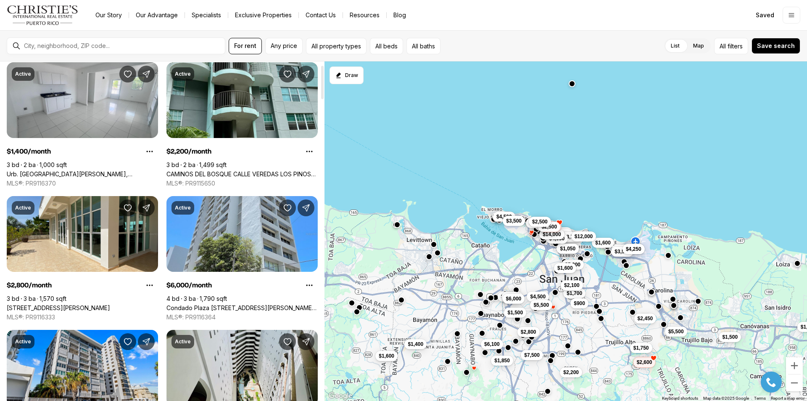
scroll to position [42, 0]
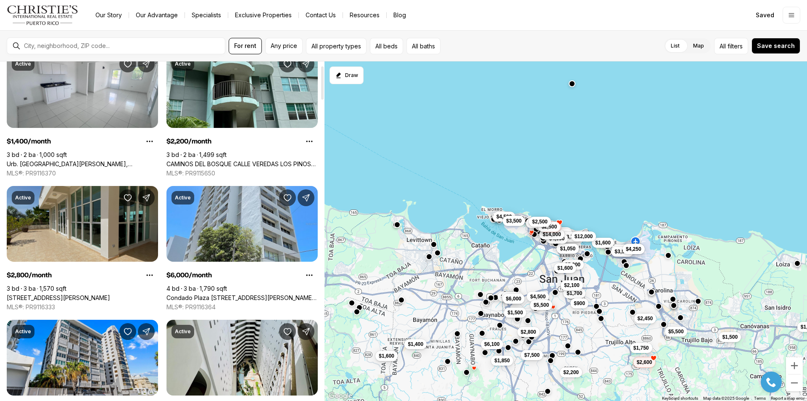
click at [110, 294] on link "[STREET_ADDRESS][PERSON_NAME]" at bounding box center [58, 298] width 103 height 8
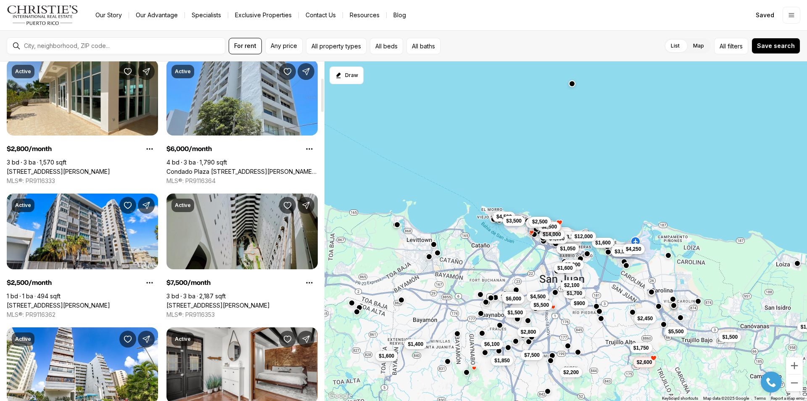
scroll to position [378, 0]
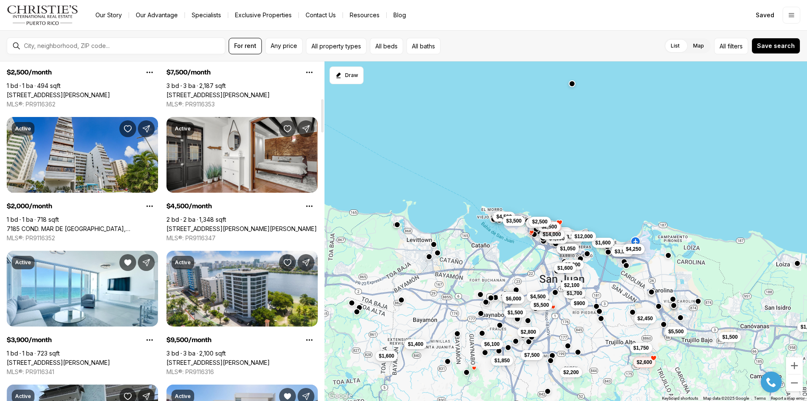
click at [100, 225] on link "7185 COND. MAR DE [GEOGRAPHIC_DATA], [GEOGRAPHIC_DATA], 00979" at bounding box center [82, 229] width 151 height 8
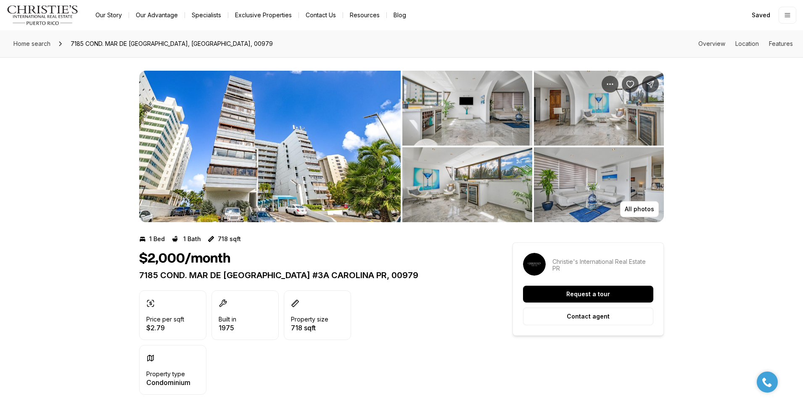
click at [480, 121] on img "View image gallery" at bounding box center [467, 108] width 130 height 75
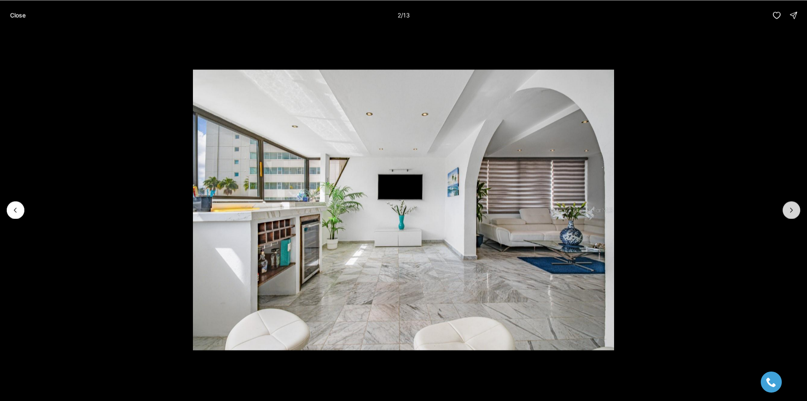
click at [786, 213] on button "Next slide" at bounding box center [792, 210] width 18 height 18
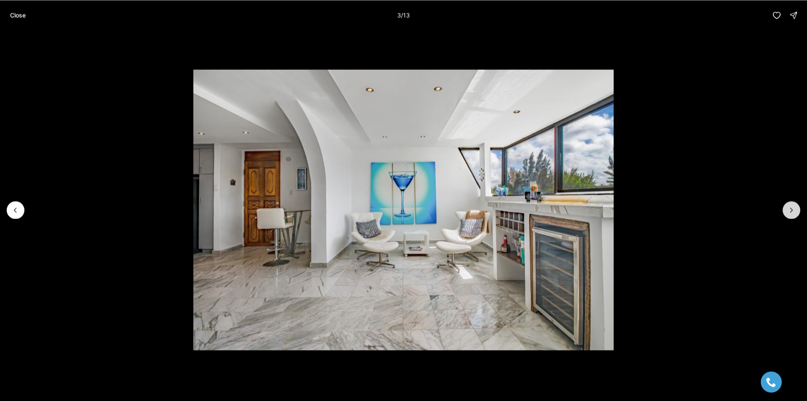
click at [786, 213] on button "Next slide" at bounding box center [792, 210] width 18 height 18
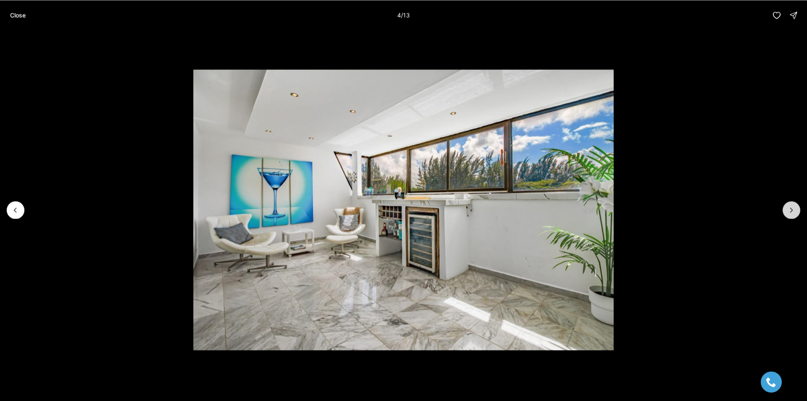
click at [786, 213] on button "Next slide" at bounding box center [792, 210] width 18 height 18
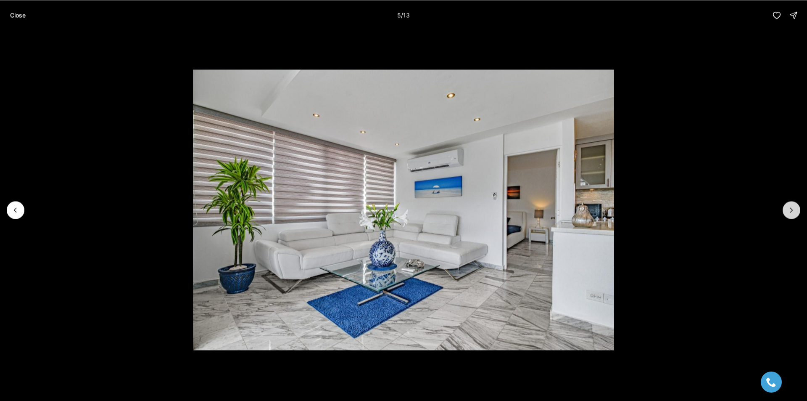
click at [786, 213] on button "Next slide" at bounding box center [792, 210] width 18 height 18
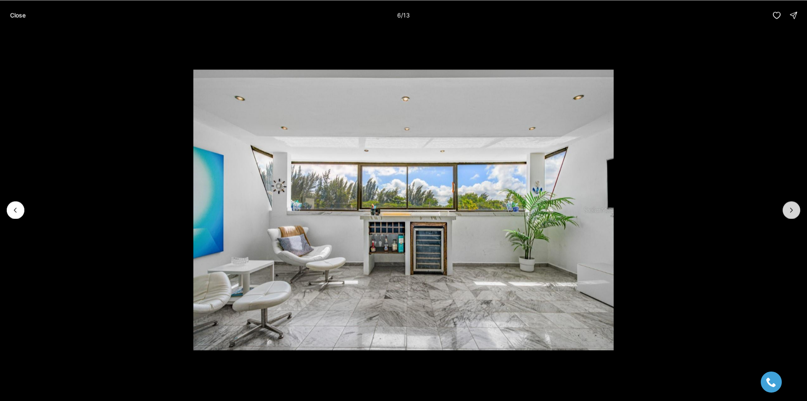
click at [786, 213] on button "Next slide" at bounding box center [792, 210] width 18 height 18
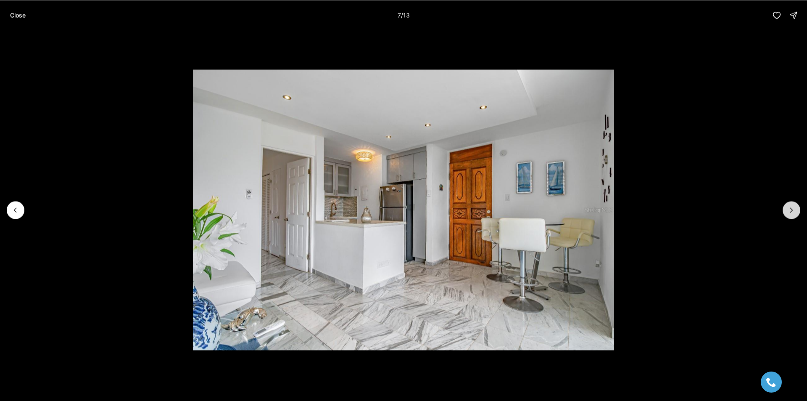
click at [786, 213] on button "Next slide" at bounding box center [792, 210] width 18 height 18
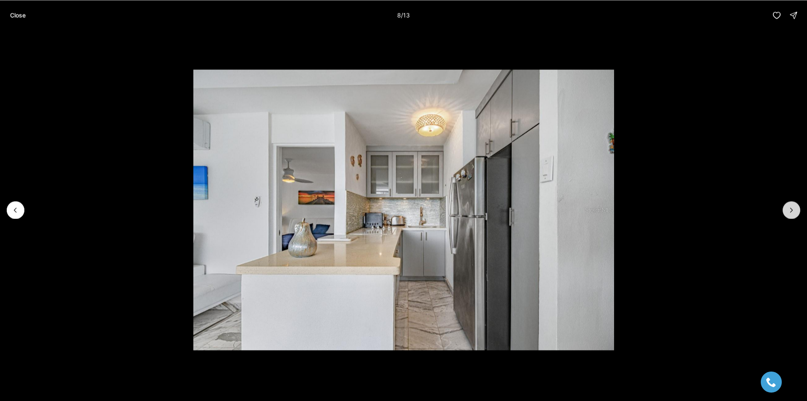
click at [786, 213] on button "Next slide" at bounding box center [792, 210] width 18 height 18
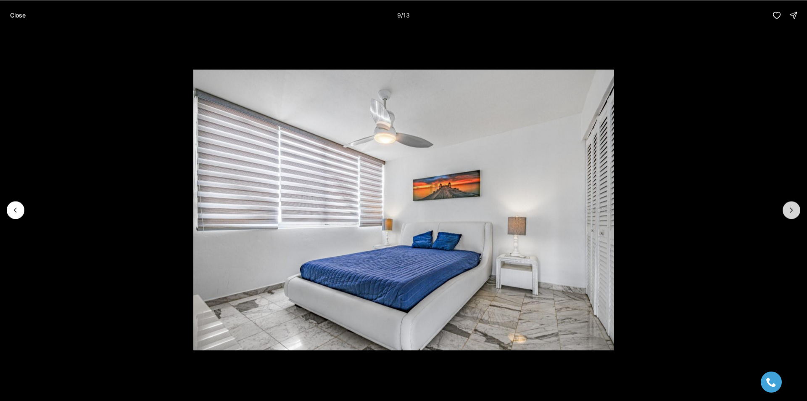
click at [786, 213] on button "Next slide" at bounding box center [792, 210] width 18 height 18
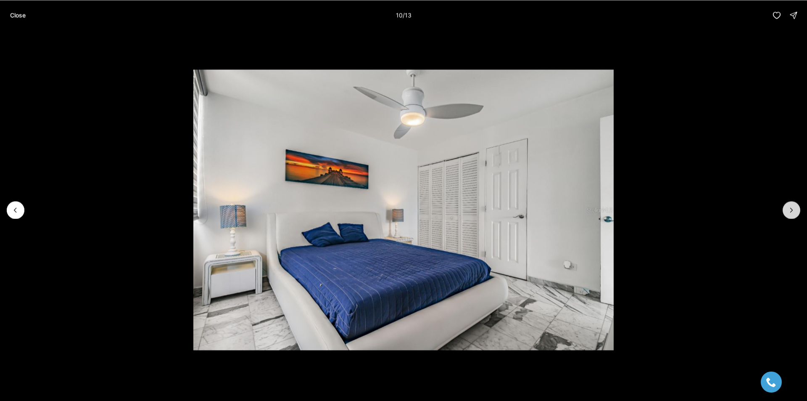
click at [786, 213] on button "Next slide" at bounding box center [792, 210] width 18 height 18
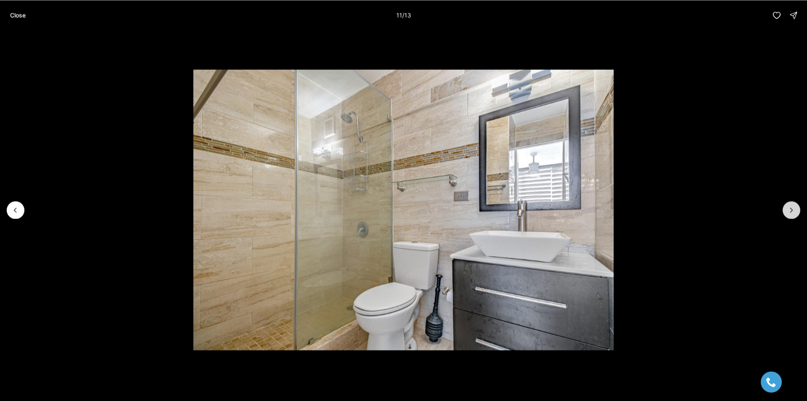
click at [786, 213] on button "Next slide" at bounding box center [792, 210] width 18 height 18
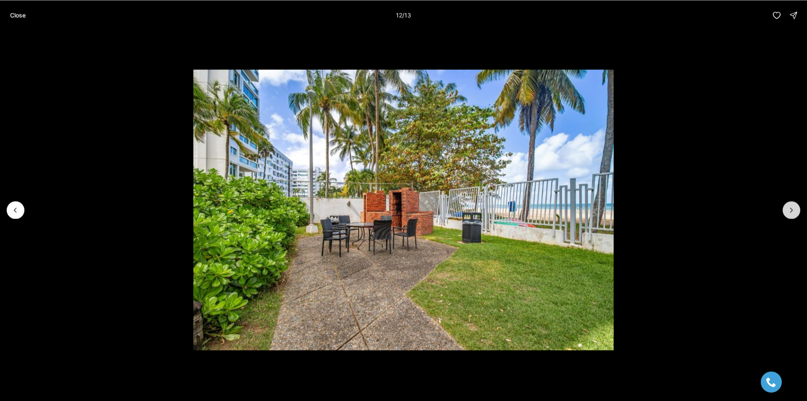
click at [786, 213] on button "Next slide" at bounding box center [792, 210] width 18 height 18
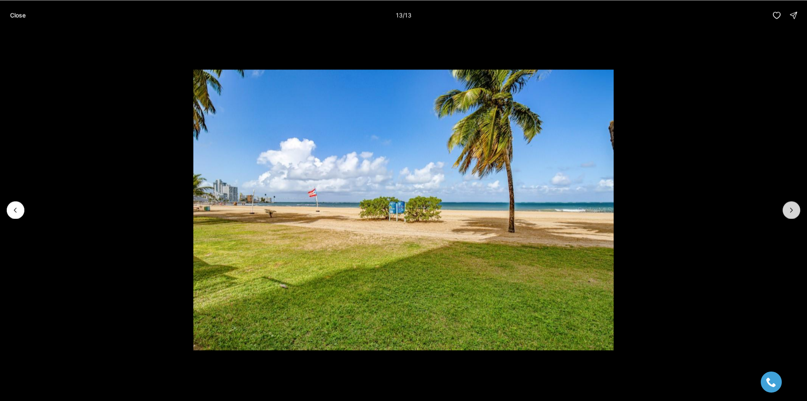
click at [786, 213] on div at bounding box center [792, 210] width 18 height 18
click at [15, 17] on p "Close" at bounding box center [18, 15] width 16 height 7
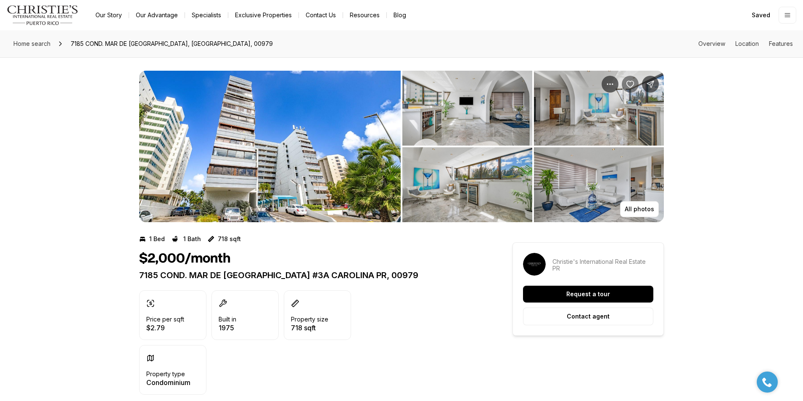
click at [629, 84] on icon "Save Property: 7185 COND. MAR DE ISLA VERDE #3A" at bounding box center [630, 84] width 8 height 8
click at [450, 108] on img "View image gallery" at bounding box center [467, 108] width 130 height 75
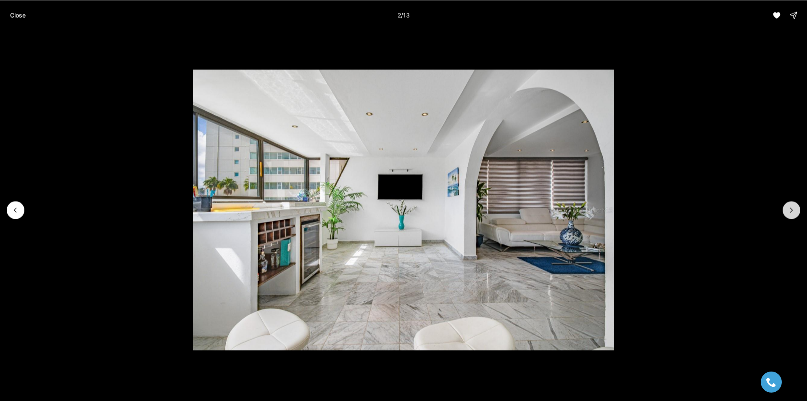
click at [788, 213] on icon "Next slide" at bounding box center [791, 210] width 8 height 8
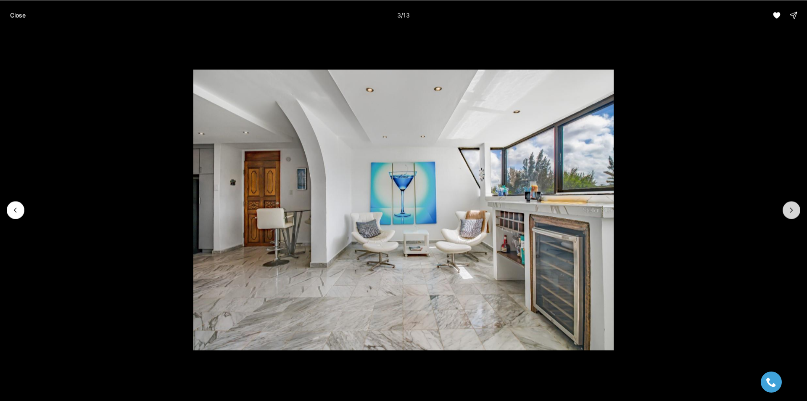
click at [787, 214] on button "Next slide" at bounding box center [792, 210] width 18 height 18
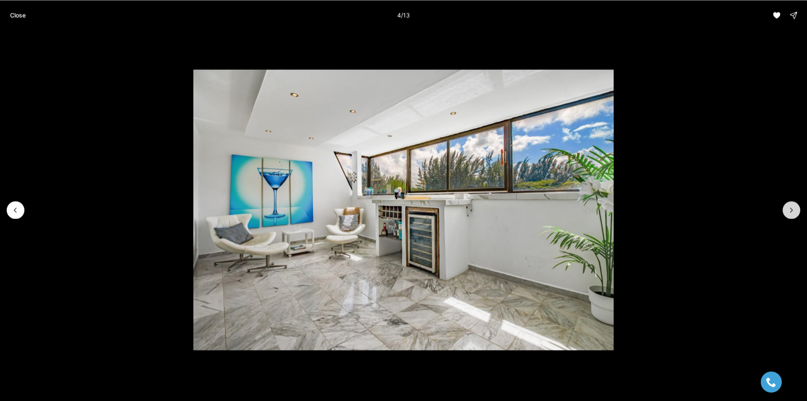
click at [787, 215] on button "Next slide" at bounding box center [792, 210] width 18 height 18
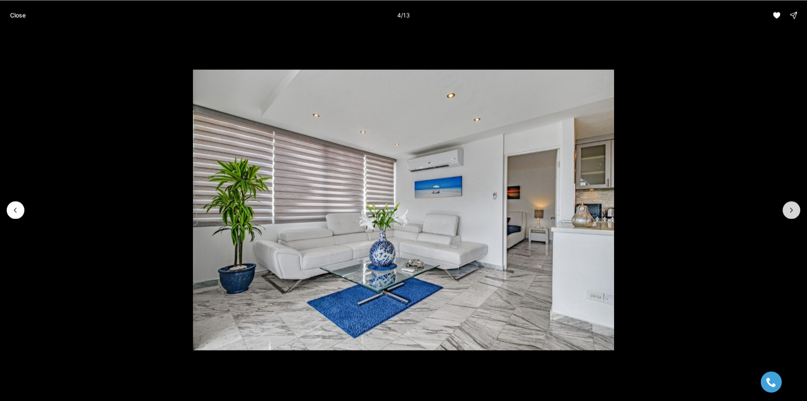
click at [787, 215] on button "Next slide" at bounding box center [792, 210] width 18 height 18
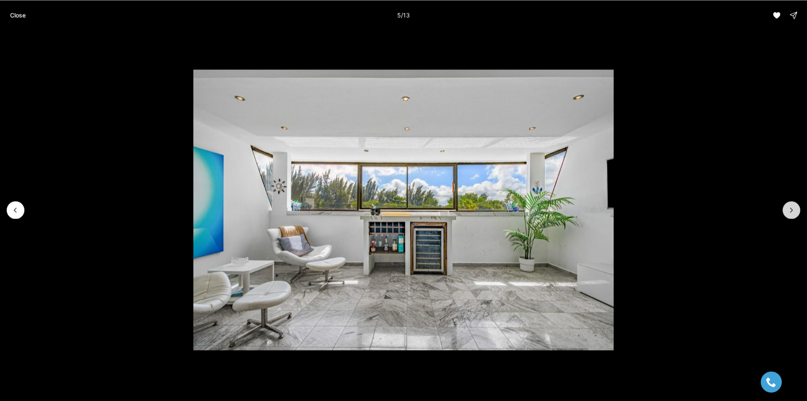
click at [787, 215] on button "Next slide" at bounding box center [792, 210] width 18 height 18
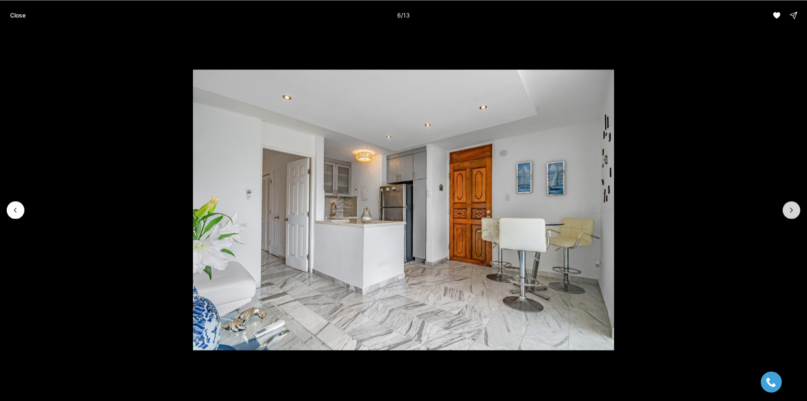
click at [787, 215] on button "Next slide" at bounding box center [792, 210] width 18 height 18
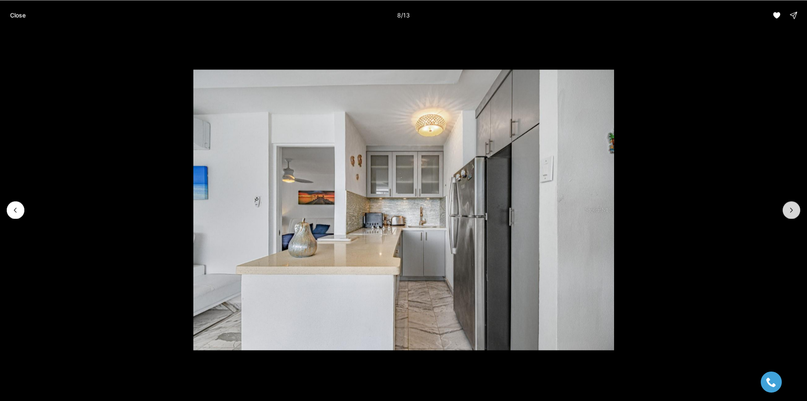
click at [787, 215] on button "Next slide" at bounding box center [792, 210] width 18 height 18
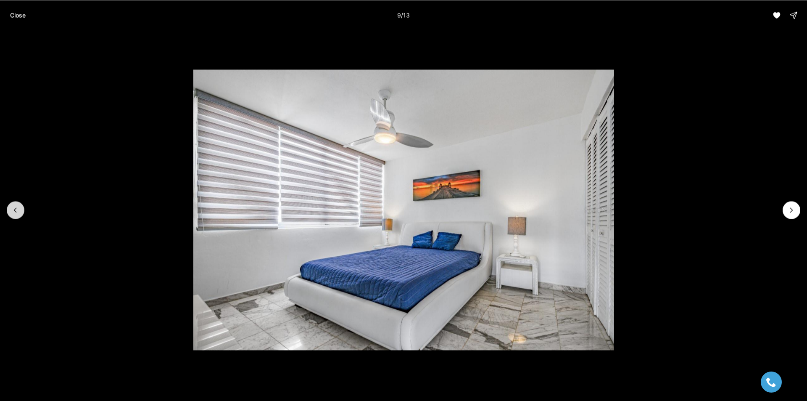
click at [22, 212] on button "Previous slide" at bounding box center [16, 210] width 18 height 18
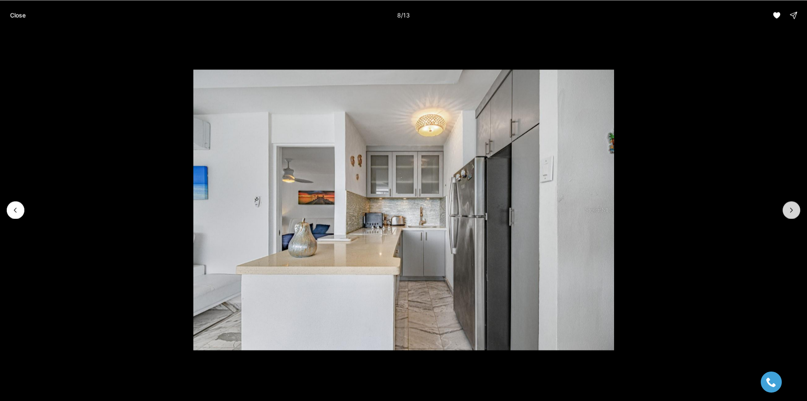
click at [786, 203] on button "Next slide" at bounding box center [792, 210] width 18 height 18
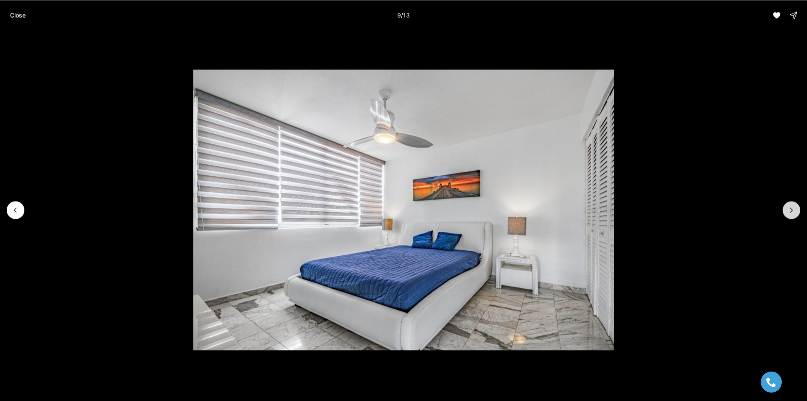
click at [787, 204] on button "Next slide" at bounding box center [792, 210] width 18 height 18
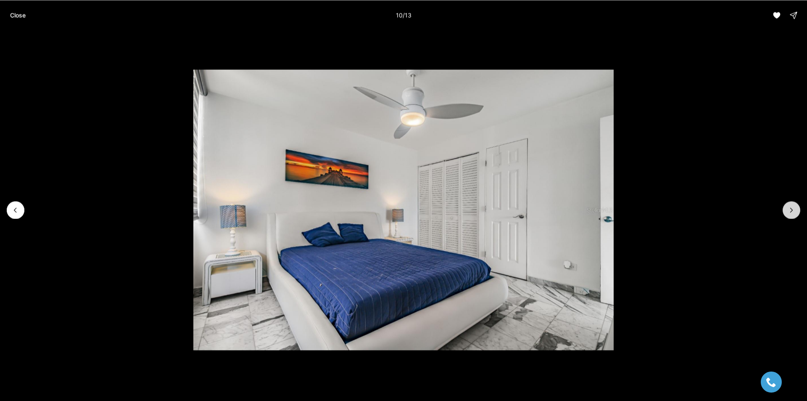
click at [787, 204] on button "Next slide" at bounding box center [792, 210] width 18 height 18
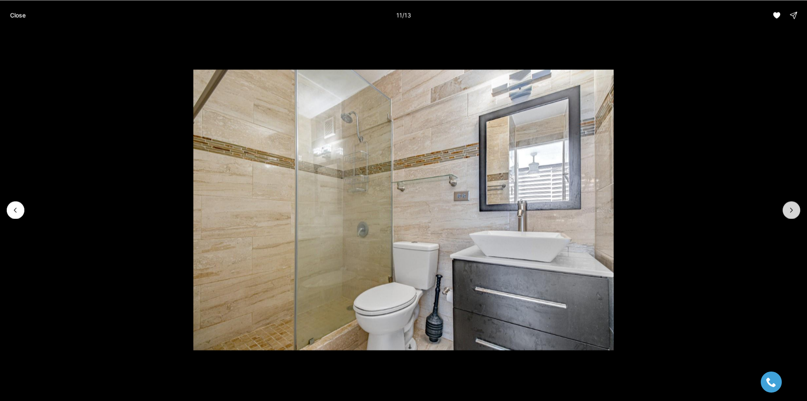
click at [787, 204] on button "Next slide" at bounding box center [792, 210] width 18 height 18
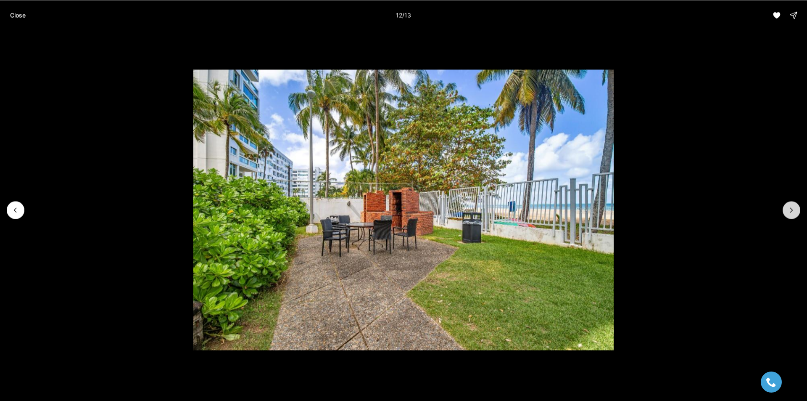
click at [787, 204] on button "Next slide" at bounding box center [792, 210] width 18 height 18
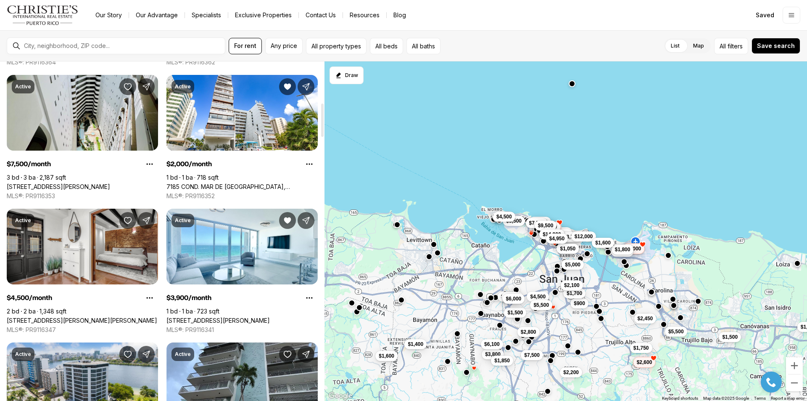
scroll to position [462, 0]
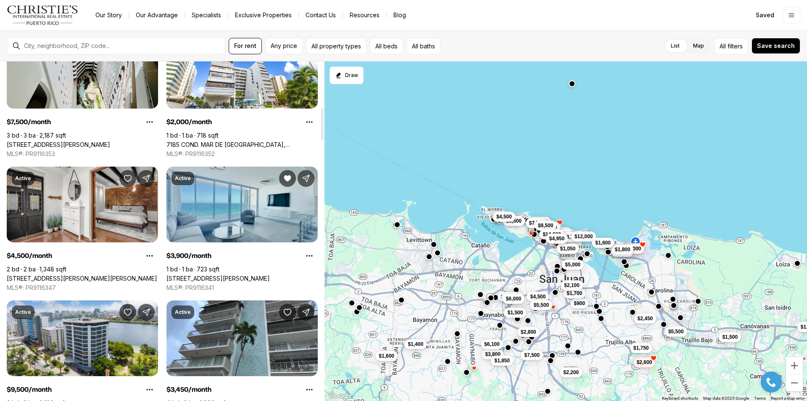
click at [270, 274] on link "1035 Ashford MIRADOR DEL CONDADO #204, SAN JUAN PR, 00907" at bounding box center [217, 278] width 103 height 8
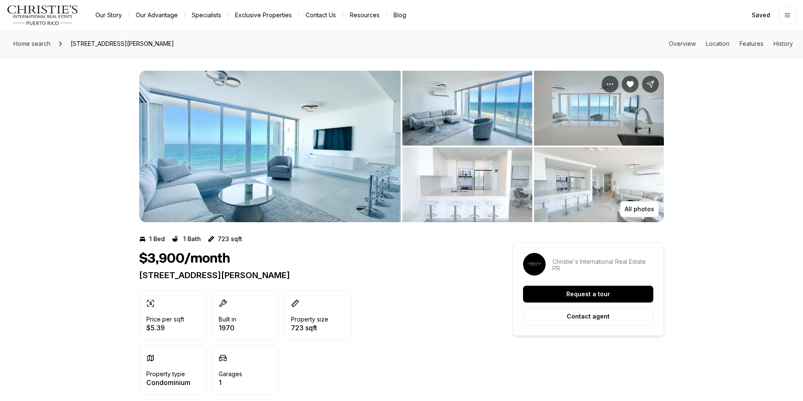
click at [285, 156] on img "View image gallery" at bounding box center [269, 146] width 261 height 151
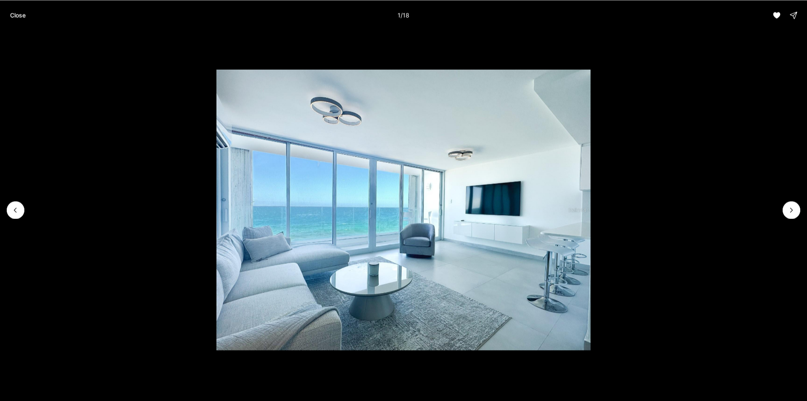
click at [795, 219] on li "1 of 18" at bounding box center [403, 209] width 807 height 359
click at [792, 212] on icon "Next slide" at bounding box center [791, 210] width 8 height 8
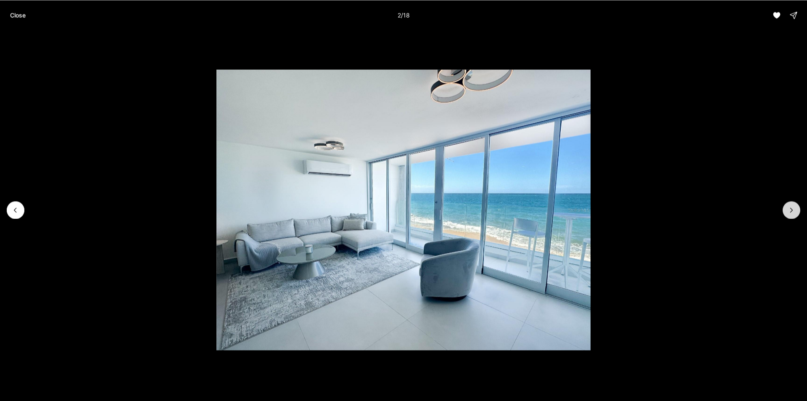
click at [792, 210] on icon "Next slide" at bounding box center [791, 210] width 8 height 8
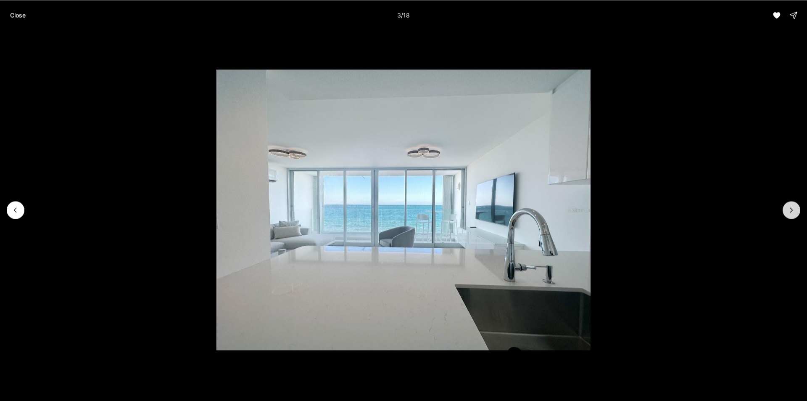
click at [792, 210] on icon "Next slide" at bounding box center [791, 210] width 8 height 8
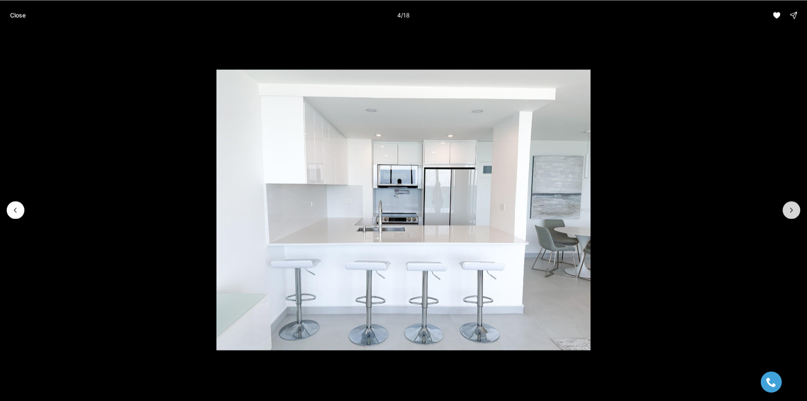
click at [792, 210] on icon "Next slide" at bounding box center [791, 210] width 8 height 8
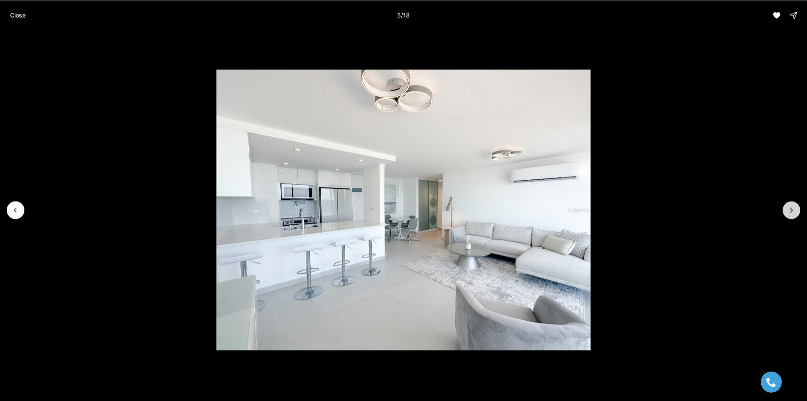
click at [792, 210] on icon "Next slide" at bounding box center [791, 210] width 8 height 8
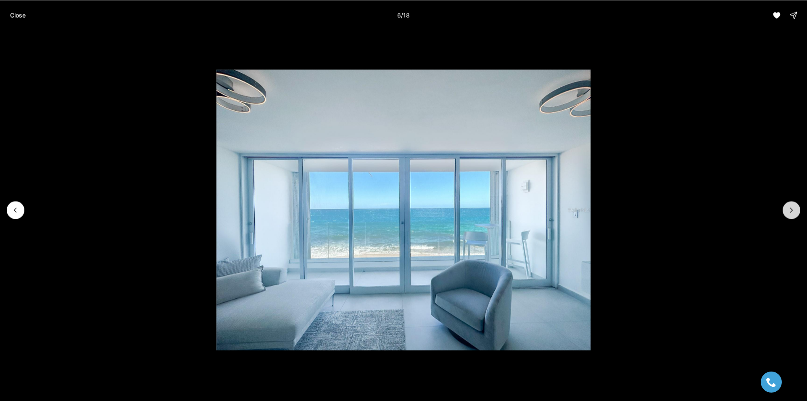
click at [792, 210] on icon "Next slide" at bounding box center [791, 210] width 8 height 8
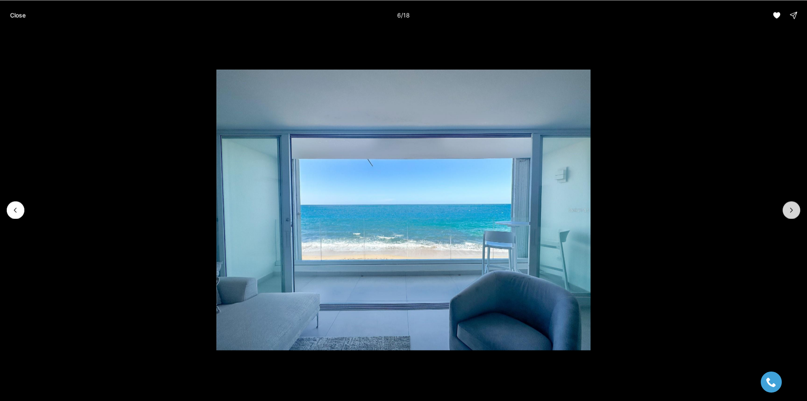
click at [792, 210] on icon "Next slide" at bounding box center [791, 210] width 8 height 8
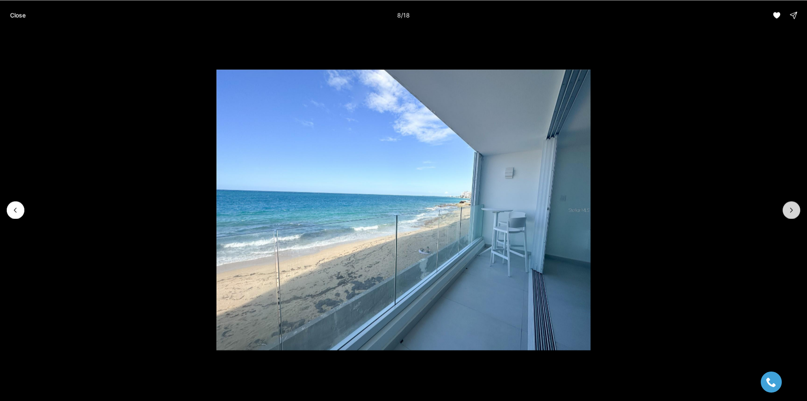
click at [792, 210] on icon "Next slide" at bounding box center [791, 210] width 8 height 8
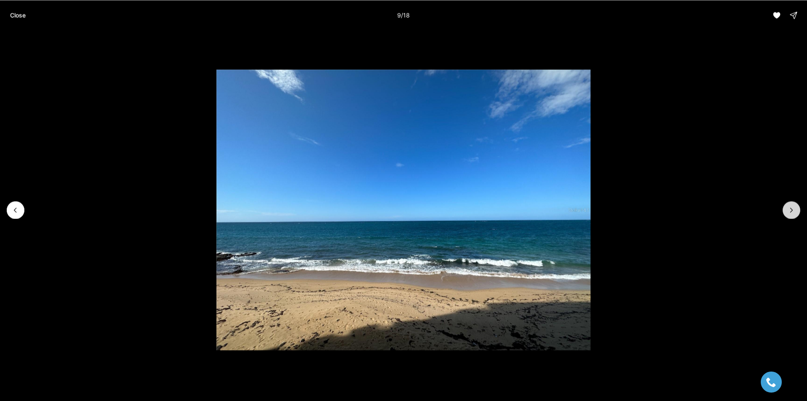
click at [792, 210] on icon "Next slide" at bounding box center [791, 210] width 8 height 8
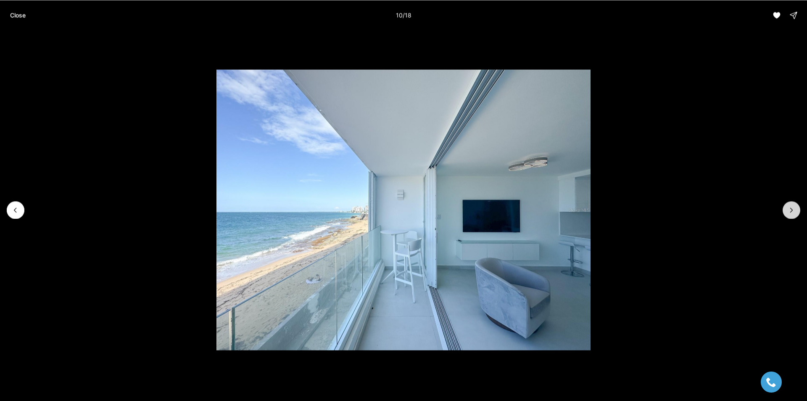
click at [792, 210] on icon "Next slide" at bounding box center [791, 210] width 8 height 8
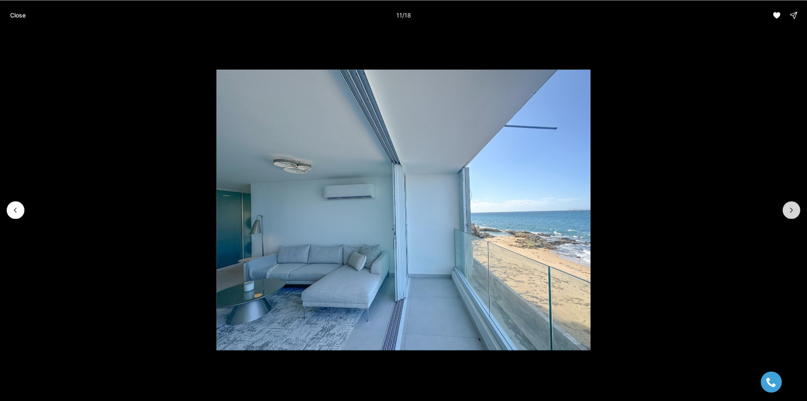
click at [792, 210] on icon "Next slide" at bounding box center [791, 210] width 8 height 8
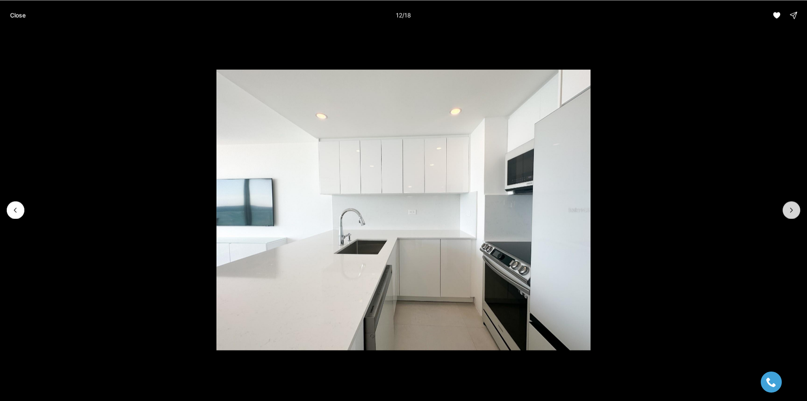
click at [792, 210] on icon "Next slide" at bounding box center [791, 210] width 8 height 8
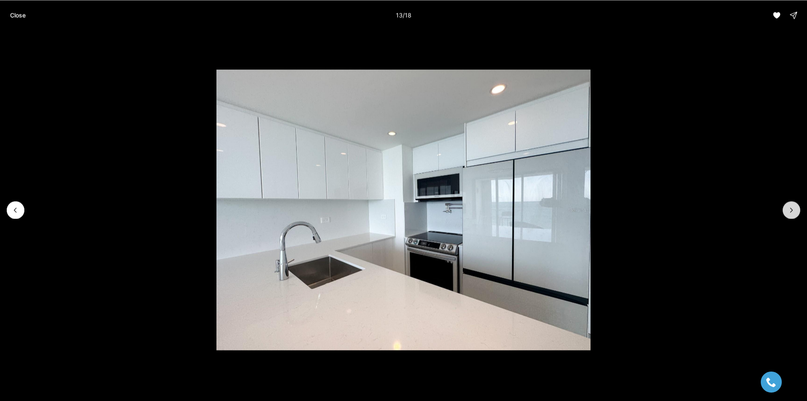
click at [792, 210] on icon "Next slide" at bounding box center [791, 210] width 8 height 8
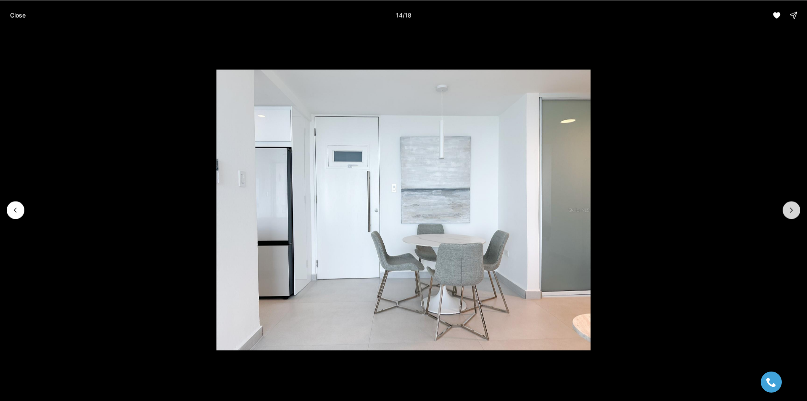
click at [792, 210] on icon "Next slide" at bounding box center [791, 210] width 8 height 8
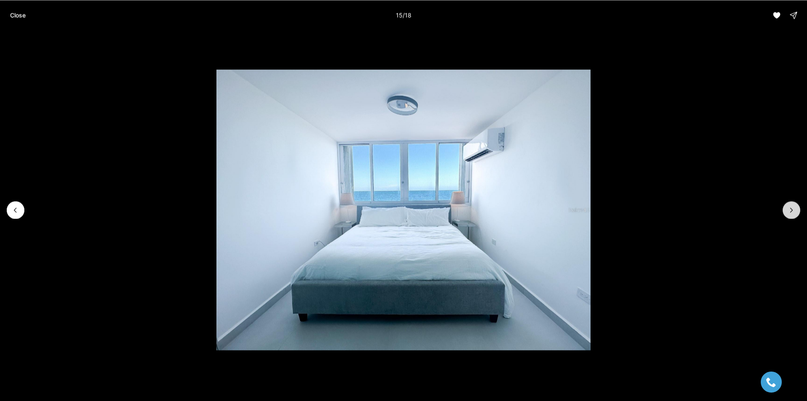
click at [792, 210] on icon "Next slide" at bounding box center [791, 210] width 8 height 8
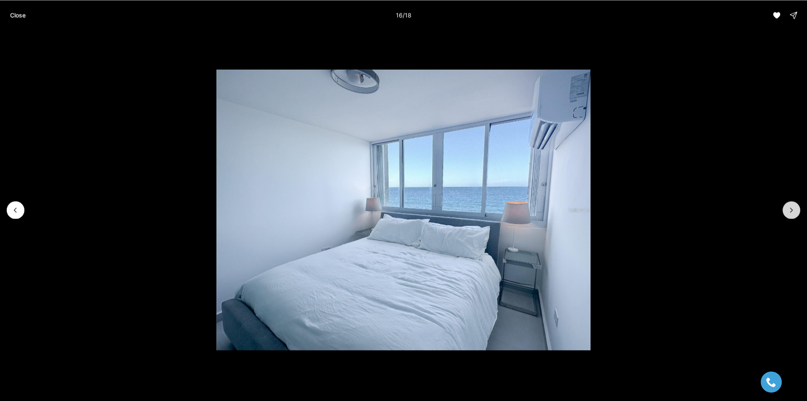
click at [792, 210] on icon "Next slide" at bounding box center [791, 210] width 8 height 8
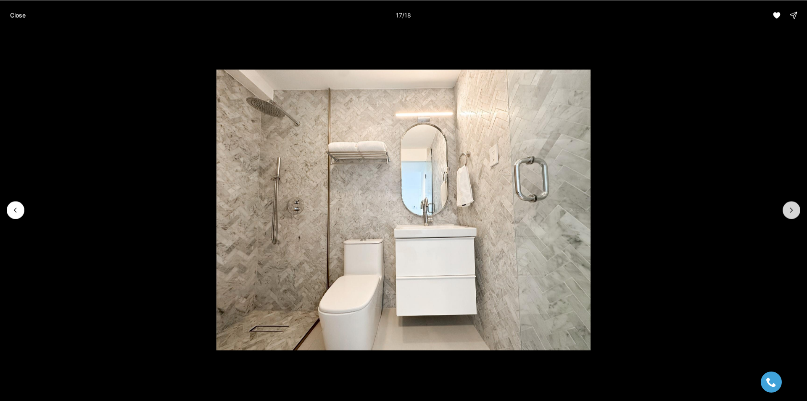
click at [792, 210] on icon "Next slide" at bounding box center [791, 210] width 8 height 8
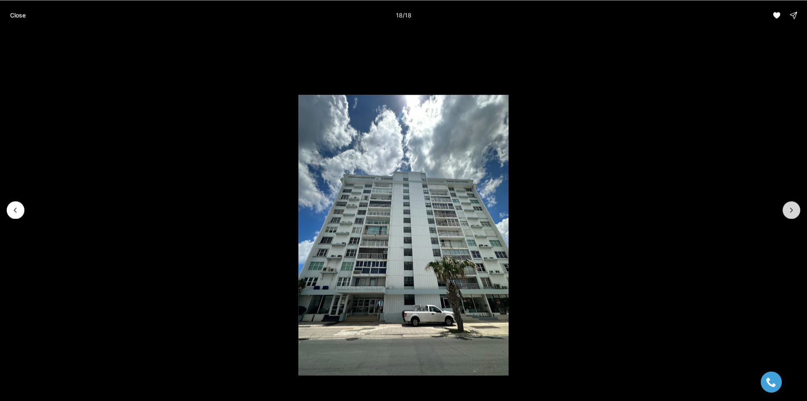
click at [792, 210] on div at bounding box center [792, 210] width 18 height 18
click at [25, 21] on button "Close" at bounding box center [18, 15] width 26 height 17
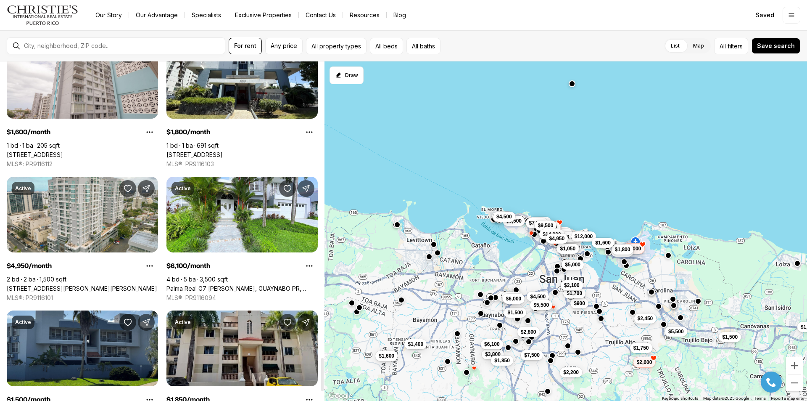
scroll to position [3027, 0]
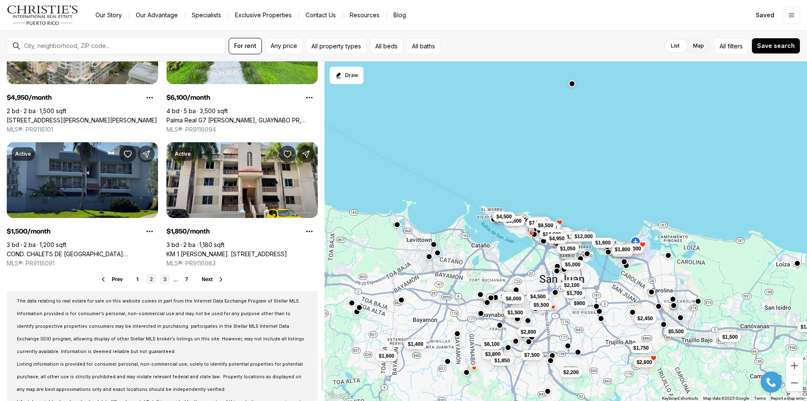
click at [162, 281] on link "3" at bounding box center [165, 279] width 10 height 10
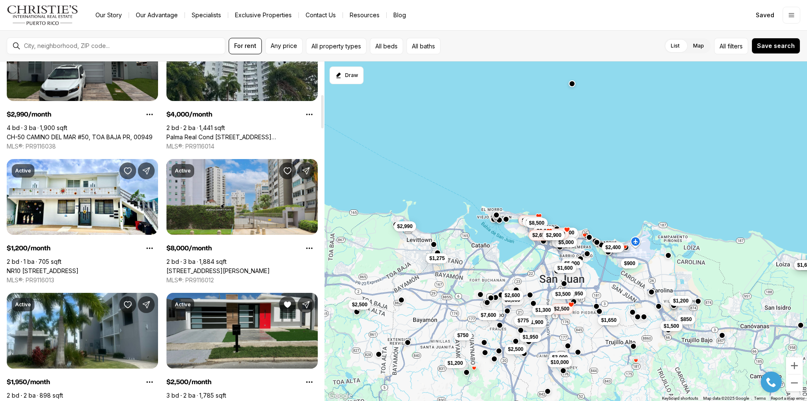
scroll to position [504, 0]
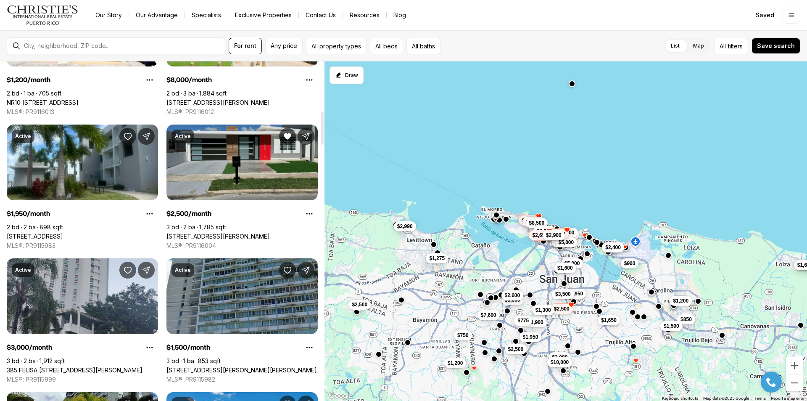
click at [242, 232] on link "[STREET_ADDRESS][PERSON_NAME]" at bounding box center [217, 236] width 103 height 8
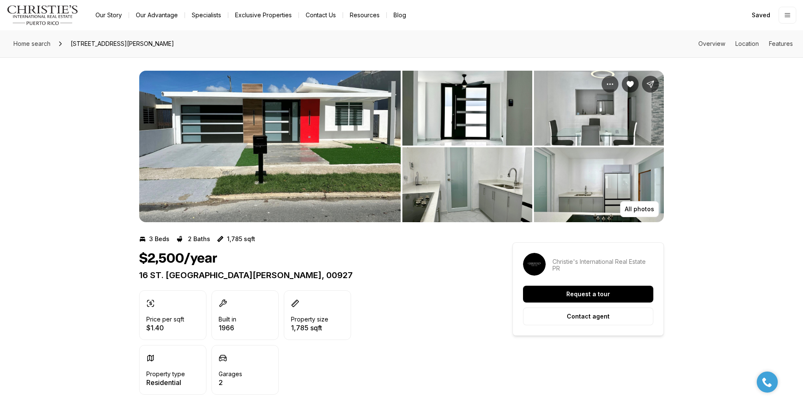
click at [306, 163] on img "View image gallery" at bounding box center [269, 146] width 261 height 151
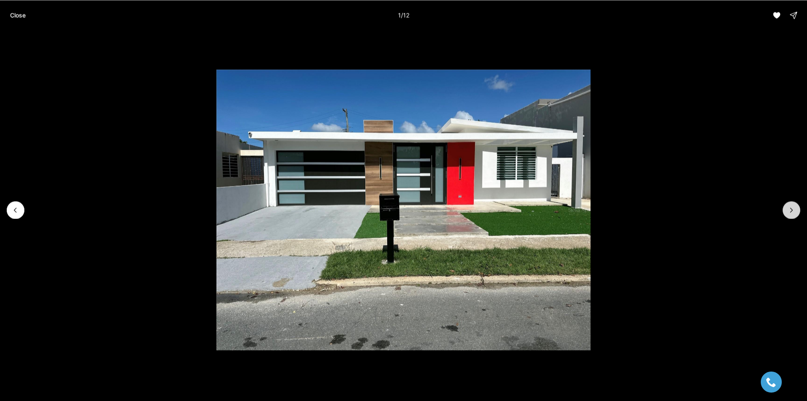
click at [795, 209] on icon "Next slide" at bounding box center [791, 210] width 8 height 8
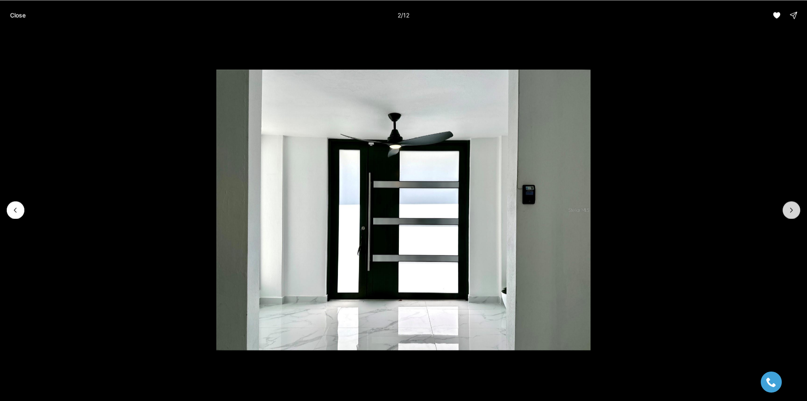
click at [795, 209] on icon "Next slide" at bounding box center [791, 210] width 8 height 8
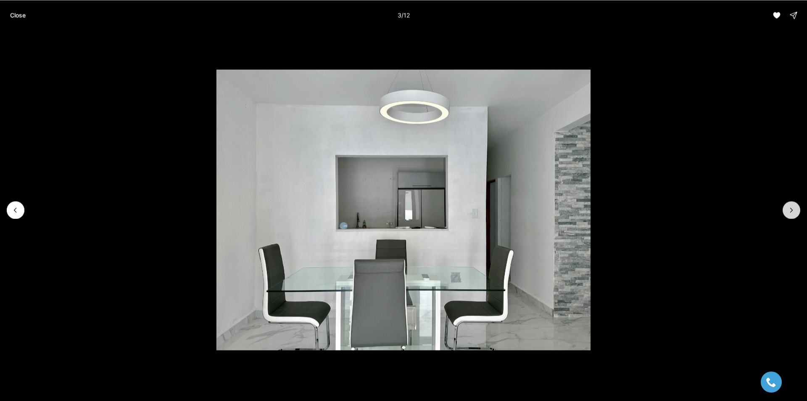
click at [795, 209] on icon "Next slide" at bounding box center [791, 210] width 8 height 8
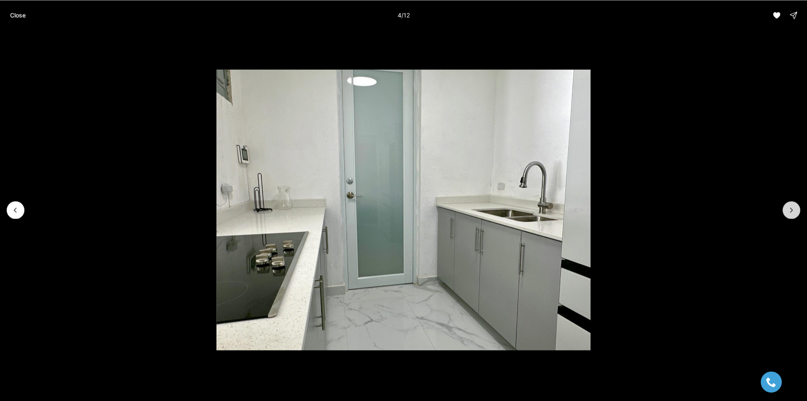
click at [795, 209] on icon "Next slide" at bounding box center [791, 210] width 8 height 8
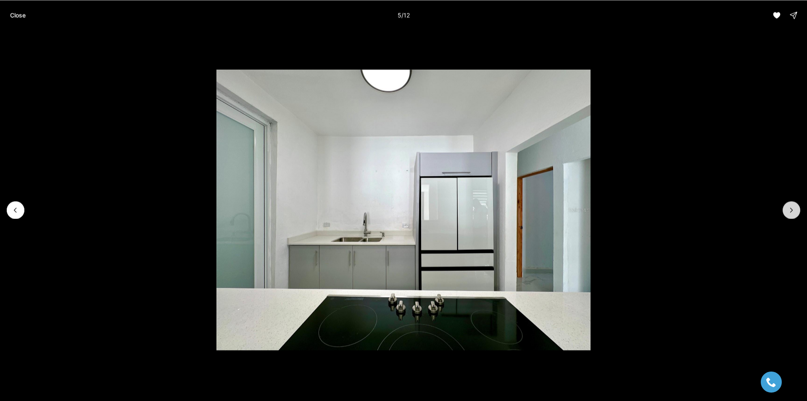
click at [795, 209] on icon "Next slide" at bounding box center [791, 210] width 8 height 8
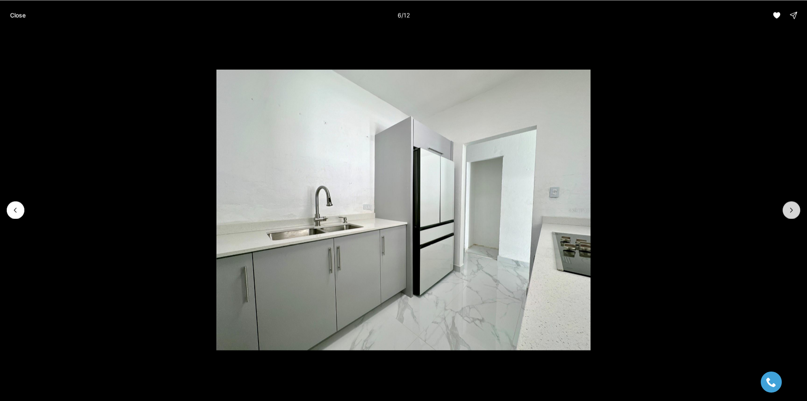
click at [795, 209] on icon "Next slide" at bounding box center [791, 210] width 8 height 8
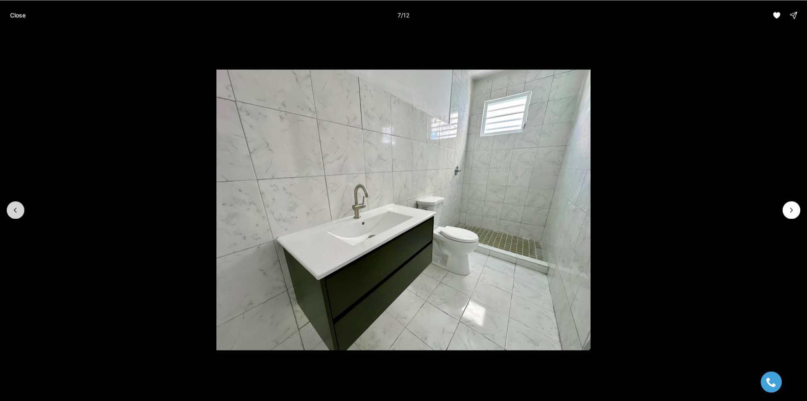
click at [19, 211] on icon "Previous slide" at bounding box center [15, 210] width 8 height 8
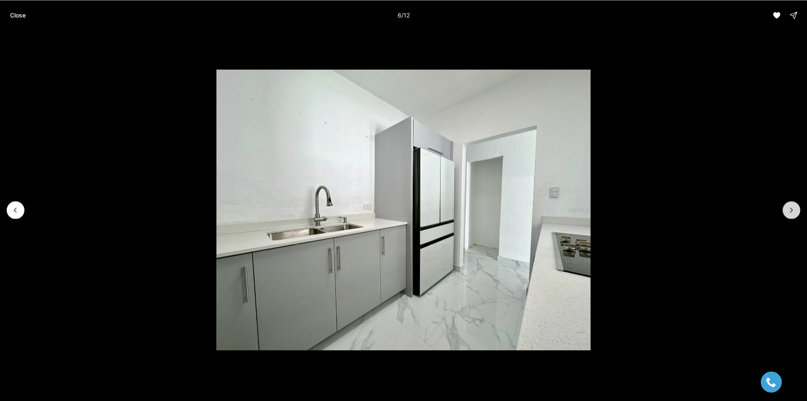
click at [792, 211] on icon "Next slide" at bounding box center [791, 210] width 8 height 8
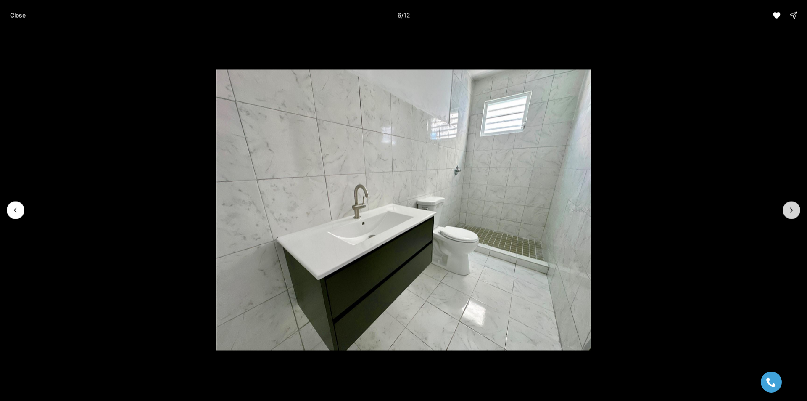
click at [792, 211] on icon "Next slide" at bounding box center [791, 210] width 8 height 8
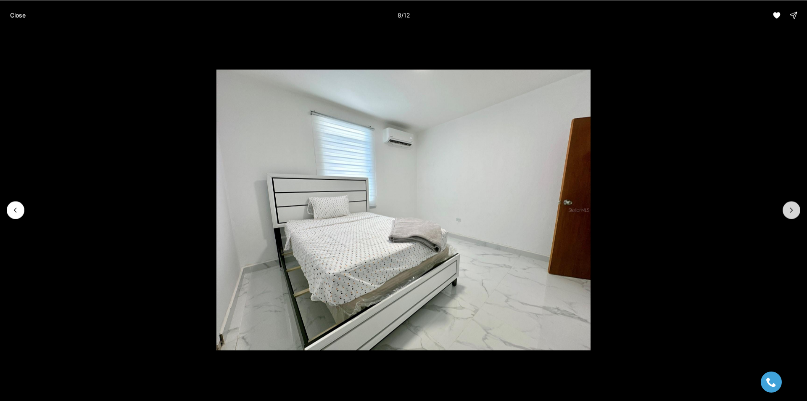
click at [792, 211] on icon "Next slide" at bounding box center [791, 210] width 8 height 8
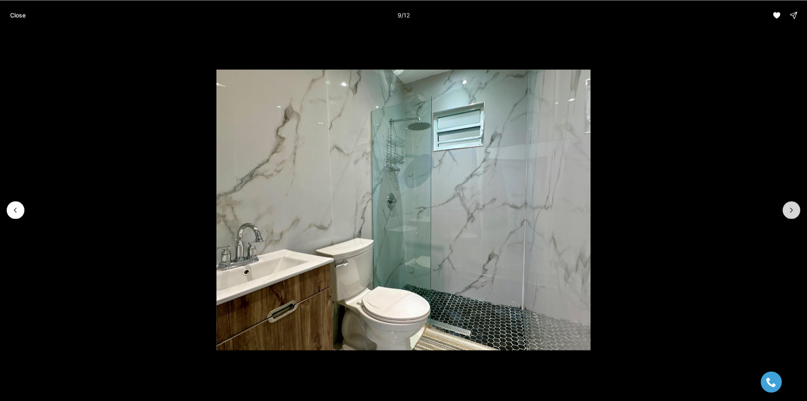
click at [792, 211] on icon "Next slide" at bounding box center [791, 210] width 8 height 8
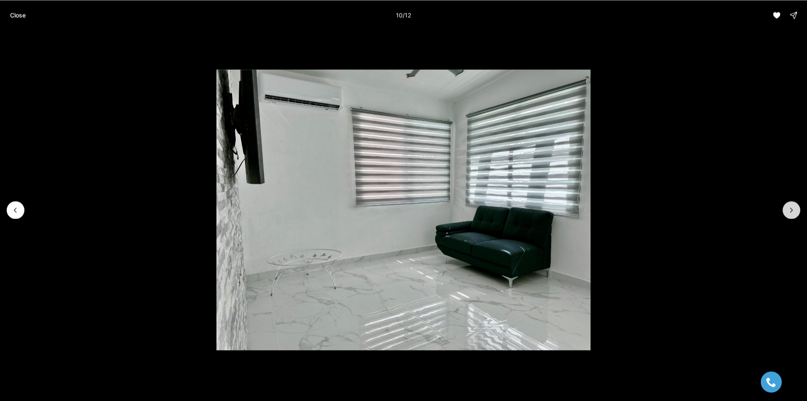
click at [792, 211] on icon "Next slide" at bounding box center [791, 210] width 8 height 8
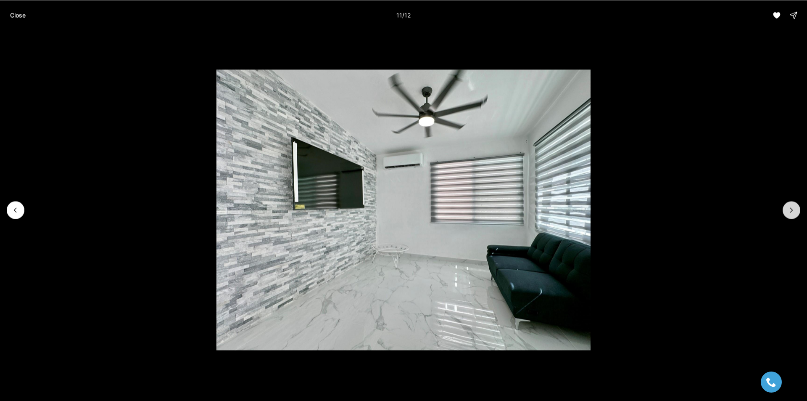
click at [792, 211] on icon "Next slide" at bounding box center [791, 210] width 8 height 8
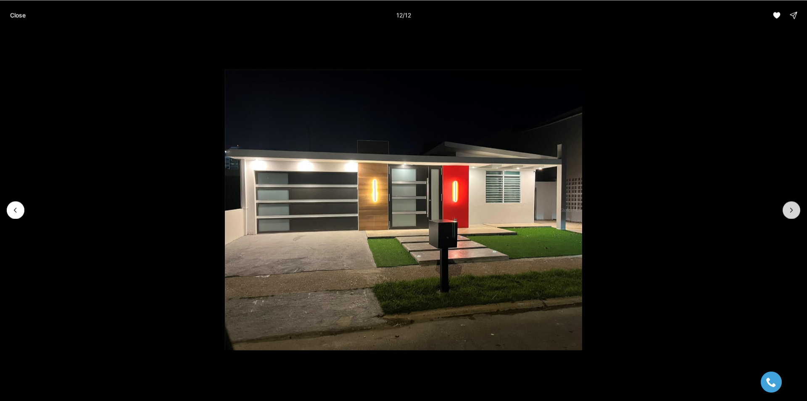
click at [792, 211] on div at bounding box center [792, 210] width 18 height 18
click at [17, 16] on p "Close" at bounding box center [18, 15] width 16 height 7
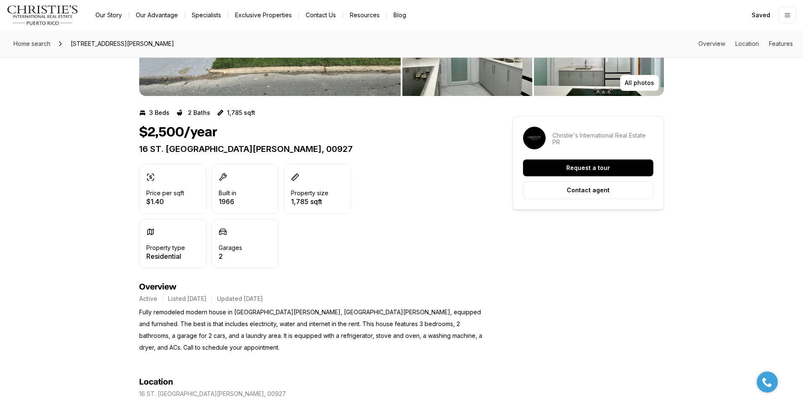
scroll to position [252, 0]
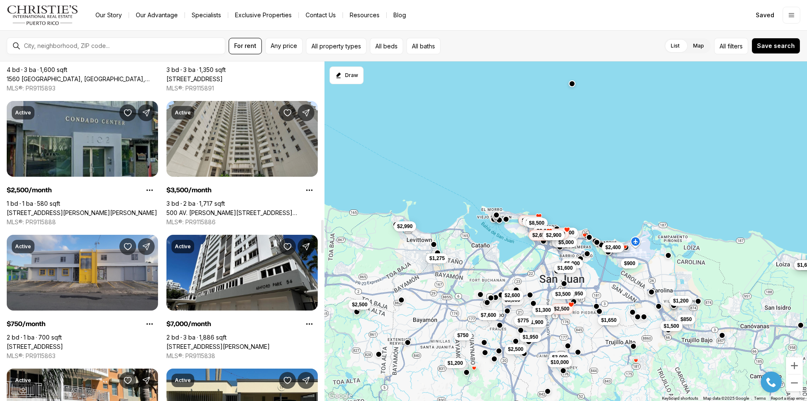
scroll to position [1766, 0]
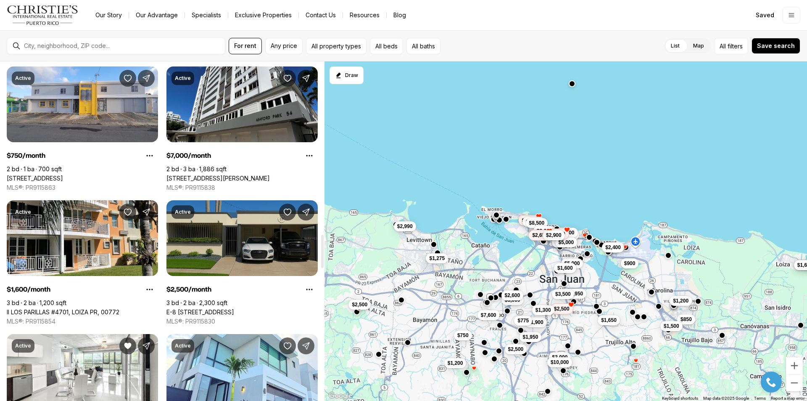
click at [234, 308] on link "E-8 CALLE EL ALAMO, GUAYNABO PR, 00969" at bounding box center [200, 312] width 68 height 8
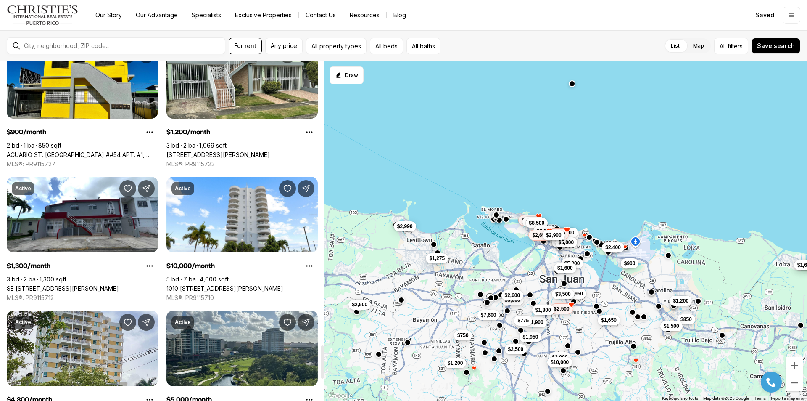
scroll to position [3027, 0]
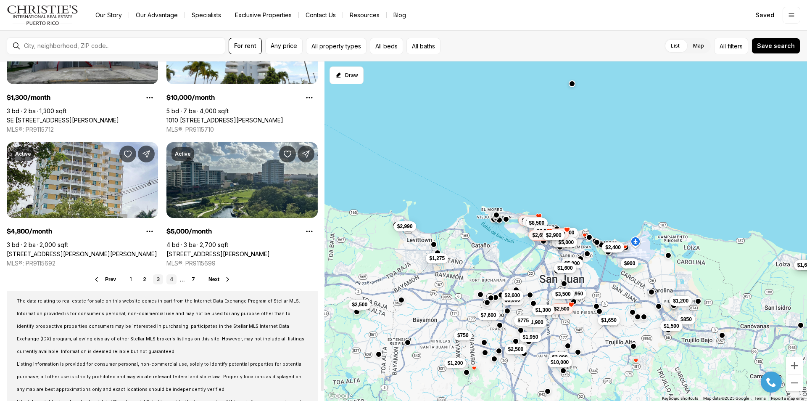
click at [169, 280] on link "4" at bounding box center [171, 279] width 10 height 10
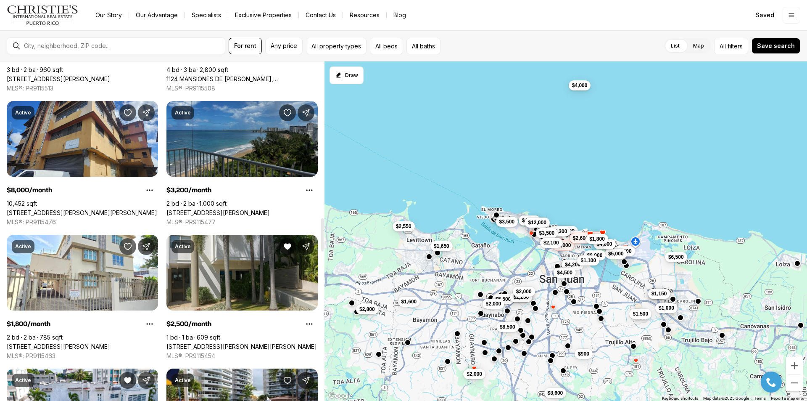
scroll to position [1766, 0]
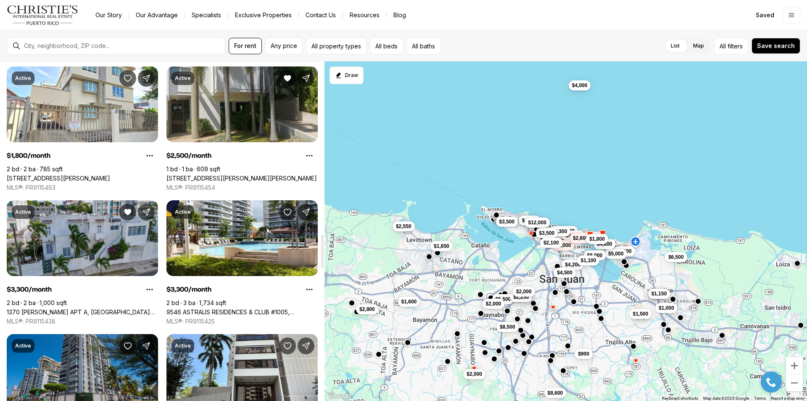
click at [103, 308] on link "1370 WILSON APT A, SAN JUAN PR, 00907" at bounding box center [82, 312] width 151 height 8
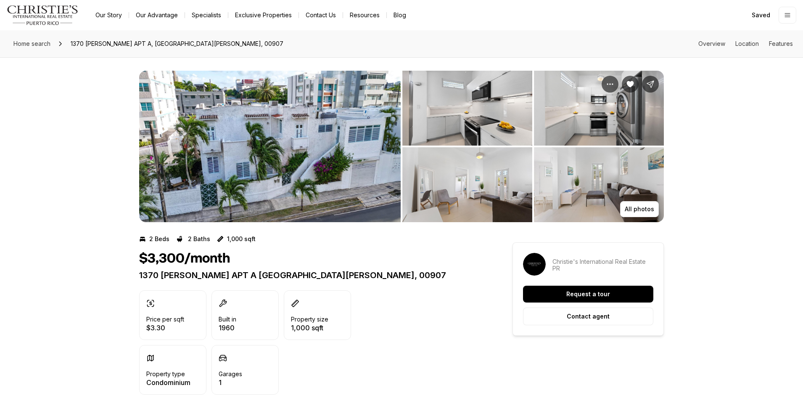
click at [463, 104] on img "View image gallery" at bounding box center [467, 108] width 130 height 75
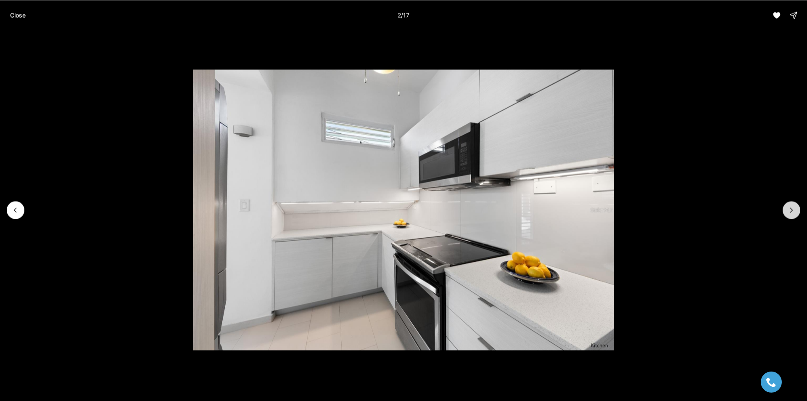
click at [790, 213] on icon "Next slide" at bounding box center [791, 210] width 8 height 8
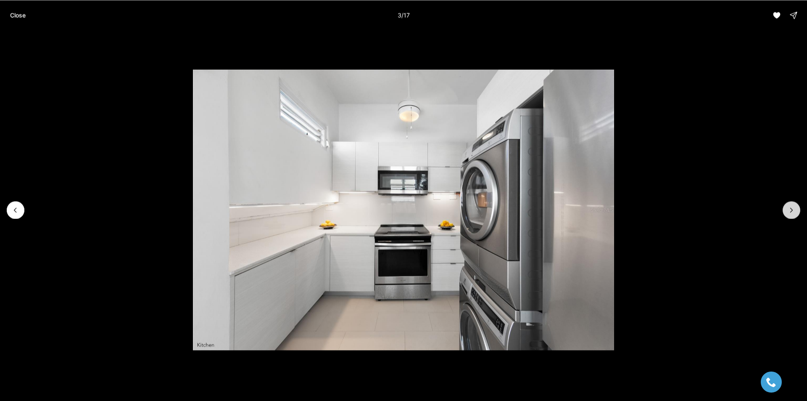
click at [790, 213] on icon "Next slide" at bounding box center [791, 210] width 8 height 8
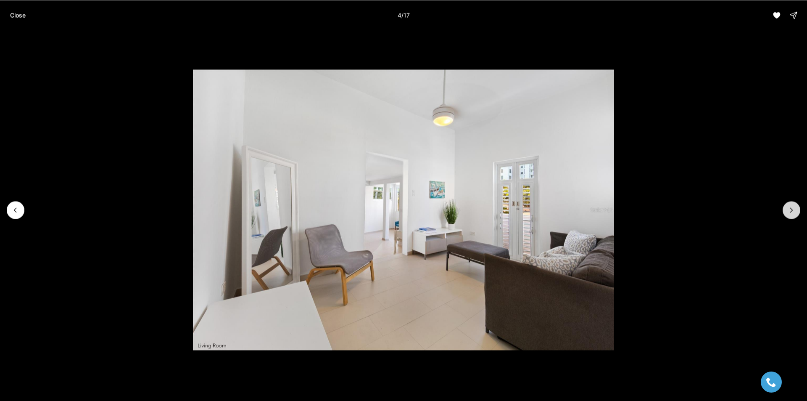
click at [790, 213] on icon "Next slide" at bounding box center [791, 210] width 8 height 8
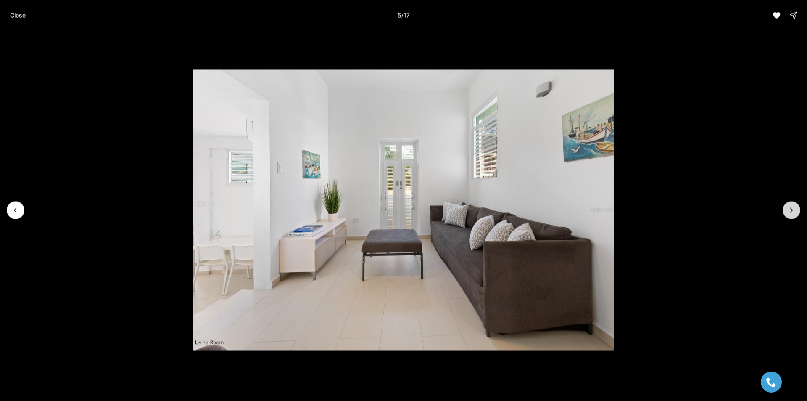
click at [790, 213] on icon "Next slide" at bounding box center [791, 210] width 8 height 8
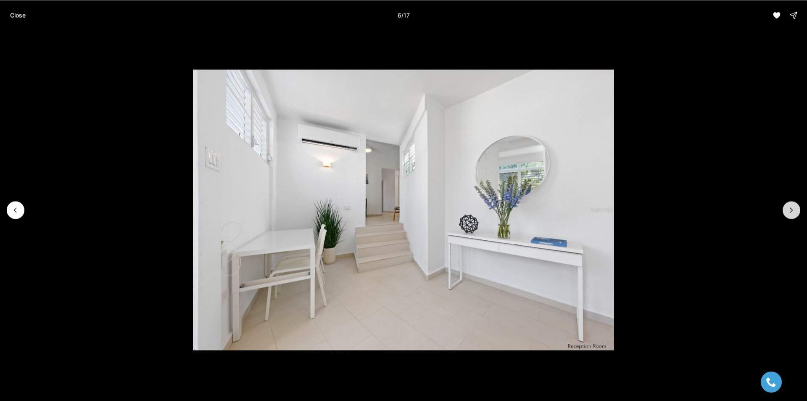
click at [790, 213] on icon "Next slide" at bounding box center [791, 210] width 8 height 8
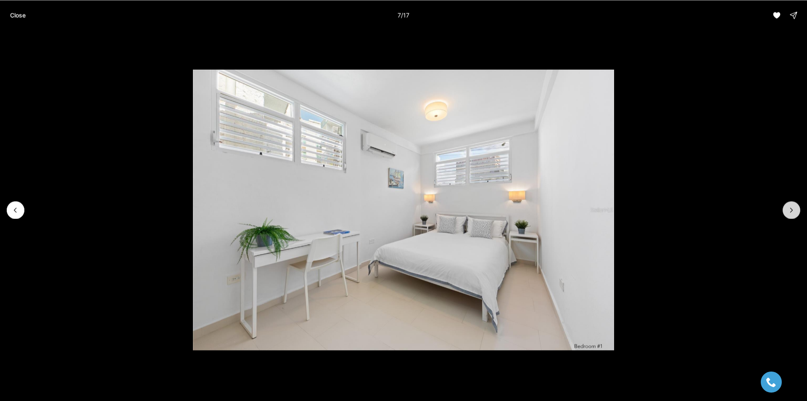
click at [790, 213] on icon "Next slide" at bounding box center [791, 210] width 8 height 8
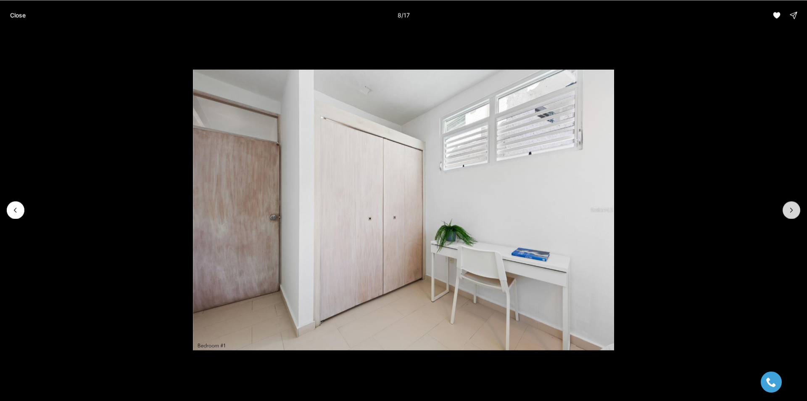
click at [790, 213] on icon "Next slide" at bounding box center [791, 210] width 8 height 8
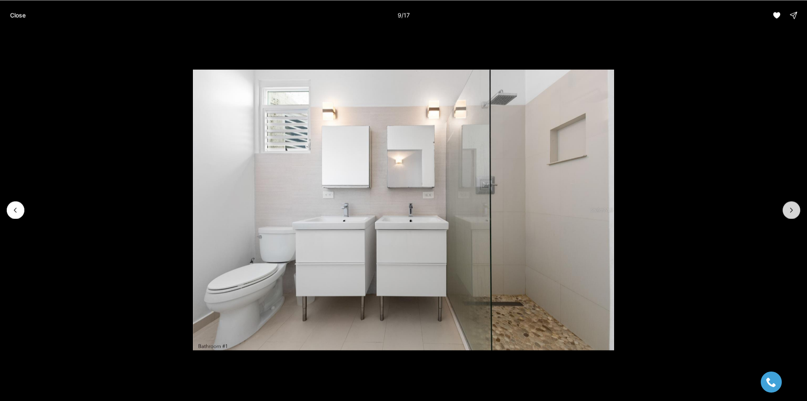
click at [790, 213] on icon "Next slide" at bounding box center [791, 210] width 8 height 8
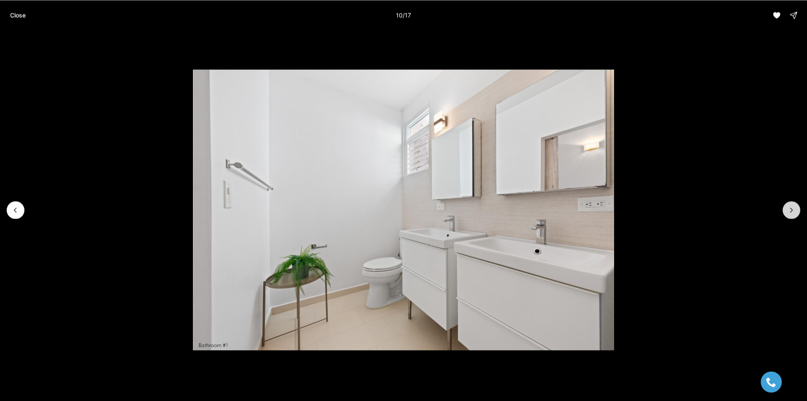
click at [790, 213] on icon "Next slide" at bounding box center [791, 210] width 8 height 8
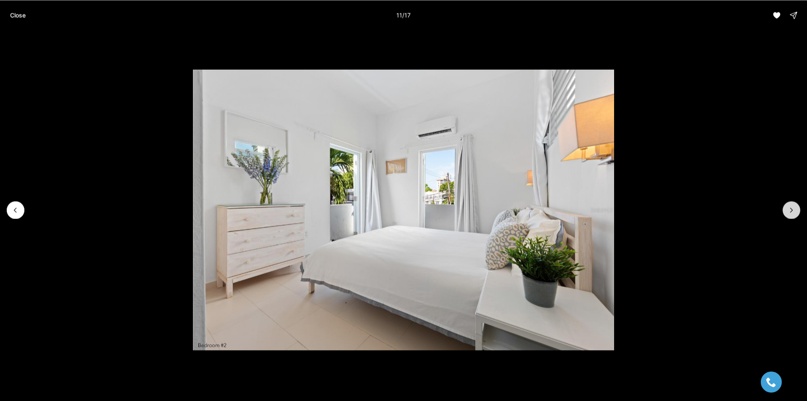
click at [790, 213] on icon "Next slide" at bounding box center [791, 210] width 8 height 8
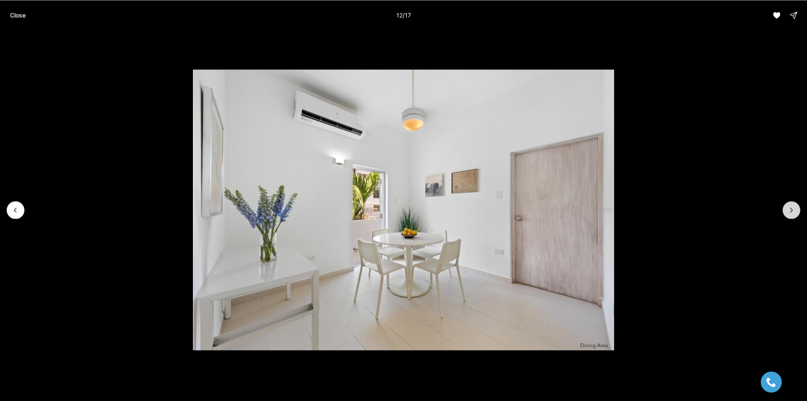
click at [790, 213] on icon "Next slide" at bounding box center [791, 210] width 8 height 8
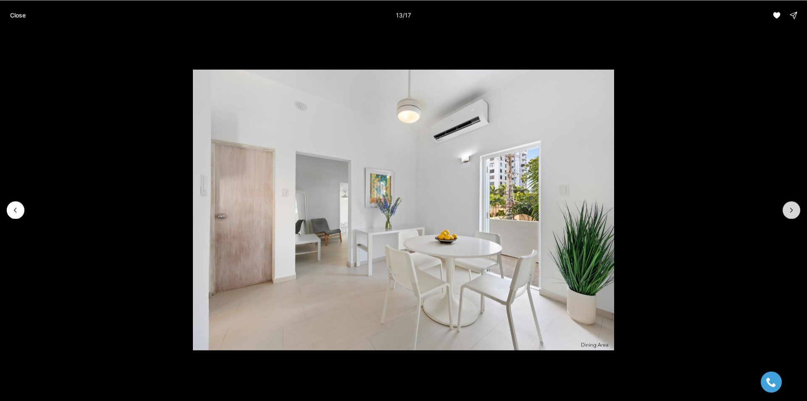
click at [790, 213] on icon "Next slide" at bounding box center [791, 210] width 8 height 8
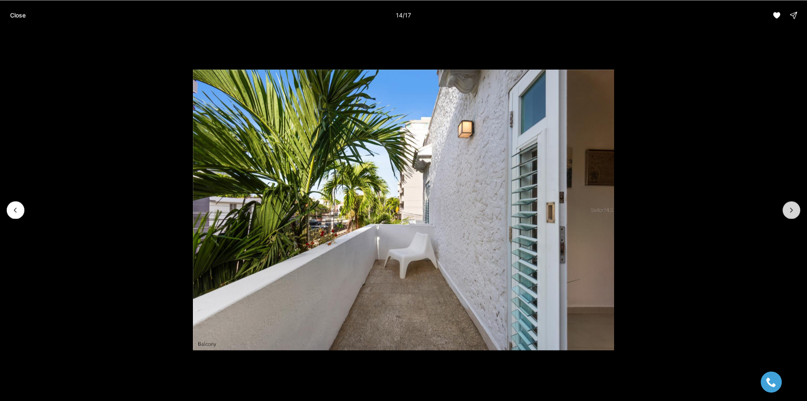
click at [790, 213] on icon "Next slide" at bounding box center [791, 210] width 8 height 8
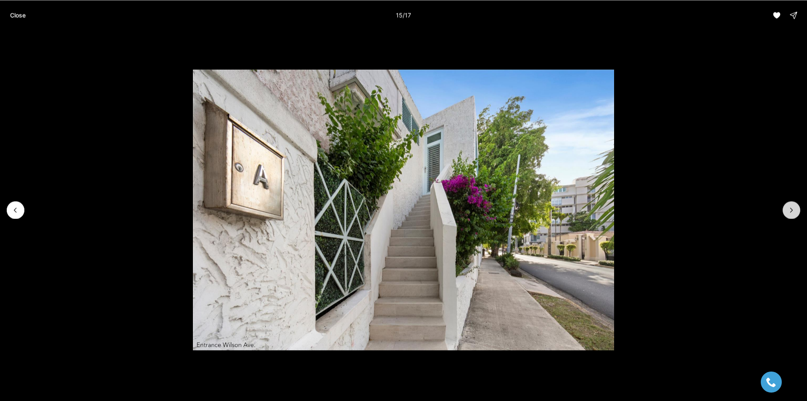
click at [790, 213] on icon "Next slide" at bounding box center [791, 210] width 8 height 8
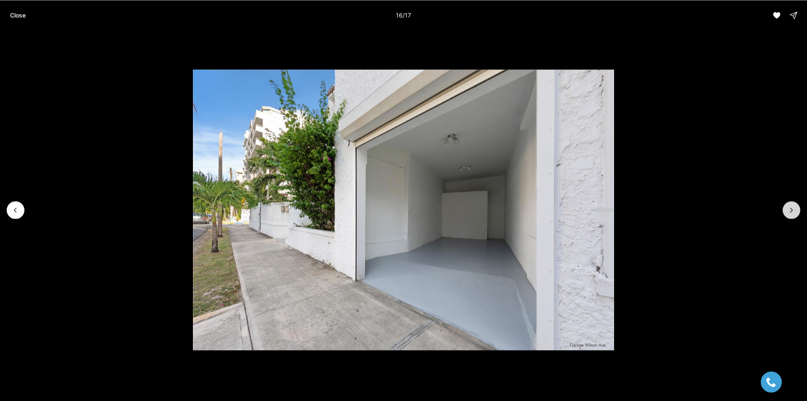
click at [790, 213] on icon "Next slide" at bounding box center [791, 210] width 8 height 8
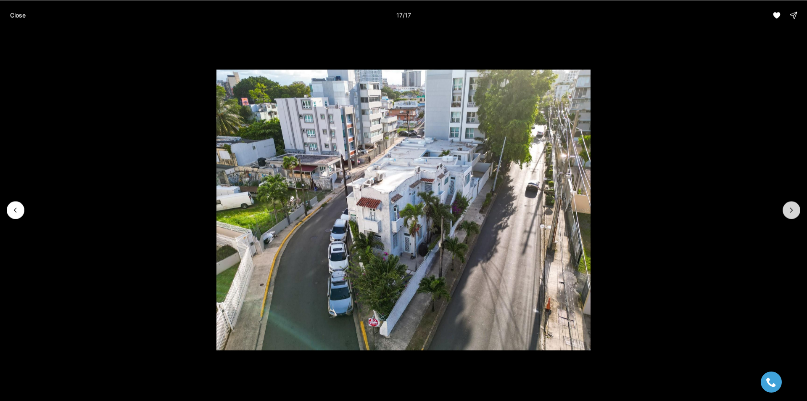
click at [790, 213] on div at bounding box center [792, 210] width 18 height 18
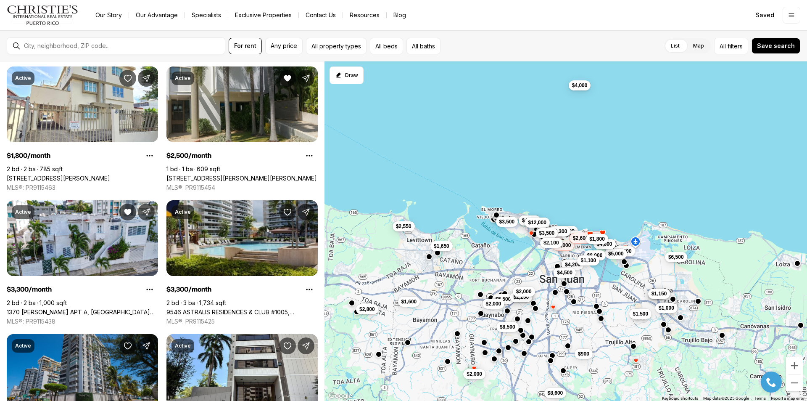
scroll to position [1892, 0]
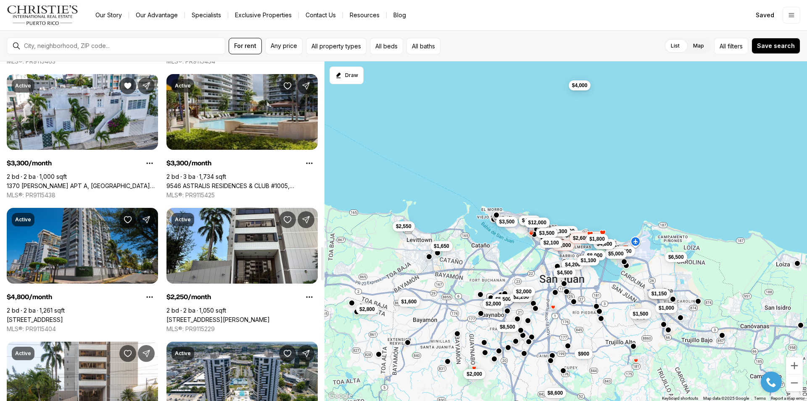
click at [255, 182] on link "9546 ASTRALIS RESIDENCES & CLUB #1005, CAROLINA [GEOGRAPHIC_DATA], 00979" at bounding box center [241, 186] width 151 height 8
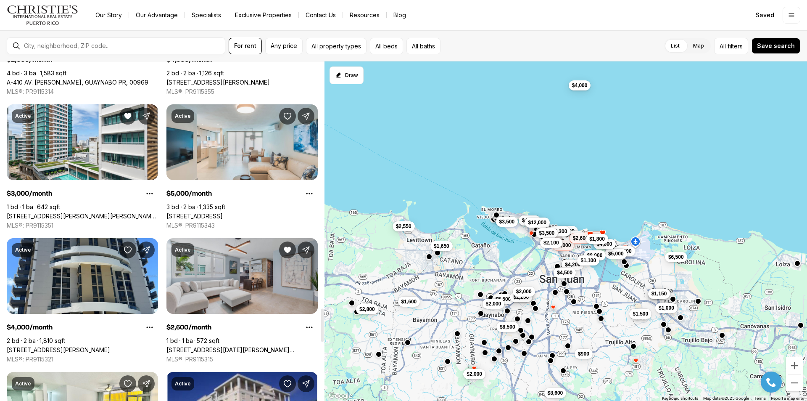
scroll to position [2522, 0]
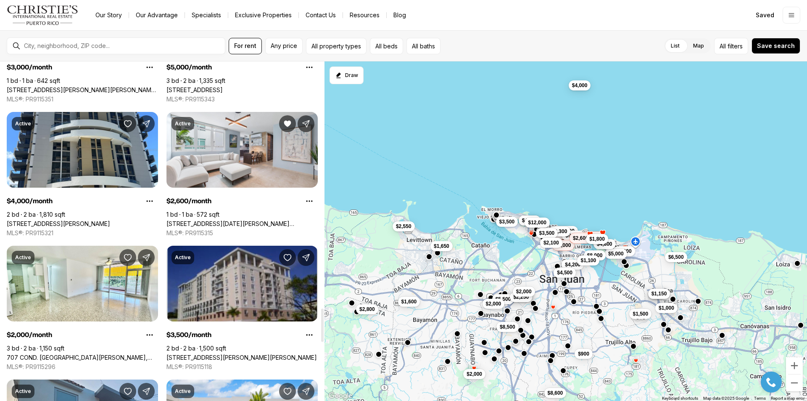
click at [247, 354] on link "[STREET_ADDRESS][PERSON_NAME][PERSON_NAME]" at bounding box center [241, 358] width 150 height 8
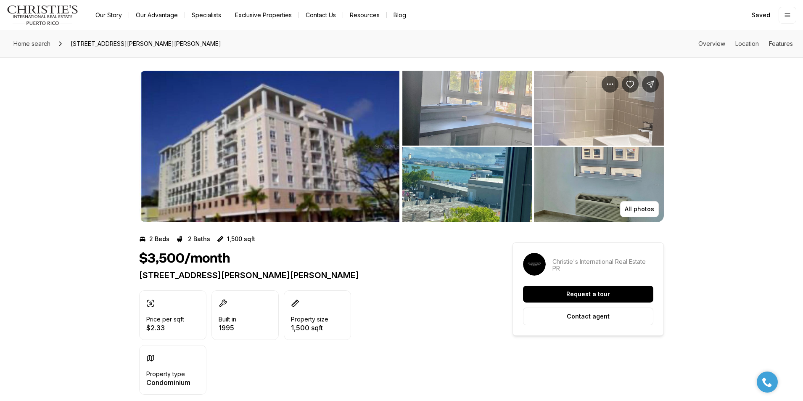
scroll to position [42, 0]
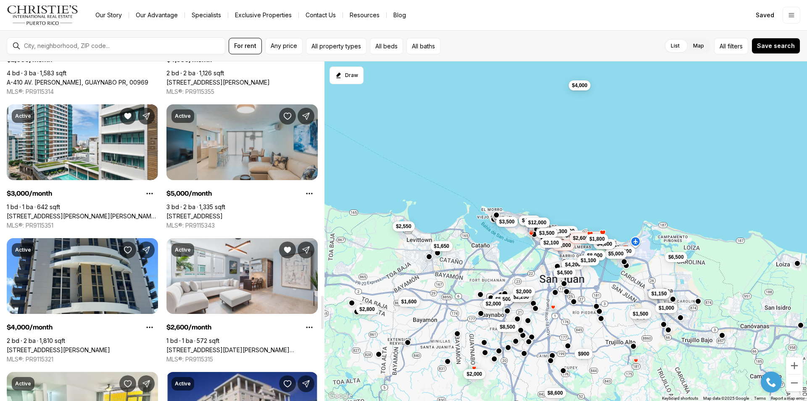
scroll to position [2354, 0]
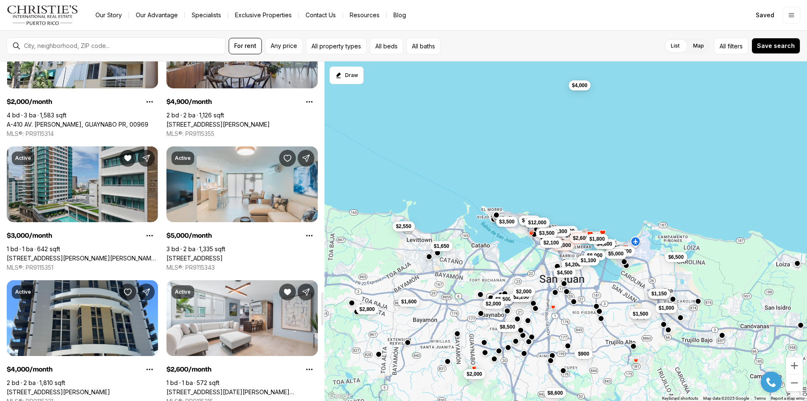
click at [137, 254] on link "[STREET_ADDRESS][PERSON_NAME][PERSON_NAME][PERSON_NAME]" at bounding box center [82, 258] width 151 height 8
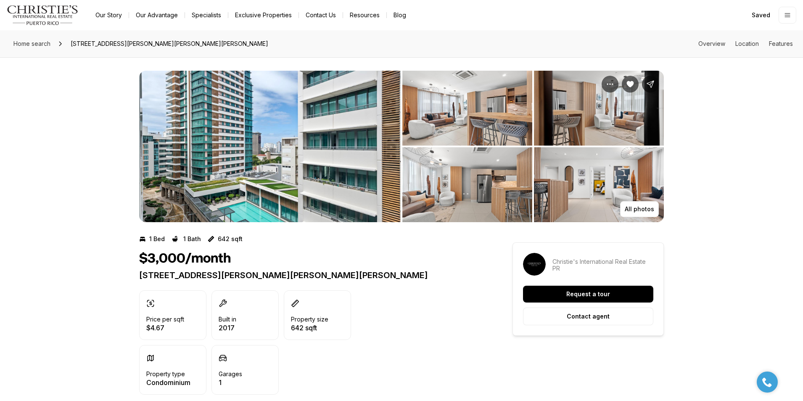
click at [360, 174] on img "View image gallery" at bounding box center [269, 146] width 261 height 151
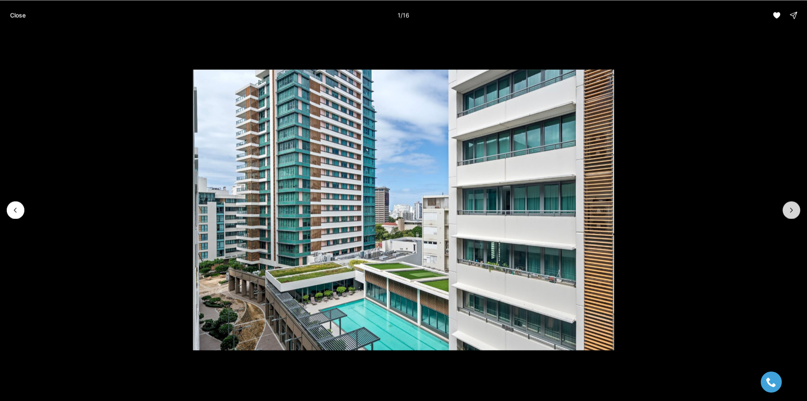
click at [786, 209] on button "Next slide" at bounding box center [792, 210] width 18 height 18
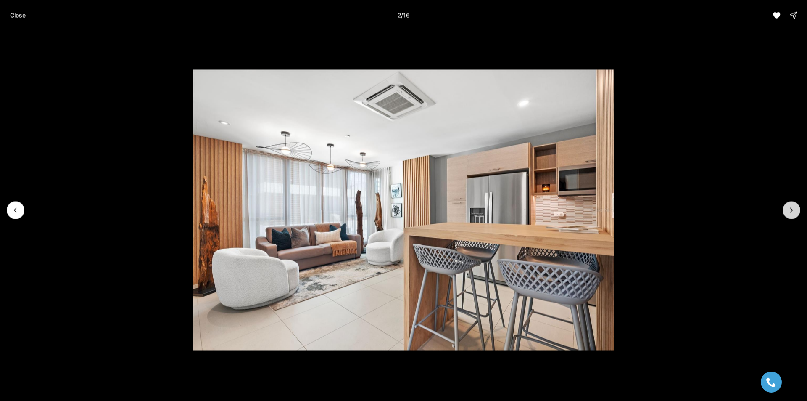
click at [788, 209] on icon "Next slide" at bounding box center [791, 210] width 8 height 8
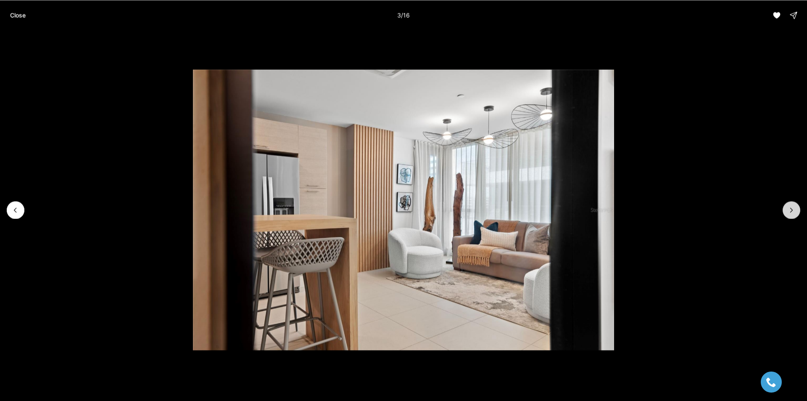
click at [788, 209] on icon "Next slide" at bounding box center [791, 210] width 8 height 8
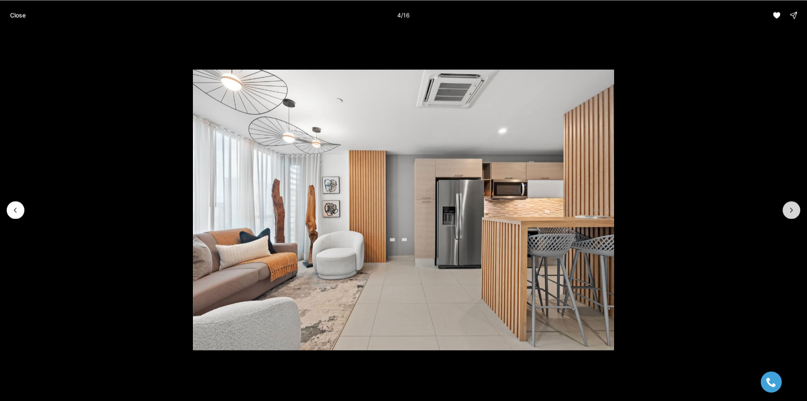
click at [788, 209] on icon "Next slide" at bounding box center [791, 210] width 8 height 8
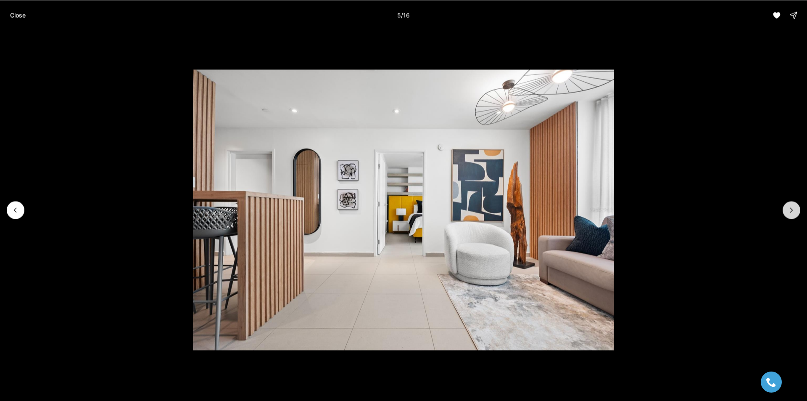
click at [788, 209] on icon "Next slide" at bounding box center [791, 210] width 8 height 8
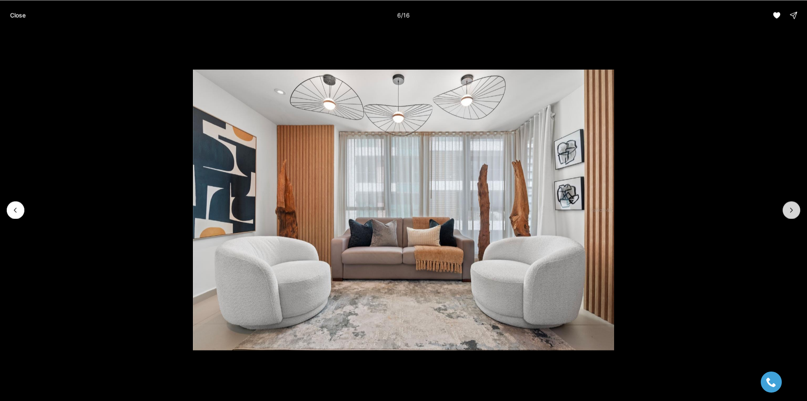
click at [788, 209] on icon "Next slide" at bounding box center [791, 210] width 8 height 8
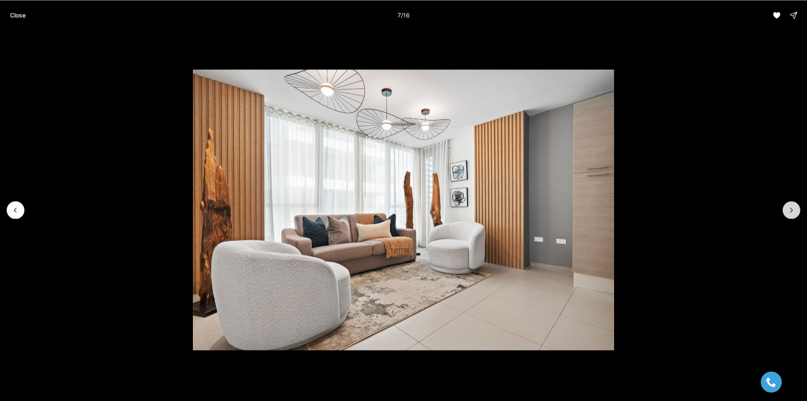
click at [788, 209] on icon "Next slide" at bounding box center [791, 210] width 8 height 8
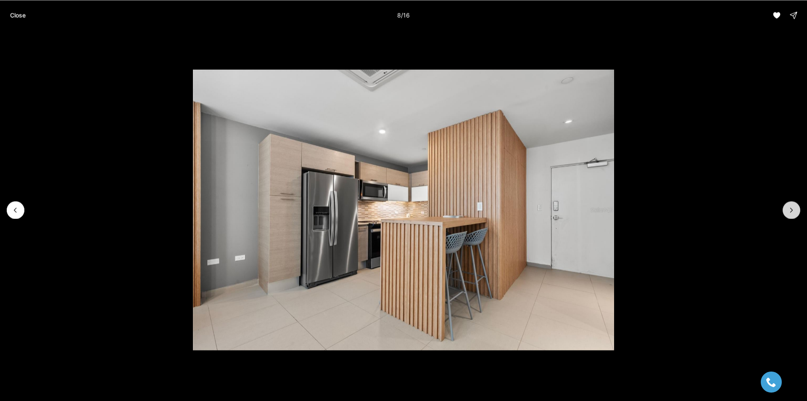
click at [788, 209] on icon "Next slide" at bounding box center [791, 210] width 8 height 8
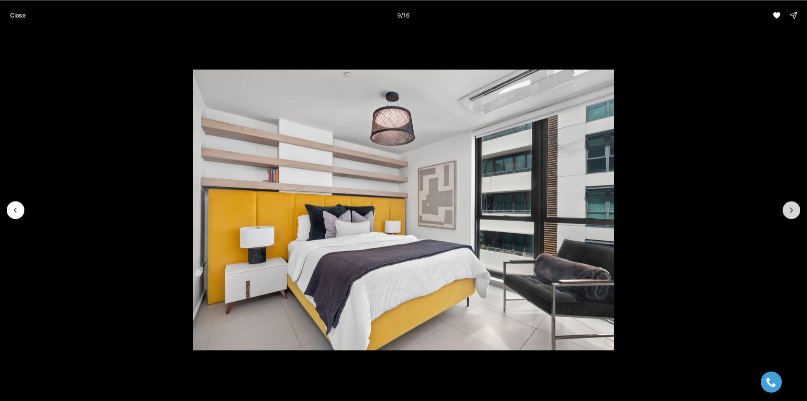
click at [788, 209] on icon "Next slide" at bounding box center [791, 210] width 8 height 8
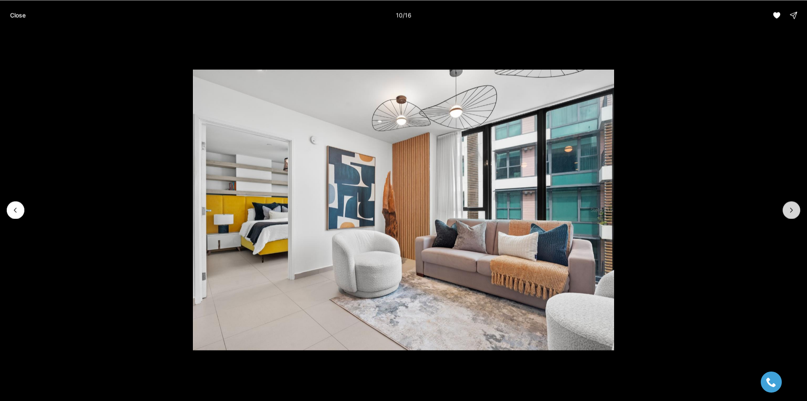
click at [788, 209] on icon "Next slide" at bounding box center [791, 210] width 8 height 8
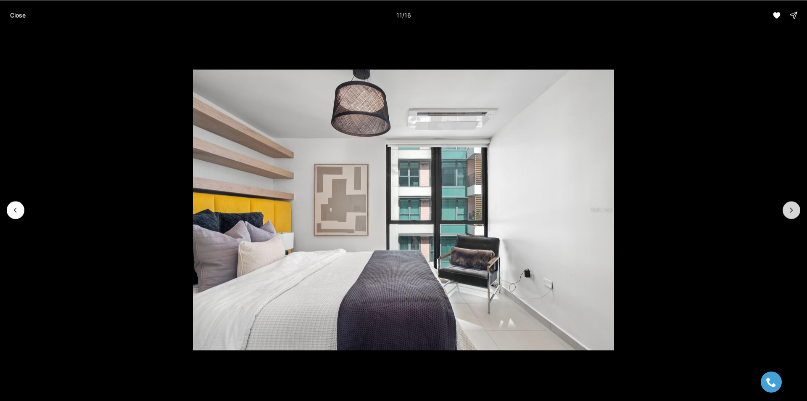
click at [788, 209] on icon "Next slide" at bounding box center [791, 210] width 8 height 8
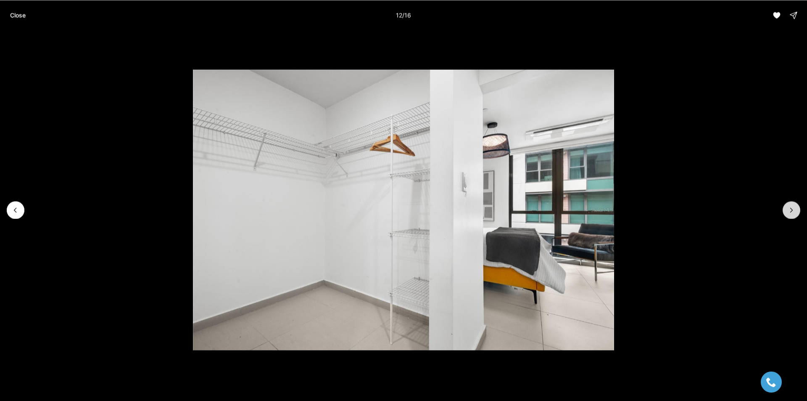
click at [788, 209] on icon "Next slide" at bounding box center [791, 210] width 8 height 8
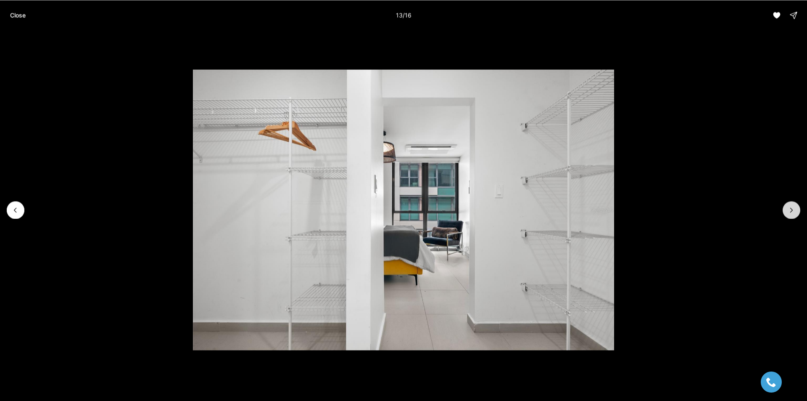
click at [788, 209] on icon "Next slide" at bounding box center [791, 210] width 8 height 8
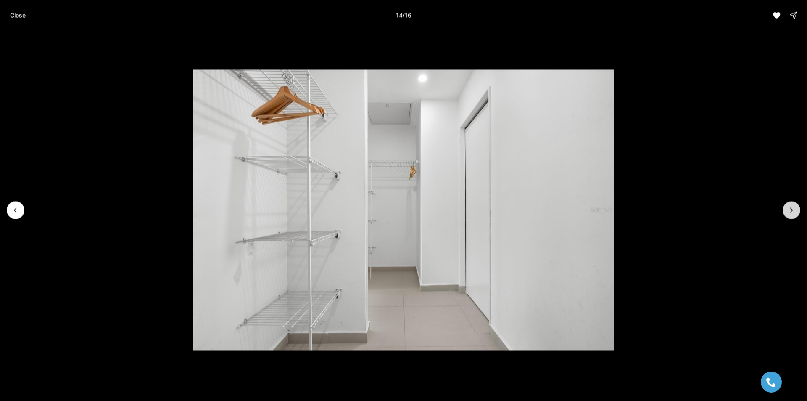
click at [788, 209] on icon "Next slide" at bounding box center [791, 210] width 8 height 8
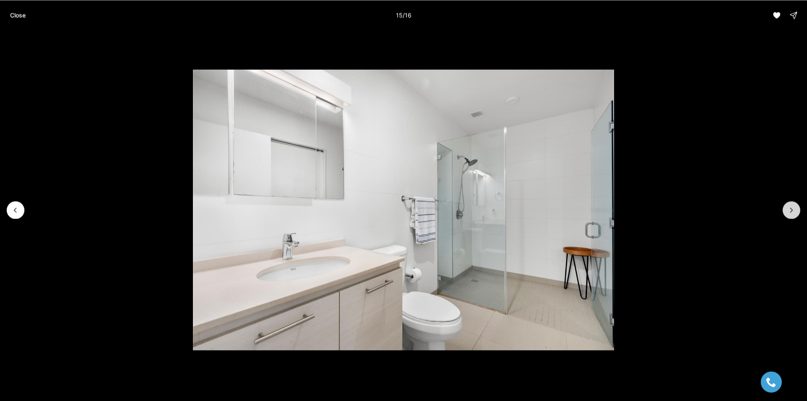
click at [788, 209] on icon "Next slide" at bounding box center [791, 210] width 8 height 8
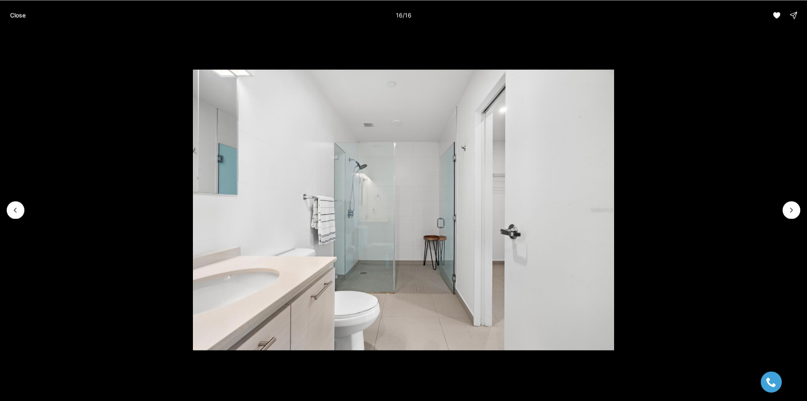
click at [32, 16] on div "Close 16 / 16" at bounding box center [403, 15] width 807 height 30
click at [23, 16] on p "Close" at bounding box center [18, 15] width 16 height 7
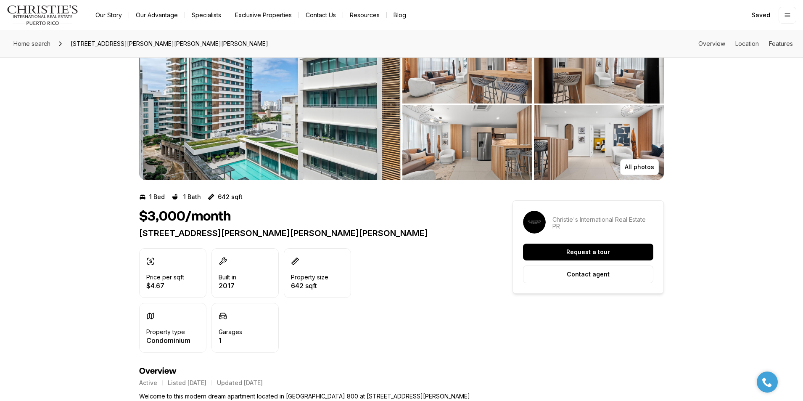
scroll to position [252, 0]
